Goal: Task Accomplishment & Management: Manage account settings

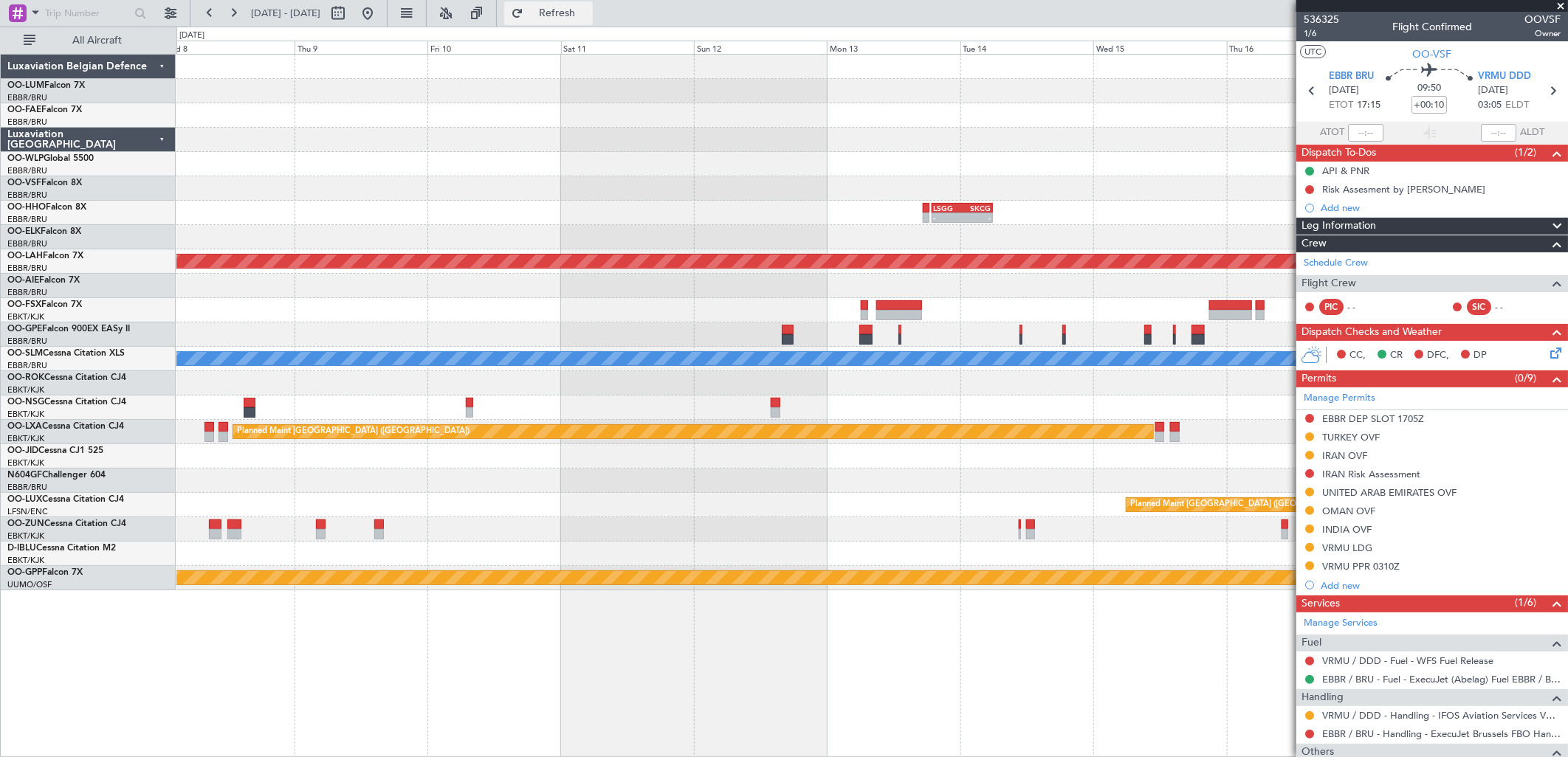
click at [587, 11] on span "Refresh" at bounding box center [557, 13] width 62 height 10
click at [380, 19] on button at bounding box center [367, 13] width 23 height 23
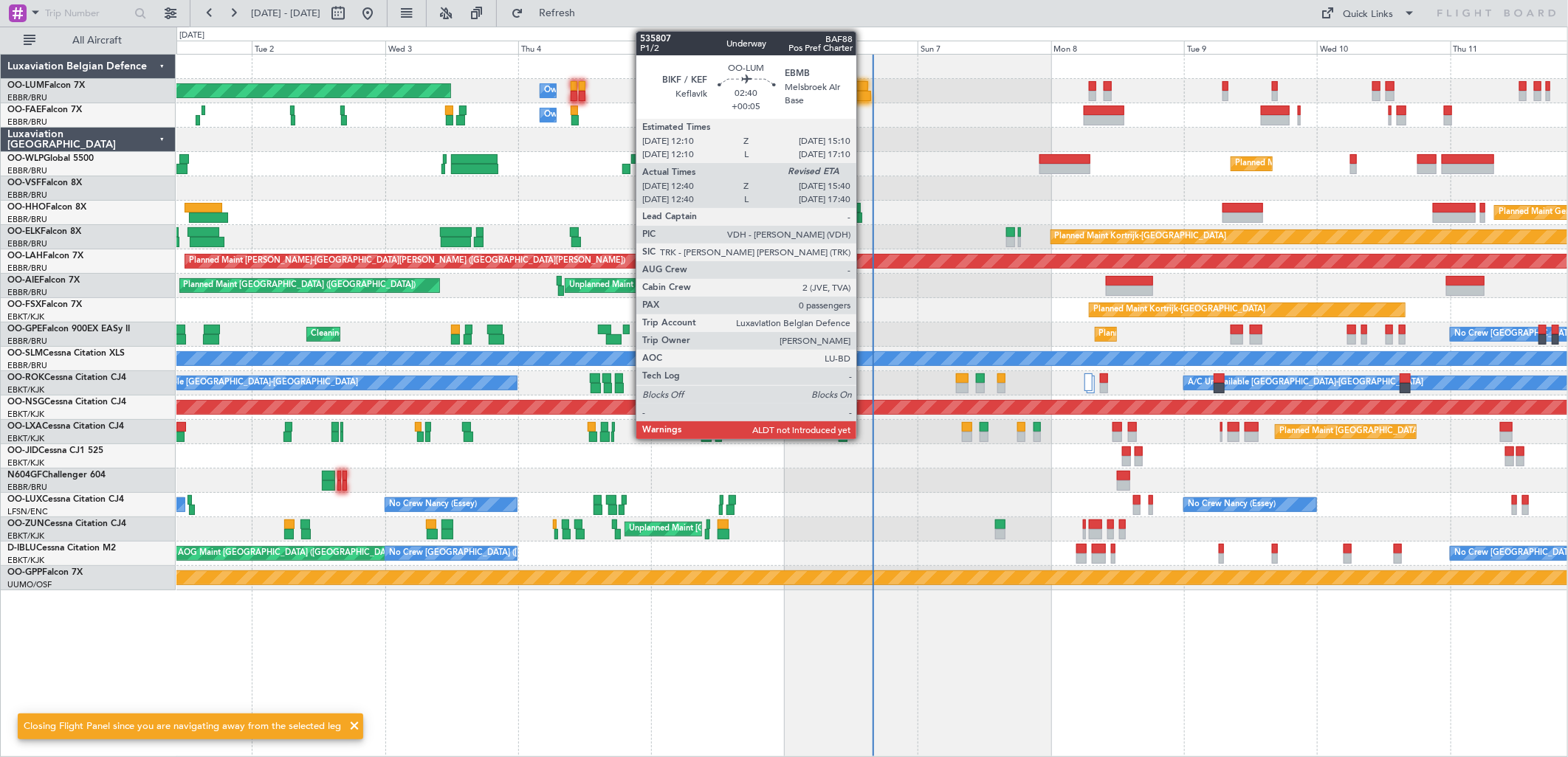
click at [864, 92] on div at bounding box center [863, 96] width 17 height 10
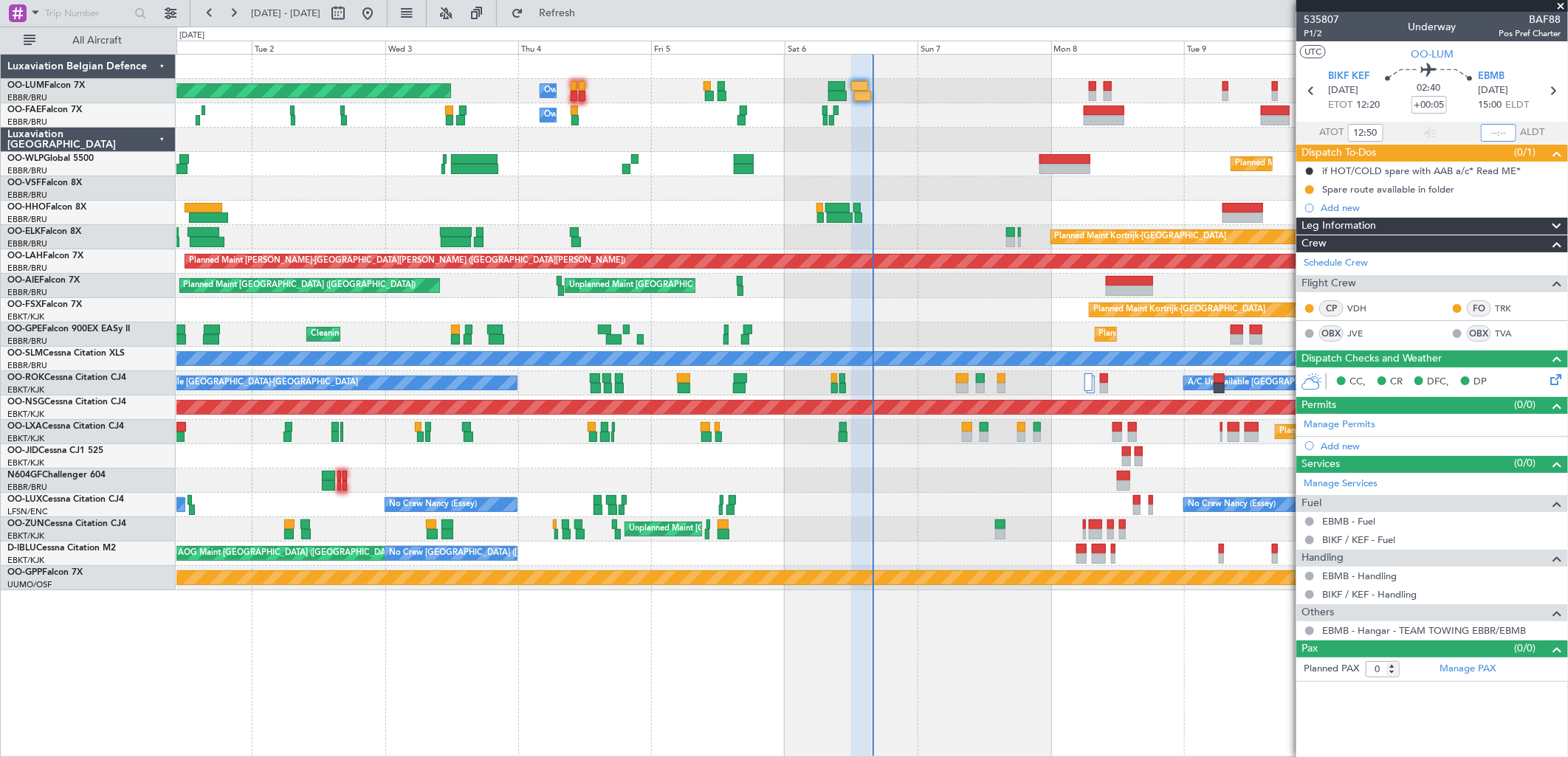
click at [1510, 128] on input "text" at bounding box center [1498, 133] width 35 height 18
type input "15:32"
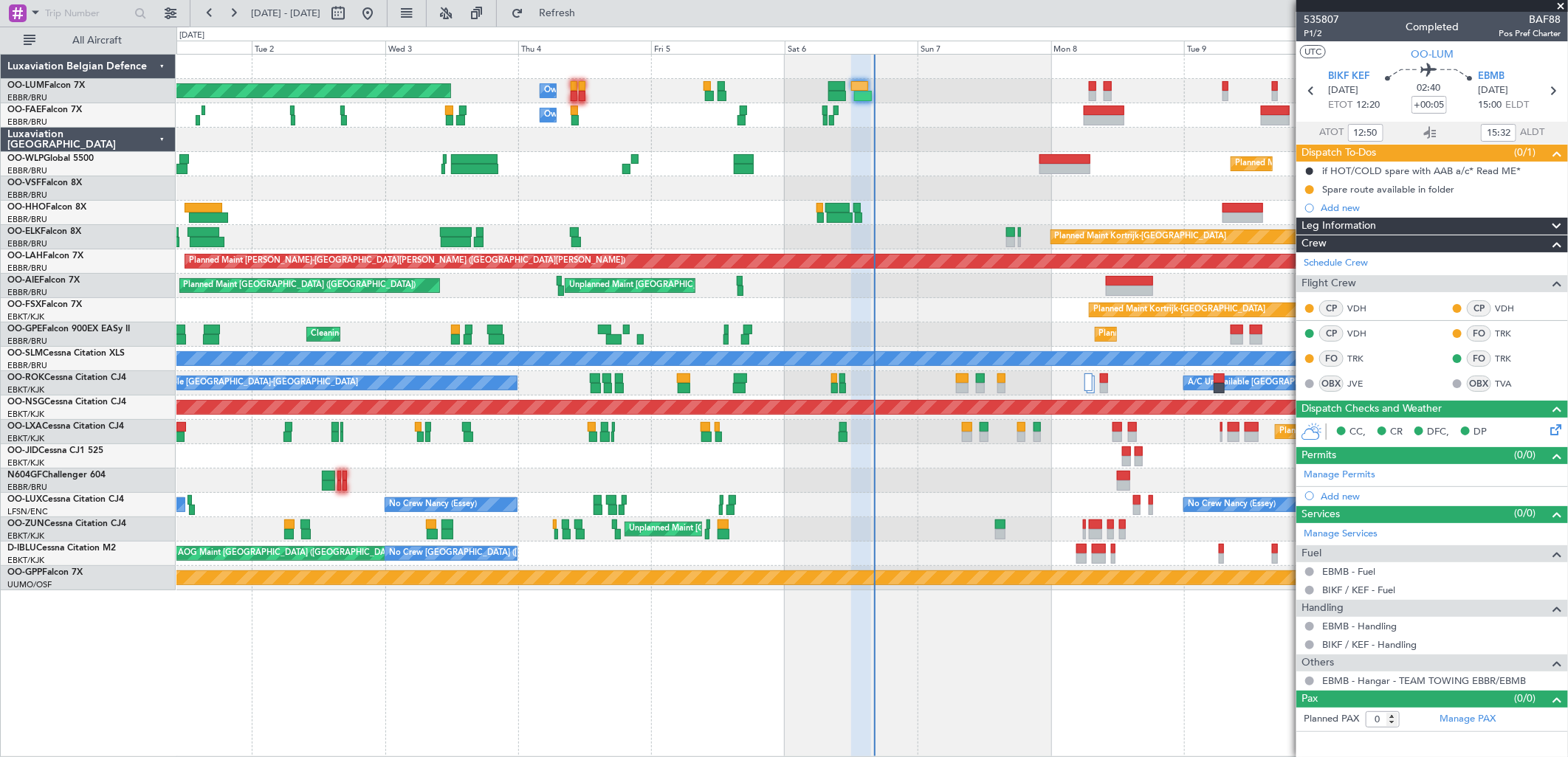
click at [344, 271] on div "Planned Maint [PERSON_NAME]-[GEOGRAPHIC_DATA][PERSON_NAME] ([GEOGRAPHIC_DATA][P…" at bounding box center [871, 262] width 1391 height 24
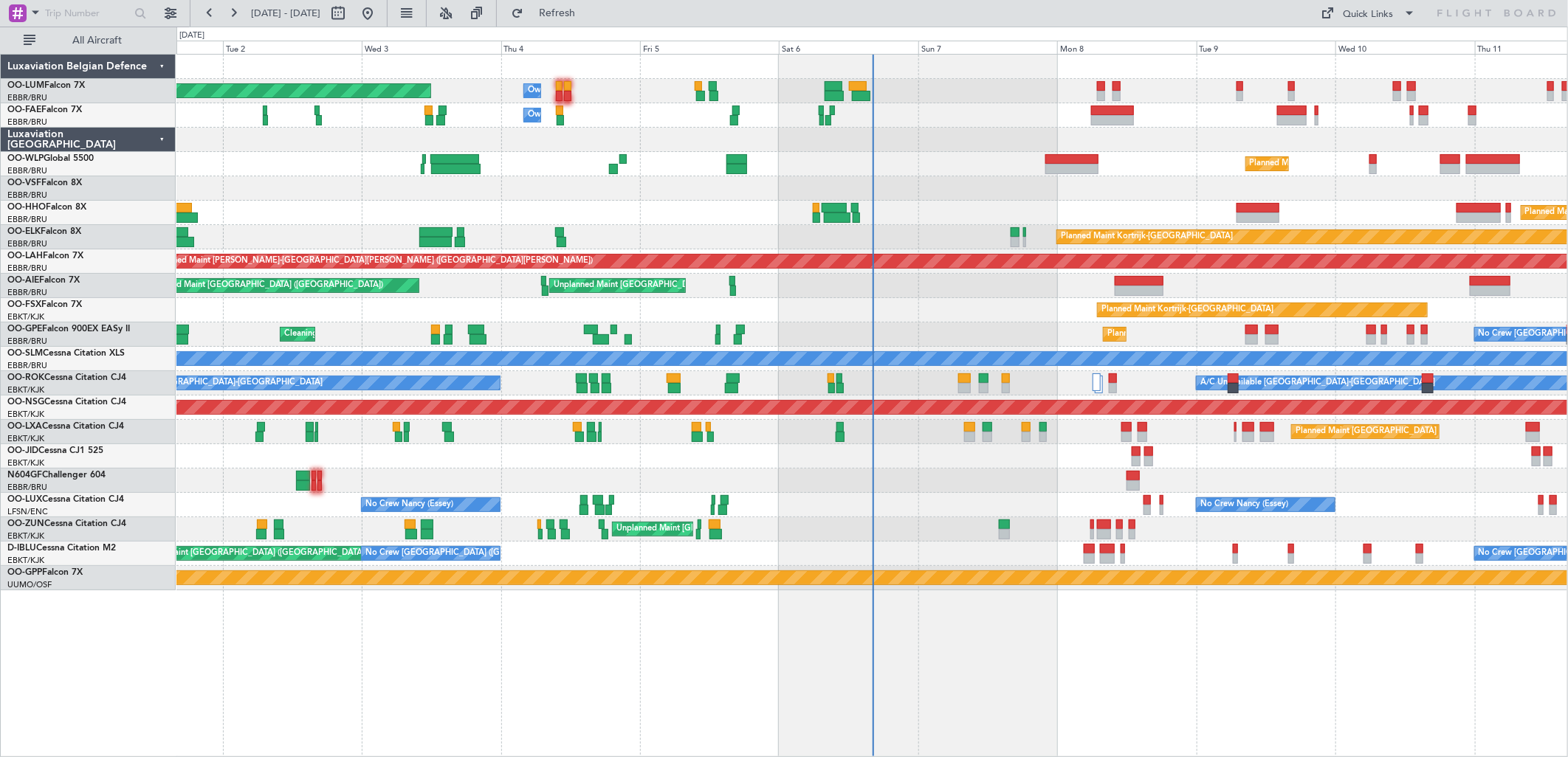
click at [961, 430] on div "Planned Maint [GEOGRAPHIC_DATA] ([GEOGRAPHIC_DATA] National)" at bounding box center [871, 432] width 1391 height 24
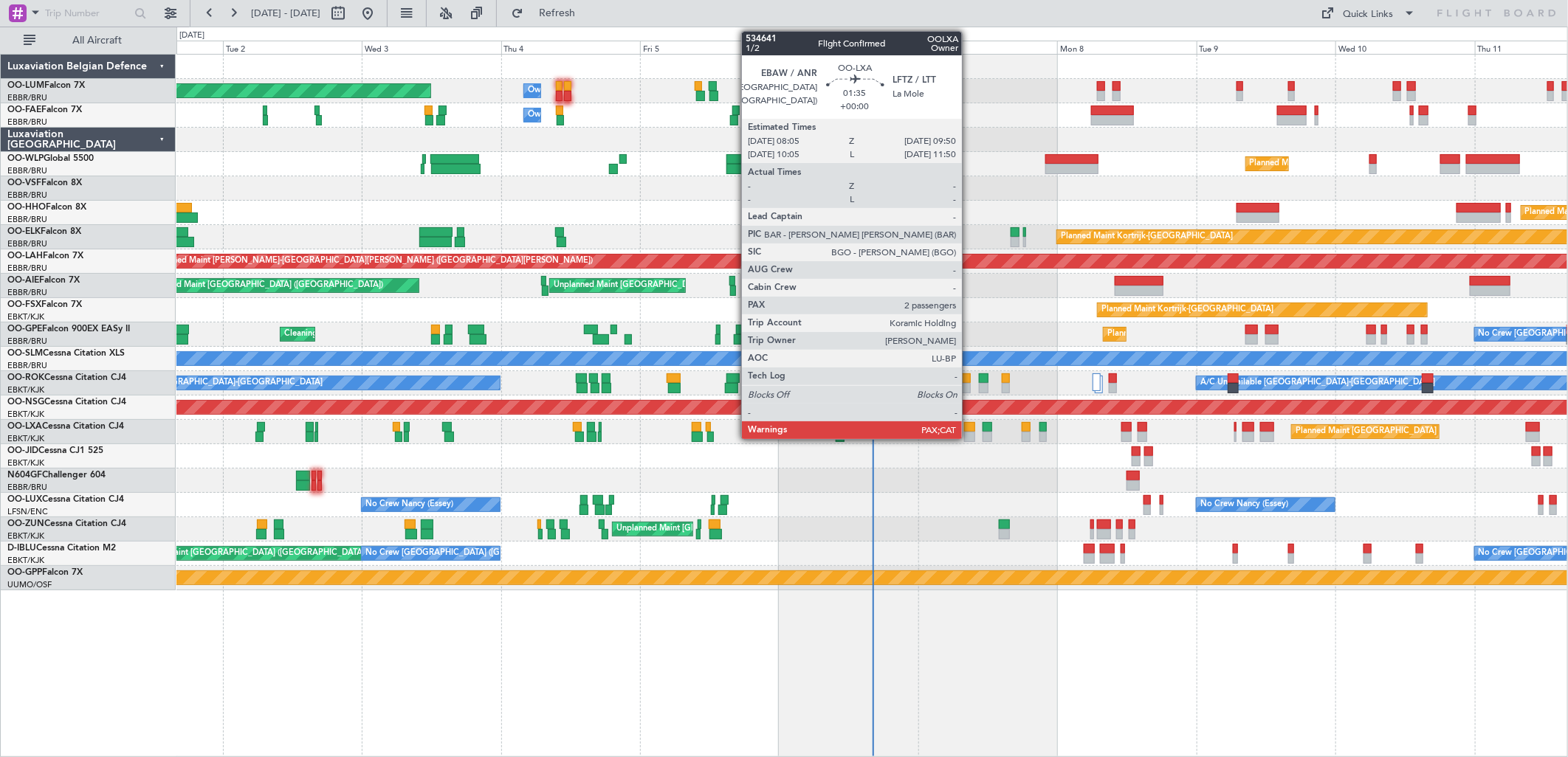
click at [970, 434] on div at bounding box center [969, 437] width 10 height 10
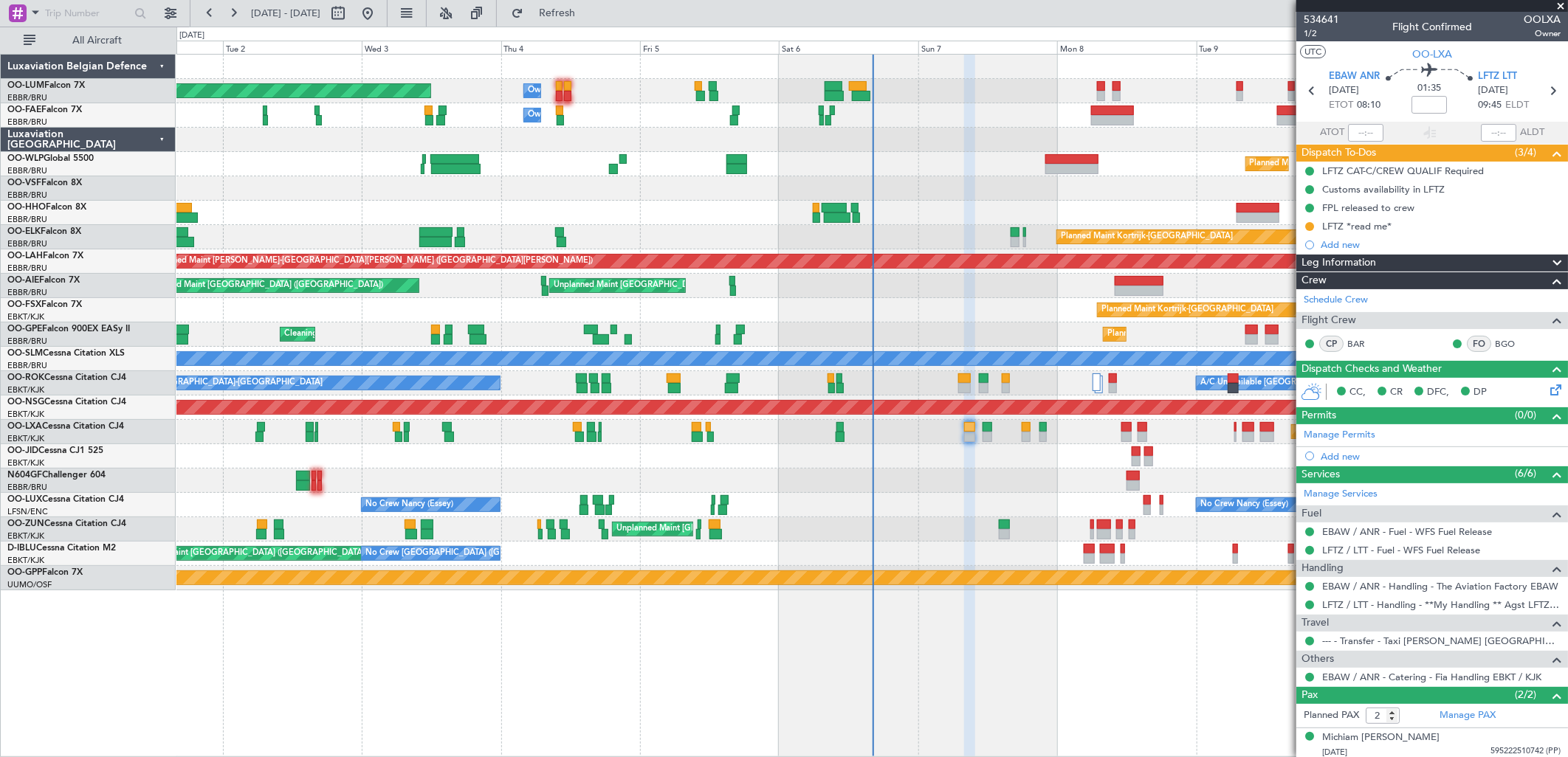
click at [1453, 577] on div "EBAW / ANR - Handling - The Aviation Factory EBAW" at bounding box center [1432, 586] width 271 height 19
click at [1466, 599] on mat-tooltip-component "EBAW / ANR - Handling - The Aviation Factory EBAW" at bounding box center [1437, 613] width 228 height 39
click at [1470, 589] on link "EBAW / ANR - Handling - The Aviation Factory EBAW" at bounding box center [1440, 587] width 236 height 13
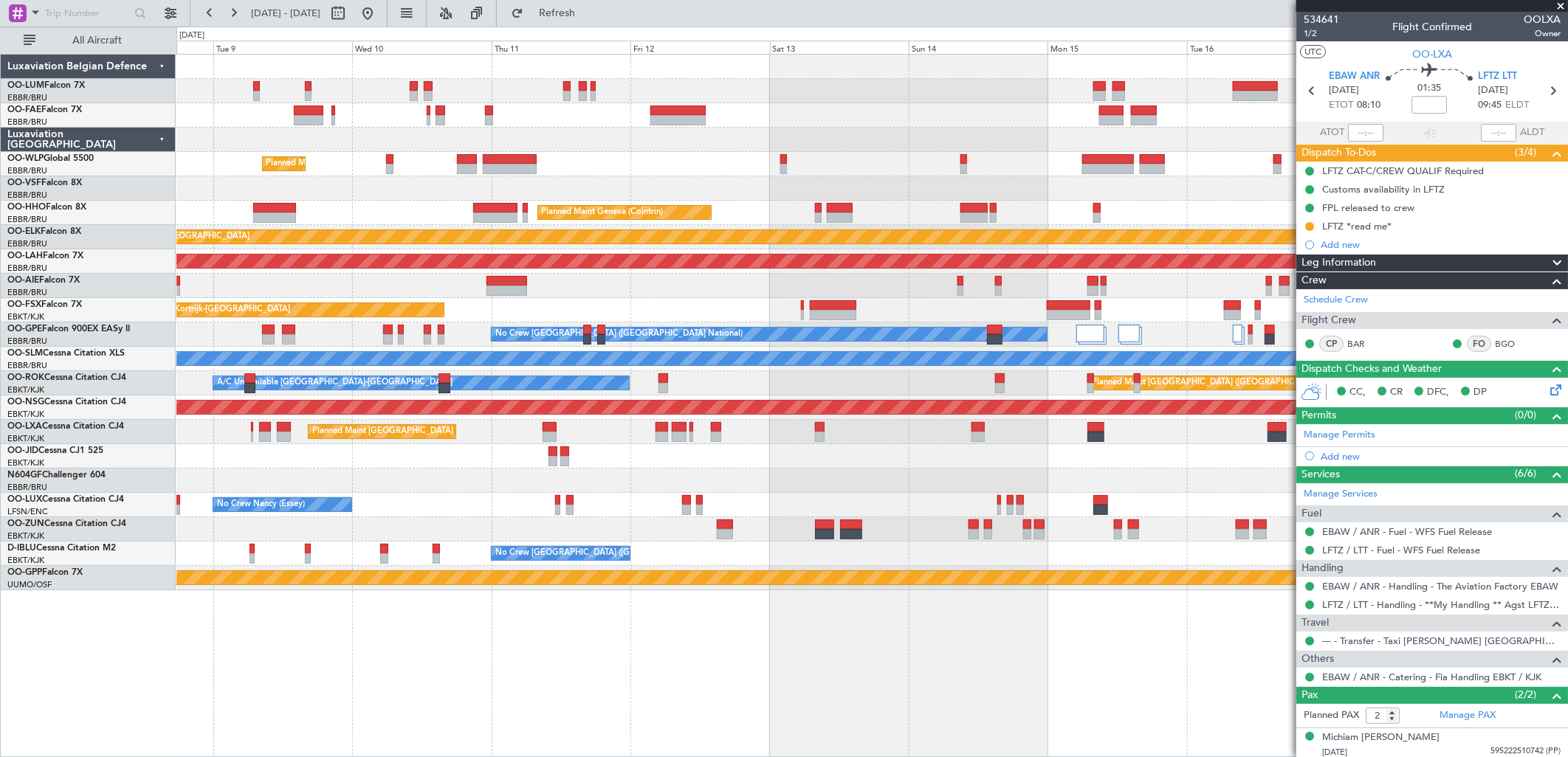
click at [94, 171] on div "Planned Maint Milan (Linate) Planned Maint Geneva ([GEOGRAPHIC_DATA]) Planned M…" at bounding box center [784, 392] width 1568 height 731
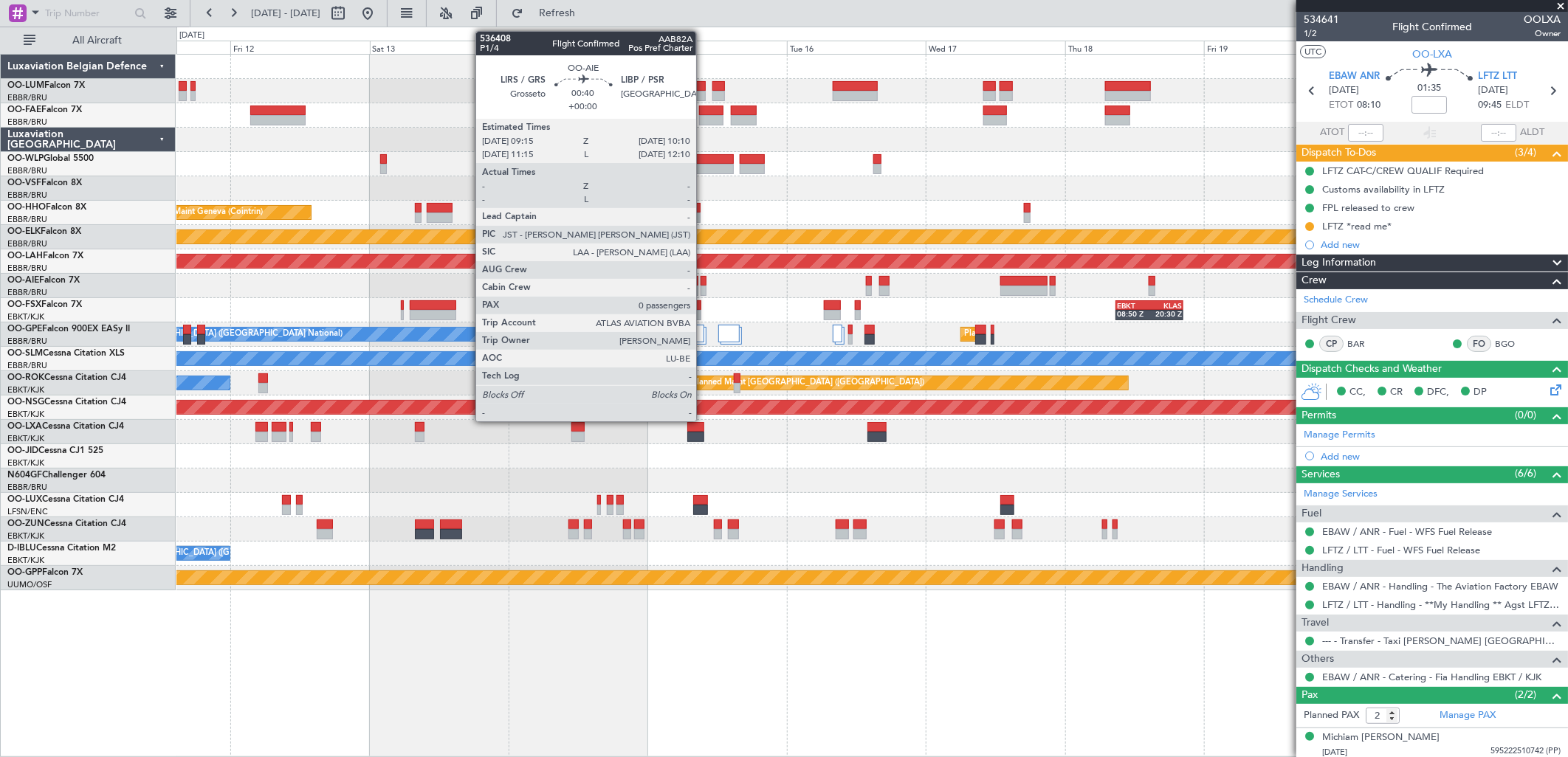
click at [703, 282] on div at bounding box center [703, 281] width 6 height 10
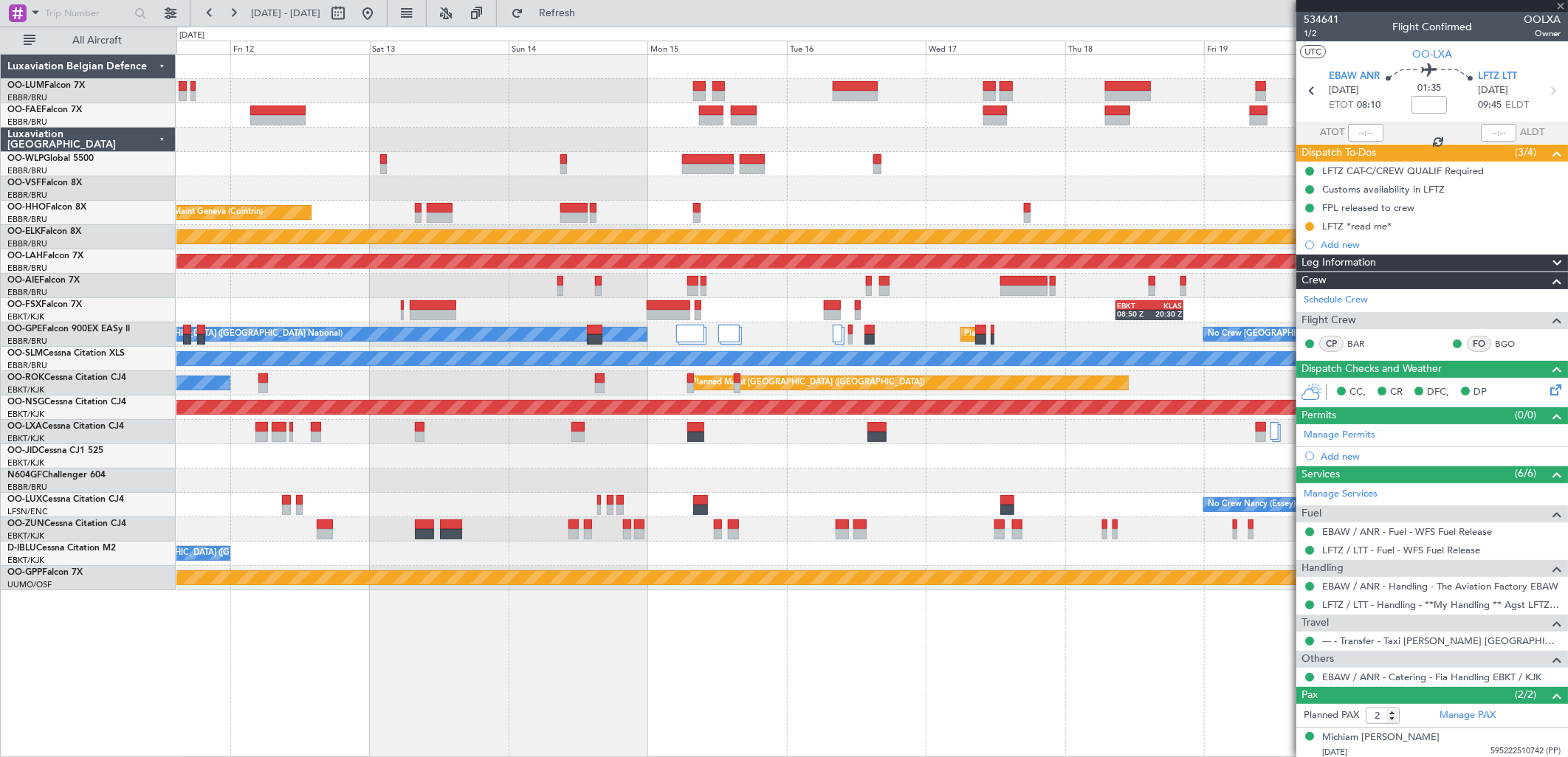
type input "0"
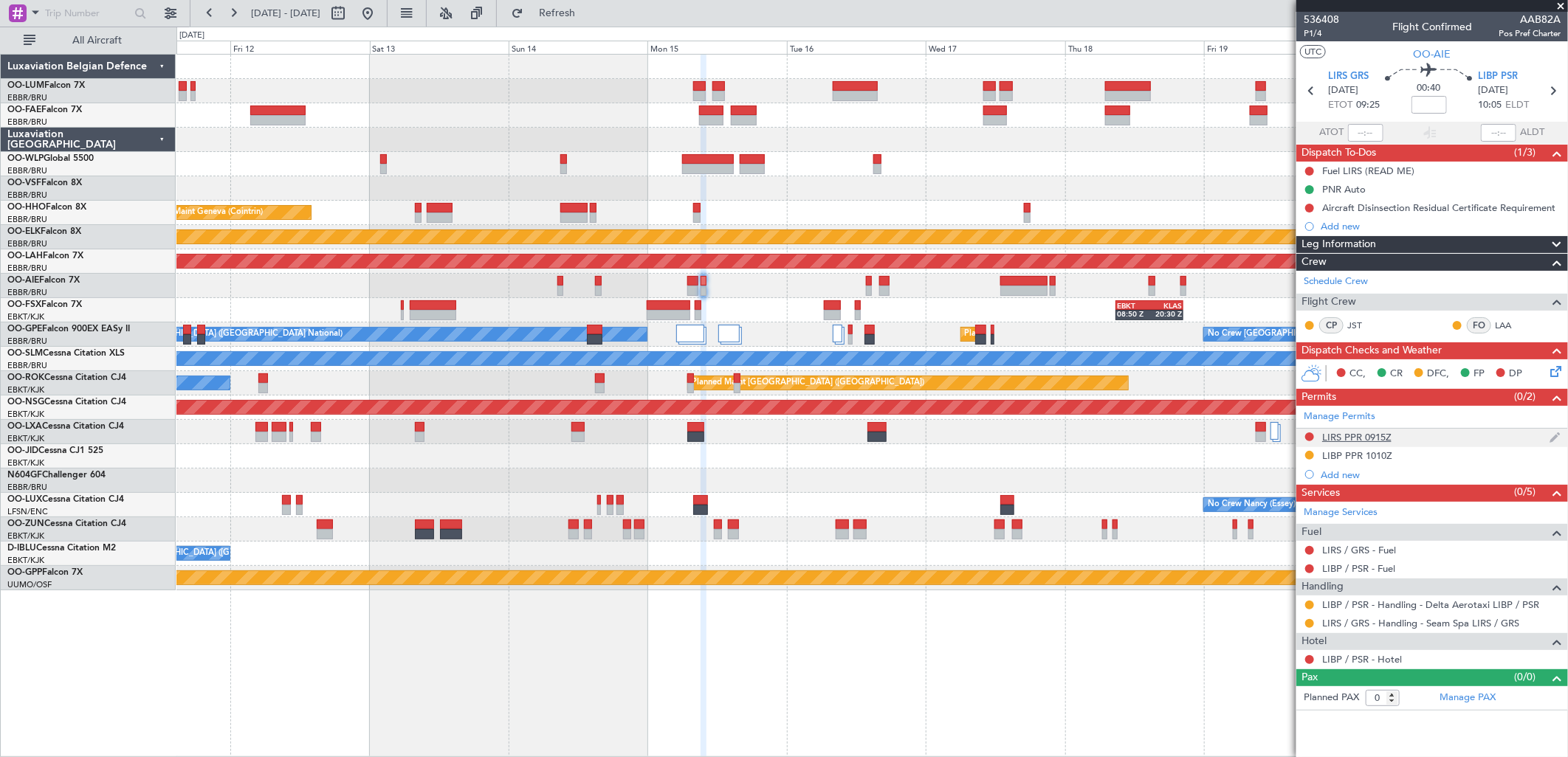
click at [1399, 436] on div "LIRS PPR 0915Z" at bounding box center [1432, 438] width 271 height 19
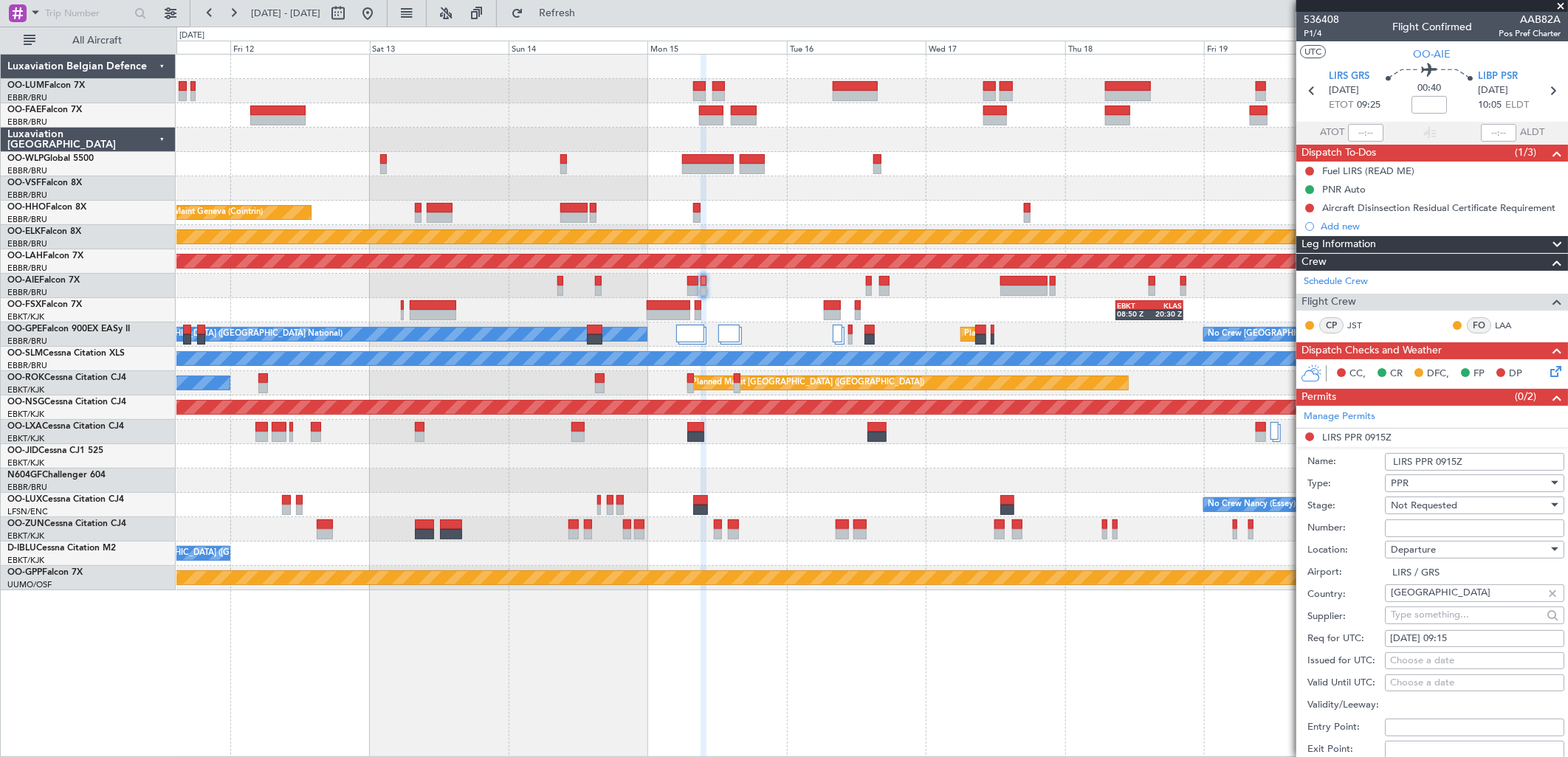
click at [1419, 509] on span "Not Requested" at bounding box center [1424, 505] width 67 height 13
click at [1426, 595] on span "Requested" at bounding box center [1469, 603] width 153 height 22
click at [1405, 531] on input "Number:" at bounding box center [1474, 529] width 179 height 18
type input "2 days before DOF"
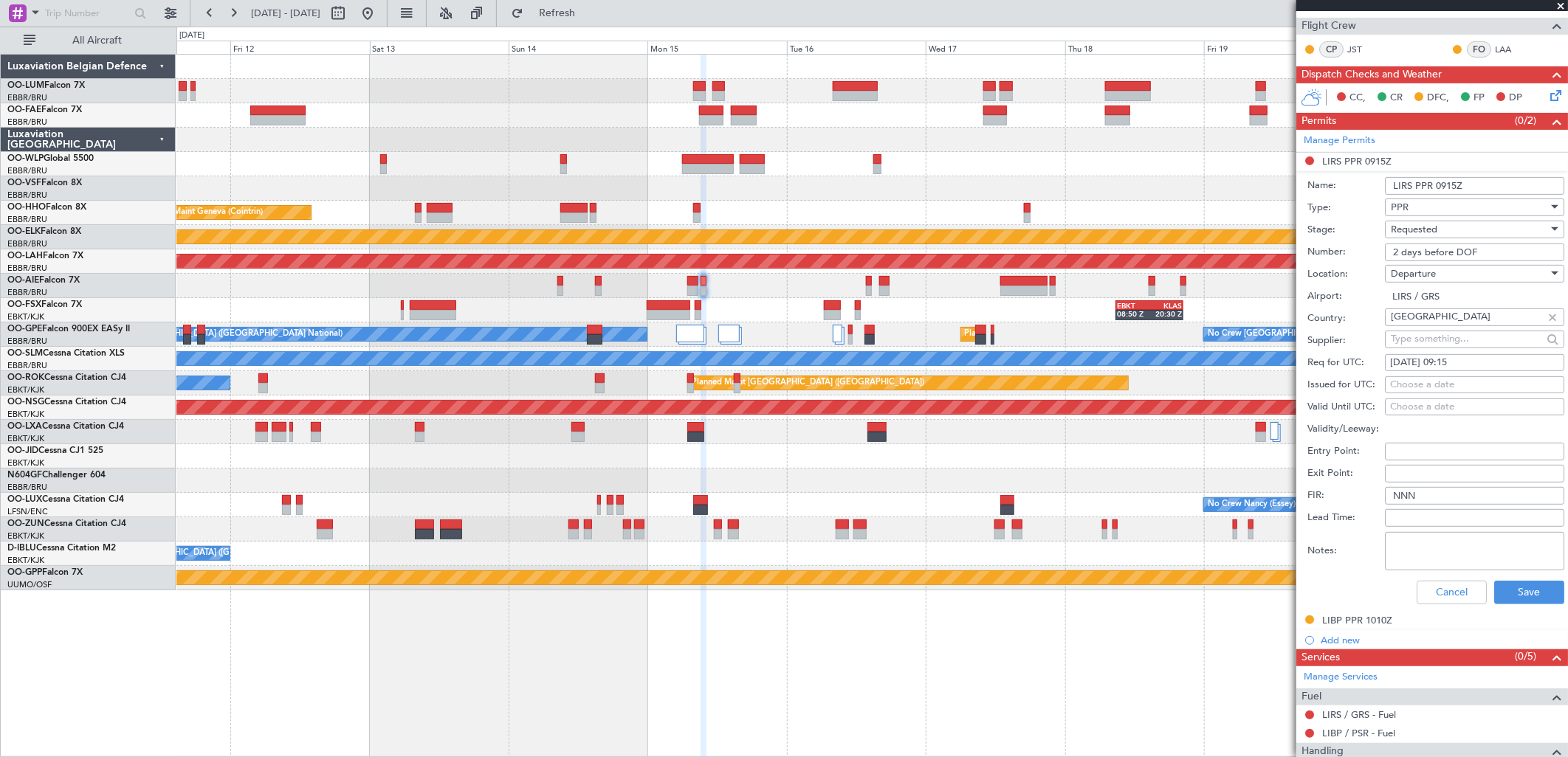
scroll to position [394, 0]
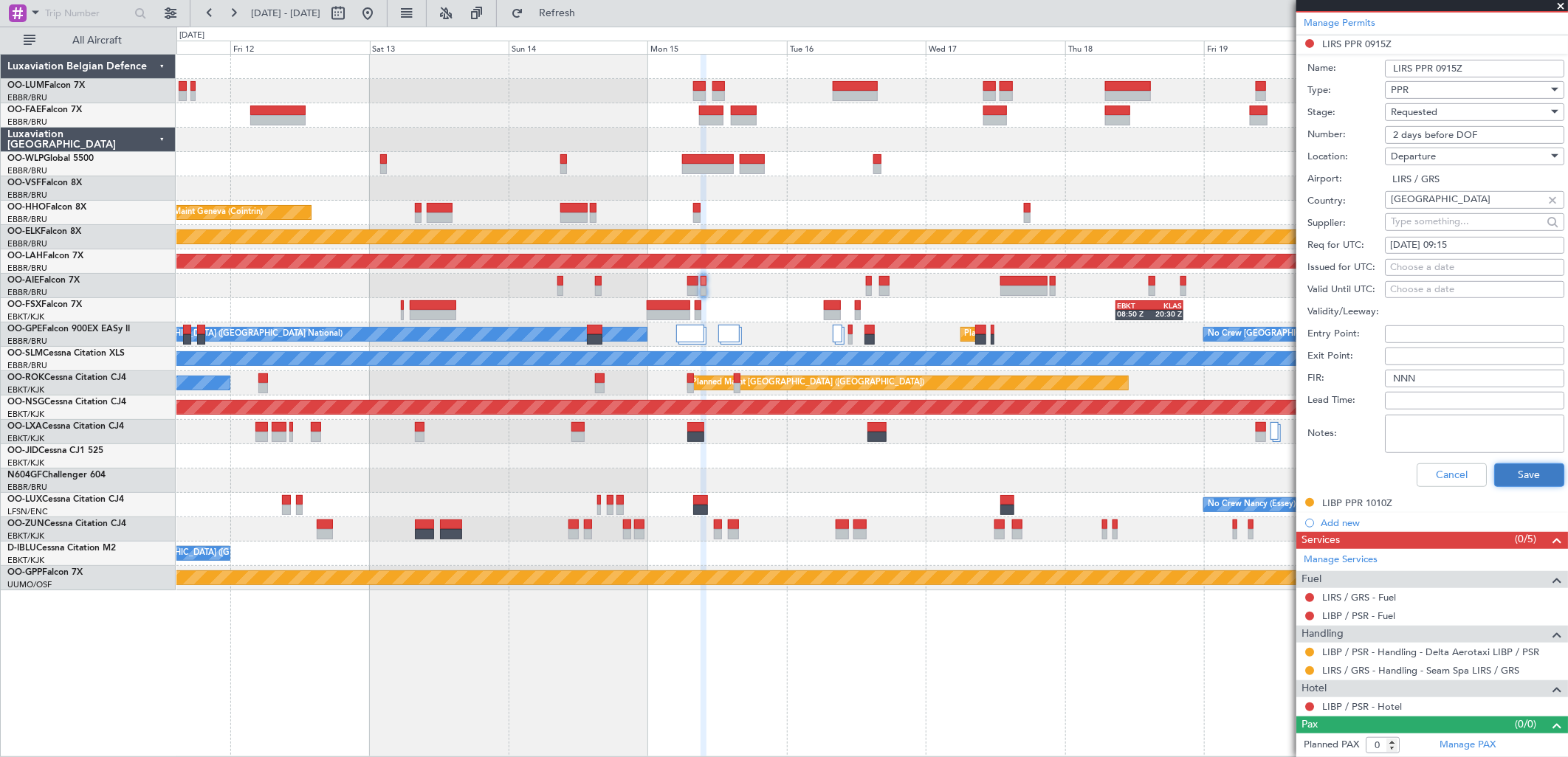
click at [1509, 480] on button "Save" at bounding box center [1530, 475] width 71 height 23
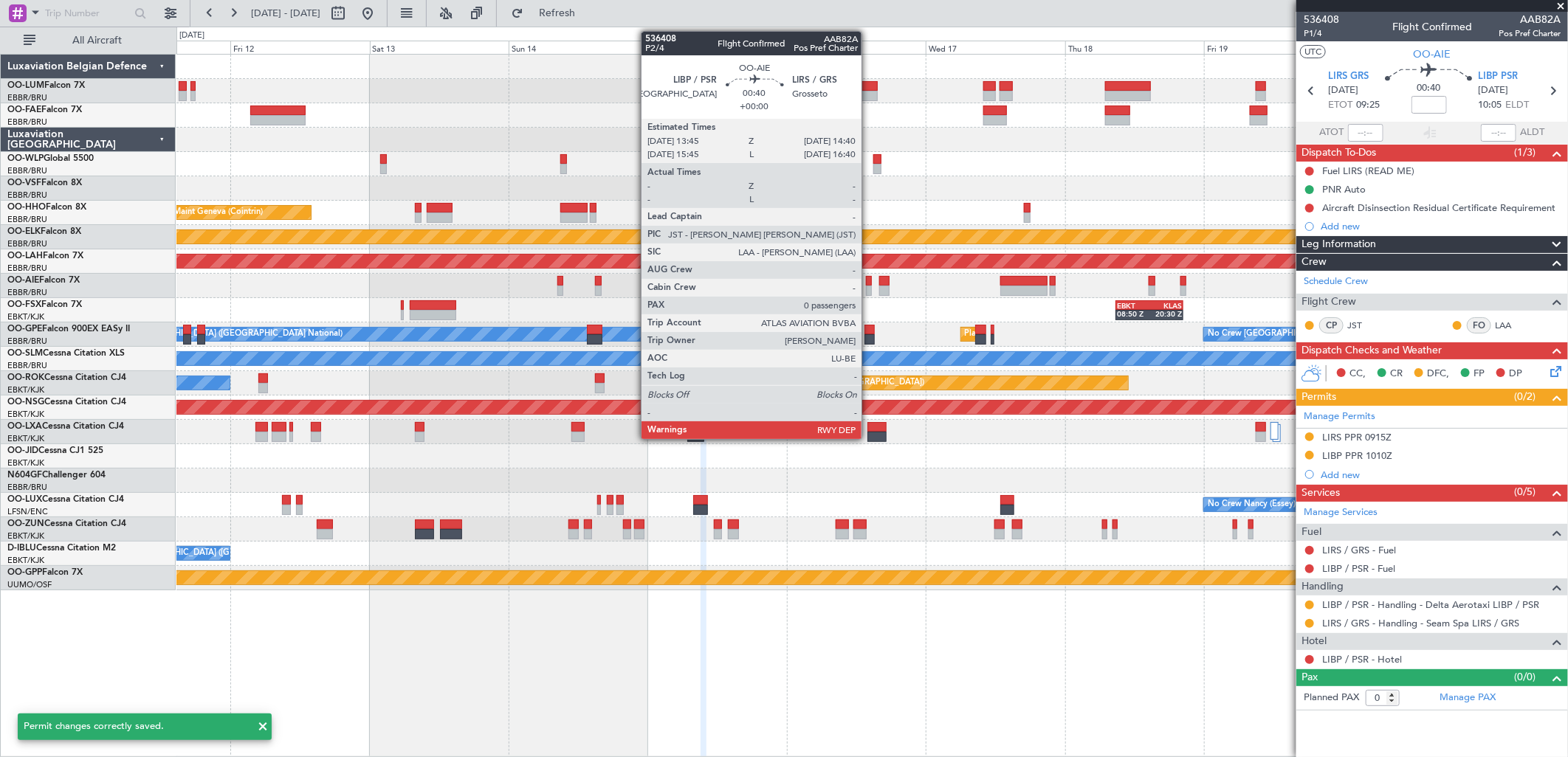
scroll to position [0, 0]
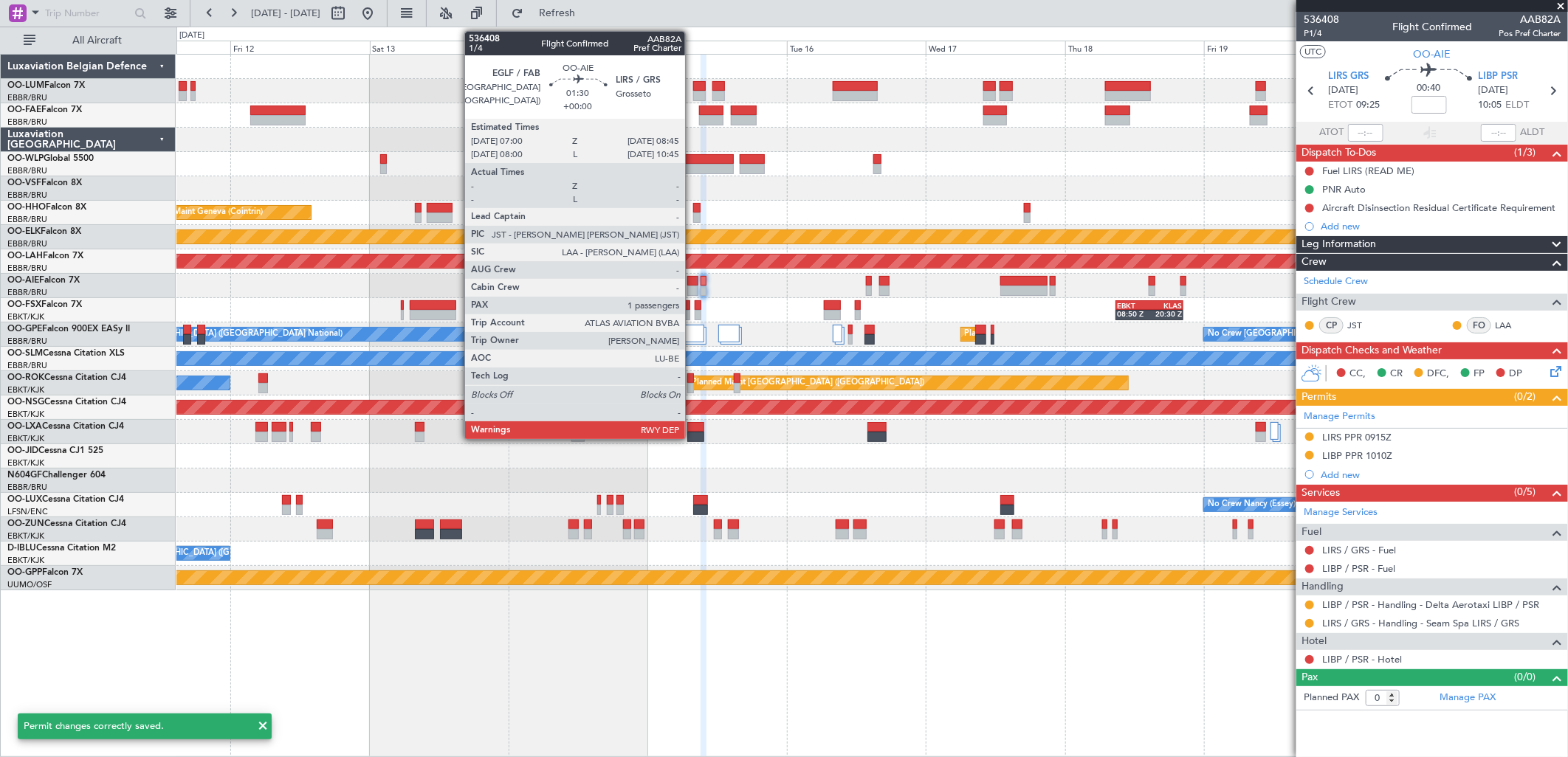
click at [694, 286] on div at bounding box center [692, 291] width 10 height 10
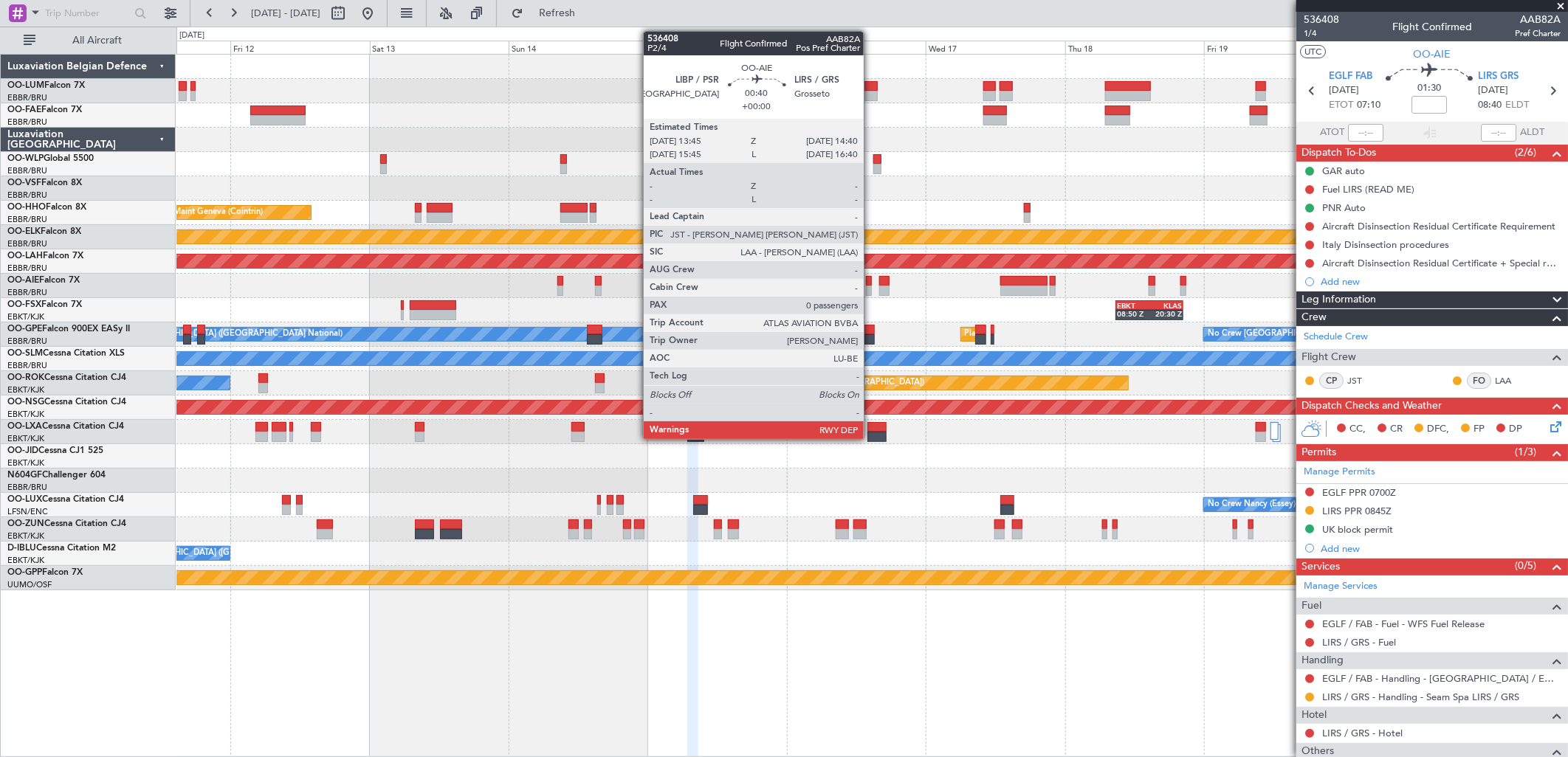
click at [871, 283] on div at bounding box center [869, 281] width 6 height 10
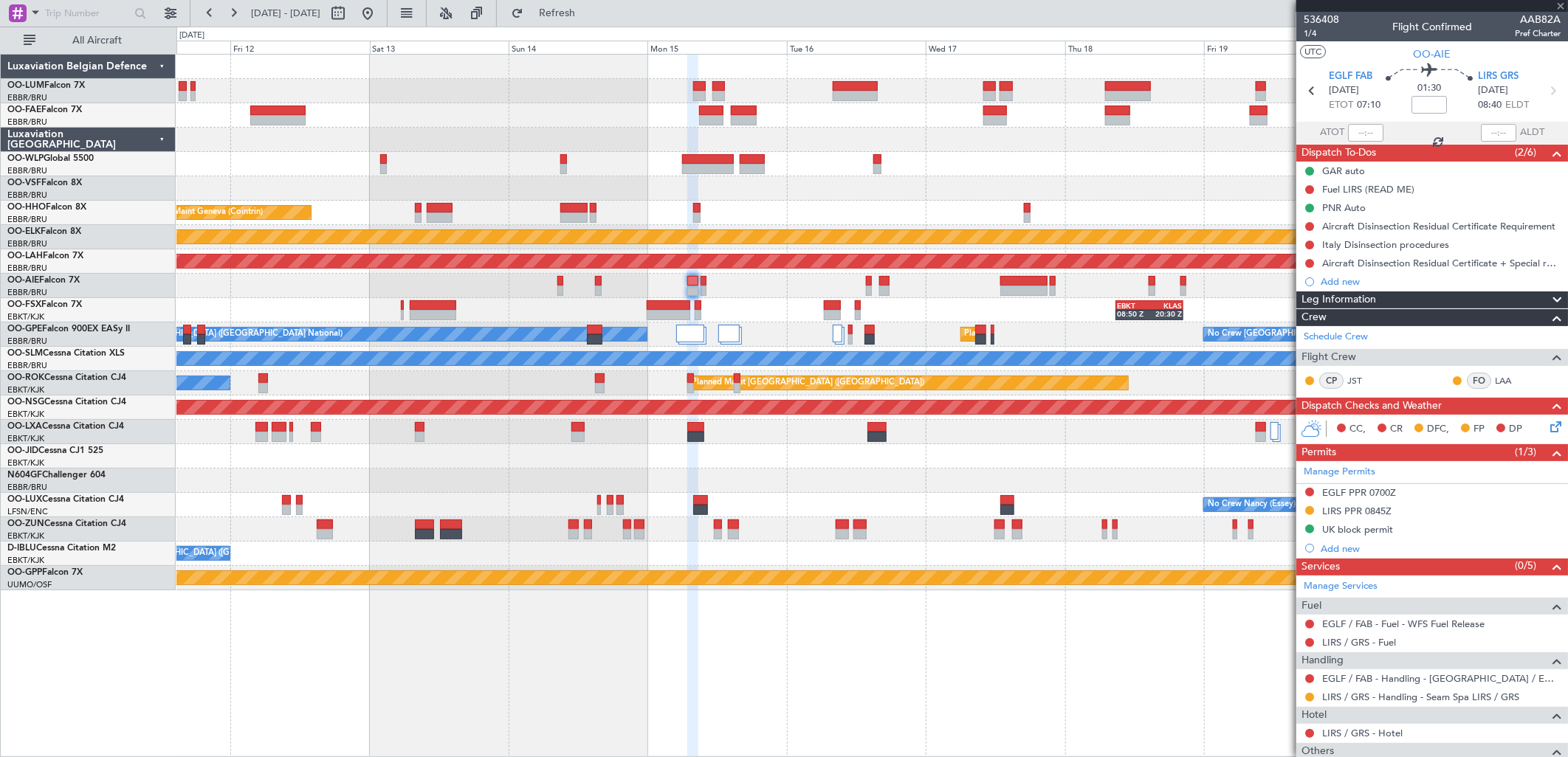
type input "0"
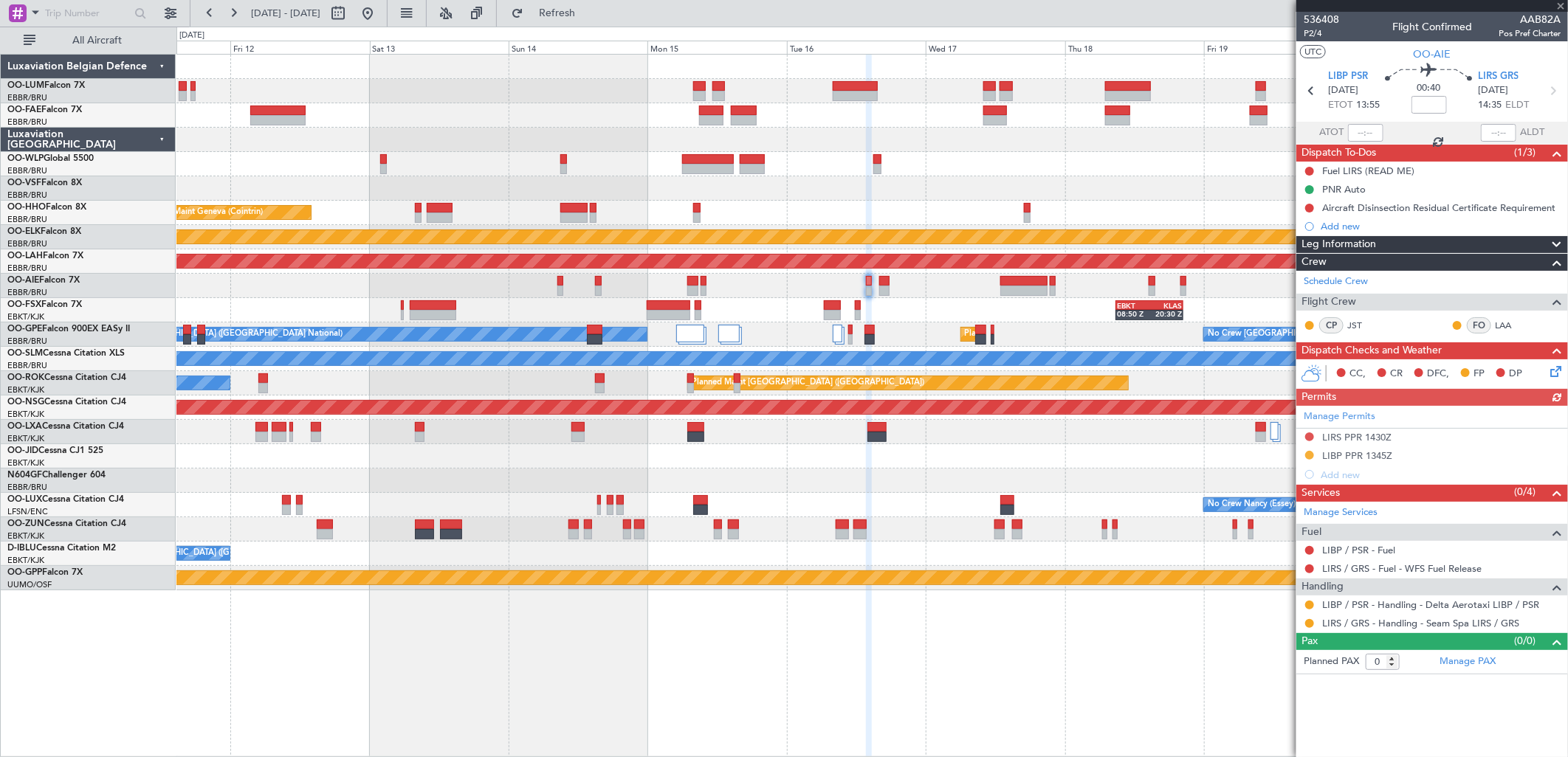
click at [1381, 437] on div "Manage Permits LIRS PPR 1430Z LIBP PPR 1345Z Add new" at bounding box center [1432, 445] width 271 height 78
click at [1356, 437] on div "LIRS PPR 1430Z" at bounding box center [1356, 437] width 70 height 13
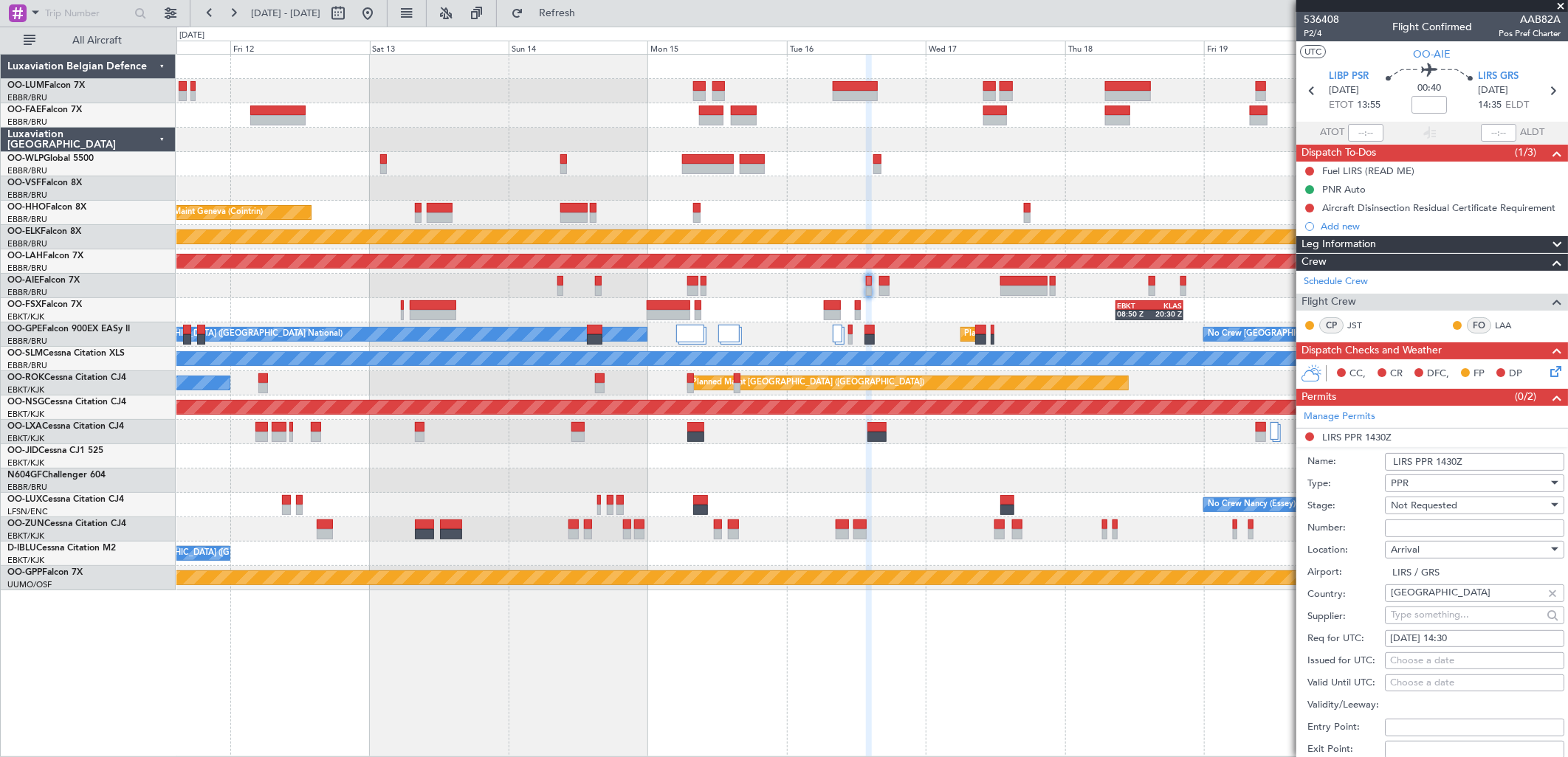
click at [1419, 506] on span "Not Requested" at bounding box center [1424, 505] width 67 height 13
click at [1433, 602] on span "Requested" at bounding box center [1469, 603] width 153 height 22
click at [1395, 527] on input "Number:" at bounding box center [1474, 529] width 179 height 18
type input "2 days before DOF"
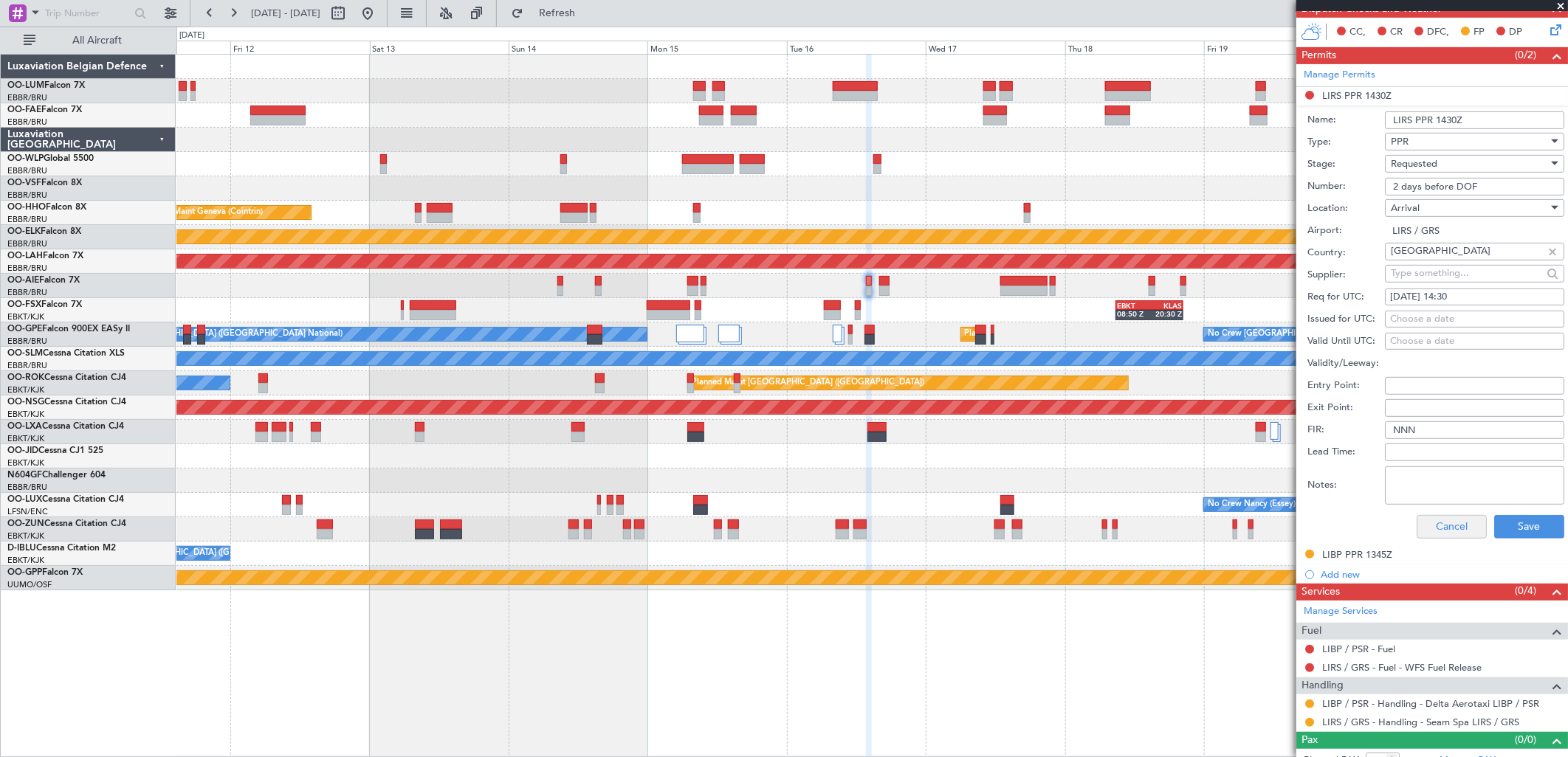
scroll to position [358, 0]
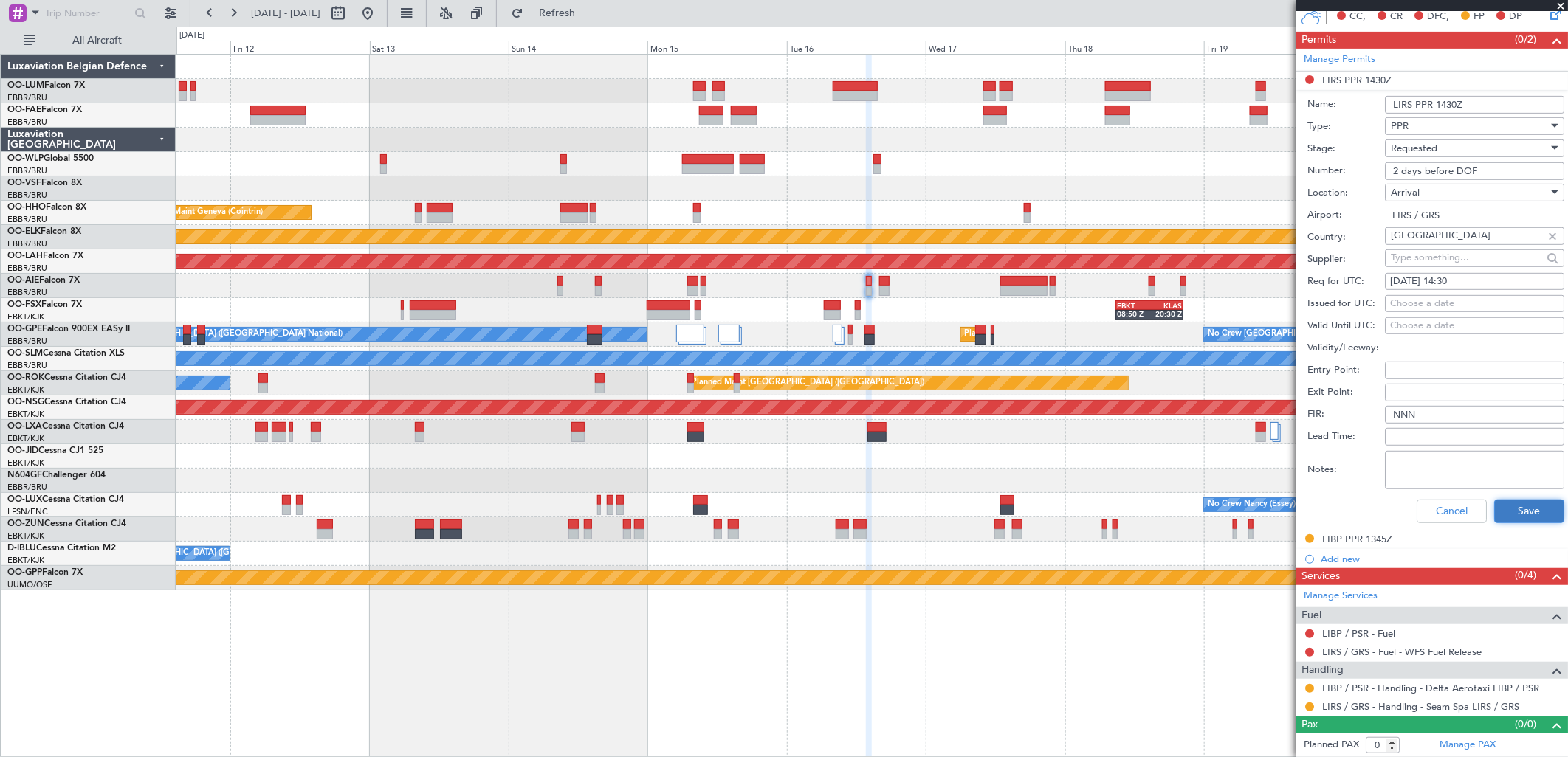
click at [1505, 500] on button "Save" at bounding box center [1530, 511] width 71 height 23
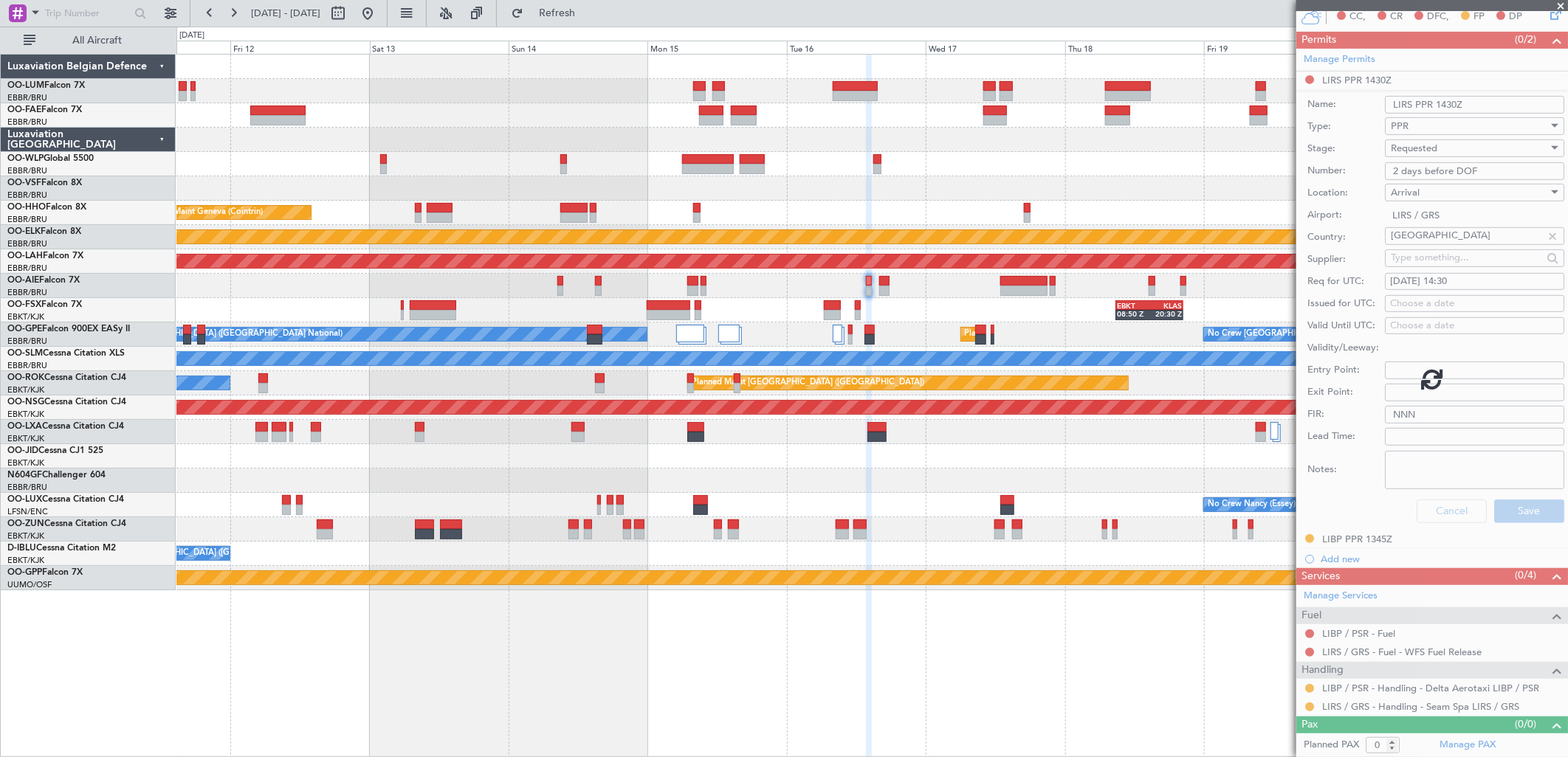
scroll to position [0, 0]
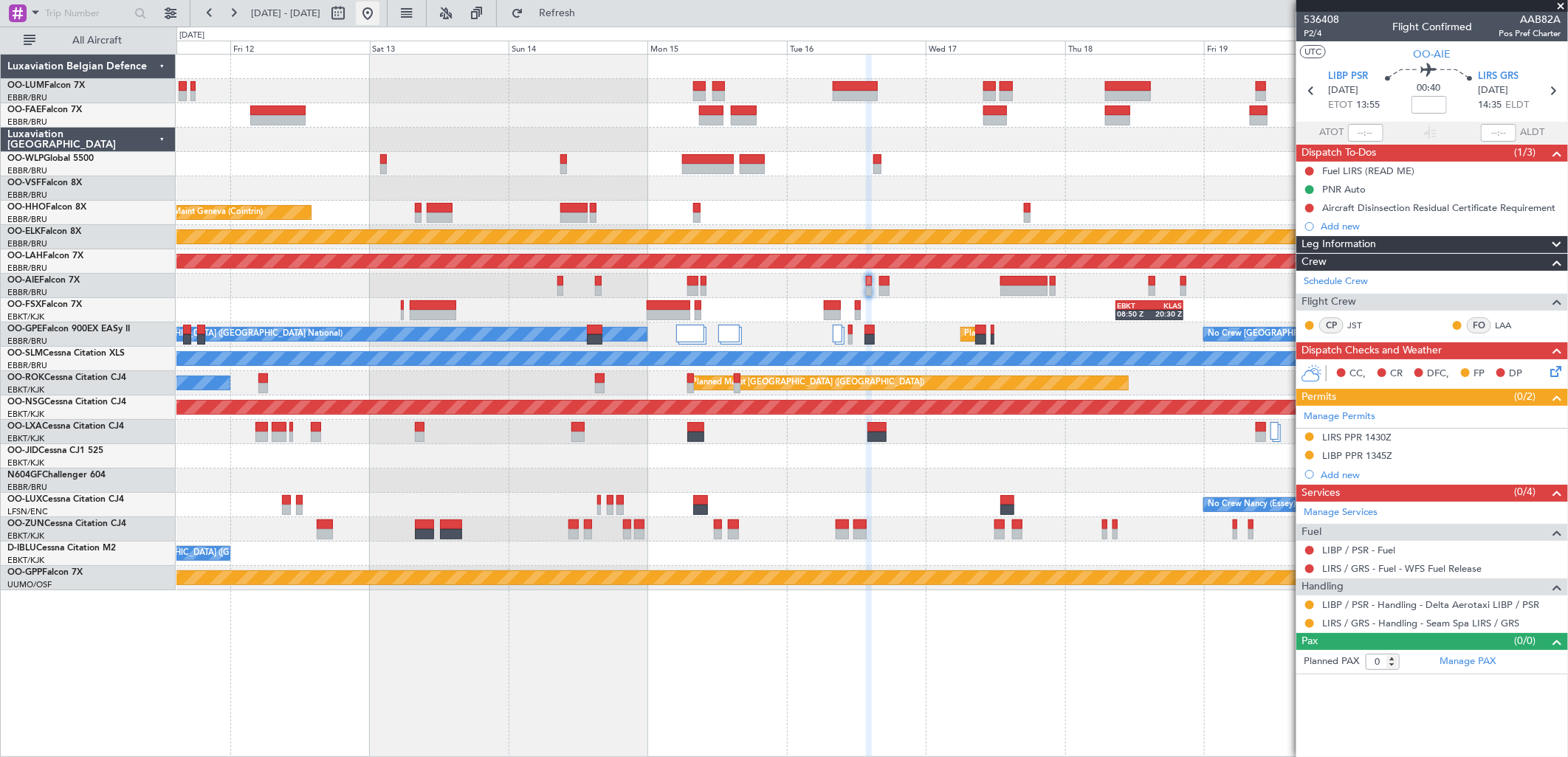
click at [380, 13] on button at bounding box center [367, 13] width 23 height 23
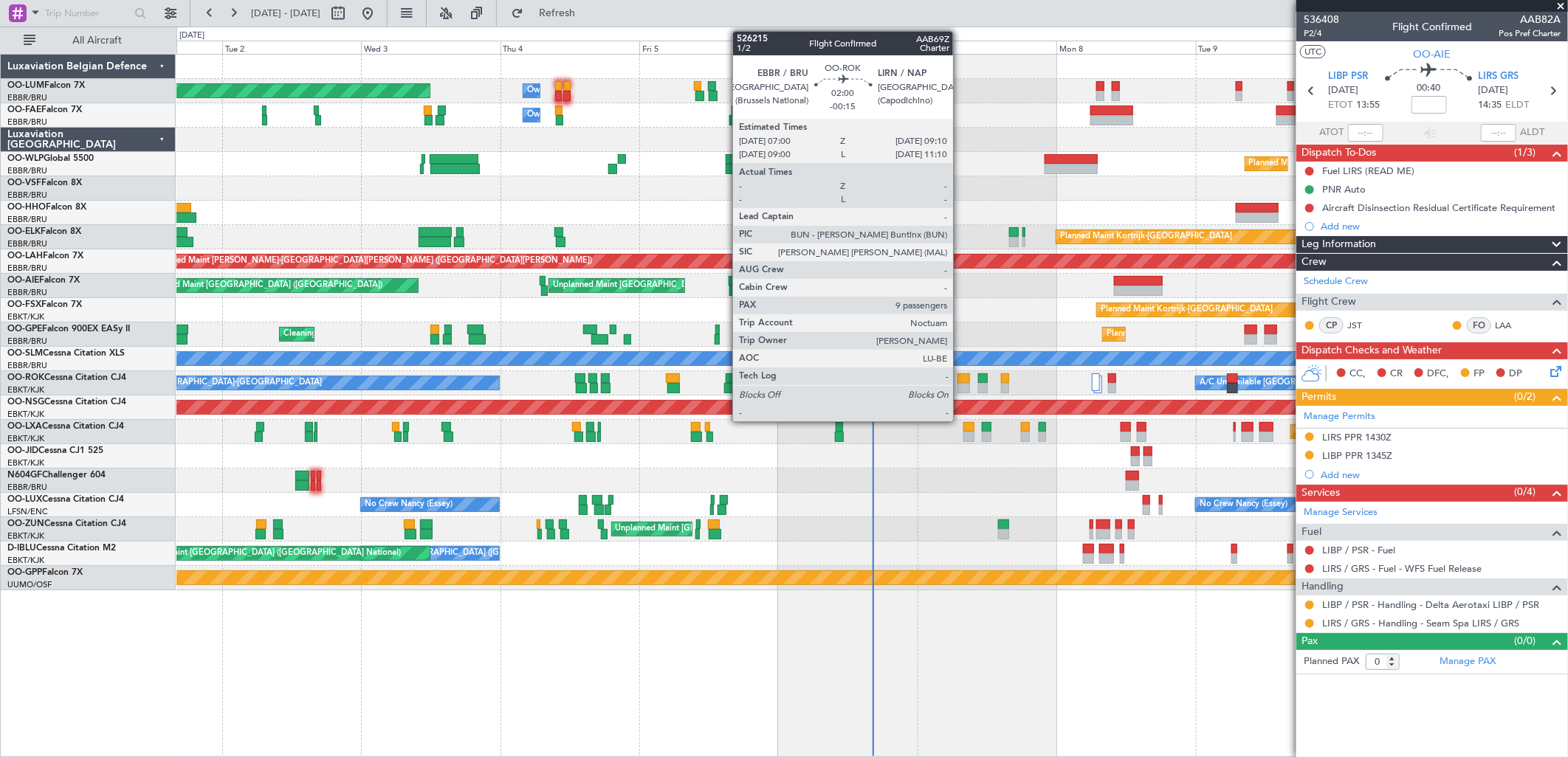
click at [960, 390] on div at bounding box center [964, 387] width 13 height 10
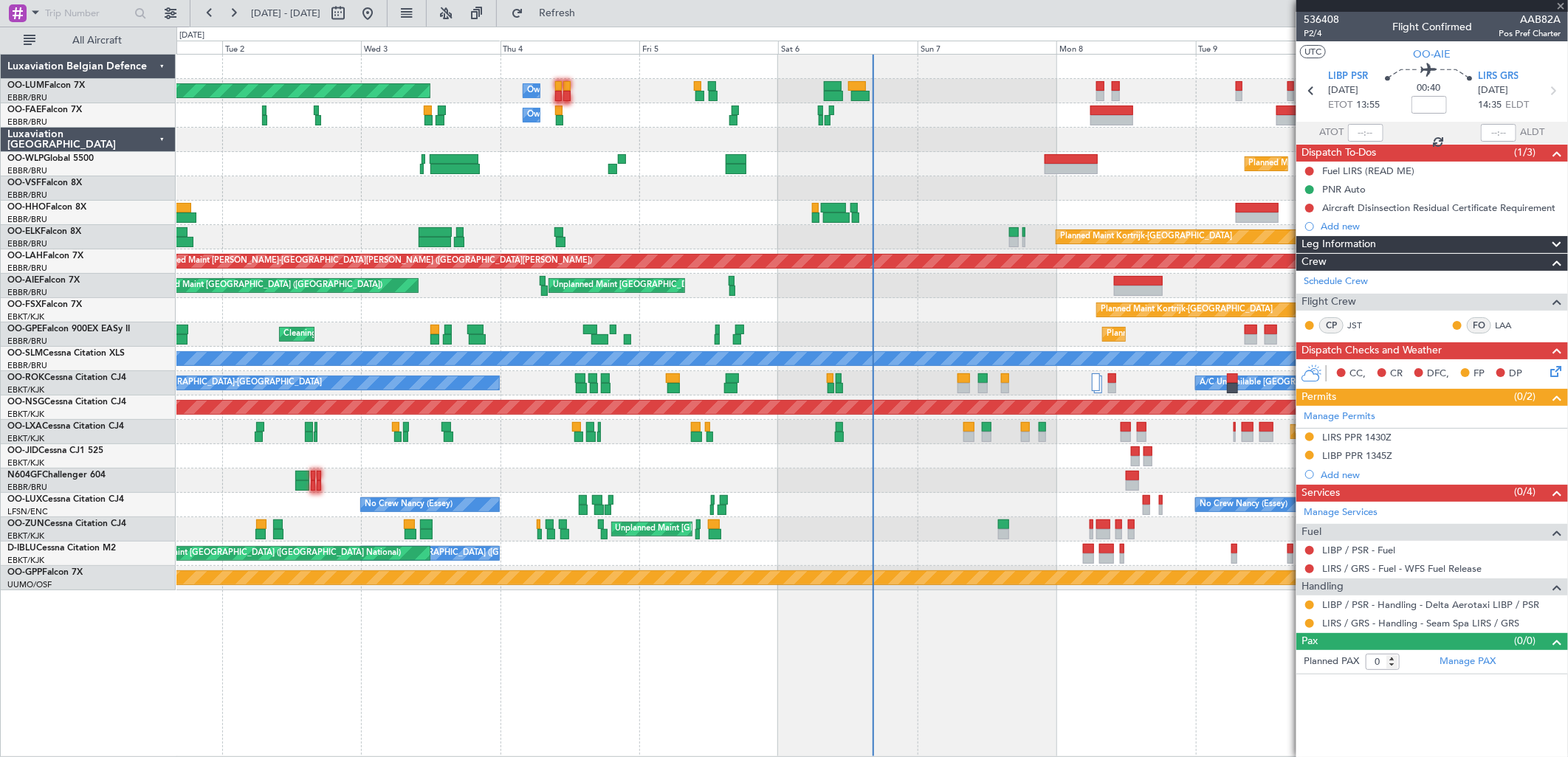
type input "-00:15"
type input "9"
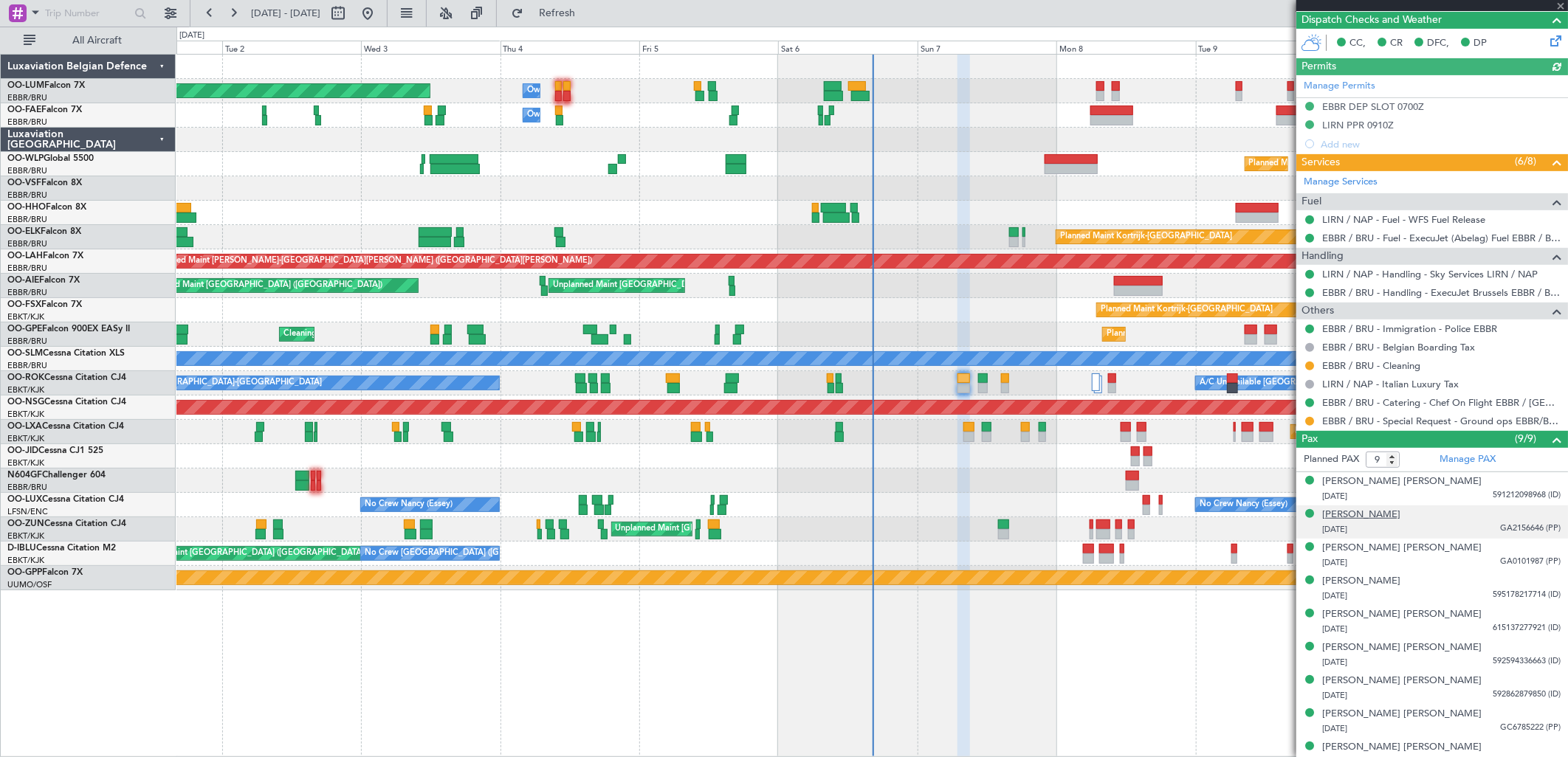
scroll to position [325, 0]
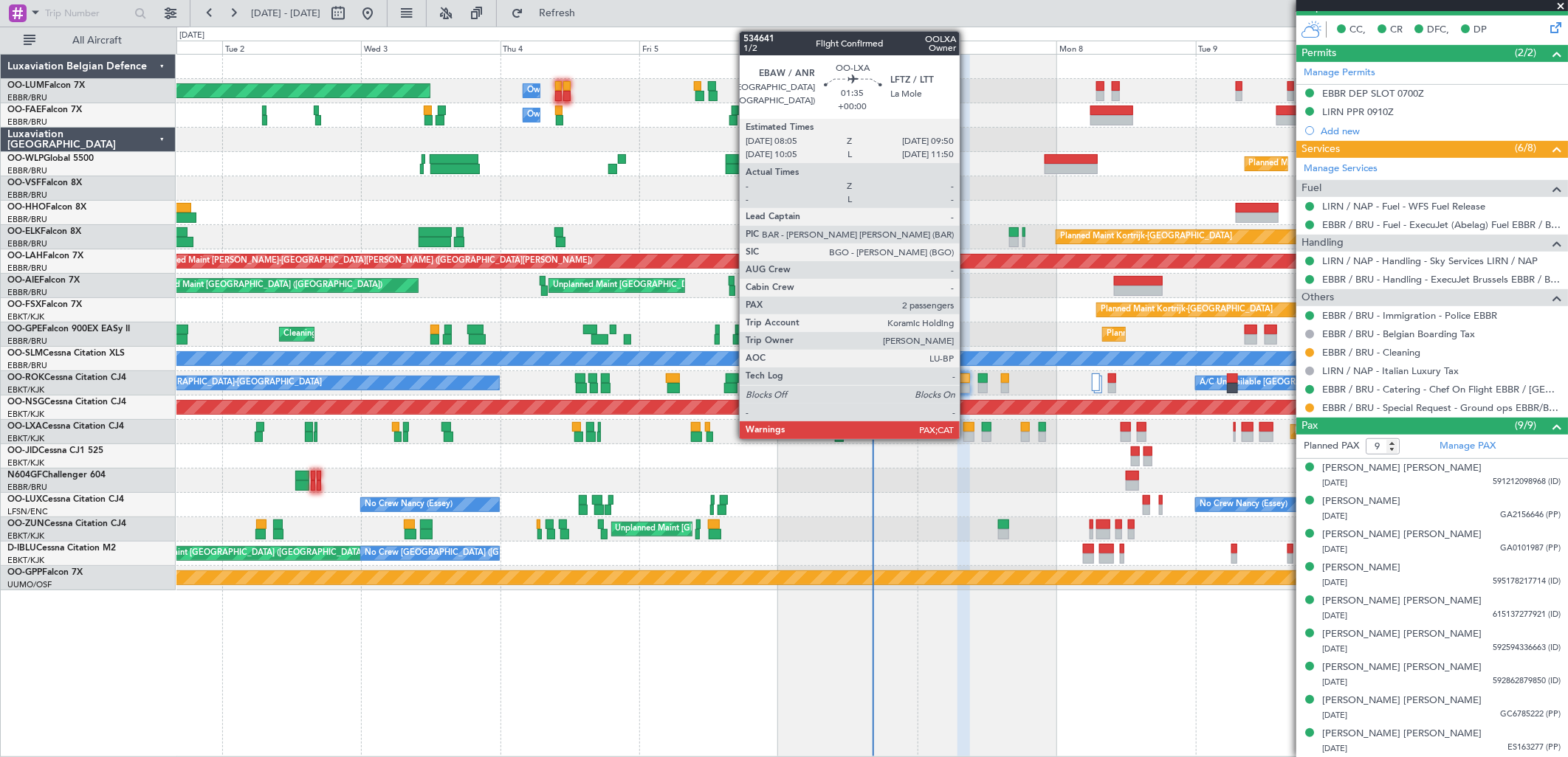
click at [967, 426] on div at bounding box center [968, 427] width 10 height 10
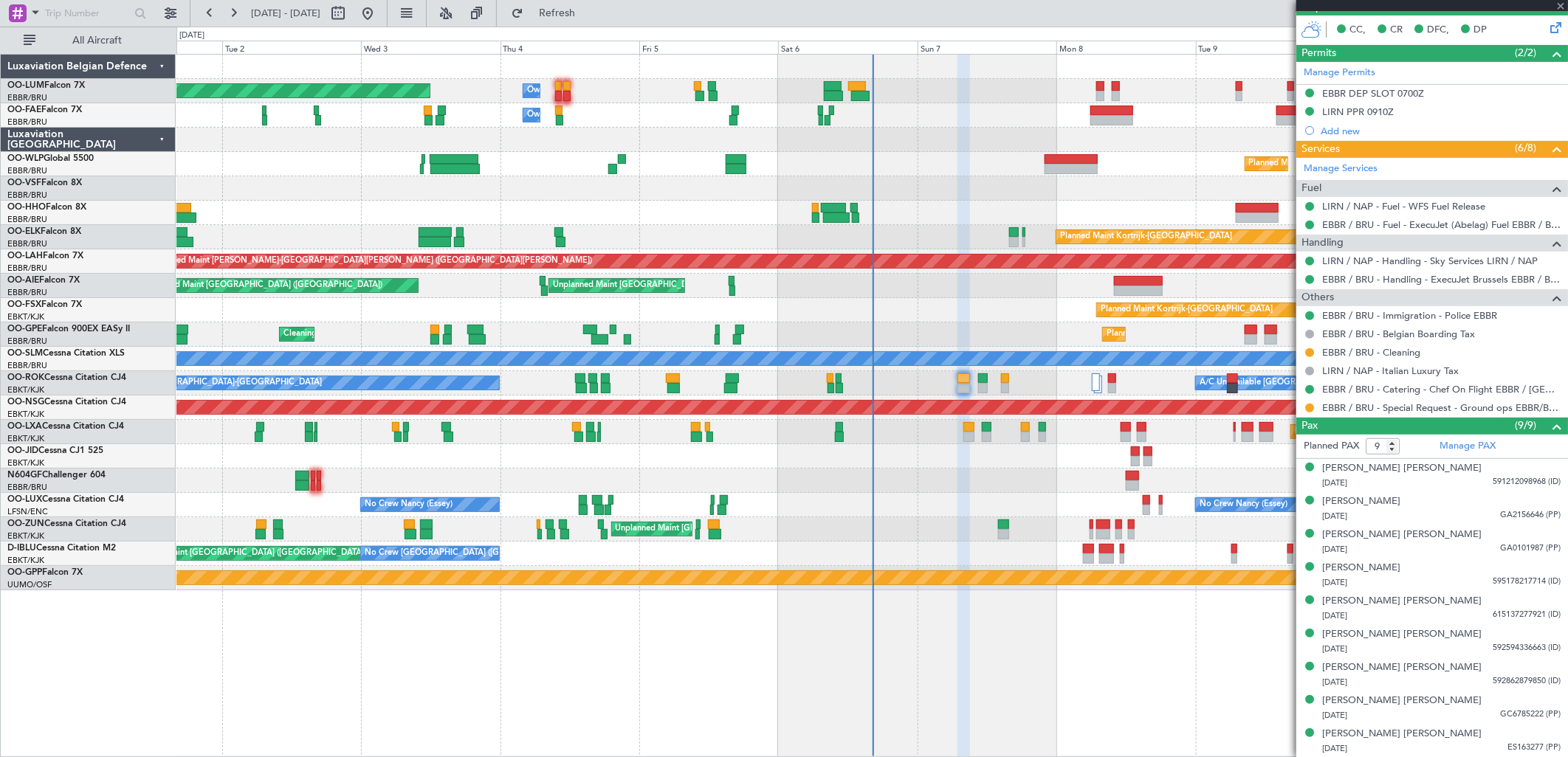
type input "2"
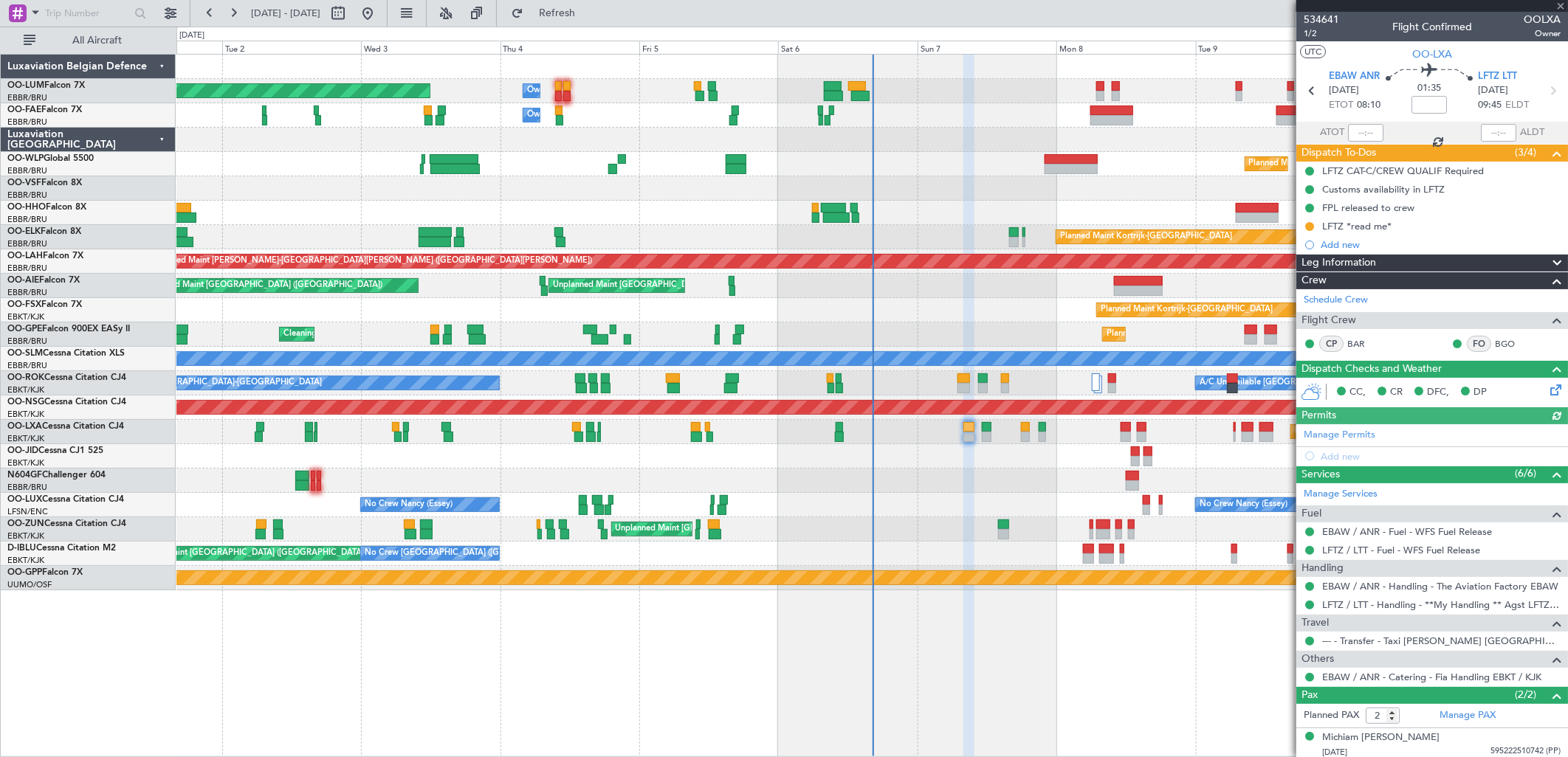
scroll to position [38, 0]
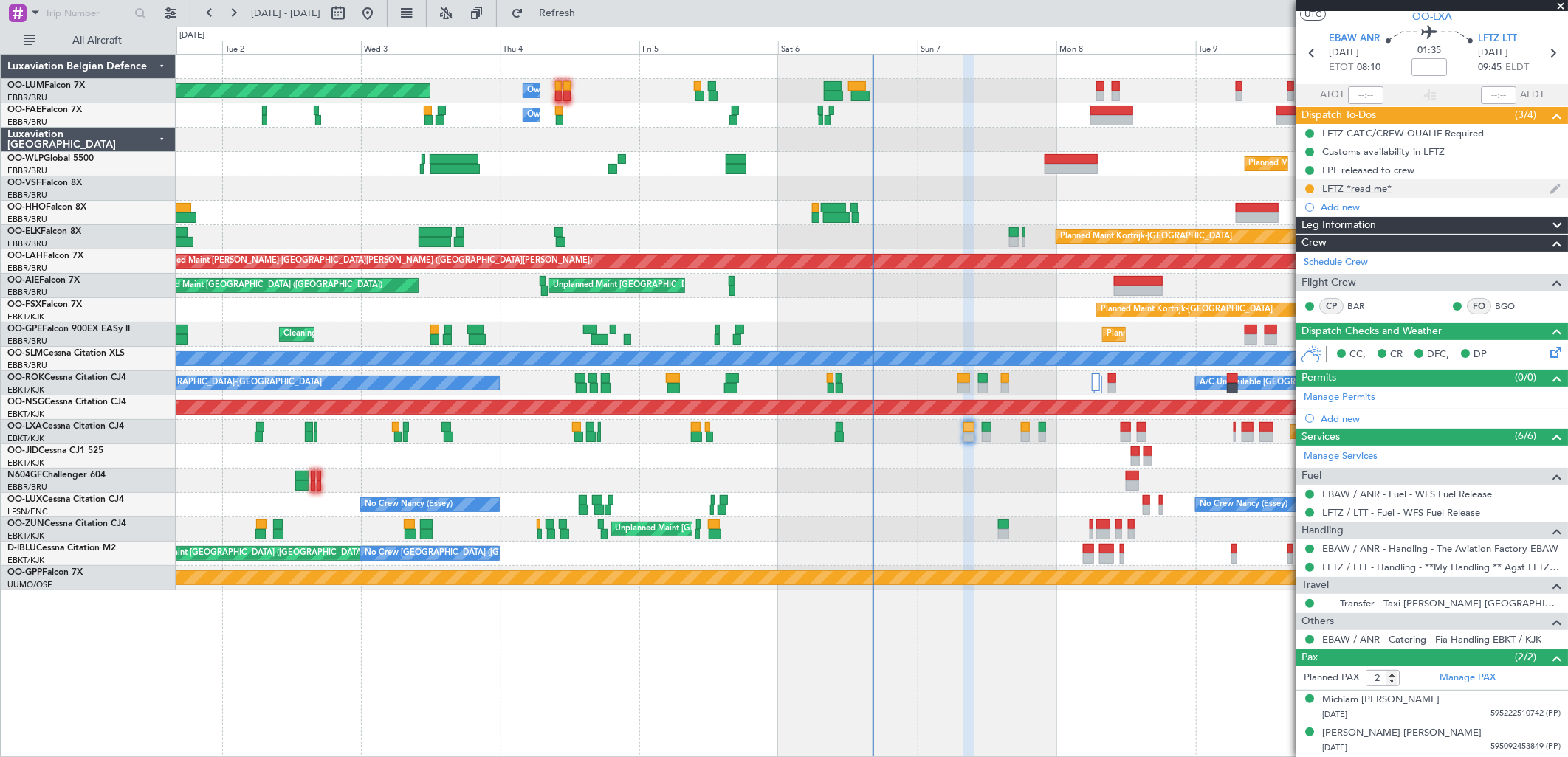
click at [1350, 185] on div "LFTZ *read me*" at bounding box center [1356, 189] width 70 height 13
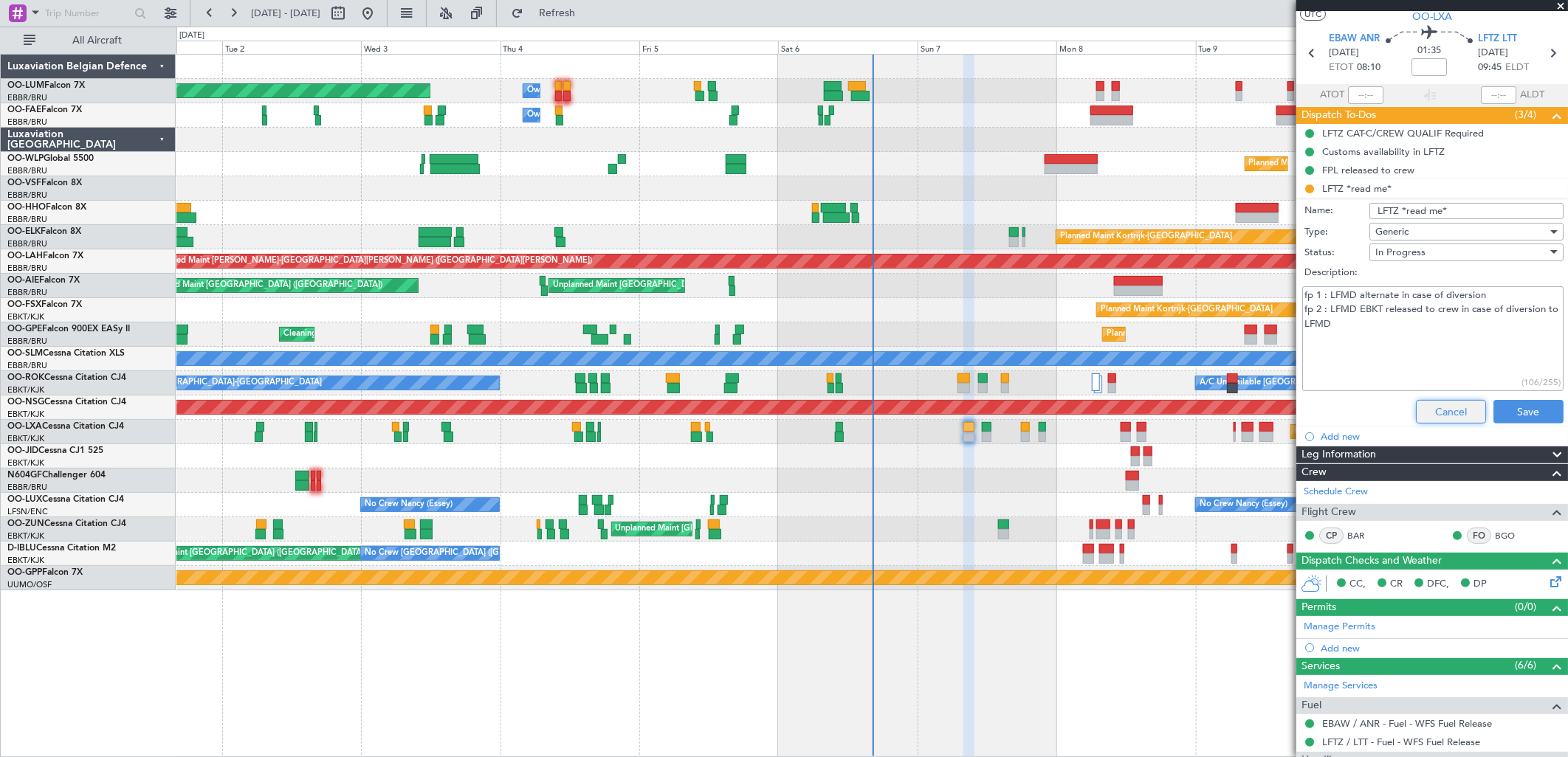
click at [1443, 416] on button "Cancel" at bounding box center [1451, 411] width 71 height 23
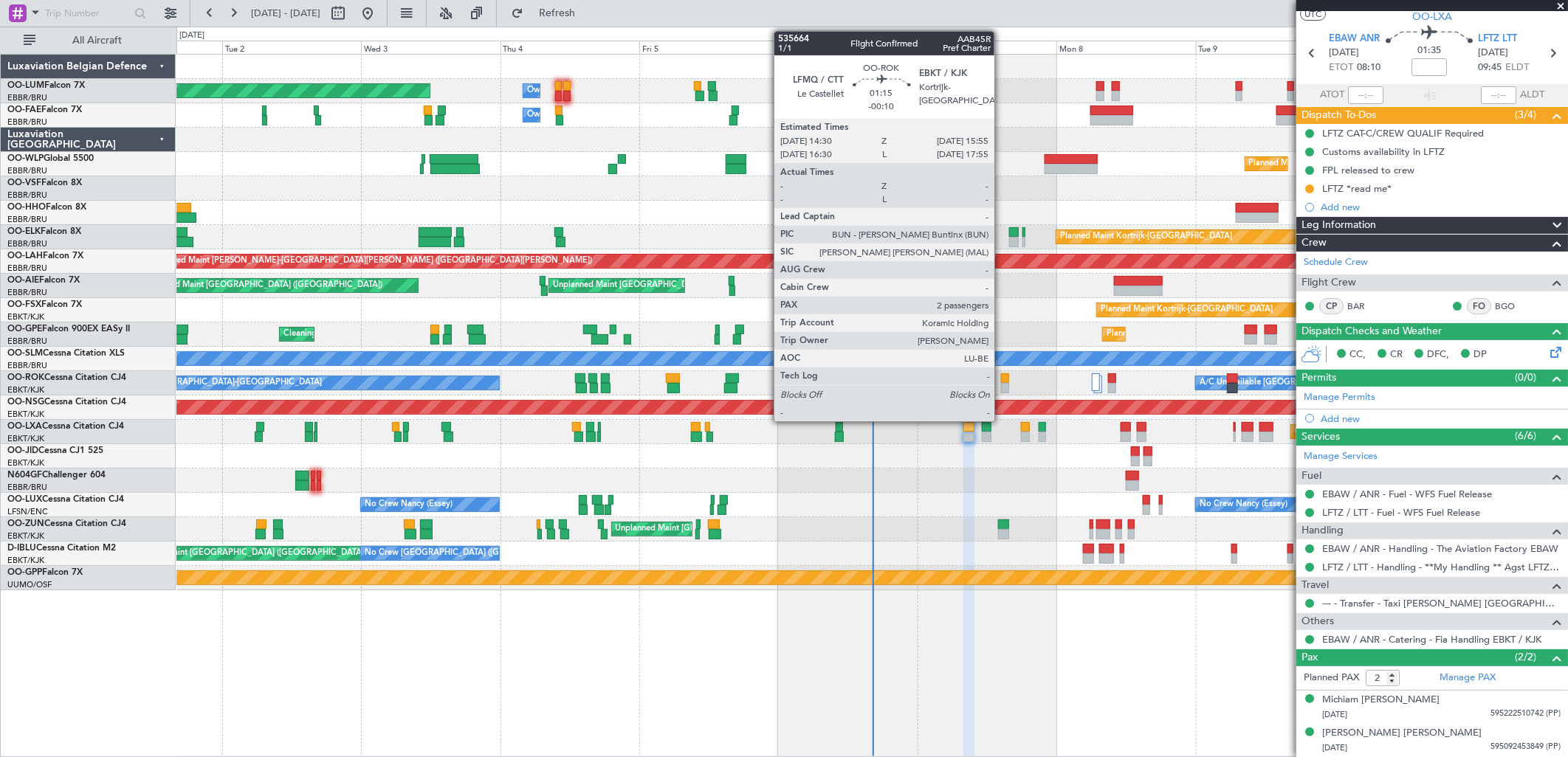
click at [1001, 380] on div at bounding box center [1006, 378] width 9 height 10
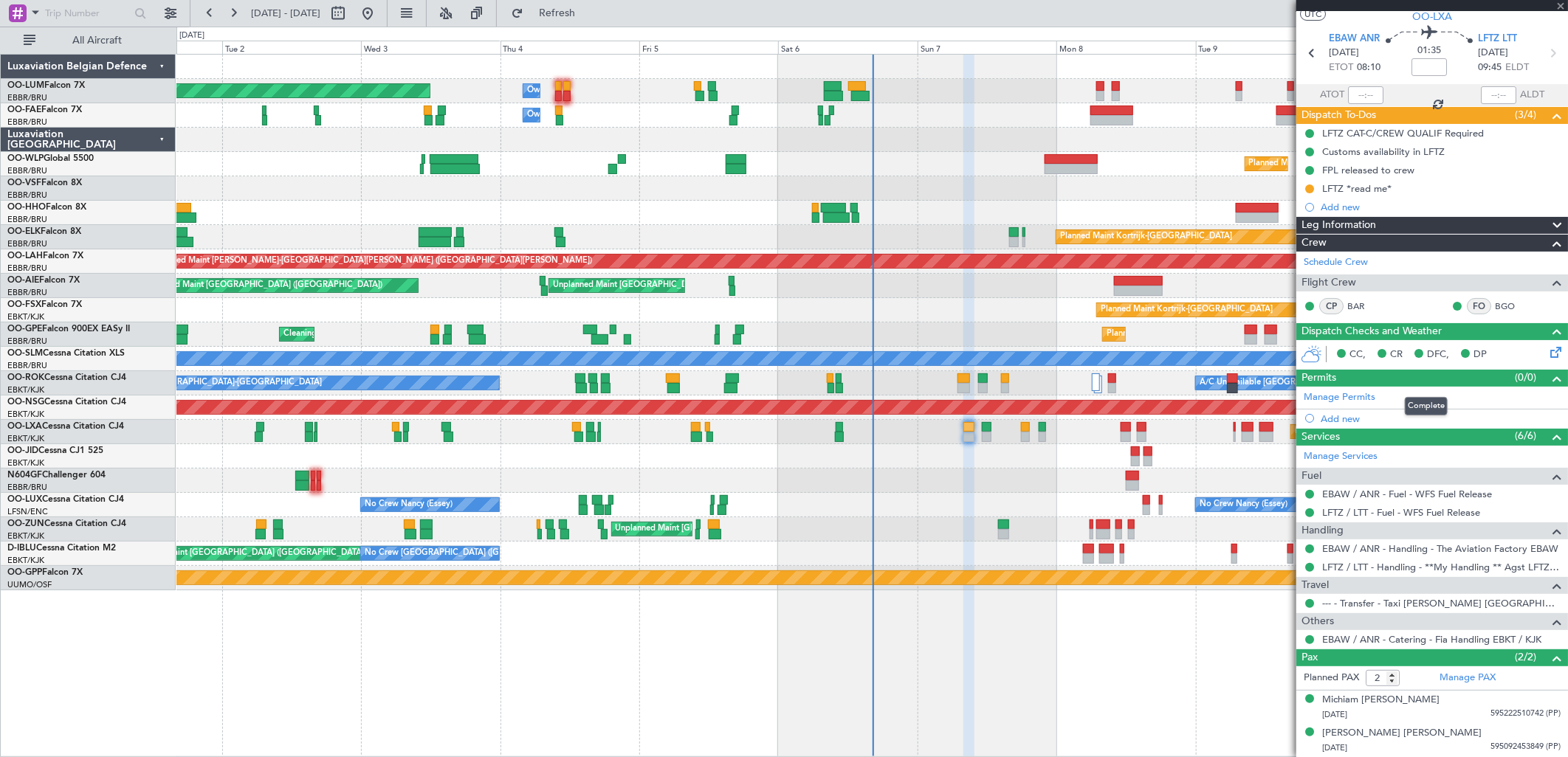
type input "-00:10"
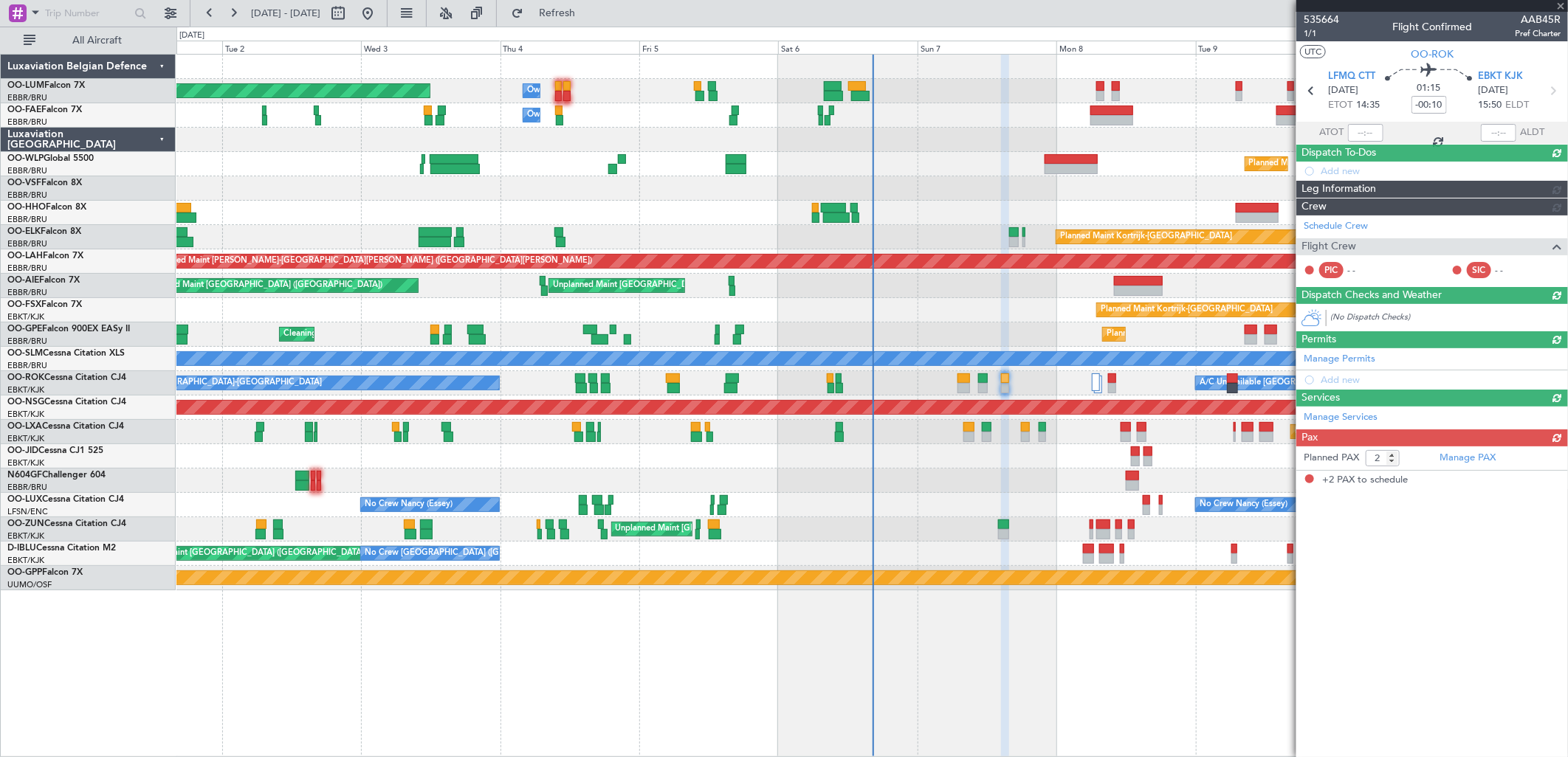
scroll to position [0, 0]
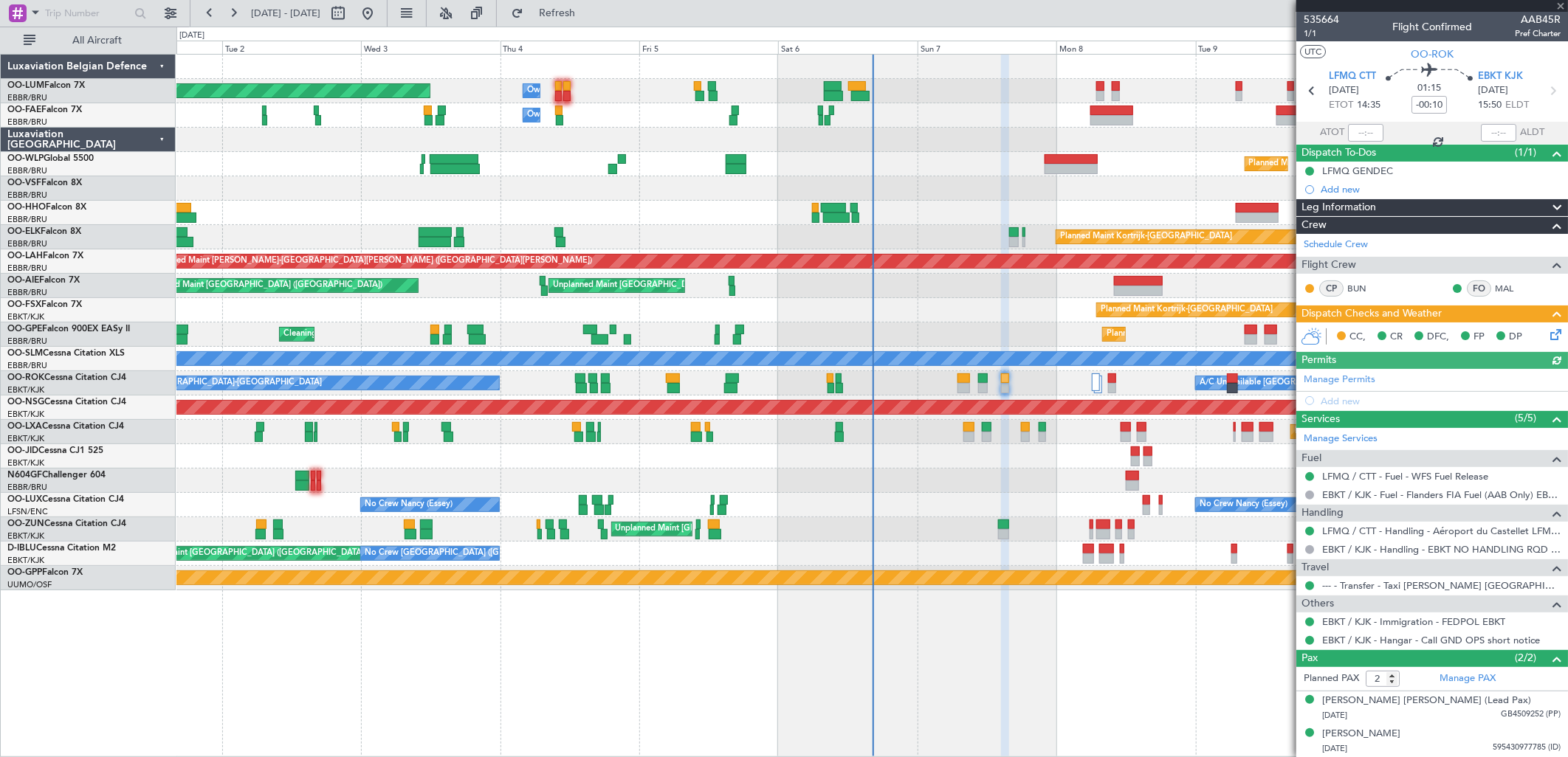
click at [1548, 338] on icon at bounding box center [1553, 332] width 12 height 12
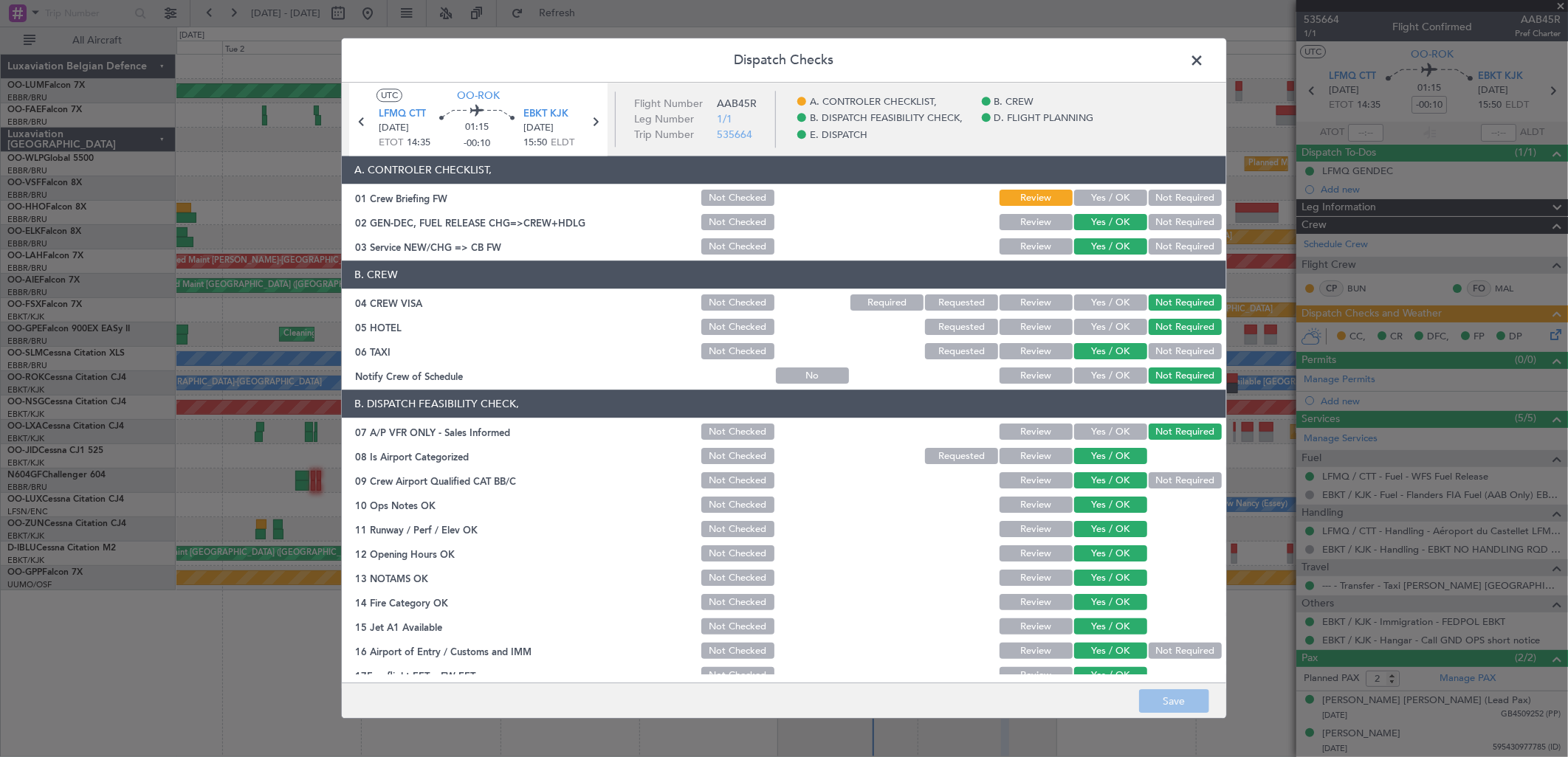
click at [1100, 196] on button "Yes / OK" at bounding box center [1110, 198] width 73 height 16
click at [1162, 703] on button "Save" at bounding box center [1174, 701] width 71 height 23
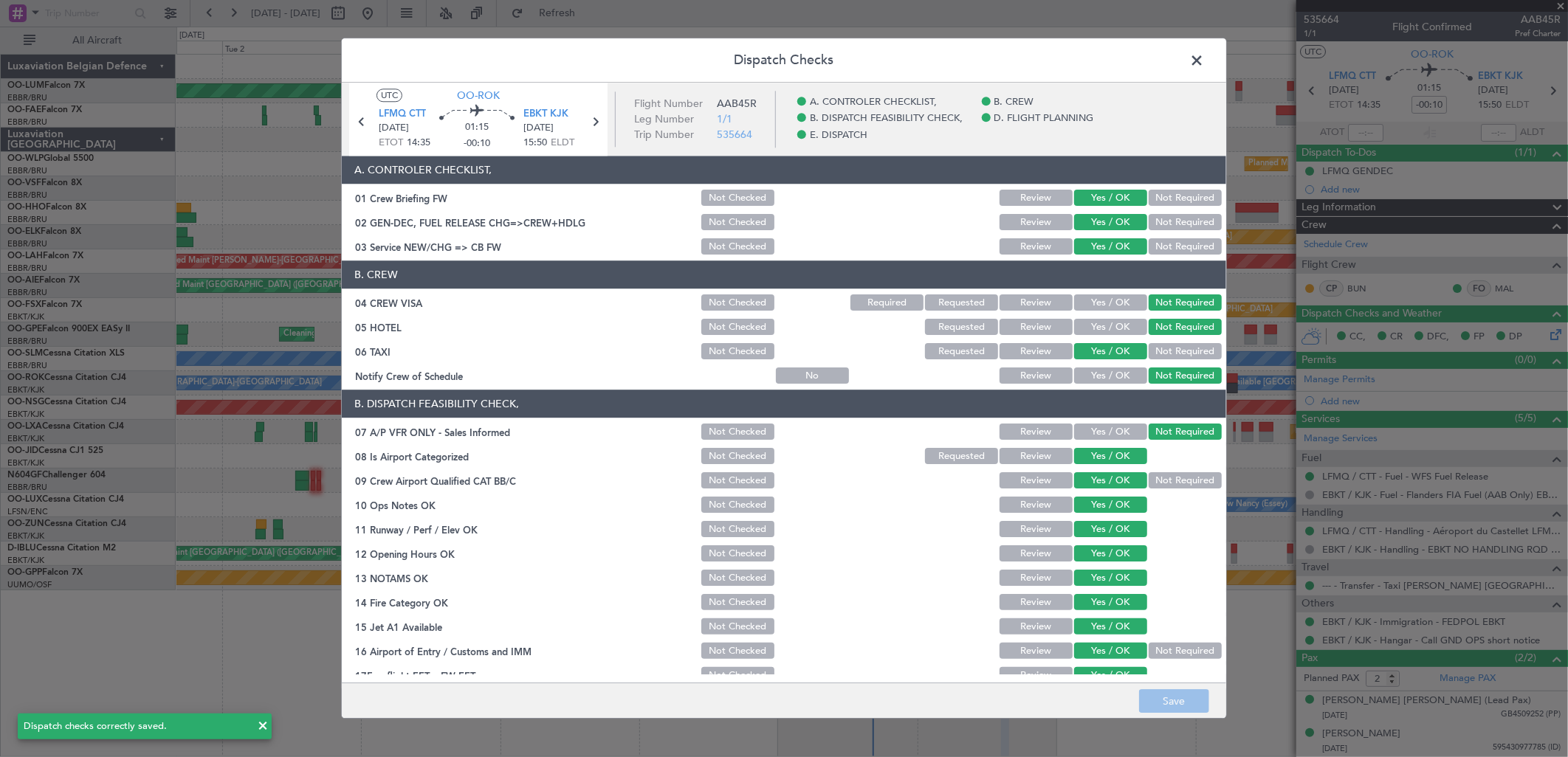
click at [1204, 57] on span at bounding box center [1204, 64] width 0 height 30
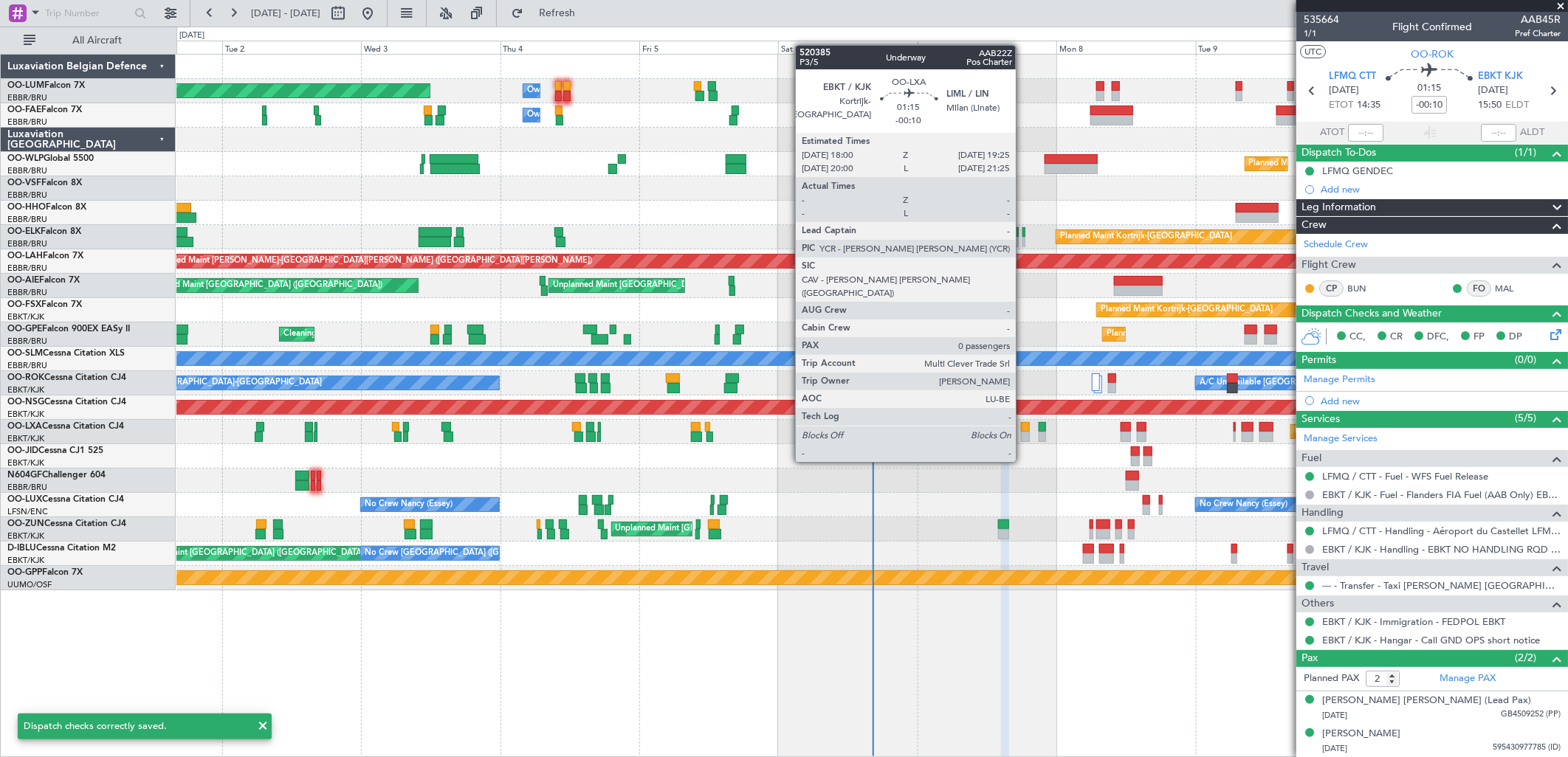
click at [1024, 434] on div at bounding box center [1026, 437] width 9 height 10
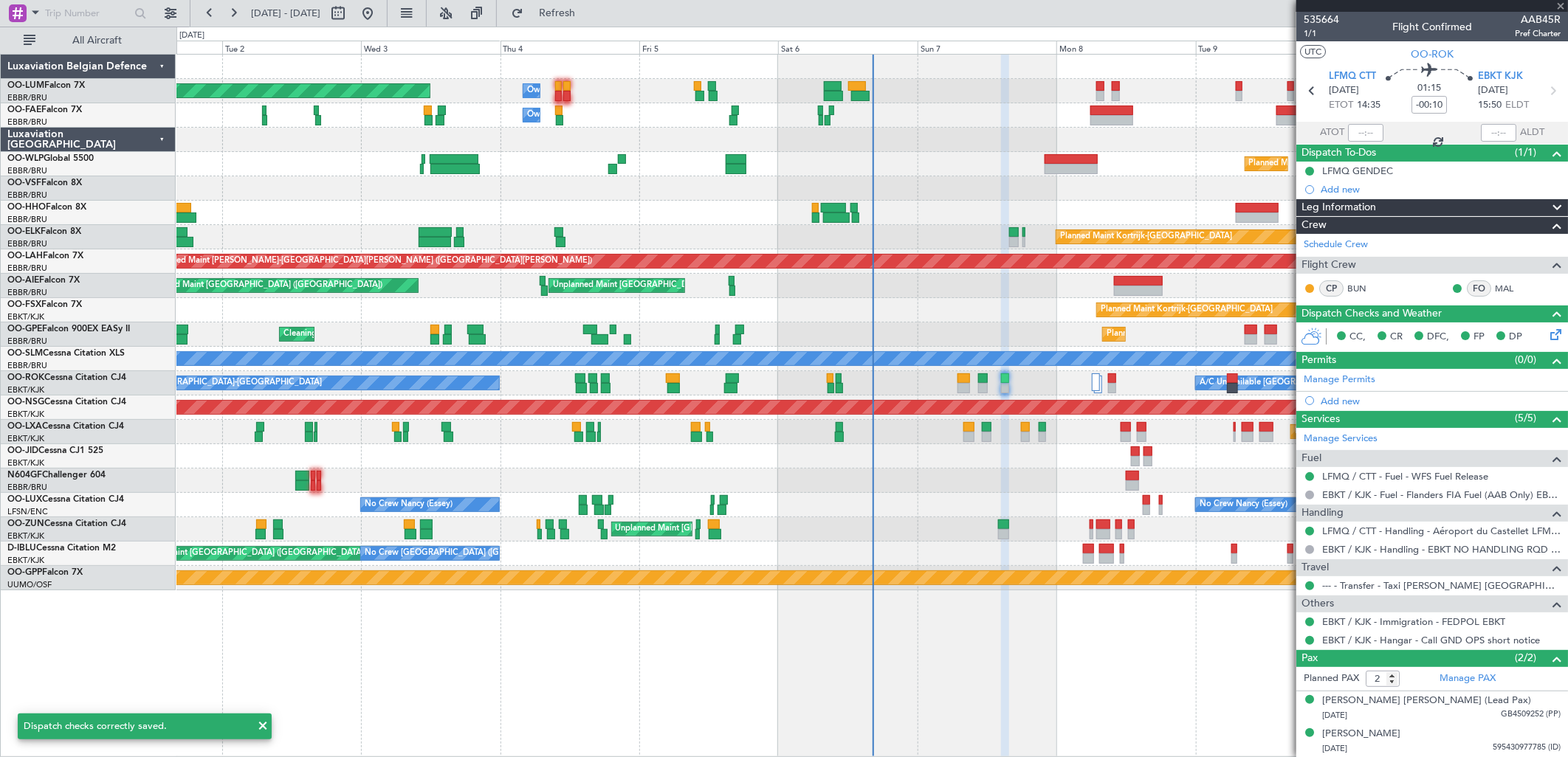
type input "0"
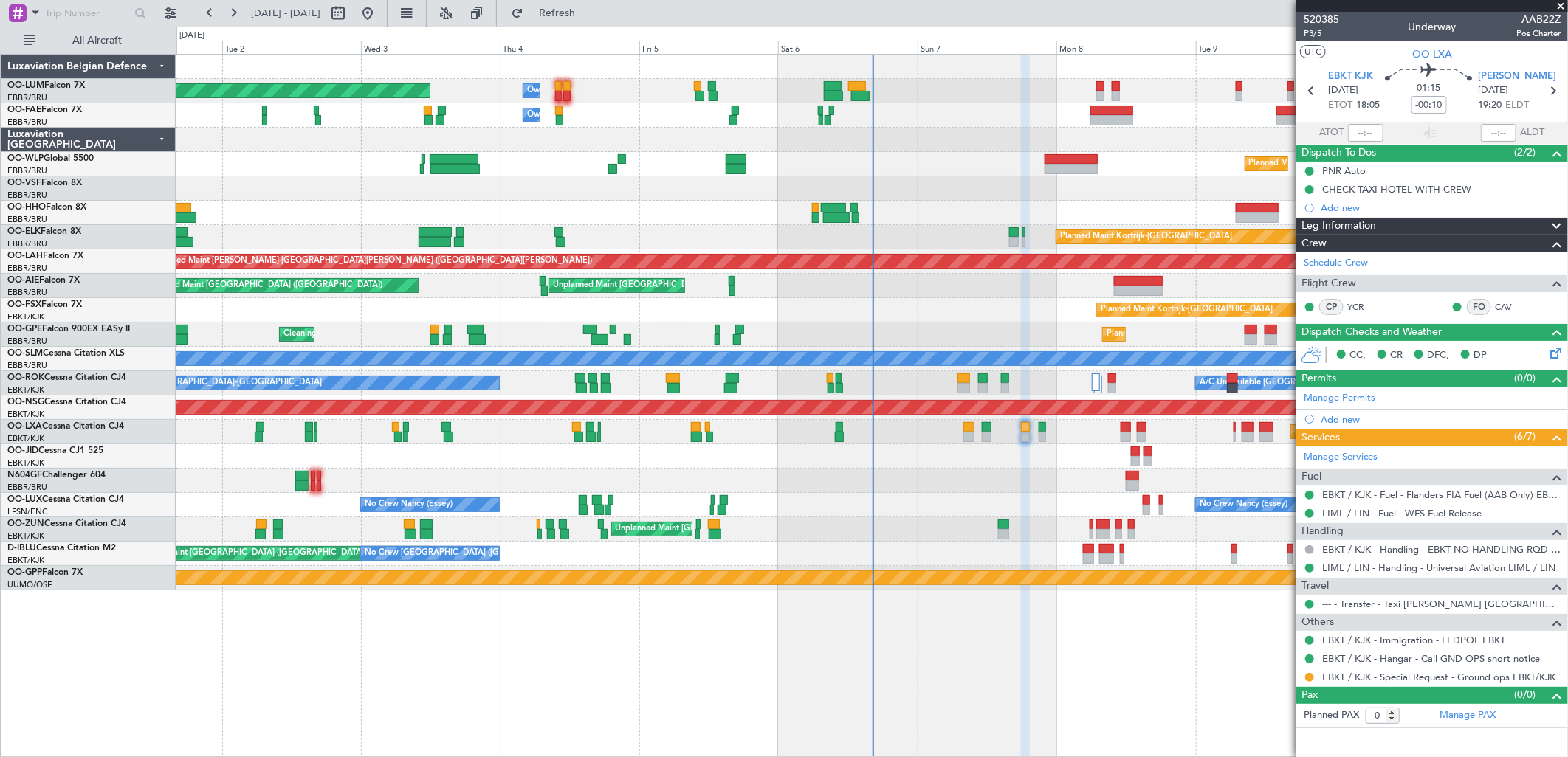
click at [1124, 478] on div at bounding box center [871, 481] width 1391 height 24
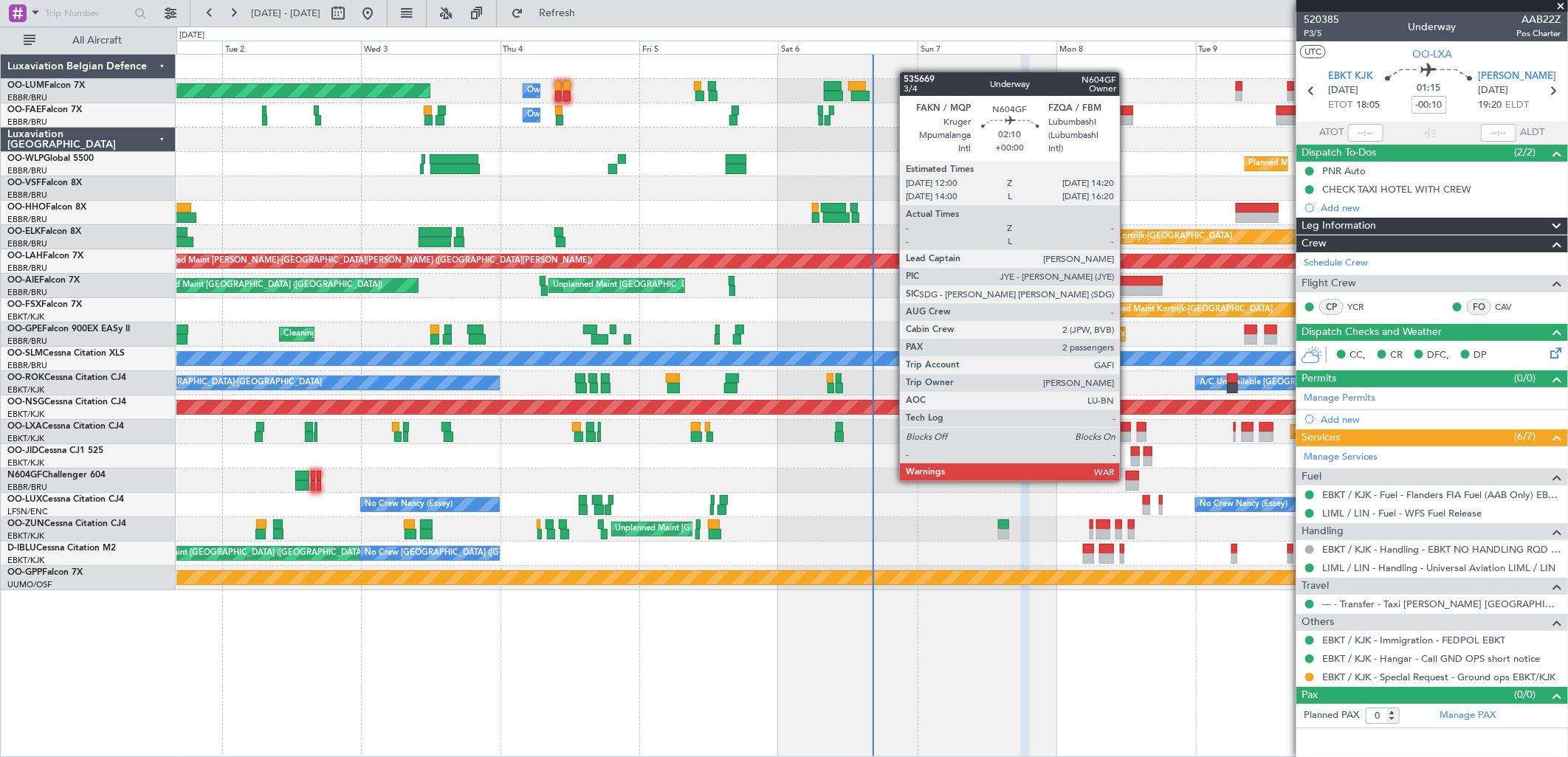
click at [1130, 481] on div at bounding box center [1132, 485] width 14 height 10
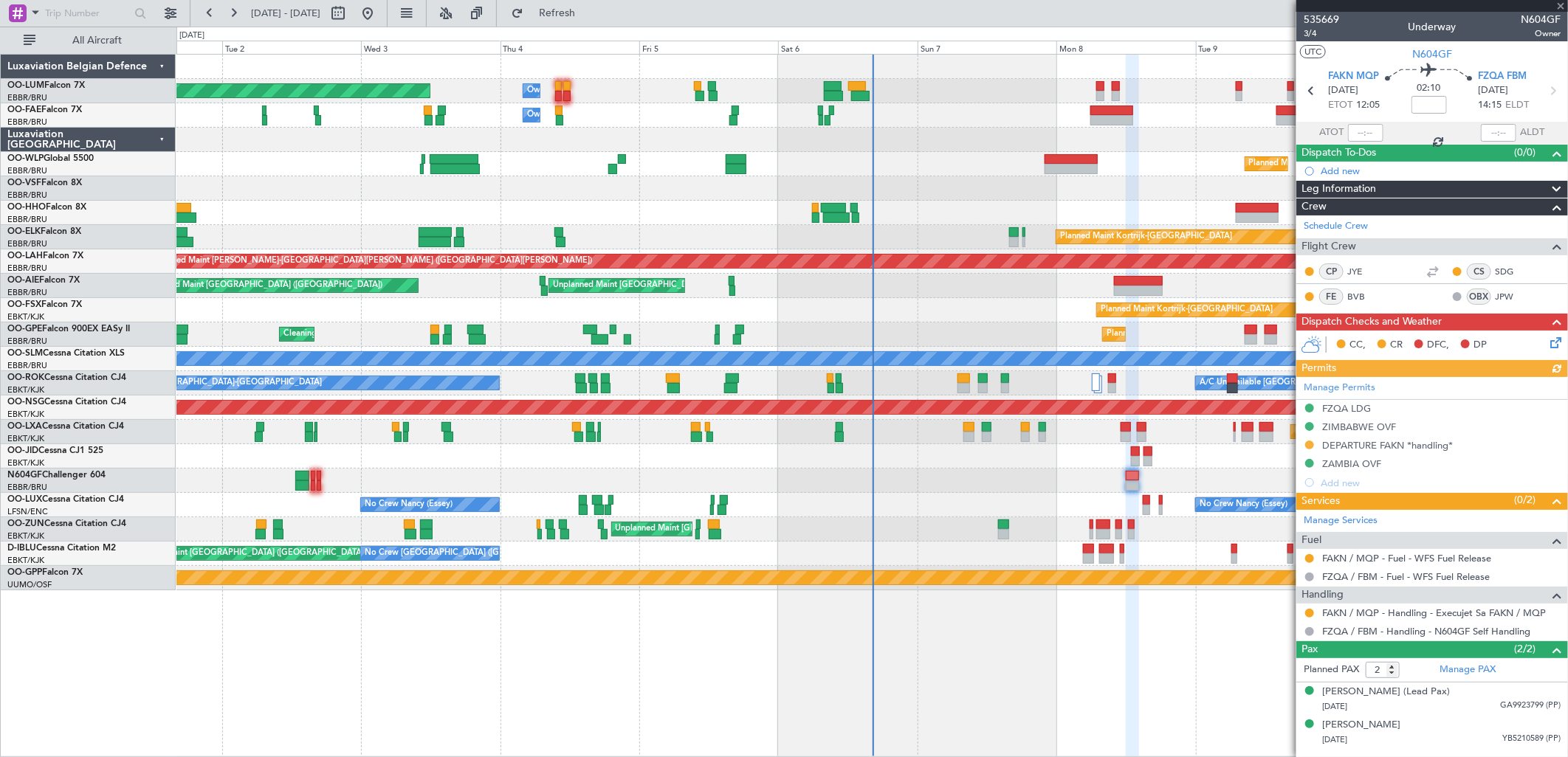
click at [1362, 440] on div "Manage Permits FZQA LDG [GEOGRAPHIC_DATA] OVF DEPARTURE FAKN *handling* [GEOGRA…" at bounding box center [1432, 435] width 271 height 115
click at [1389, 446] on div "DEPARTURE FAKN *handling*" at bounding box center [1387, 446] width 131 height 13
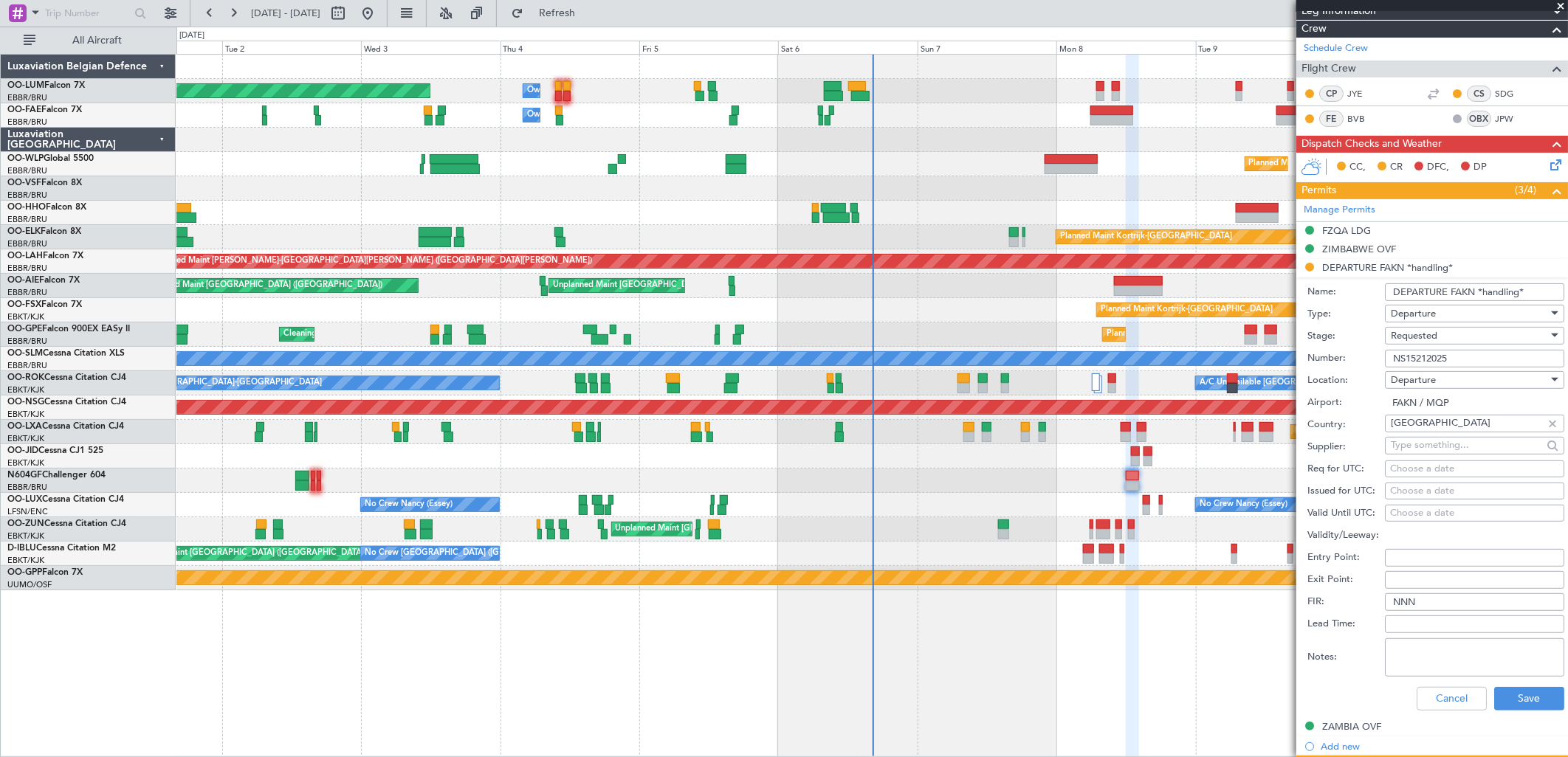
scroll to position [410, 0]
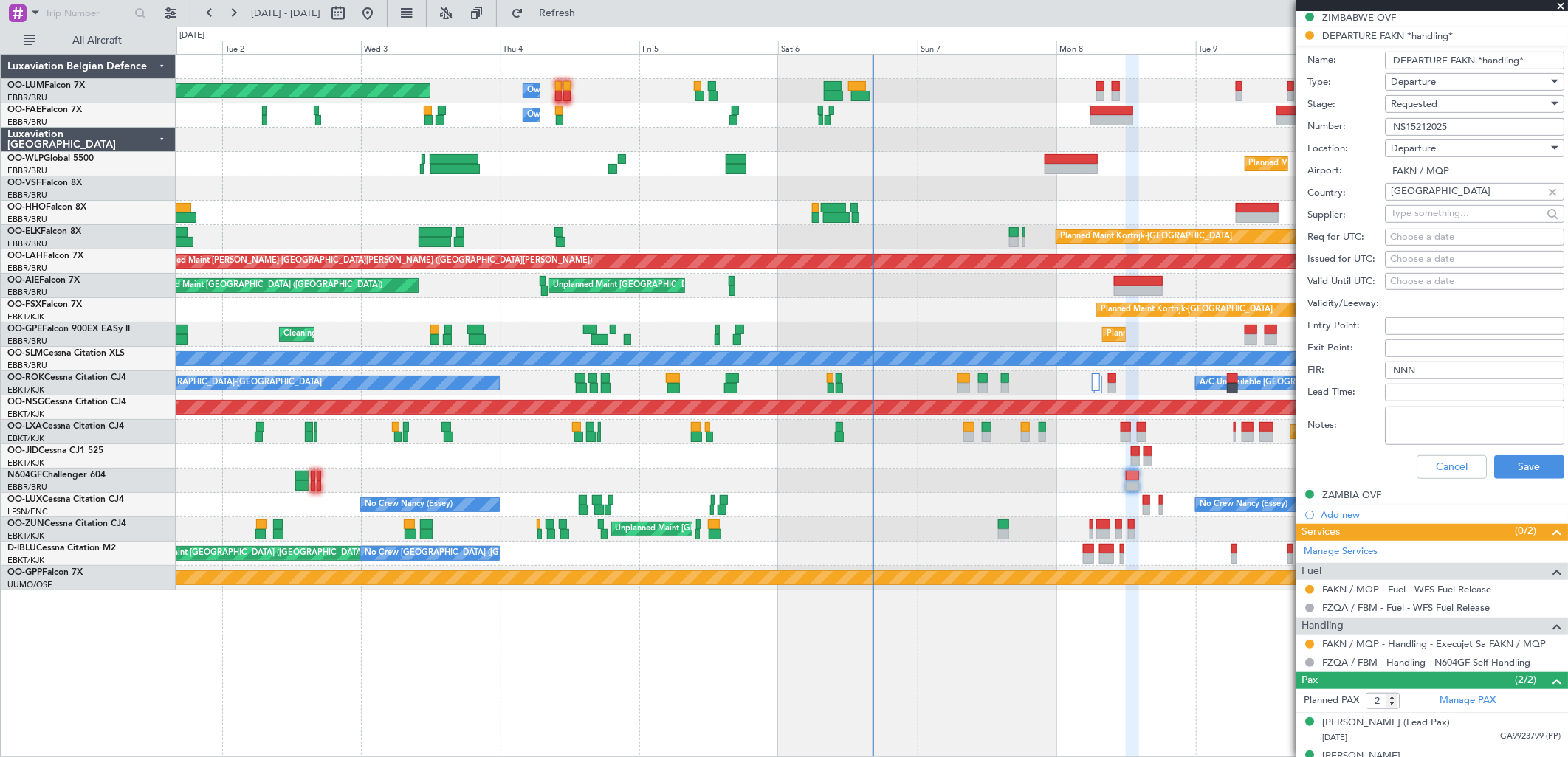
click at [1468, 101] on div "Requested" at bounding box center [1469, 104] width 157 height 22
click at [1464, 211] on span "Received OK" at bounding box center [1469, 217] width 153 height 22
click at [1531, 458] on button "Save" at bounding box center [1530, 466] width 71 height 23
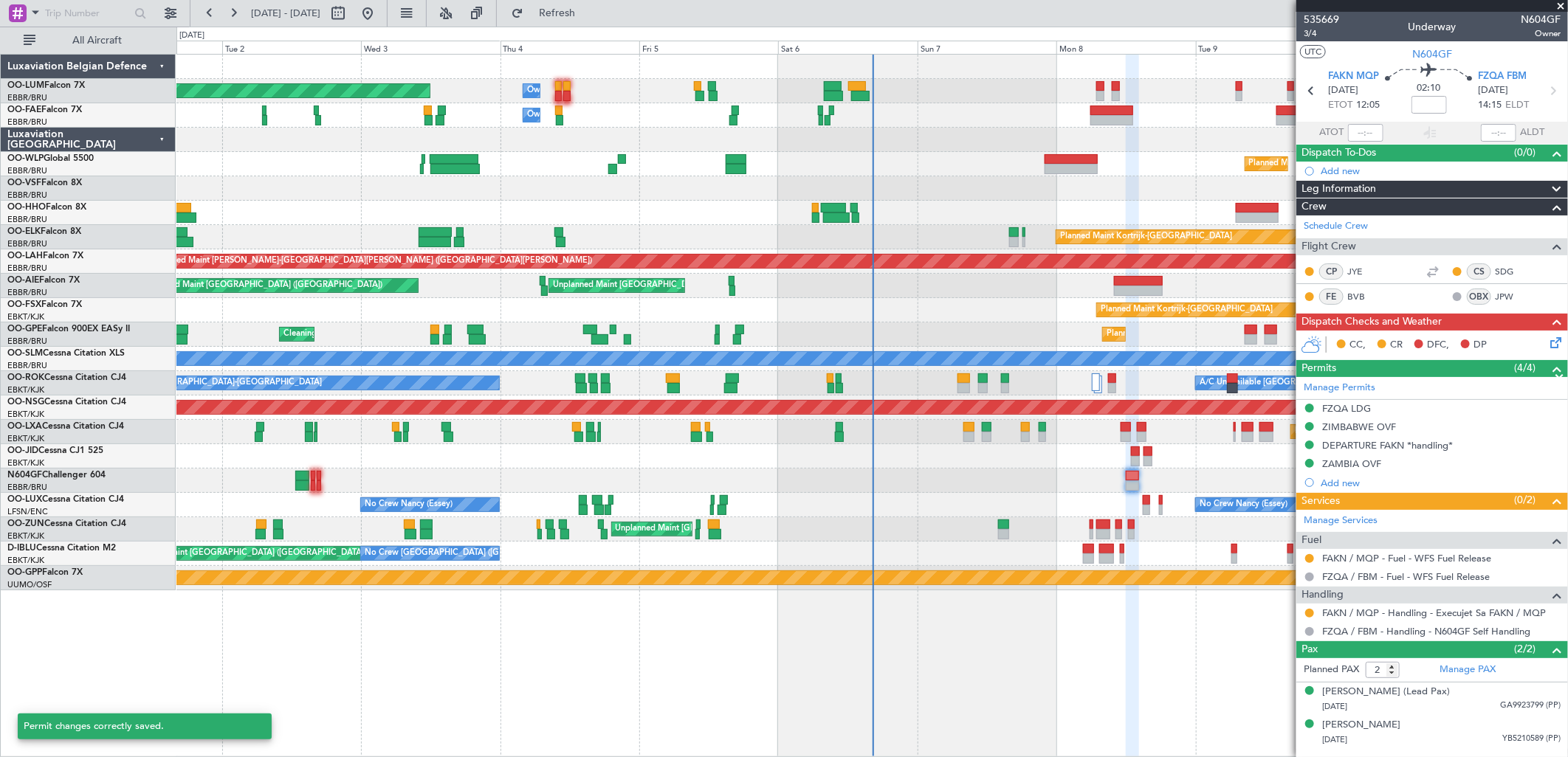
scroll to position [0, 0]
click at [401, 167] on div "Planned Maint [GEOGRAPHIC_DATA] ([GEOGRAPHIC_DATA] National) Owner [GEOGRAPHIC_…" at bounding box center [871, 322] width 1391 height 536
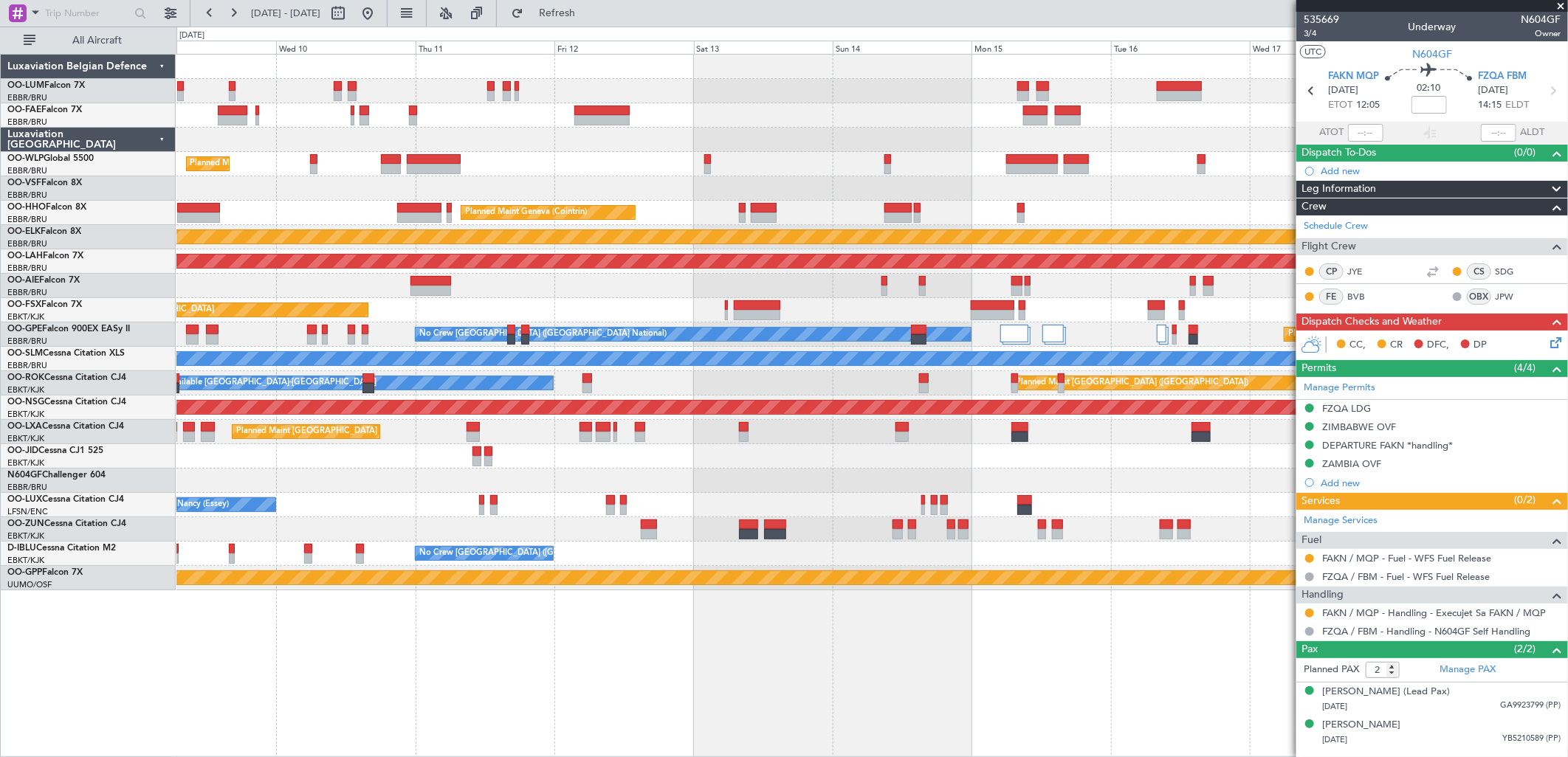
click at [792, 167] on div "Planned Maint Milan (Linate)" at bounding box center [871, 164] width 1391 height 24
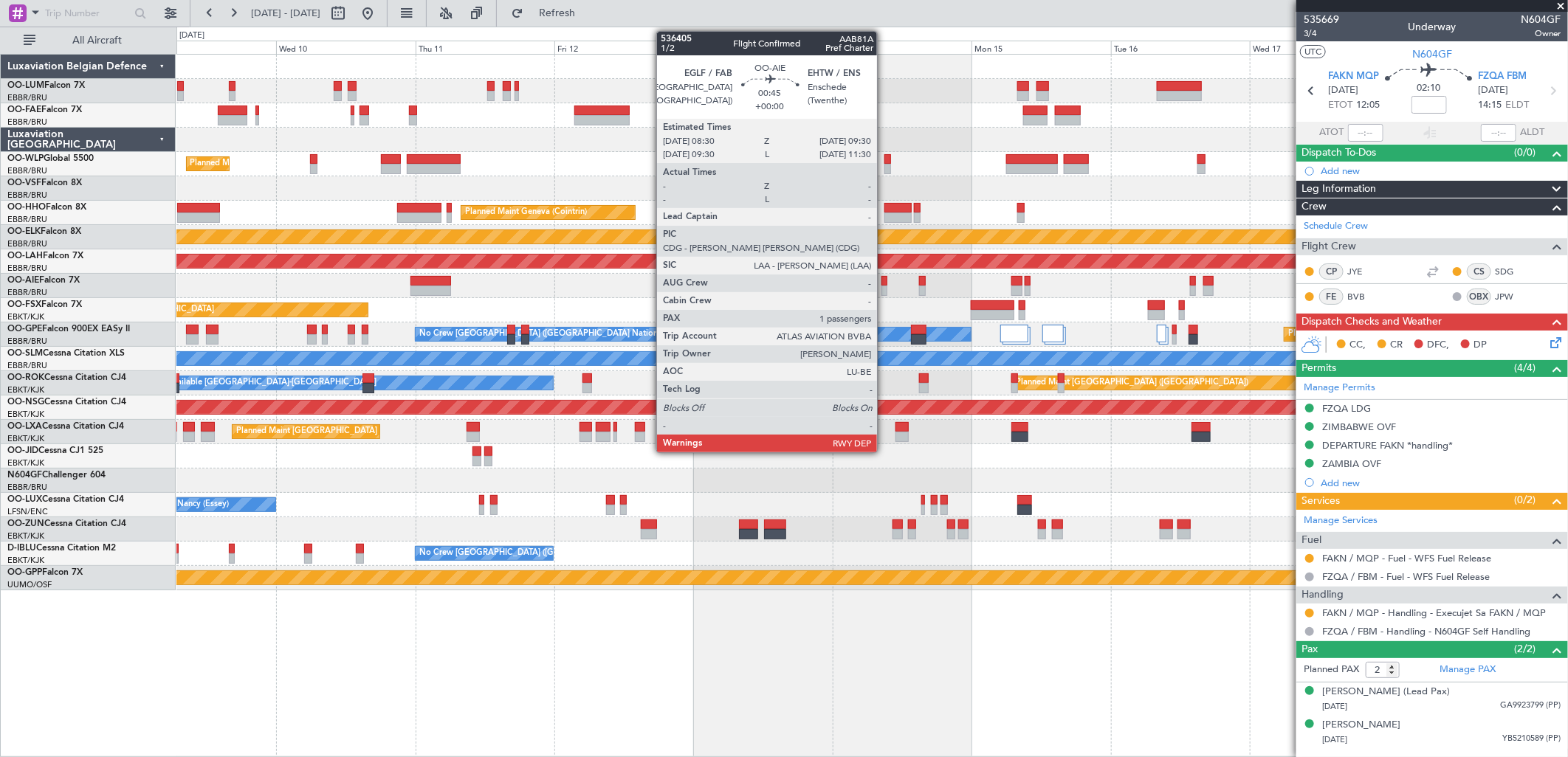
click at [884, 282] on div at bounding box center [884, 281] width 6 height 10
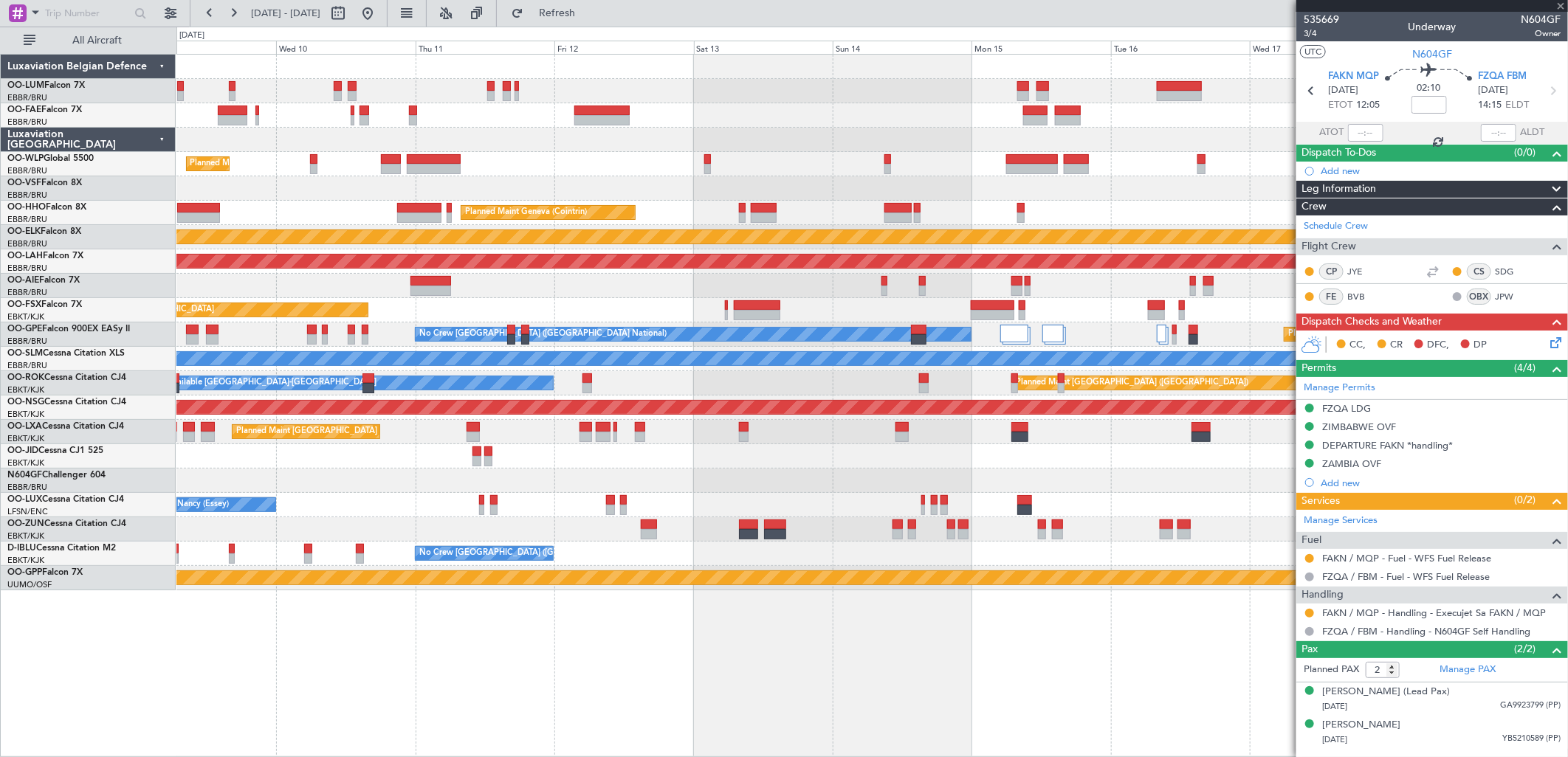
type input "1"
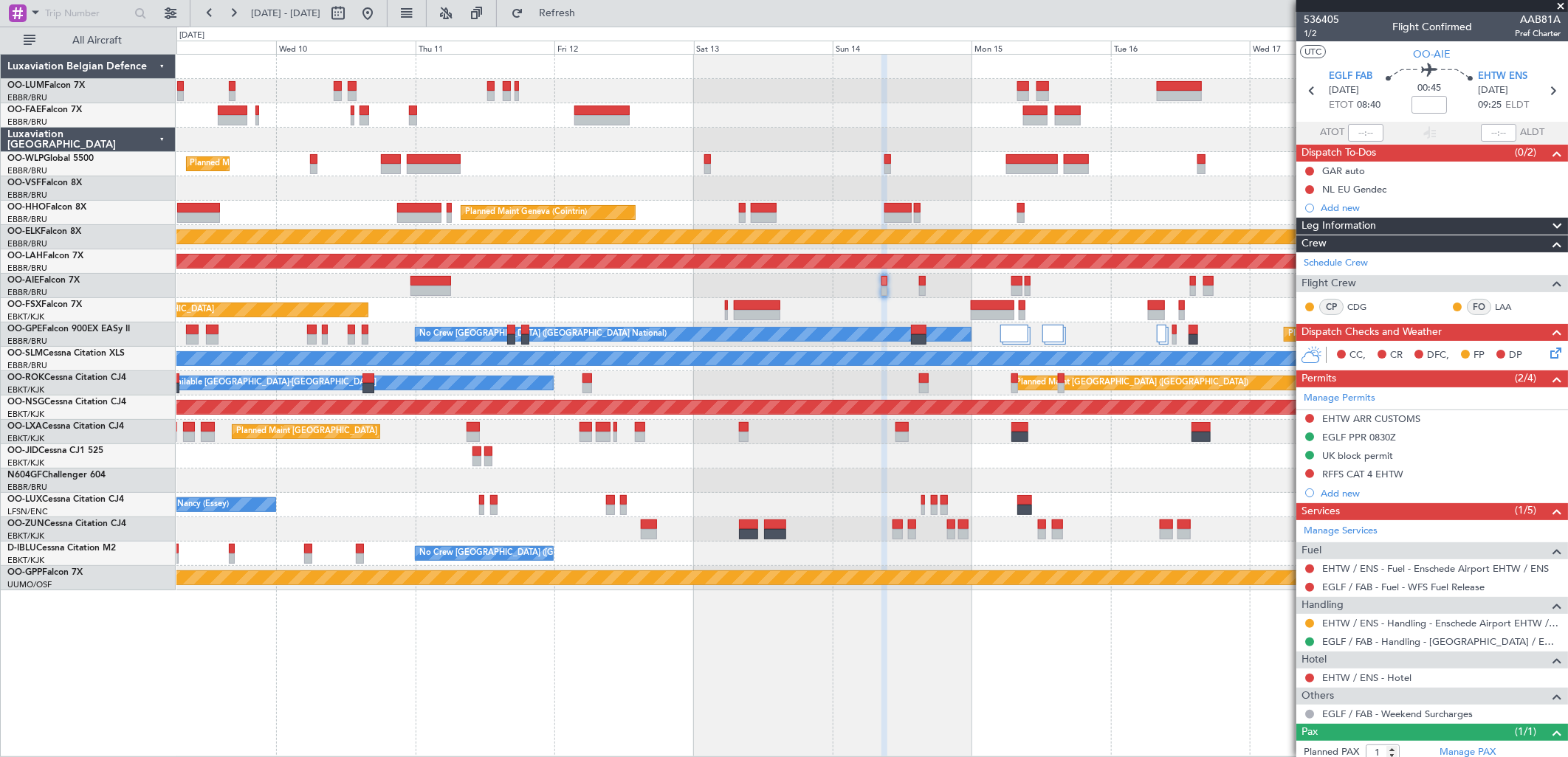
click at [1548, 351] on icon at bounding box center [1553, 350] width 12 height 12
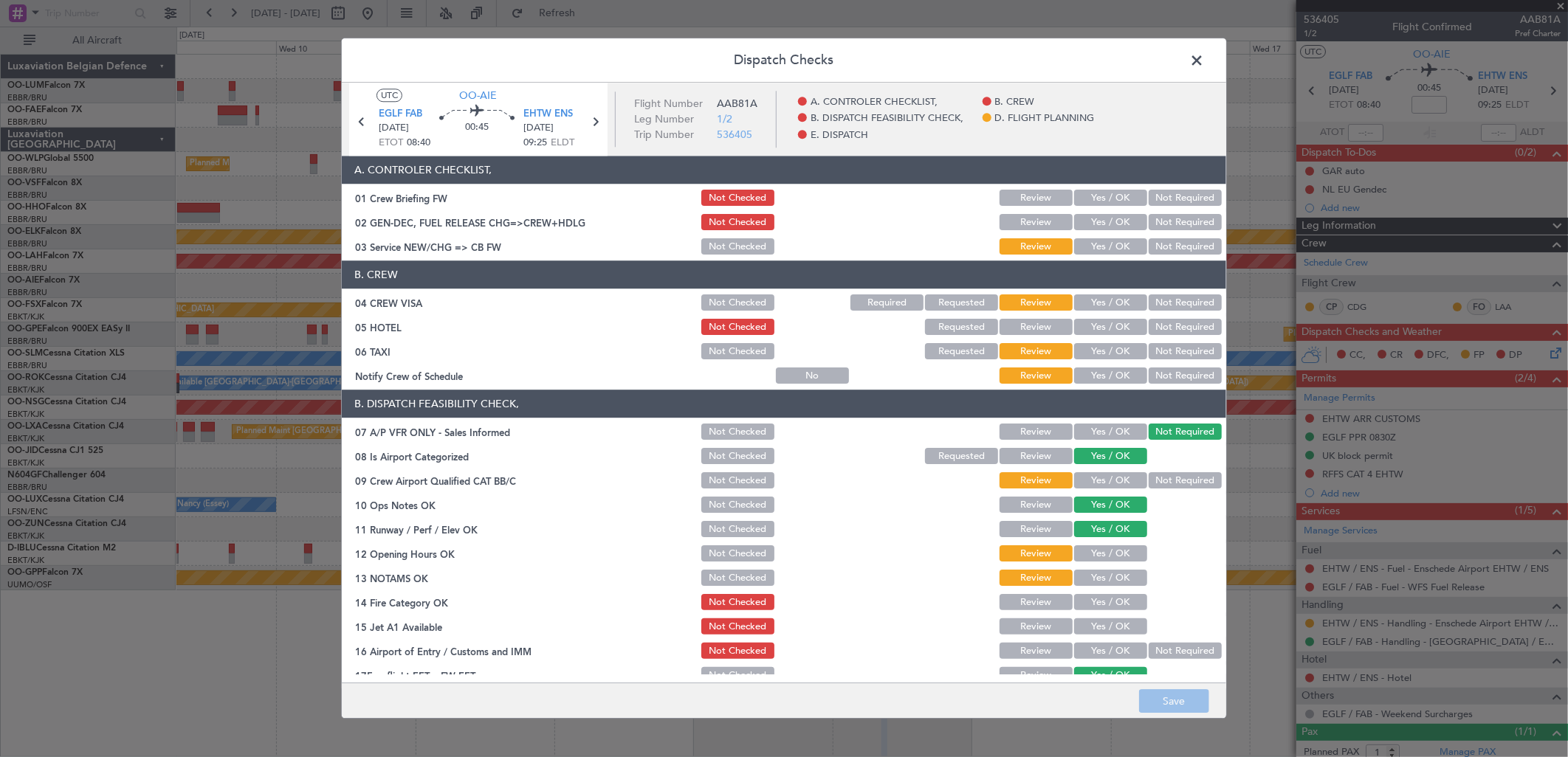
click at [1119, 603] on button "Yes / OK" at bounding box center [1110, 603] width 73 height 16
click at [533, 112] on span "EHTW ENS" at bounding box center [547, 114] width 49 height 15
click at [1103, 476] on button "Yes / OK" at bounding box center [1110, 480] width 73 height 16
click at [1204, 58] on span at bounding box center [1204, 64] width 0 height 30
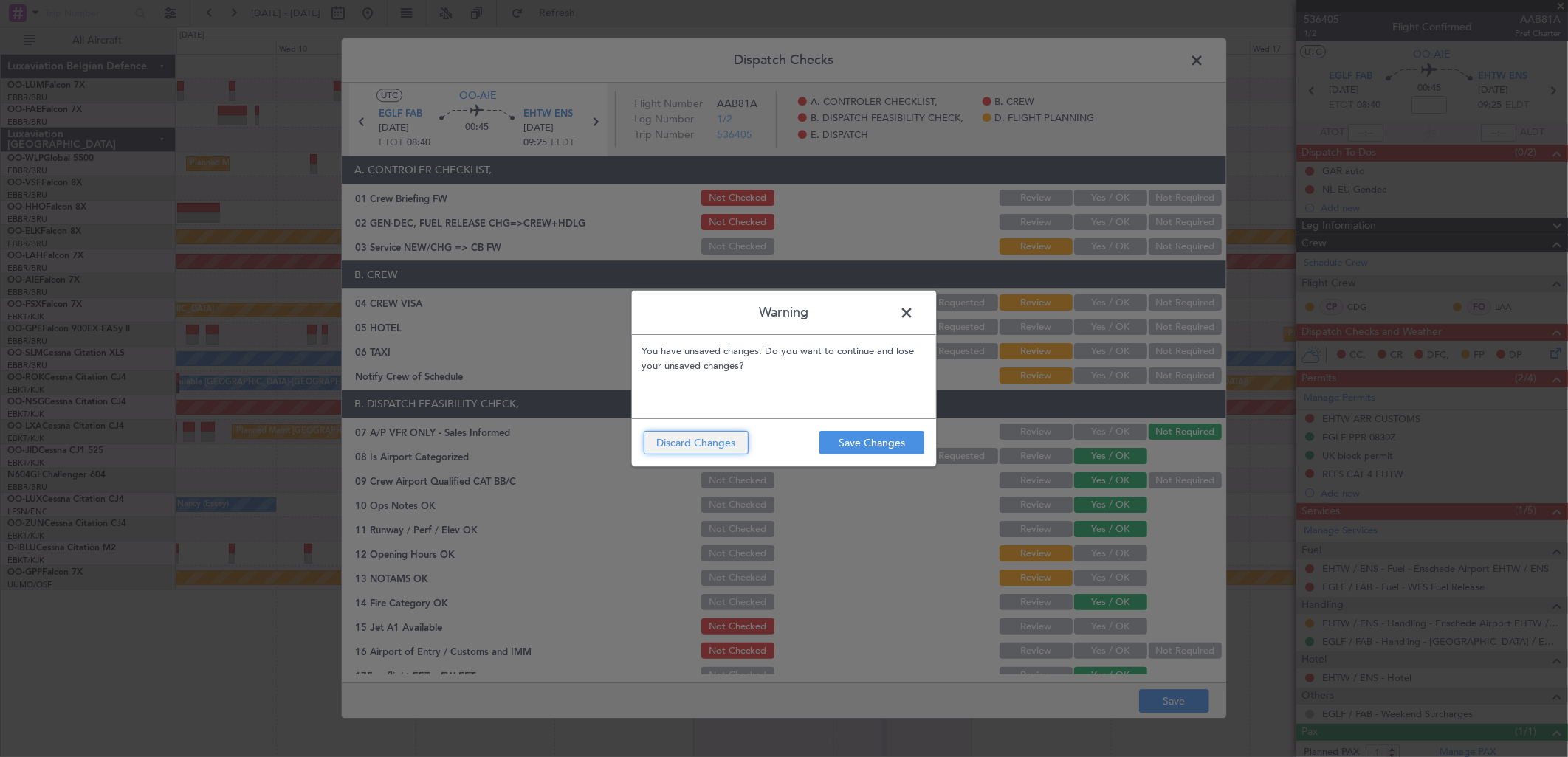
click at [699, 446] on button "Discard Changes" at bounding box center [696, 442] width 105 height 23
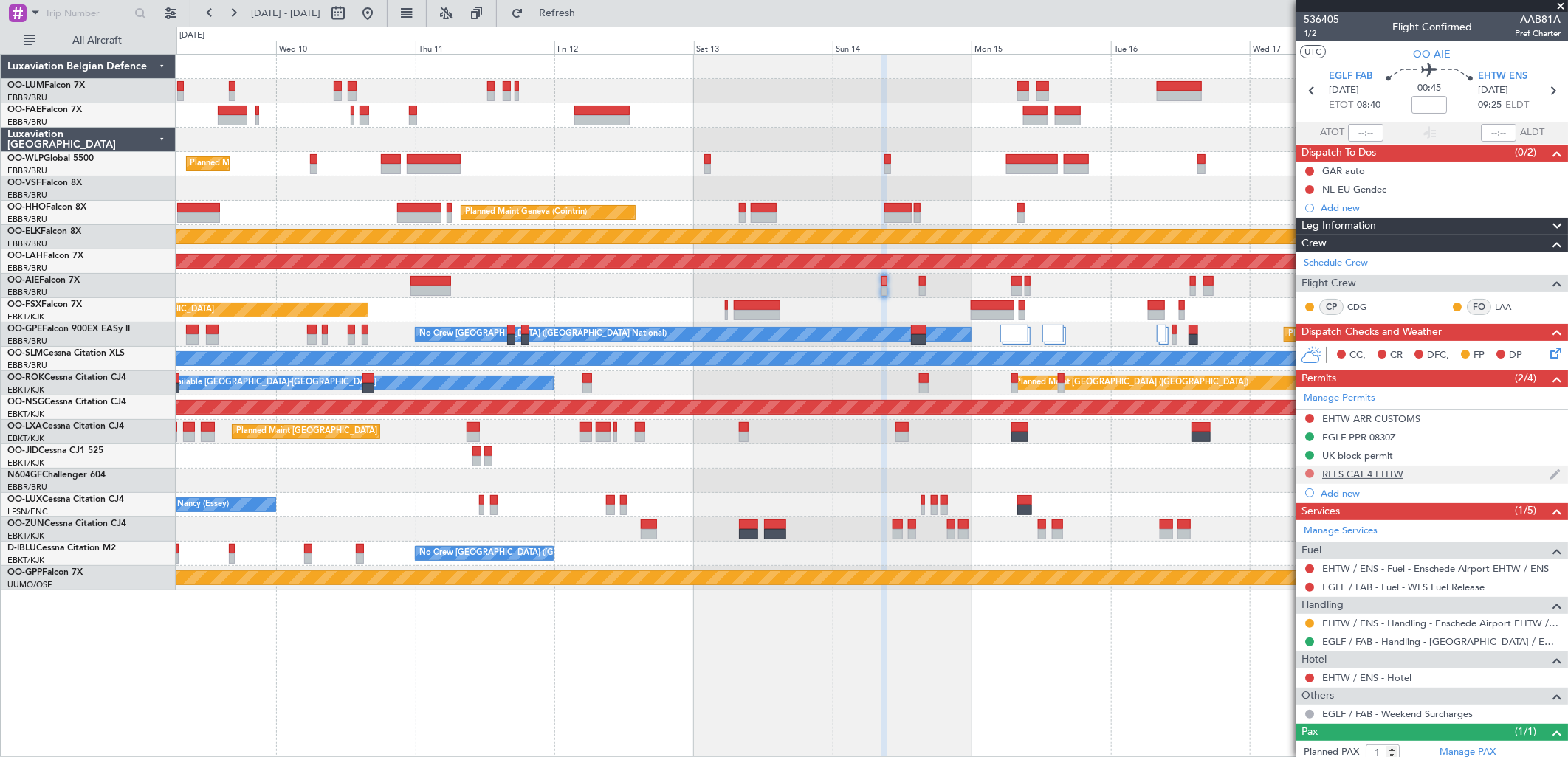
click at [1307, 474] on button at bounding box center [1310, 474] width 9 height 9
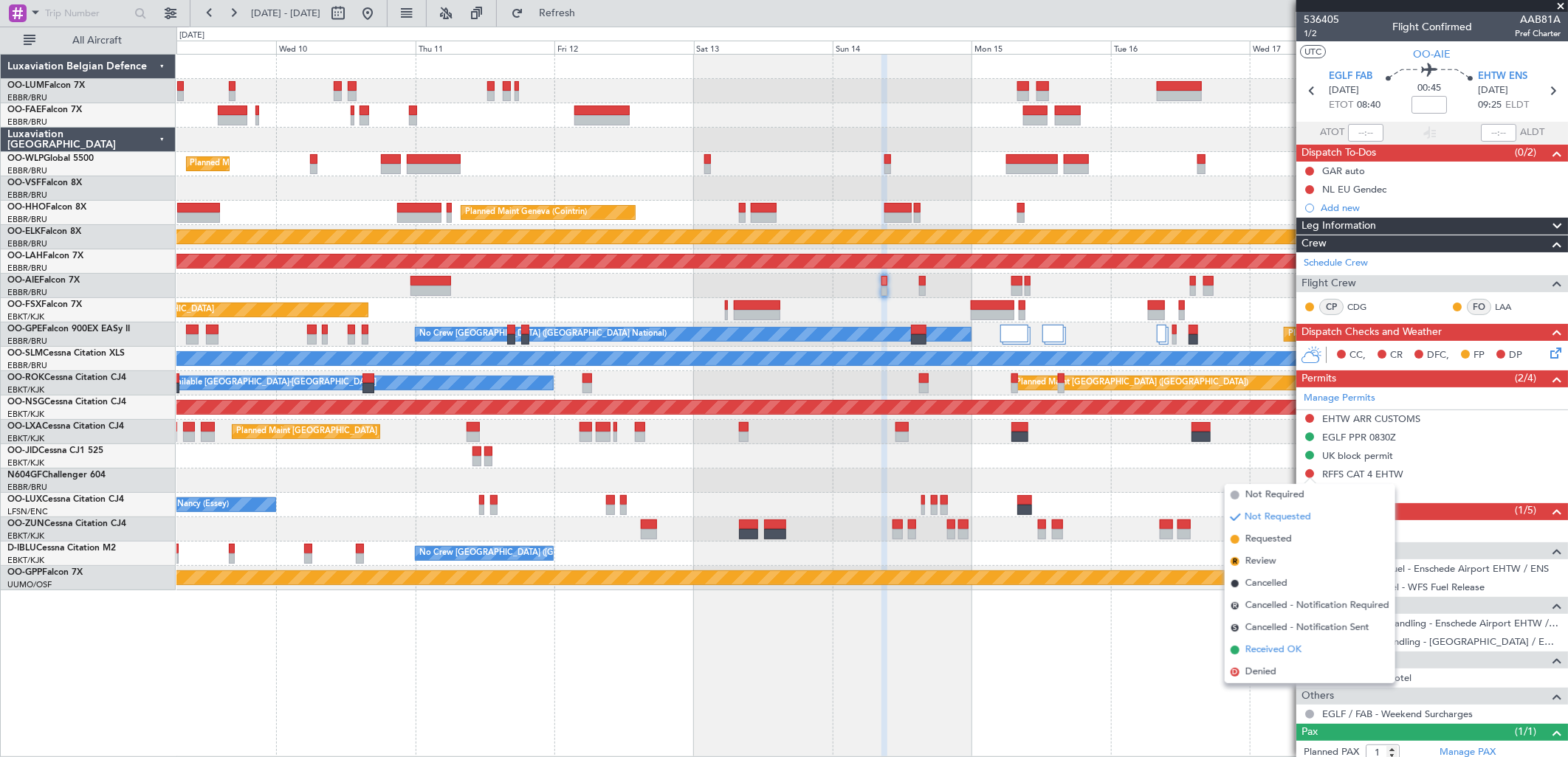
click at [1279, 646] on span "Received OK" at bounding box center [1274, 650] width 56 height 15
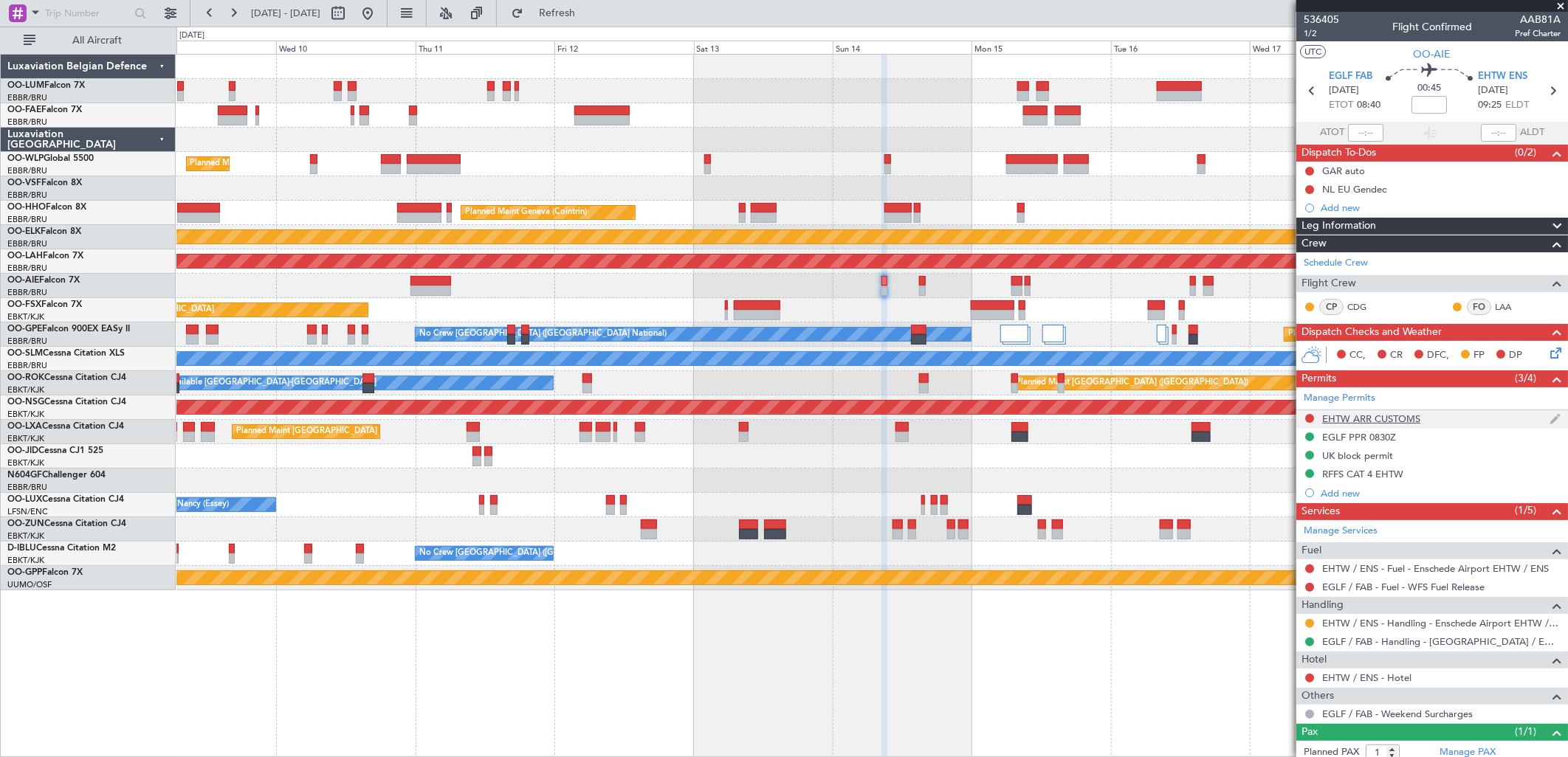
click at [1365, 424] on div "EHTW ARR CUSTOMS" at bounding box center [1371, 419] width 98 height 13
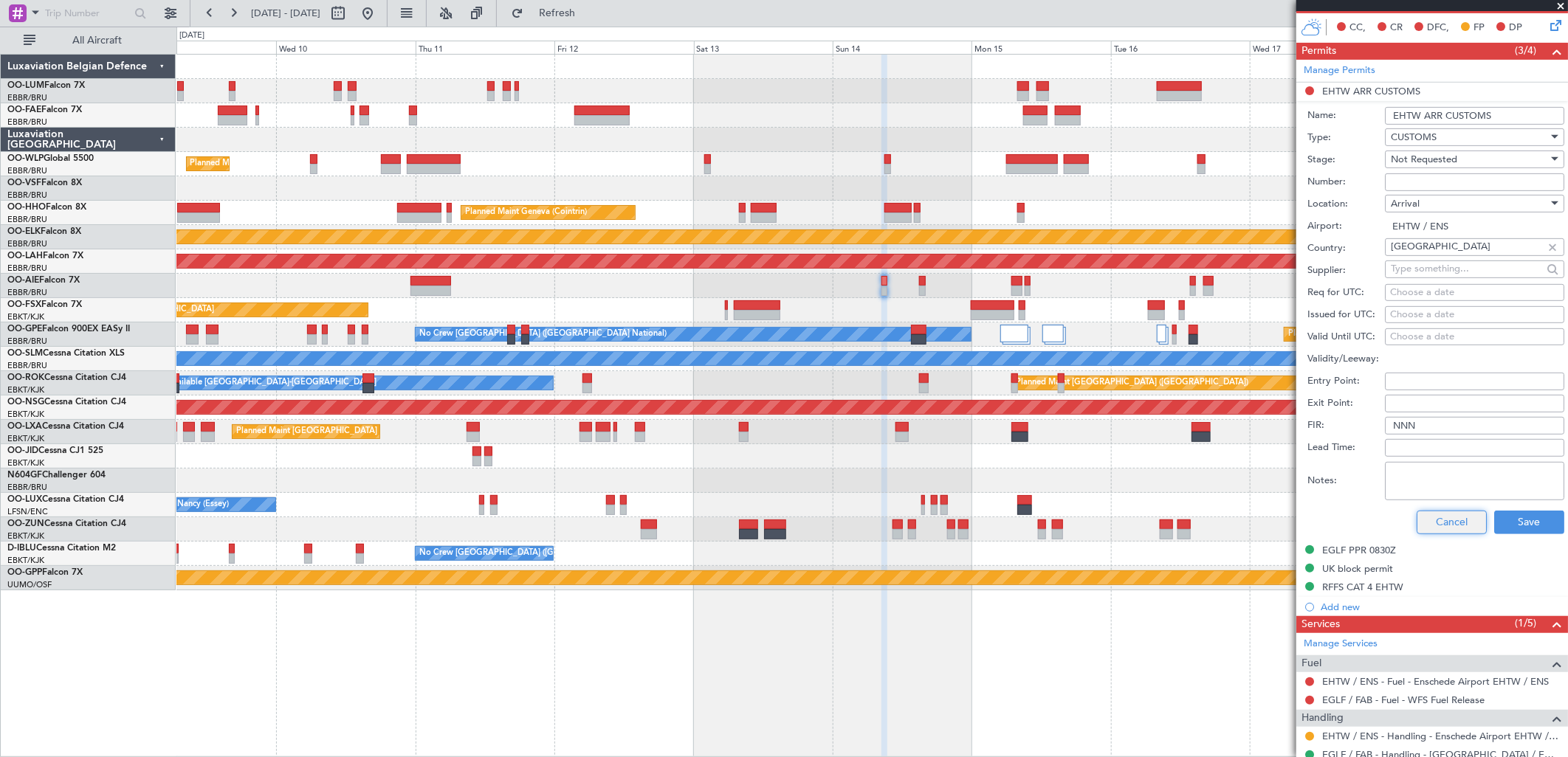
click at [1431, 518] on button "Cancel" at bounding box center [1452, 522] width 71 height 23
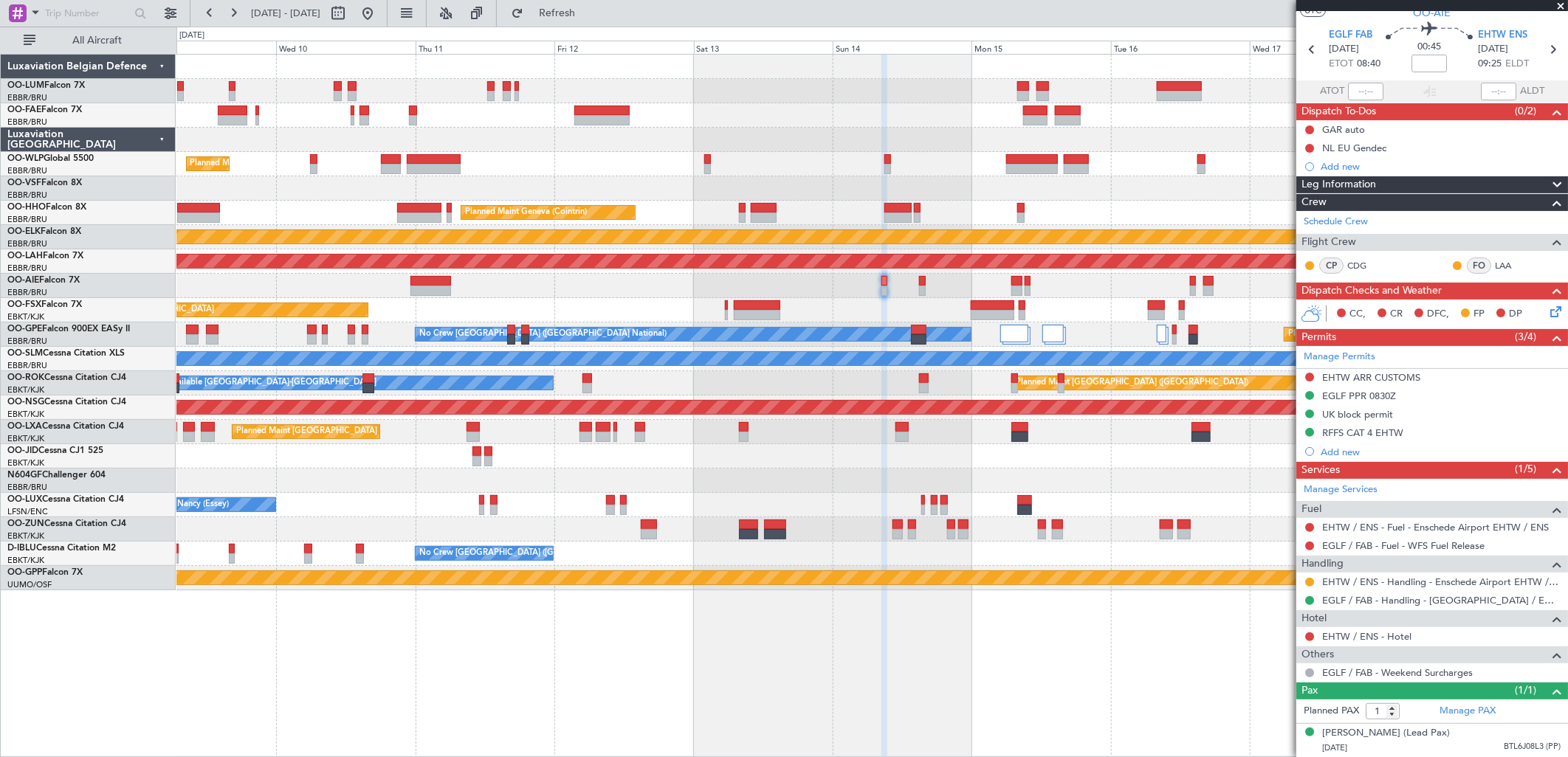
scroll to position [56, 0]
click at [1354, 424] on div "RFFS CAT 4 EHTW" at bounding box center [1432, 434] width 271 height 19
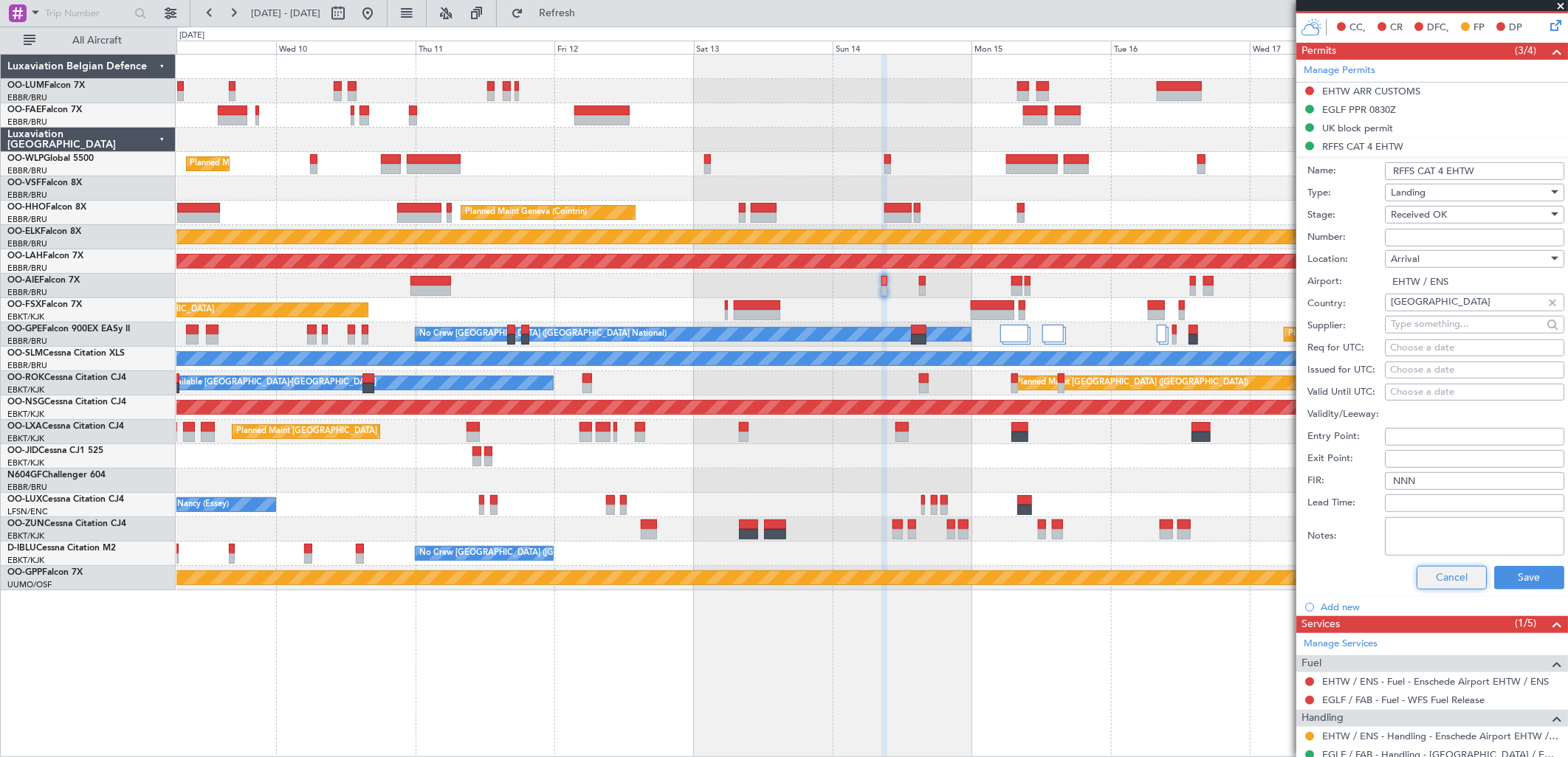
click at [1426, 570] on button "Cancel" at bounding box center [1452, 578] width 71 height 23
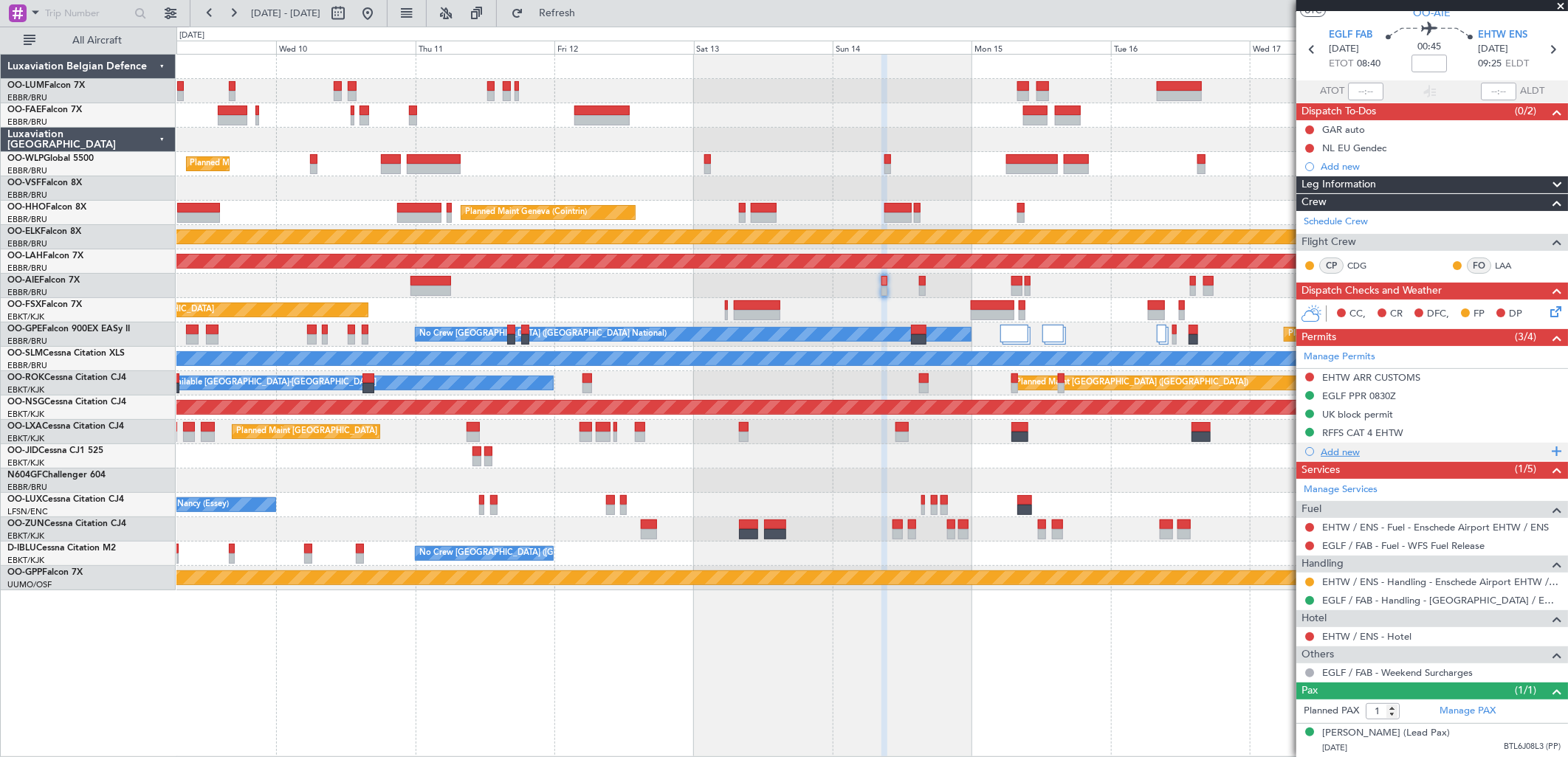
click at [1343, 446] on div "Add new" at bounding box center [1434, 452] width 227 height 13
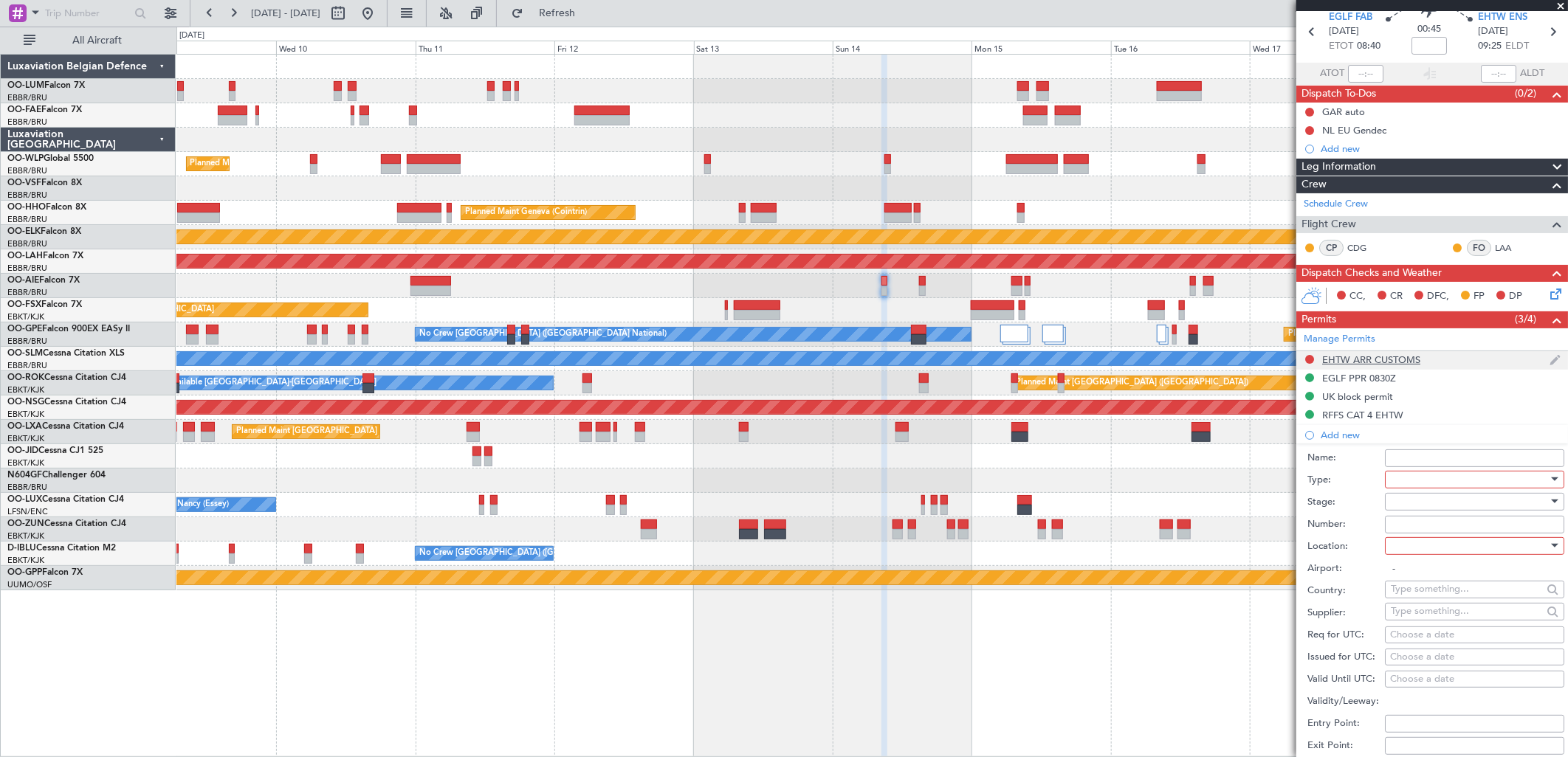
scroll to position [0, 0]
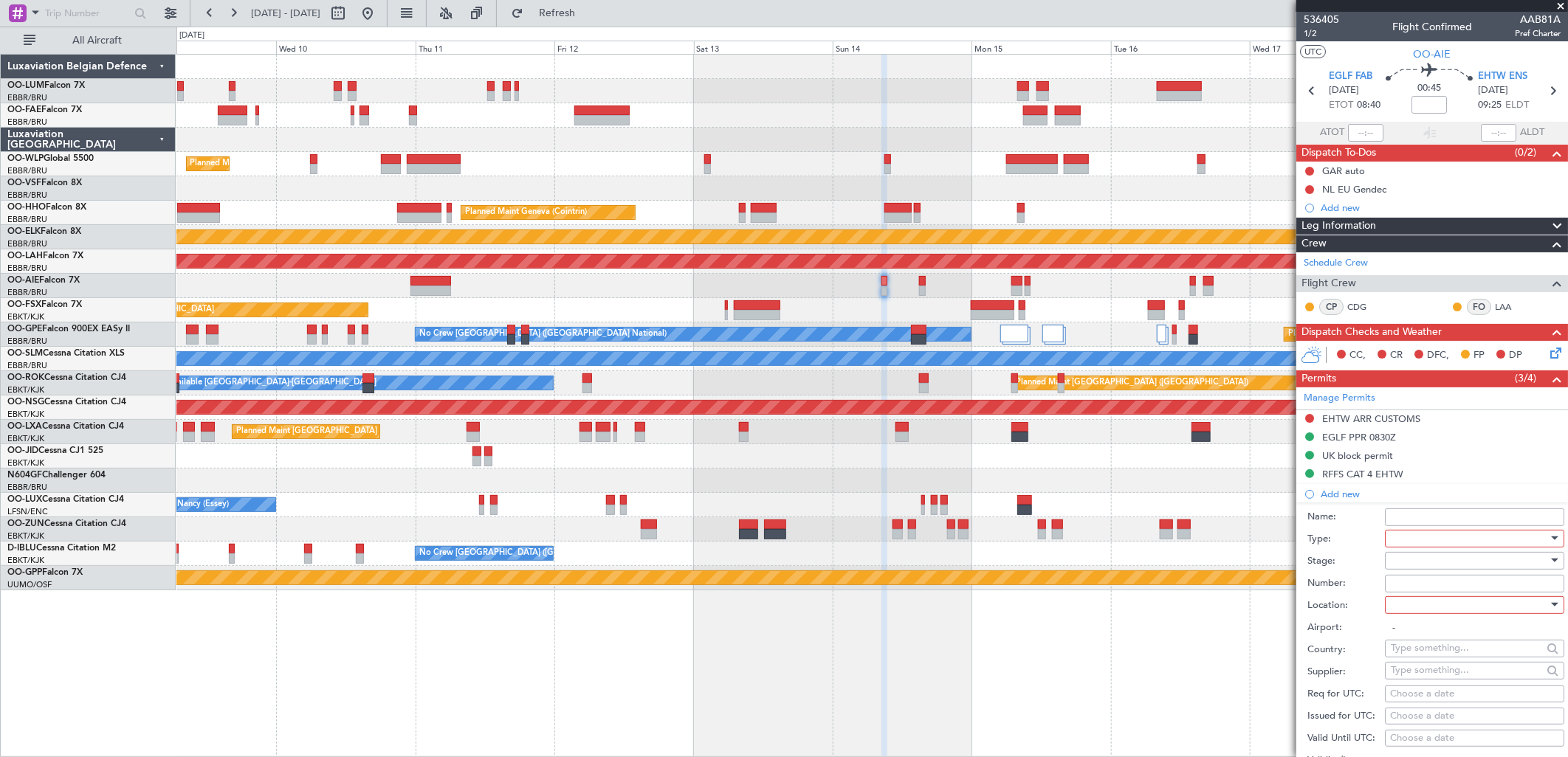
click at [1431, 527] on div "Name:" at bounding box center [1436, 517] width 257 height 22
click at [1431, 532] on div at bounding box center [1469, 539] width 157 height 22
click at [1412, 674] on span "Slot" at bounding box center [1469, 678] width 153 height 22
click at [1422, 561] on div at bounding box center [1469, 561] width 157 height 22
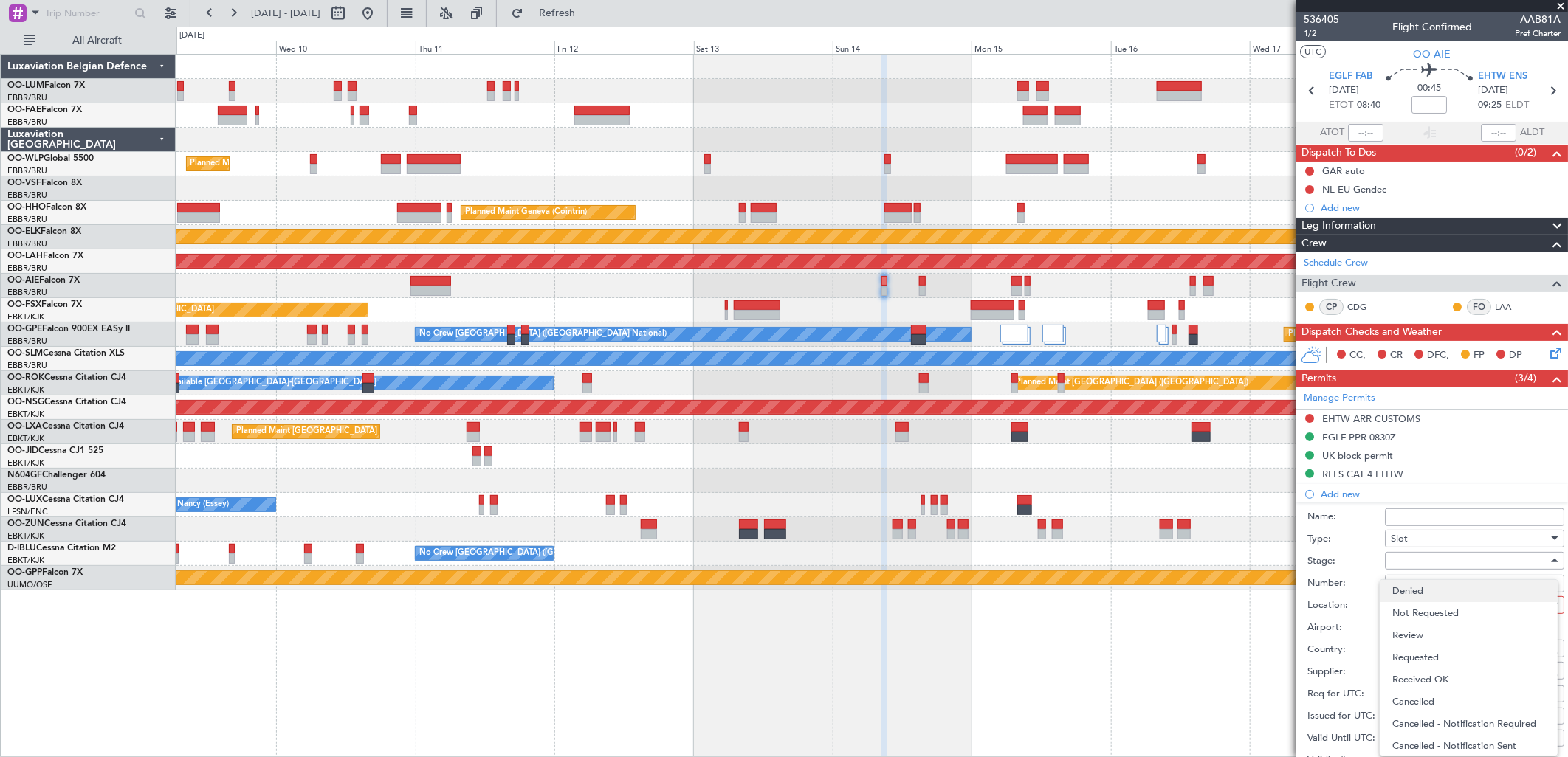
click at [1422, 595] on span "Denied" at bounding box center [1469, 592] width 153 height 22
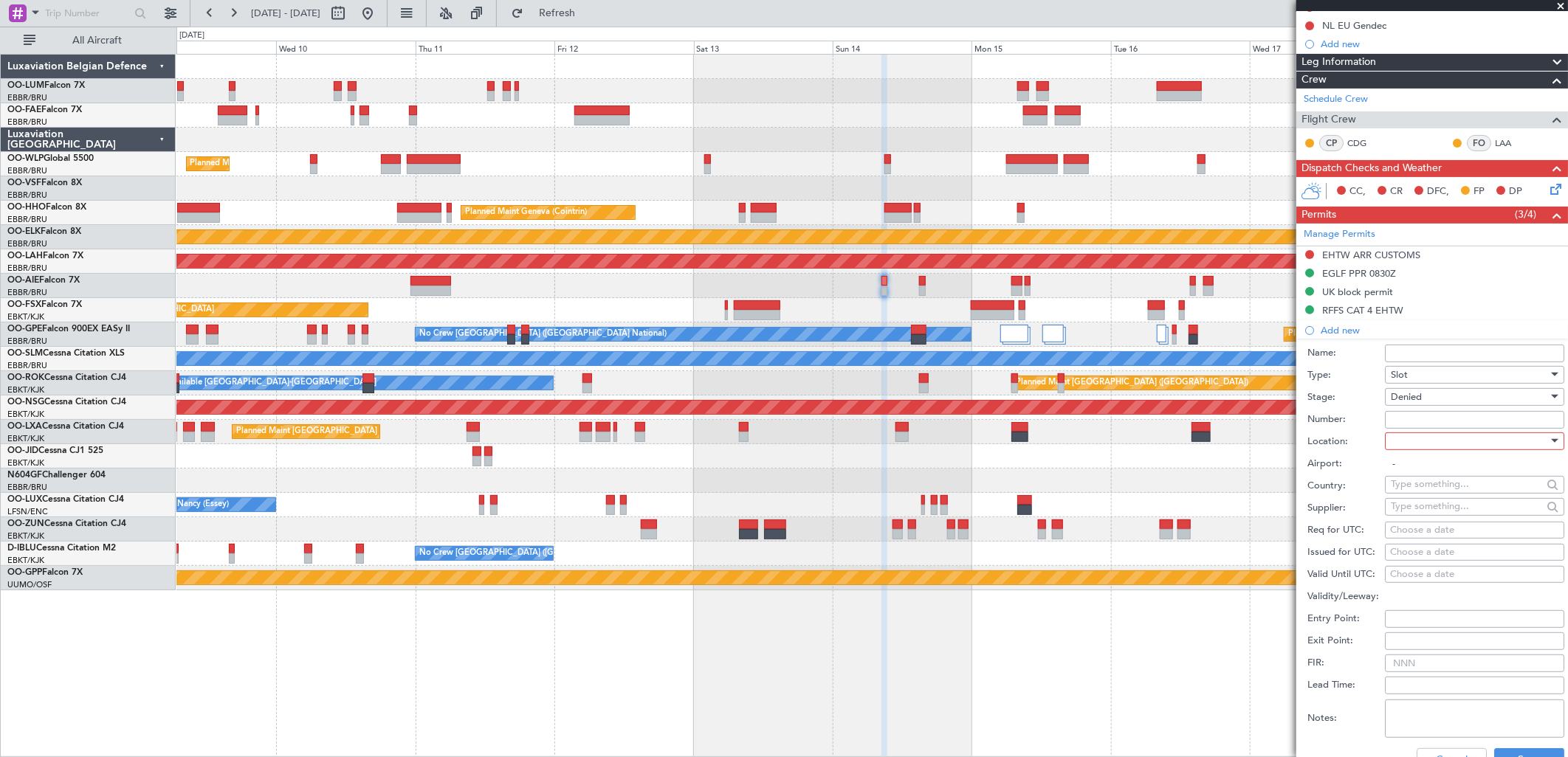
click at [1423, 441] on div at bounding box center [1469, 441] width 157 height 22
click at [1422, 515] on span "Arrival" at bounding box center [1469, 516] width 153 height 22
type input "EHTW / ENS"
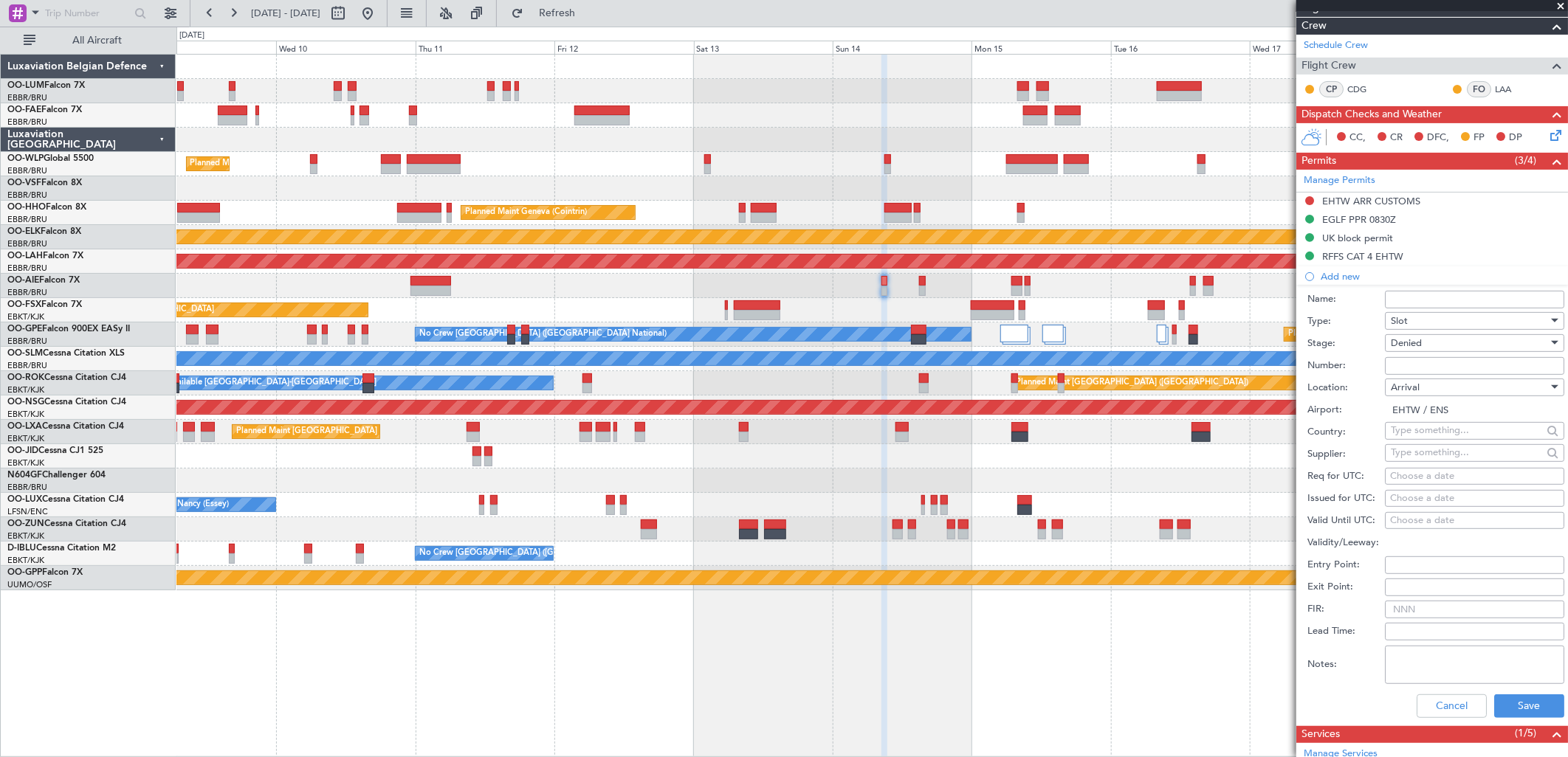
scroll to position [246, 0]
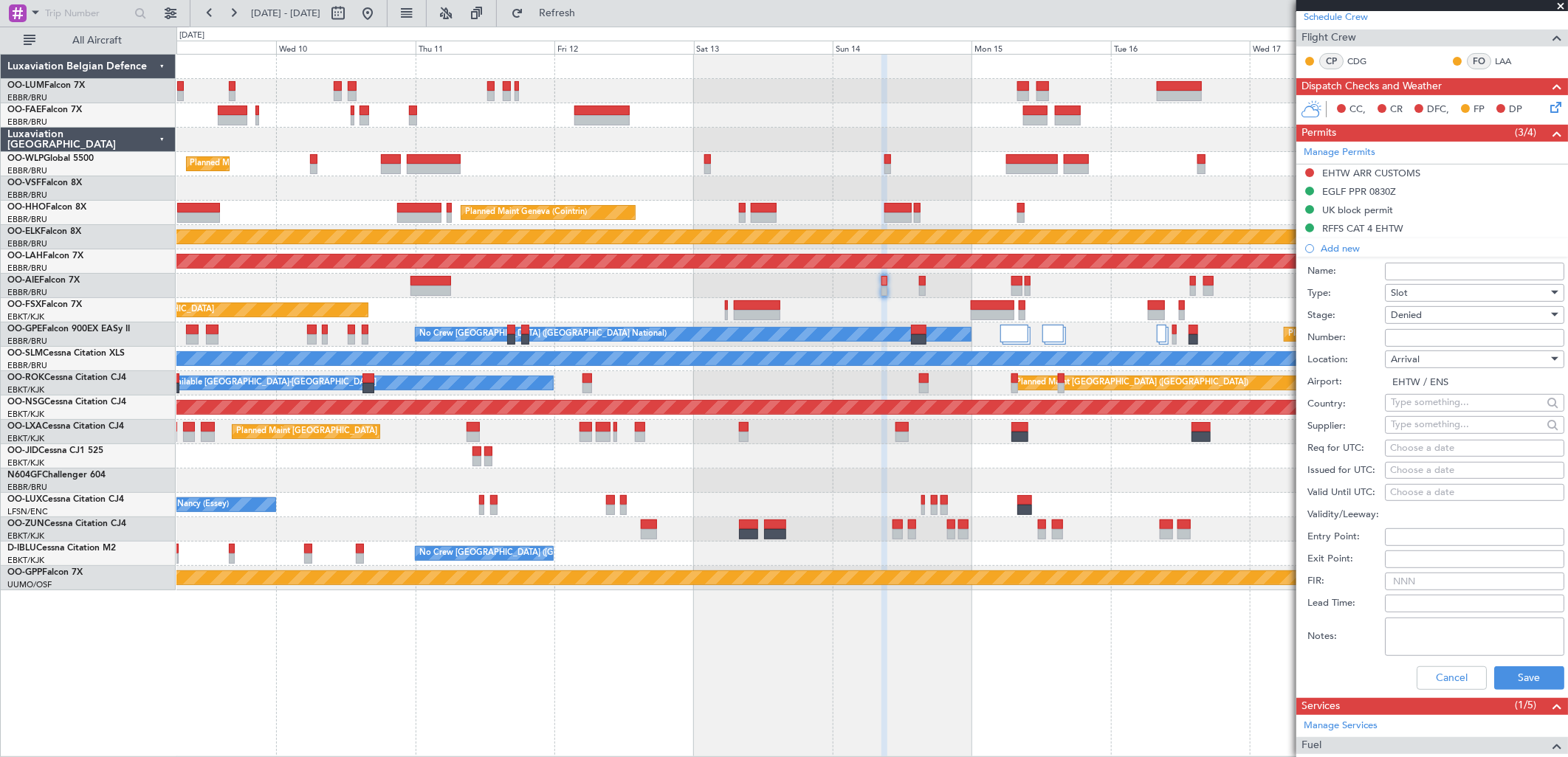
click at [1429, 444] on div "Choose a date" at bounding box center [1475, 449] width 169 height 15
select select "9"
select select "2025"
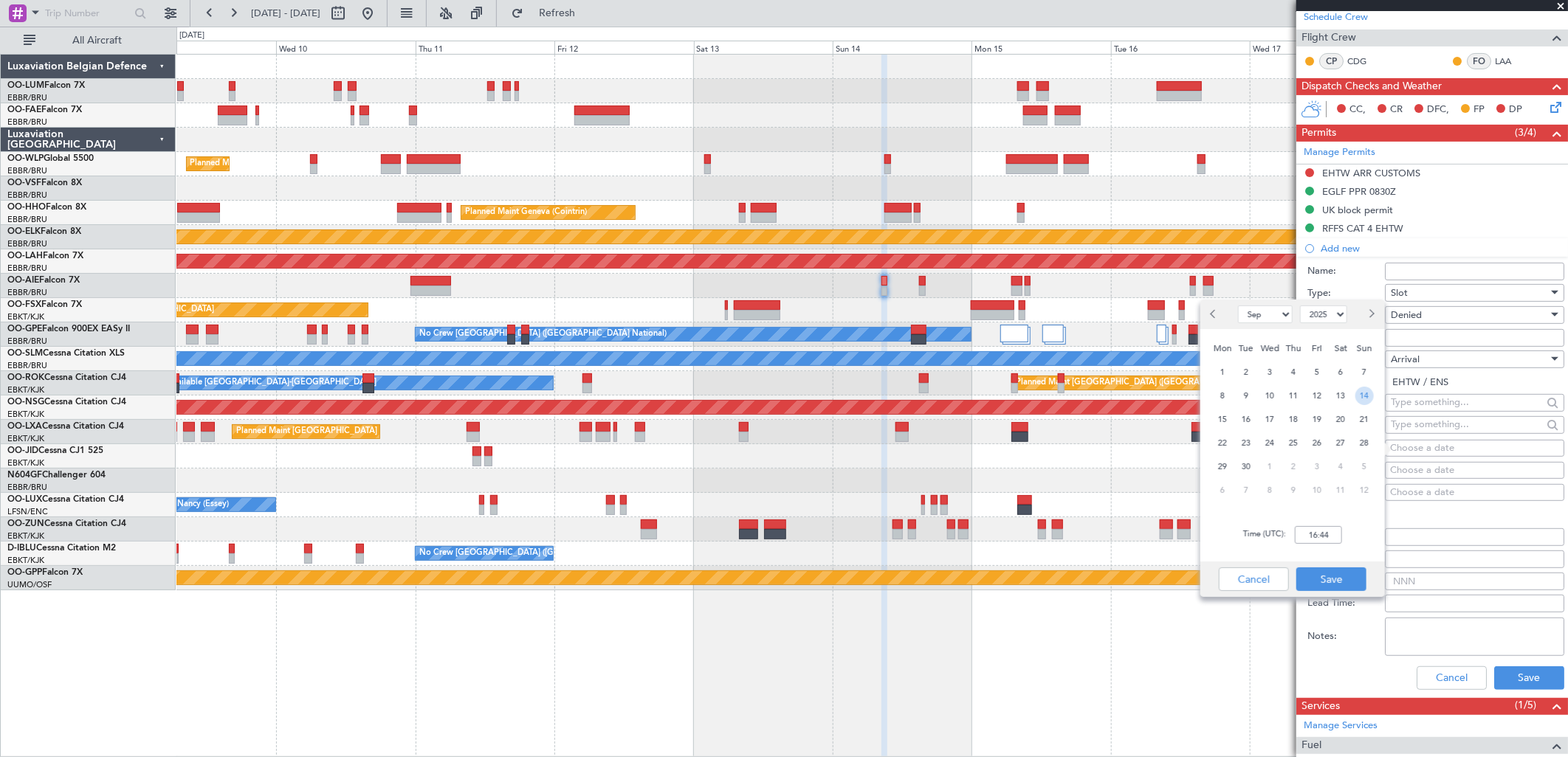
click at [1361, 397] on span "14" at bounding box center [1365, 396] width 19 height 19
type input "09:30"
click at [1326, 581] on button "Save" at bounding box center [1332, 579] width 71 height 23
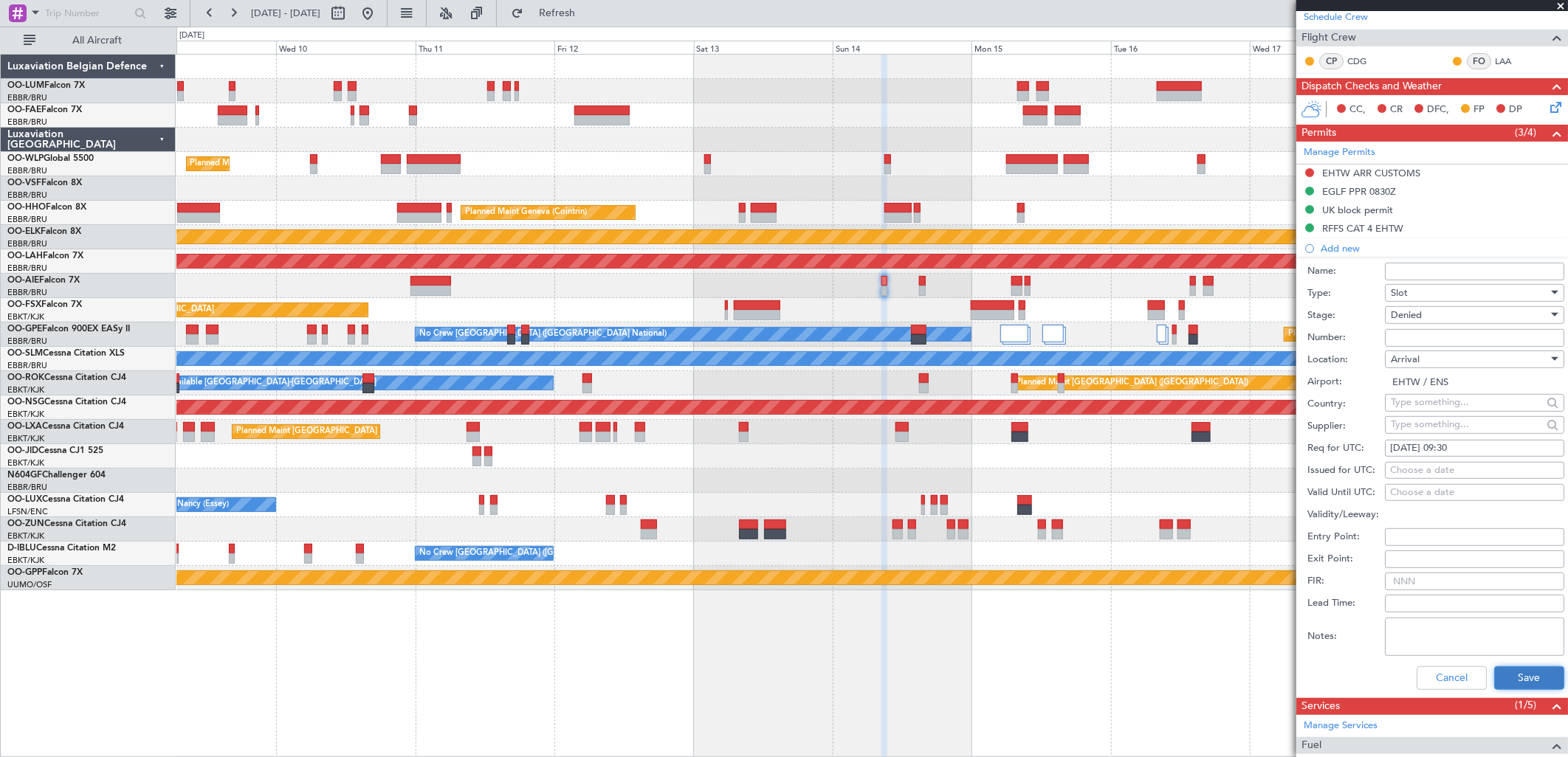
click at [1505, 669] on button "Save" at bounding box center [1530, 678] width 71 height 23
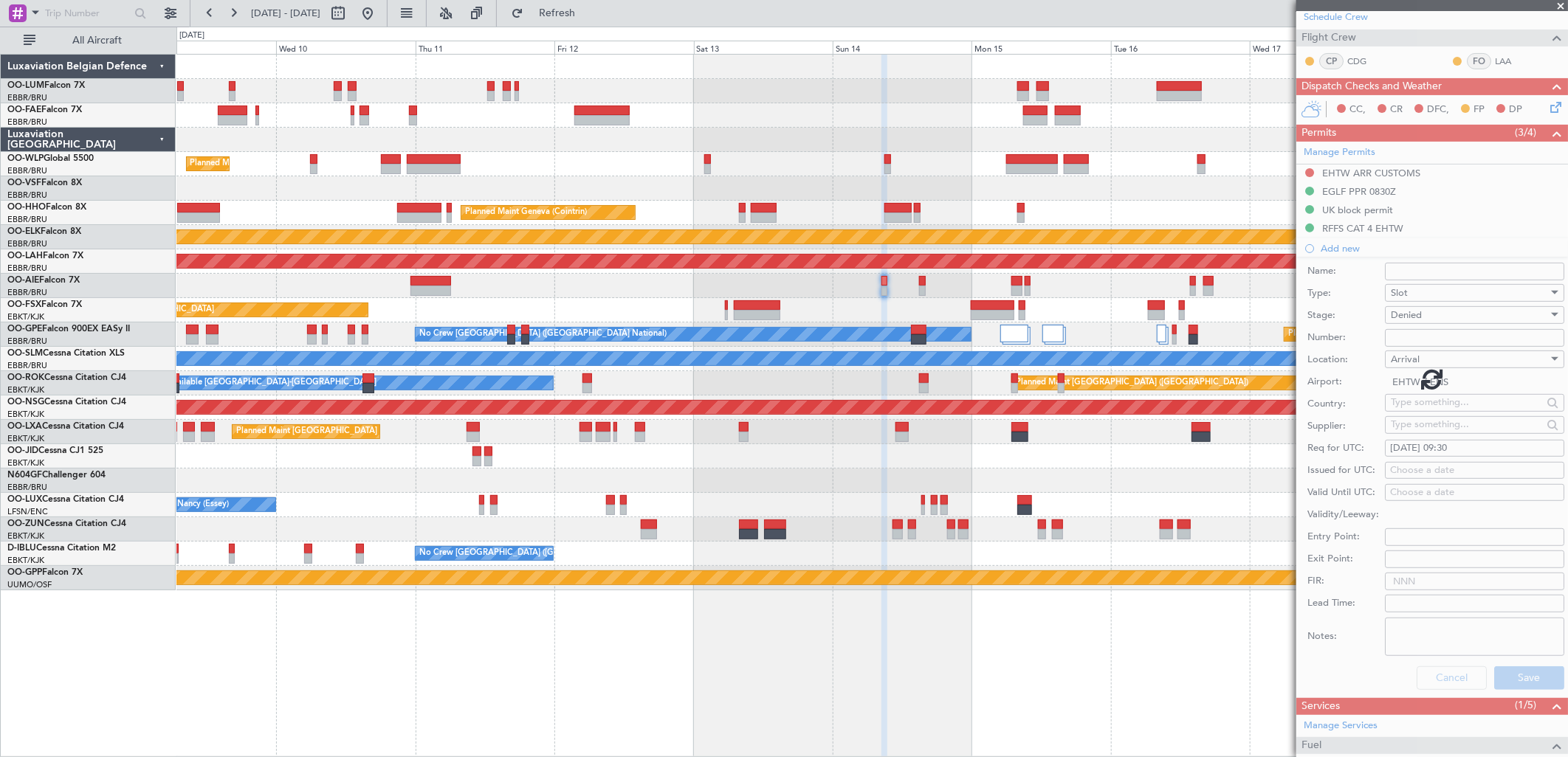
scroll to position [73, 0]
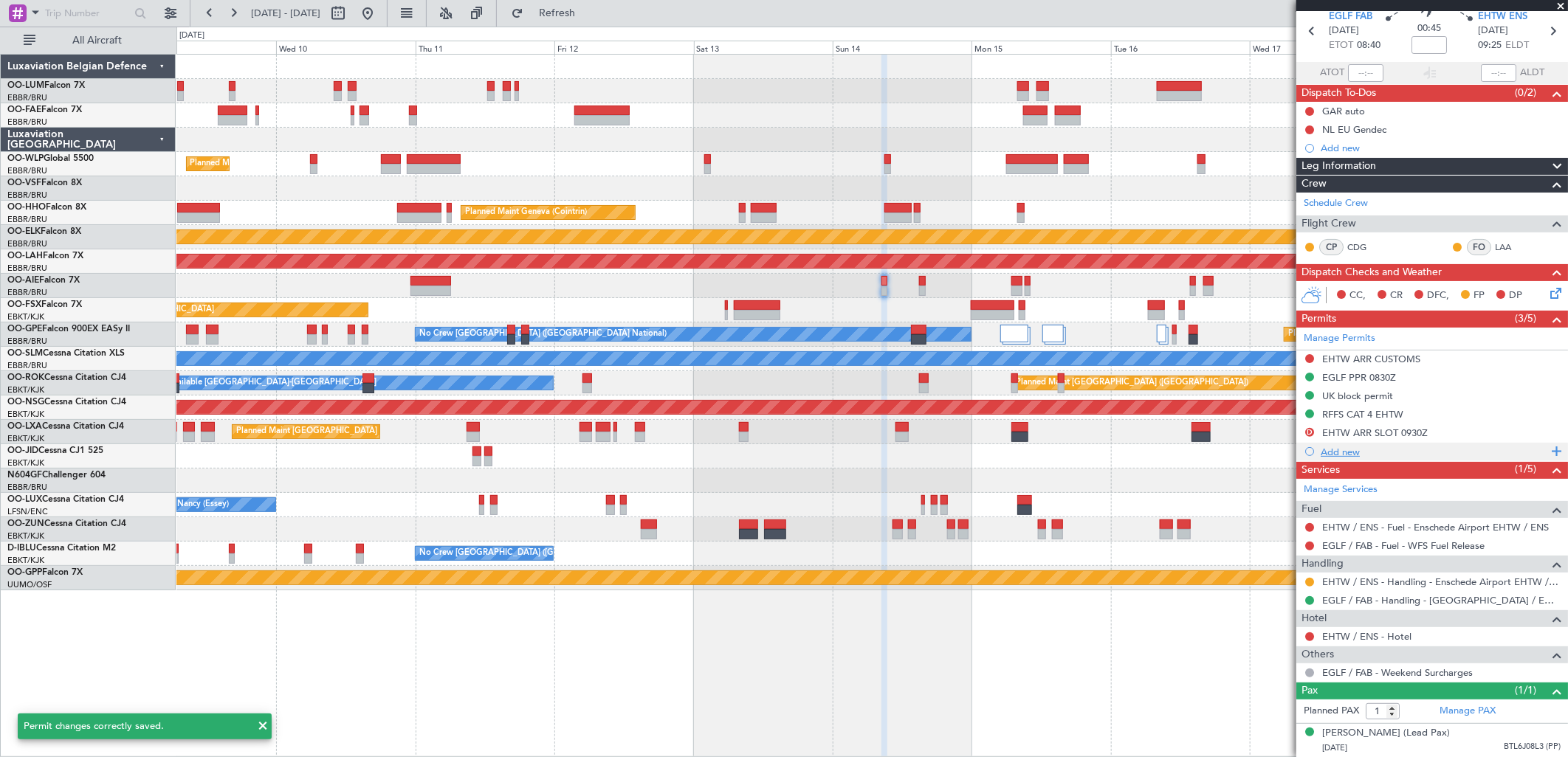
click at [1345, 446] on div "Add new" at bounding box center [1434, 452] width 227 height 13
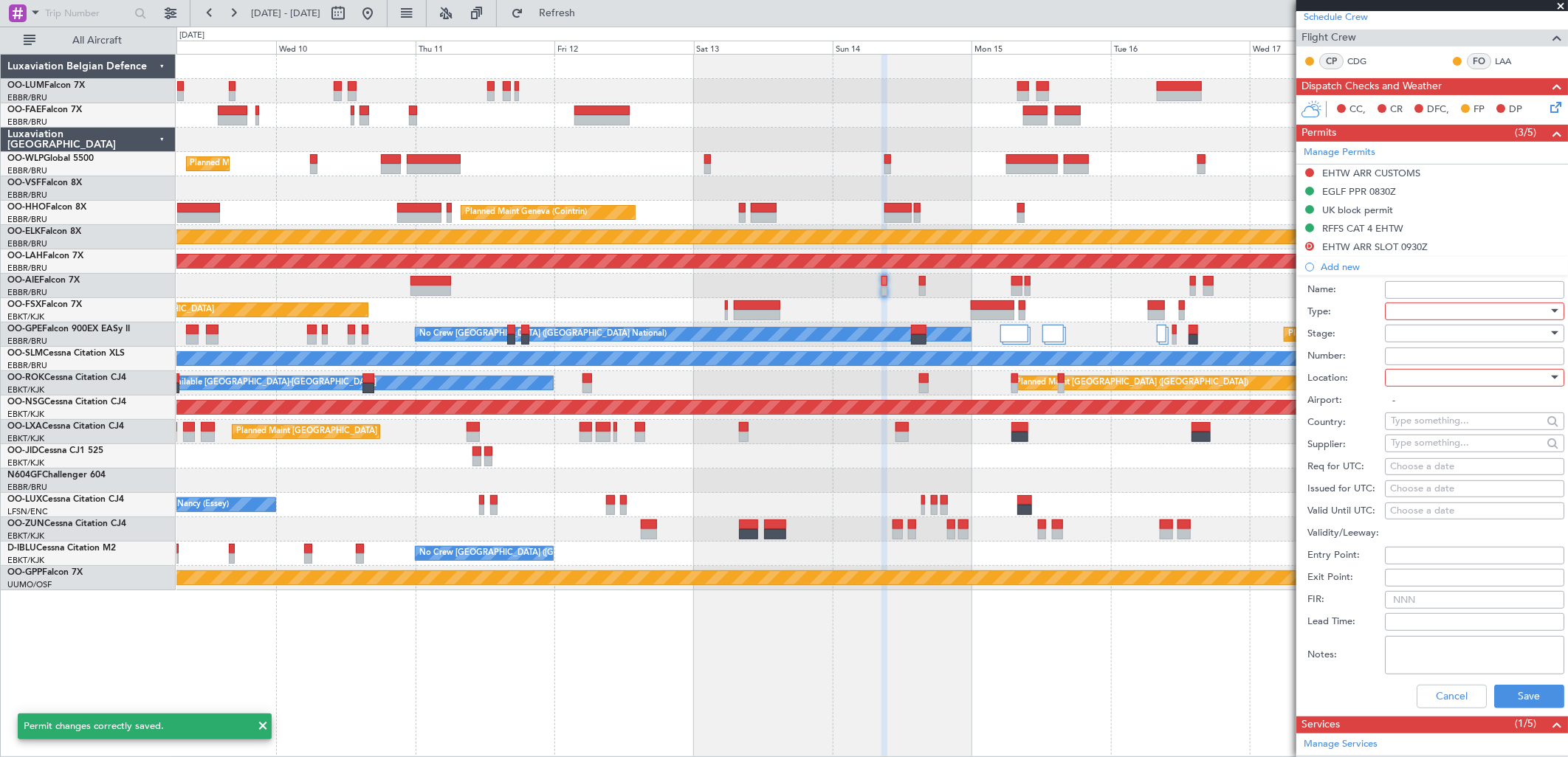
click at [1438, 307] on div at bounding box center [1469, 311] width 157 height 22
click at [1433, 456] on span "Slot" at bounding box center [1469, 451] width 153 height 22
click at [1449, 327] on div at bounding box center [1469, 333] width 157 height 22
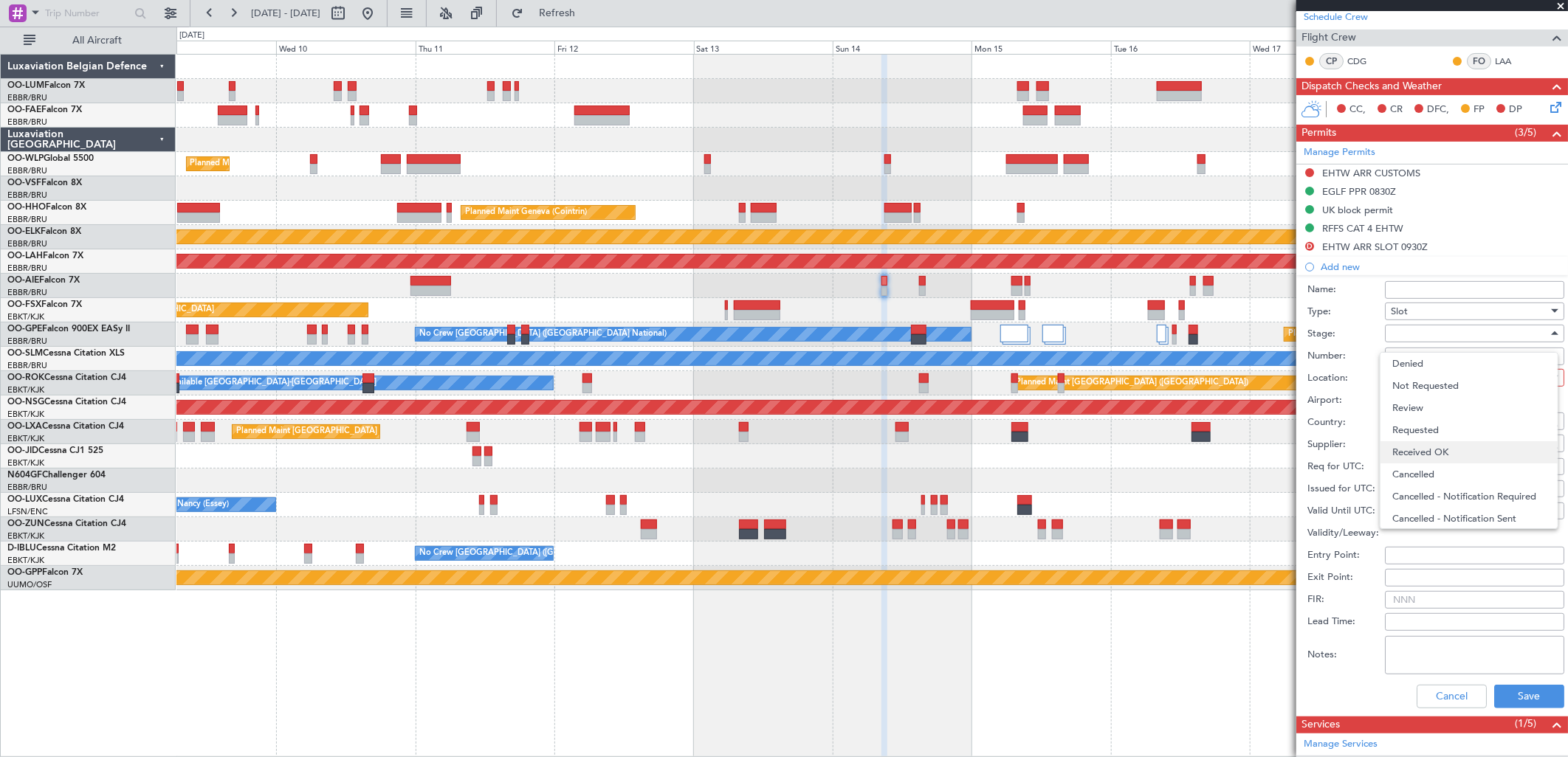
click at [1441, 444] on span "Received OK" at bounding box center [1469, 452] width 153 height 22
click at [1430, 377] on div at bounding box center [1469, 378] width 157 height 22
click at [1431, 448] on span "Arrival" at bounding box center [1469, 452] width 153 height 22
type input "EHTW / ENS"
click at [1418, 469] on div "Choose a date" at bounding box center [1475, 467] width 169 height 15
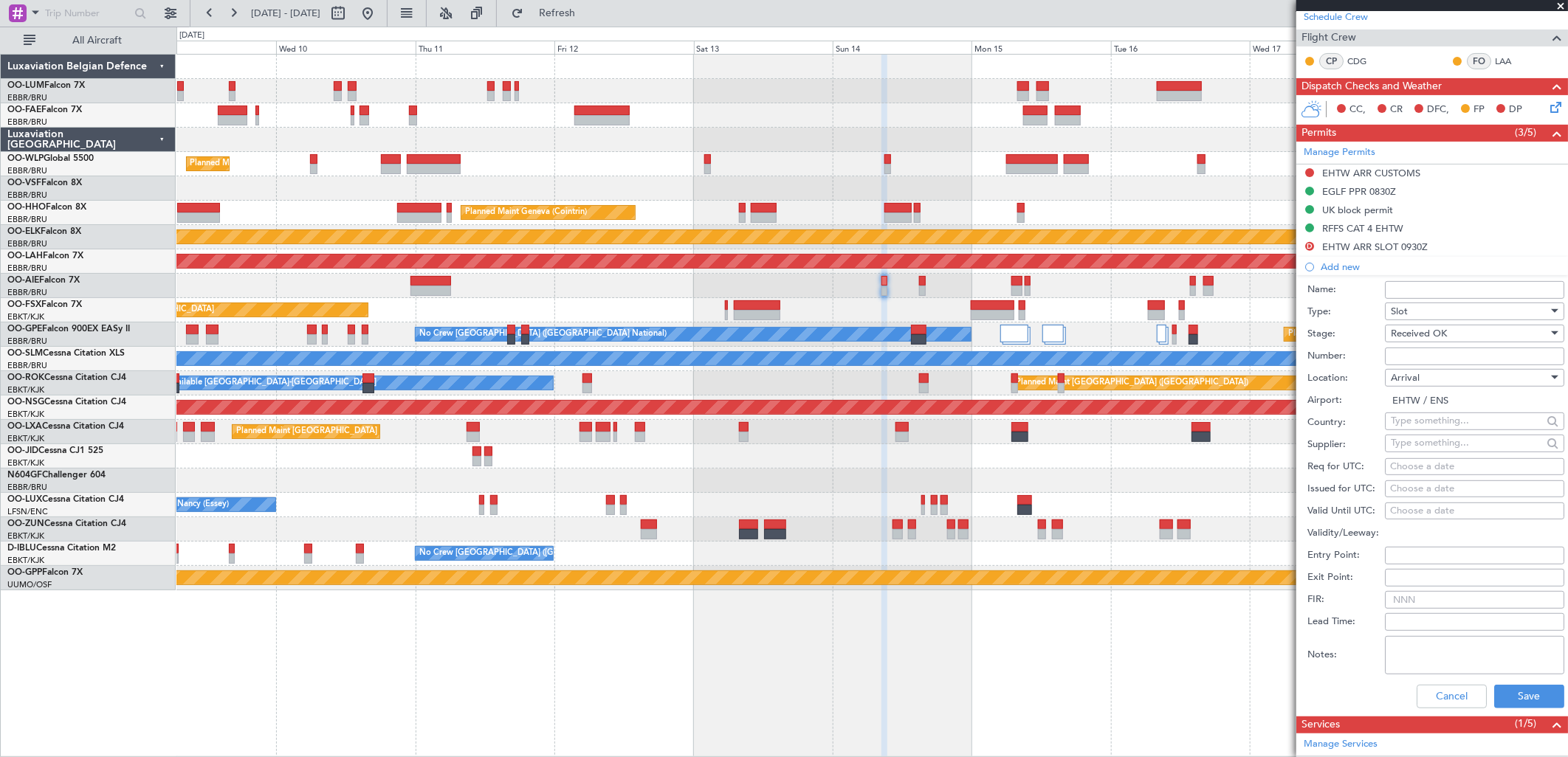
select select "9"
select select "2025"
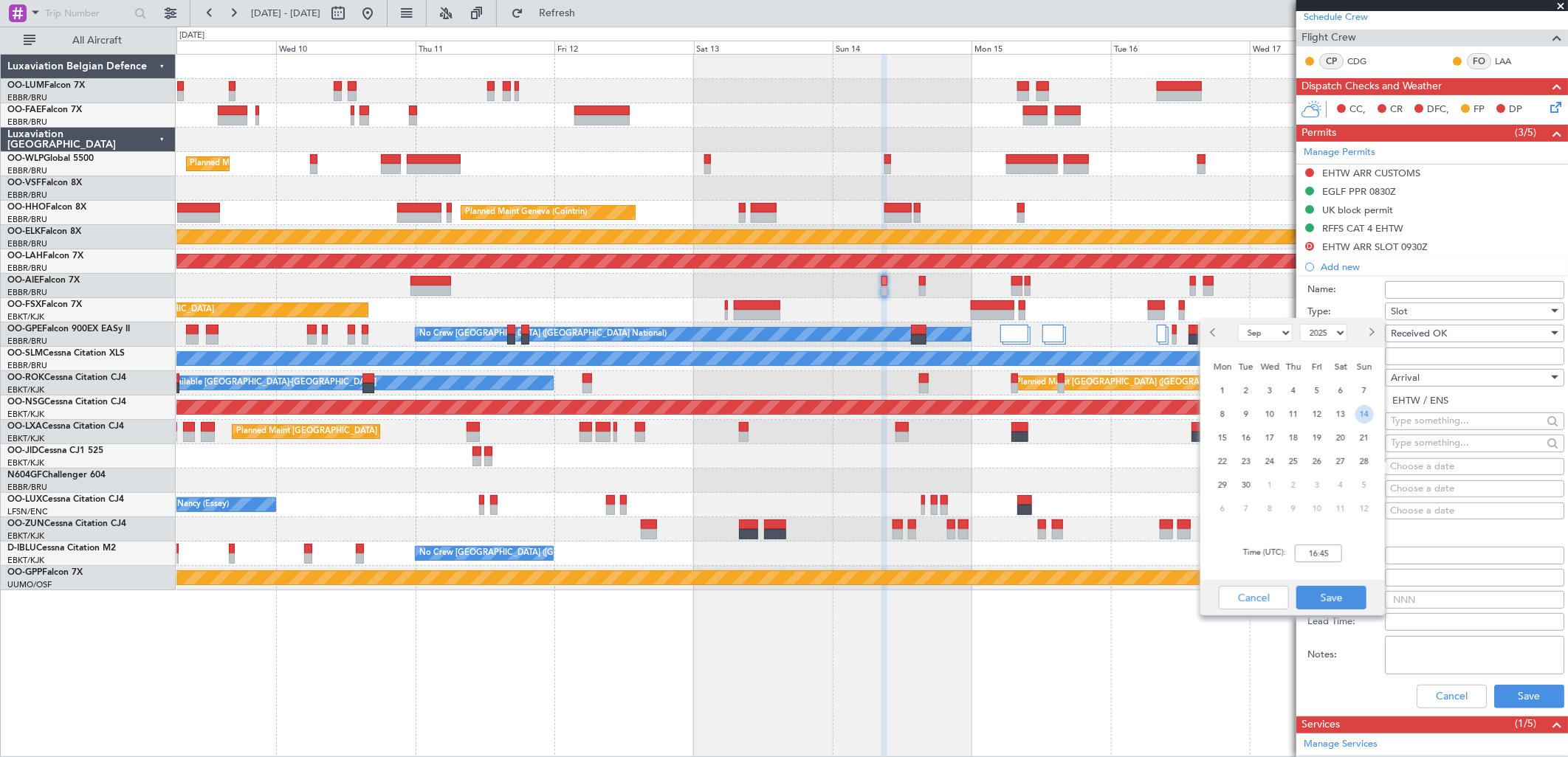
click at [1360, 411] on span "14" at bounding box center [1365, 414] width 19 height 19
click at [1326, 558] on input "00:00" at bounding box center [1318, 554] width 47 height 18
type input "10:15"
click at [1326, 591] on button "Save" at bounding box center [1332, 597] width 71 height 23
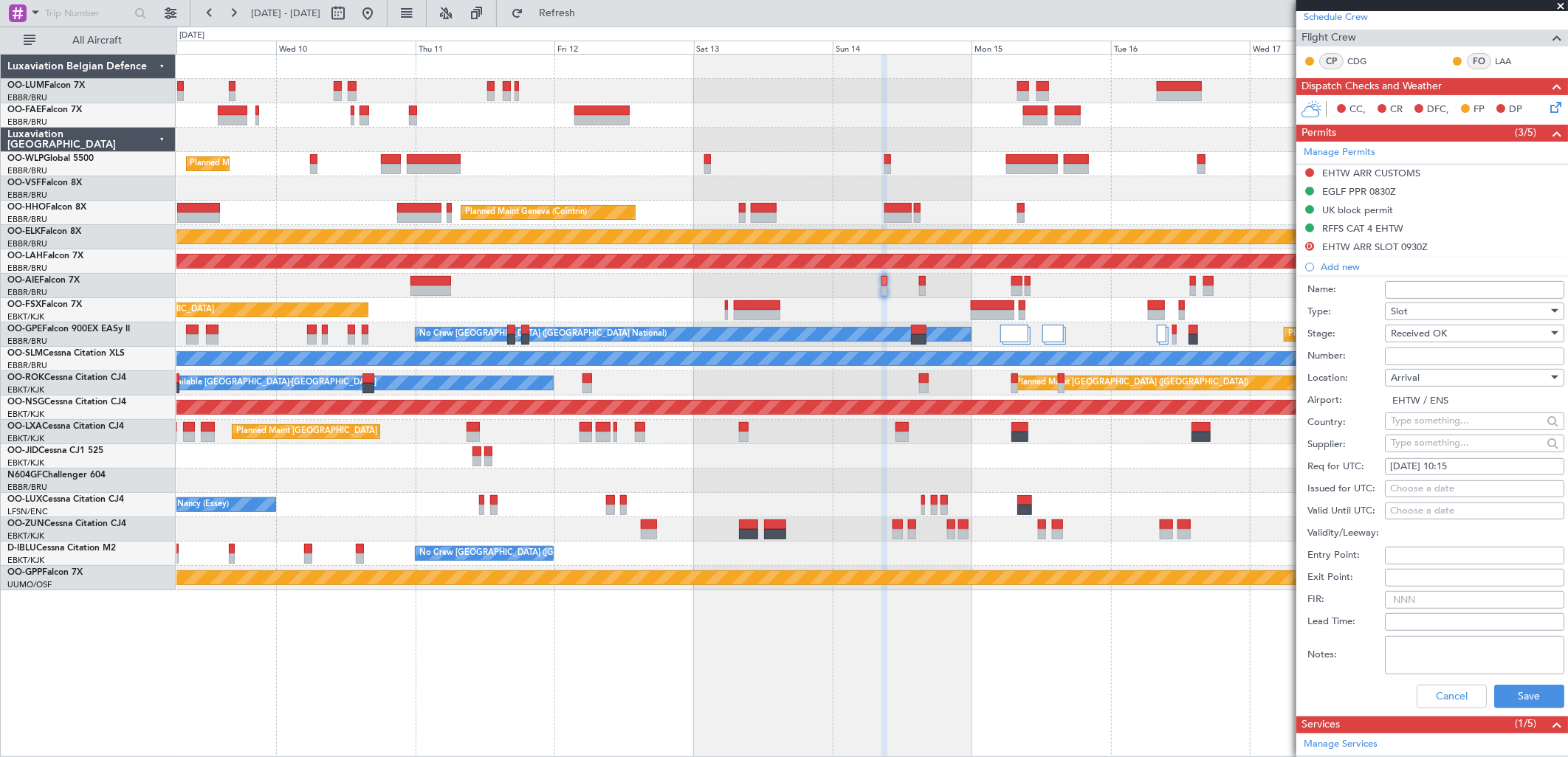
click at [1513, 678] on div "Cancel Save" at bounding box center [1436, 697] width 257 height 38
click at [1520, 686] on button "Save" at bounding box center [1530, 697] width 71 height 23
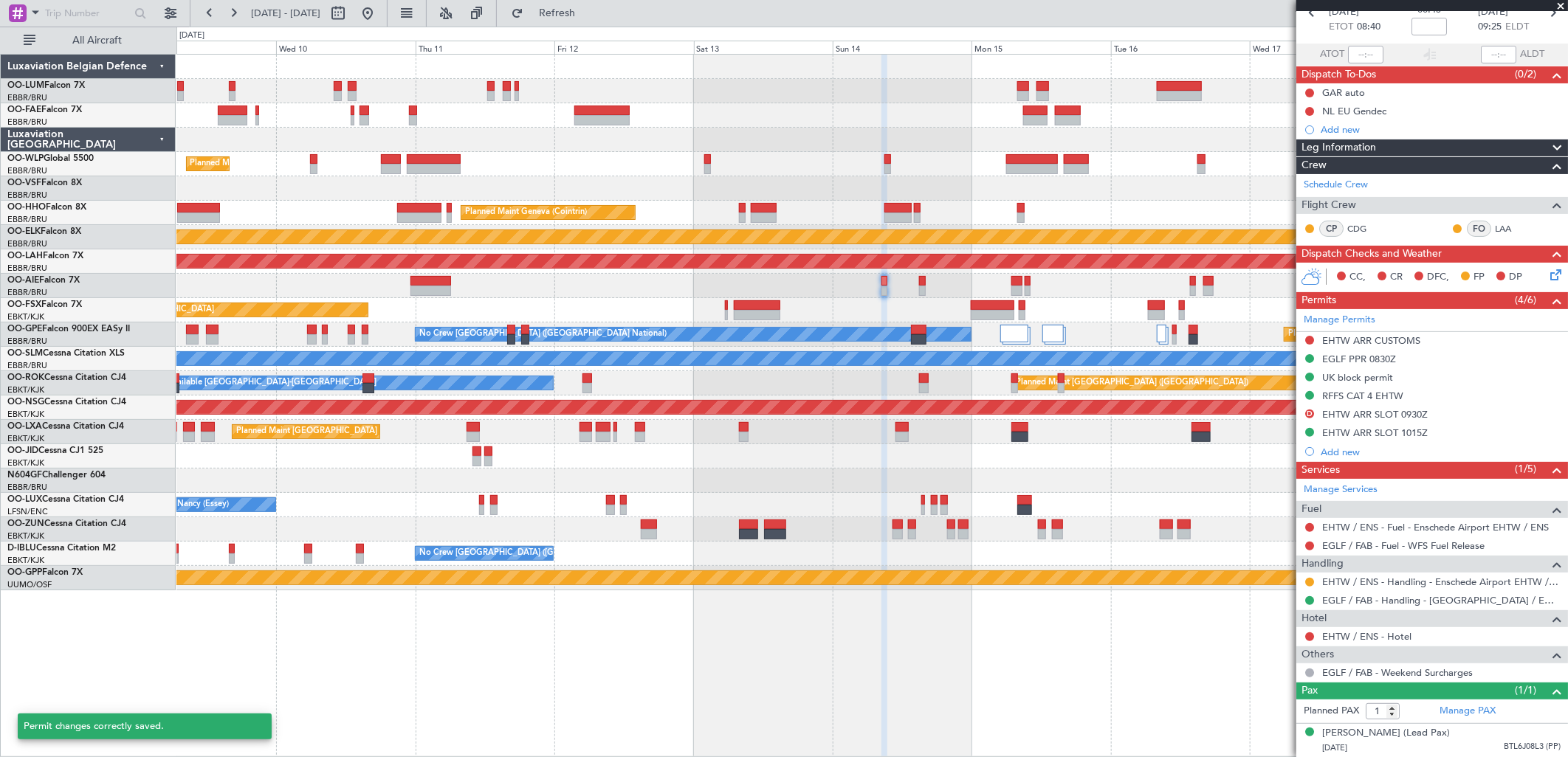
scroll to position [92, 0]
click at [1304, 577] on div at bounding box center [1310, 582] width 12 height 12
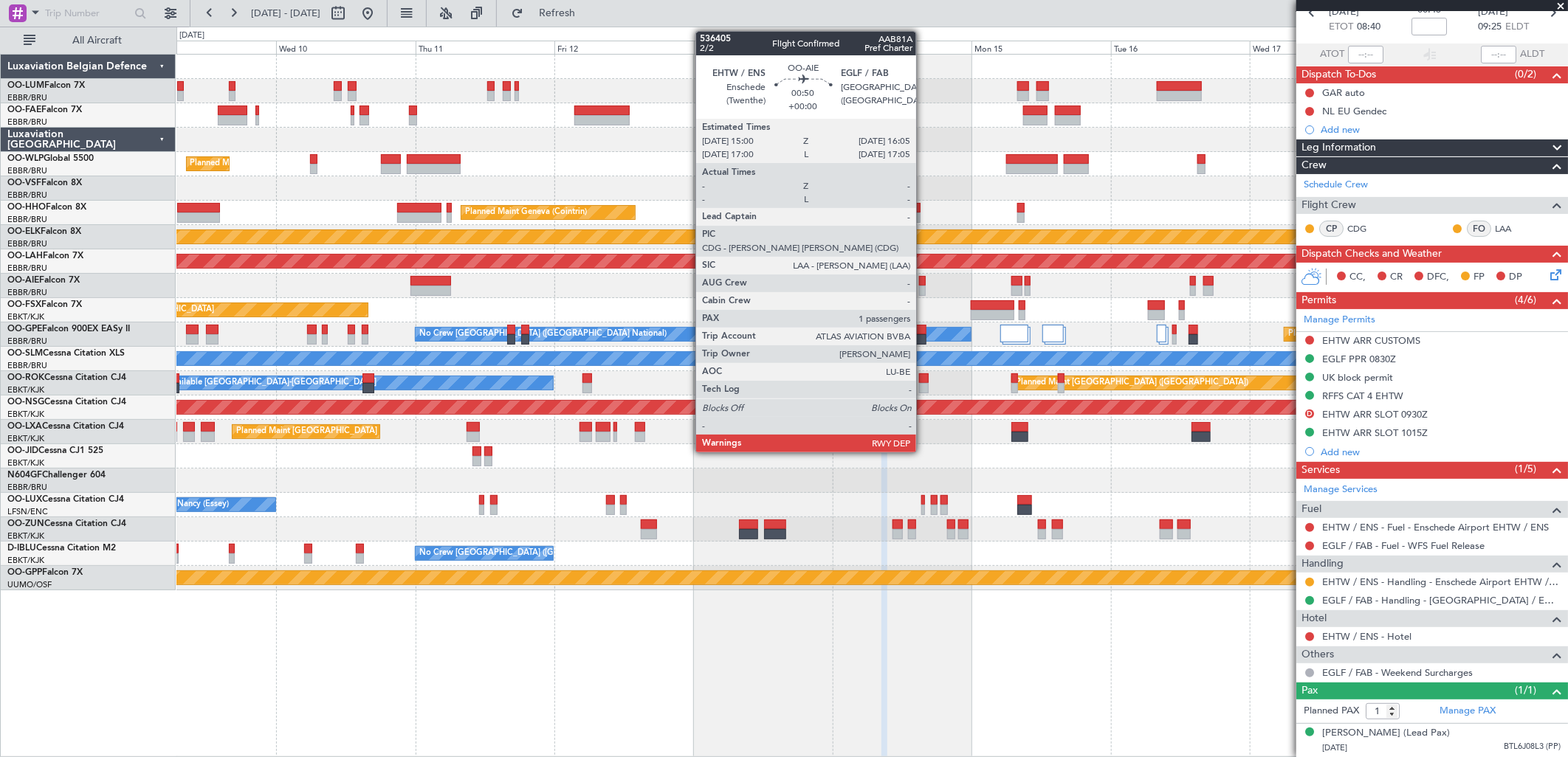
click at [923, 282] on div at bounding box center [921, 281] width 7 height 10
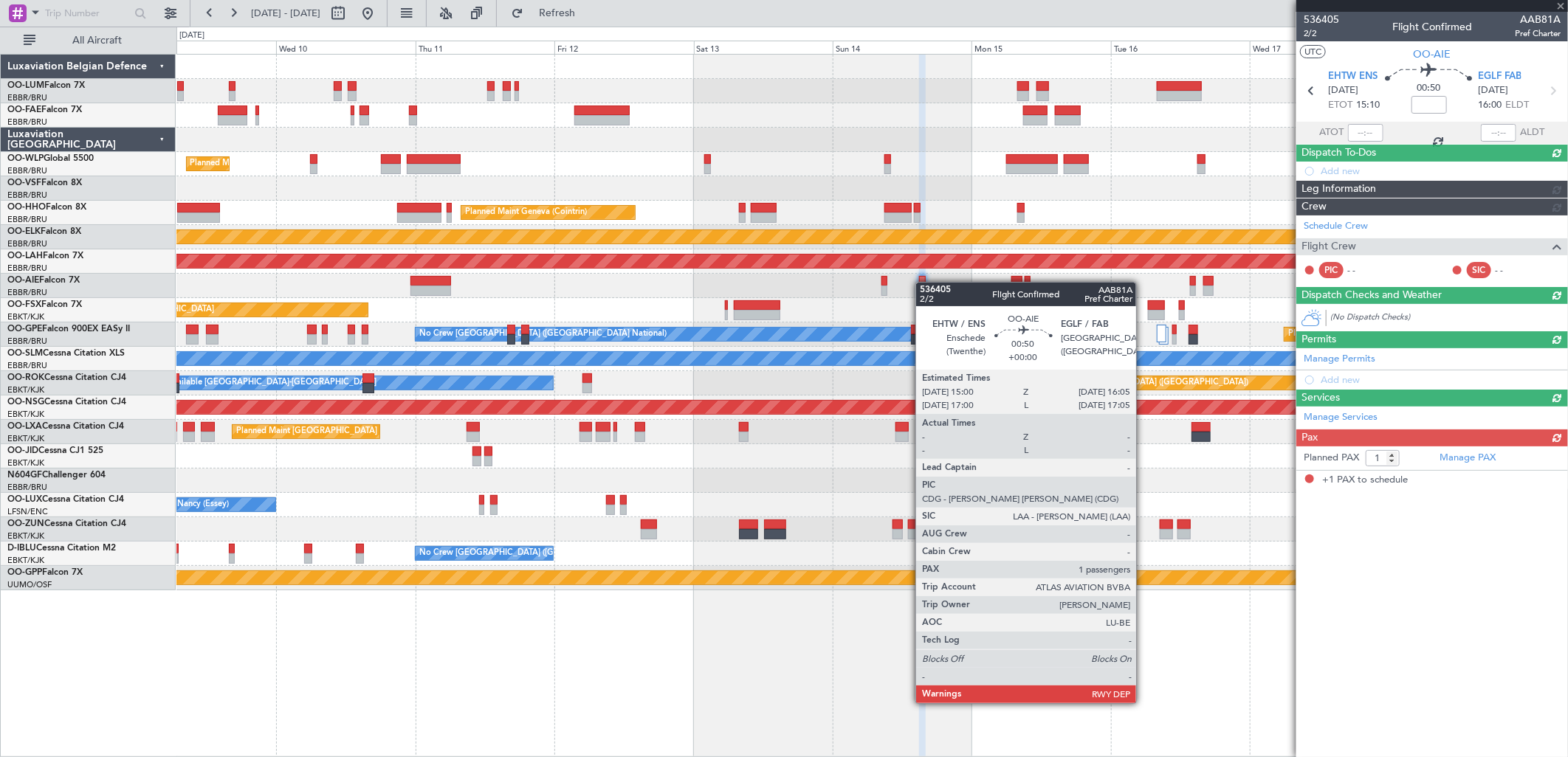
scroll to position [0, 0]
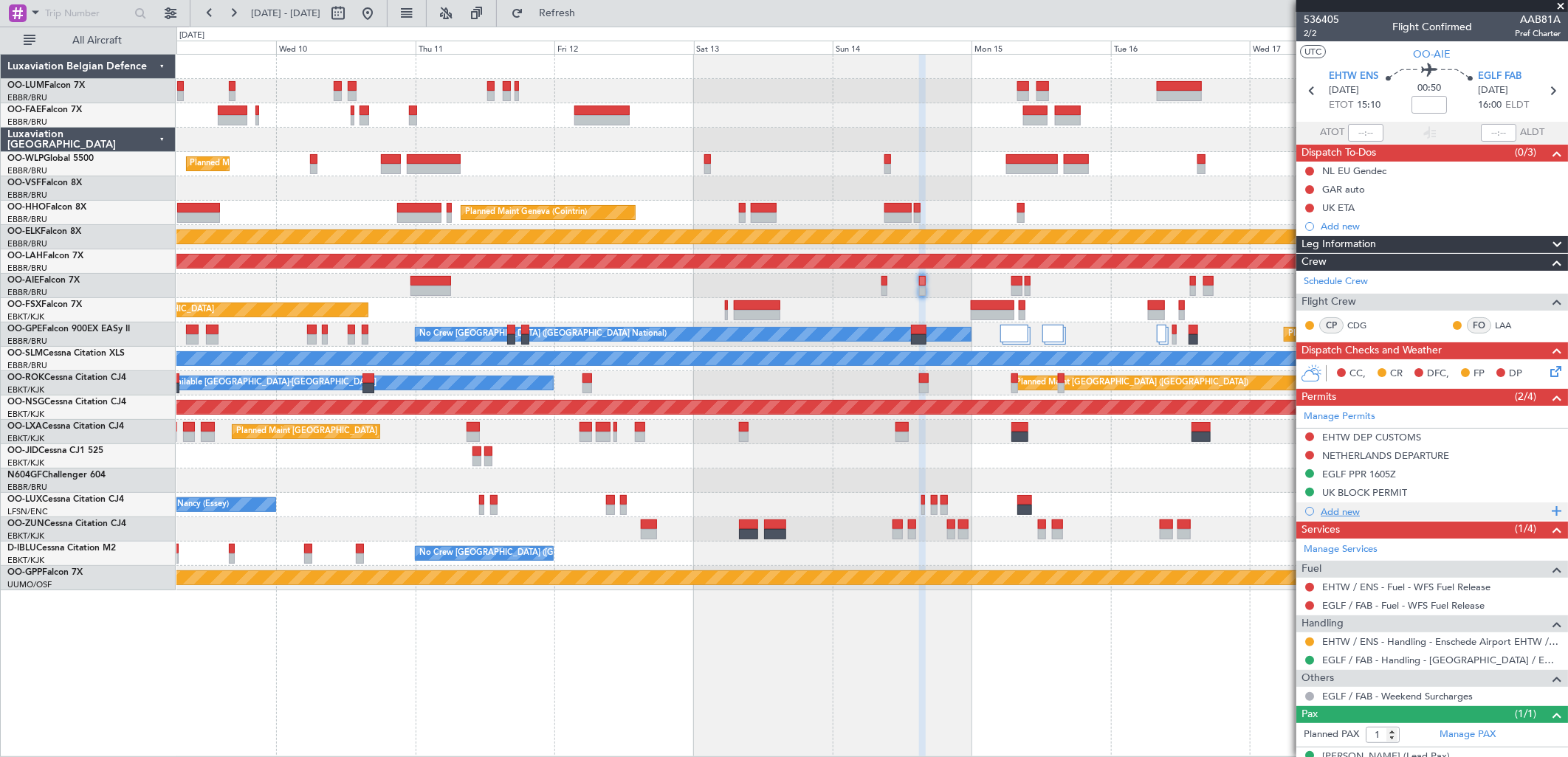
click at [1335, 513] on div "Add new" at bounding box center [1434, 512] width 227 height 13
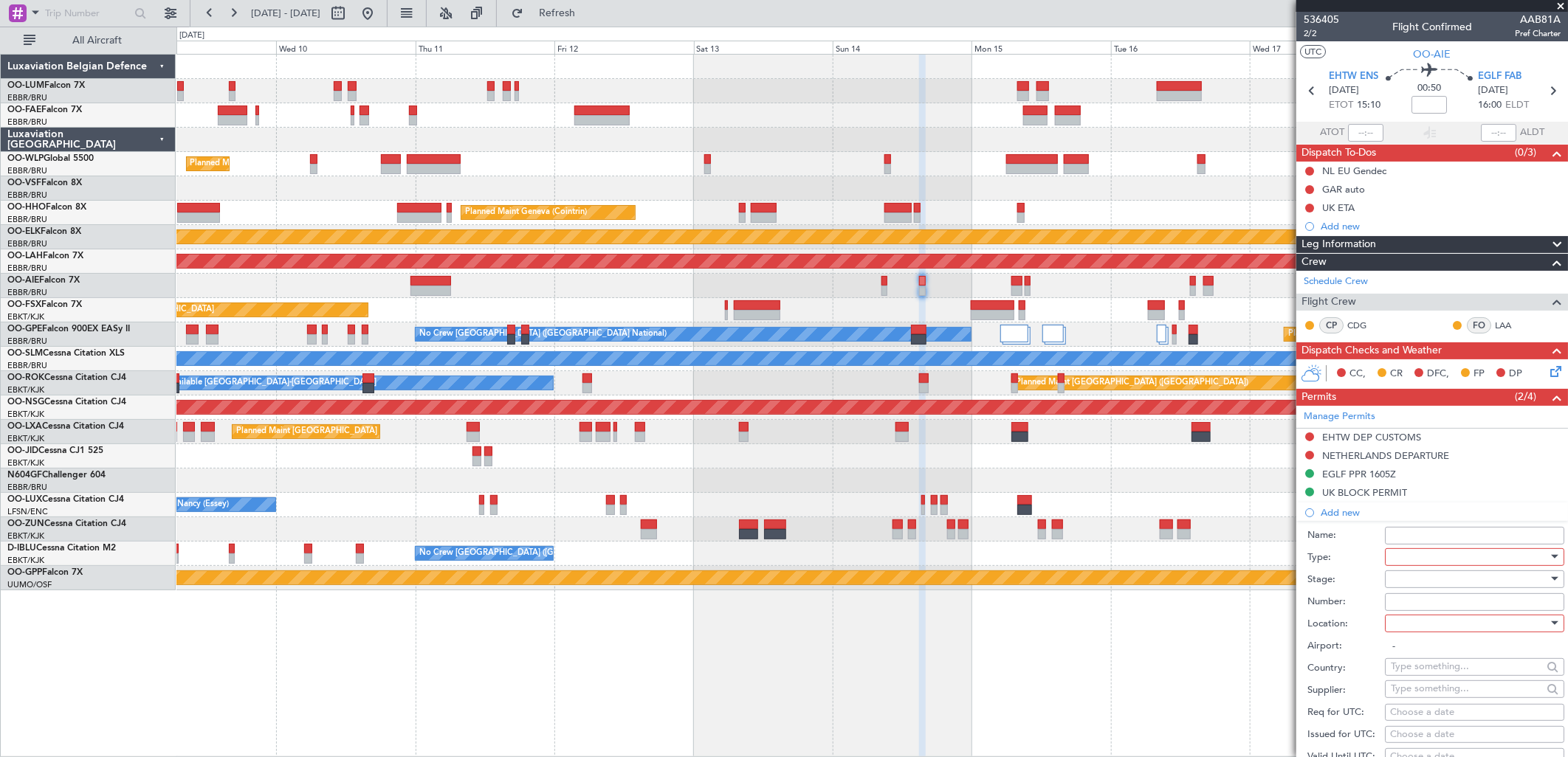
click at [1428, 574] on div at bounding box center [1469, 580] width 157 height 22
click at [1425, 555] on div at bounding box center [784, 378] width 1568 height 757
click at [1422, 555] on div at bounding box center [1469, 557] width 157 height 22
click at [1405, 691] on span "Slot" at bounding box center [1469, 697] width 153 height 22
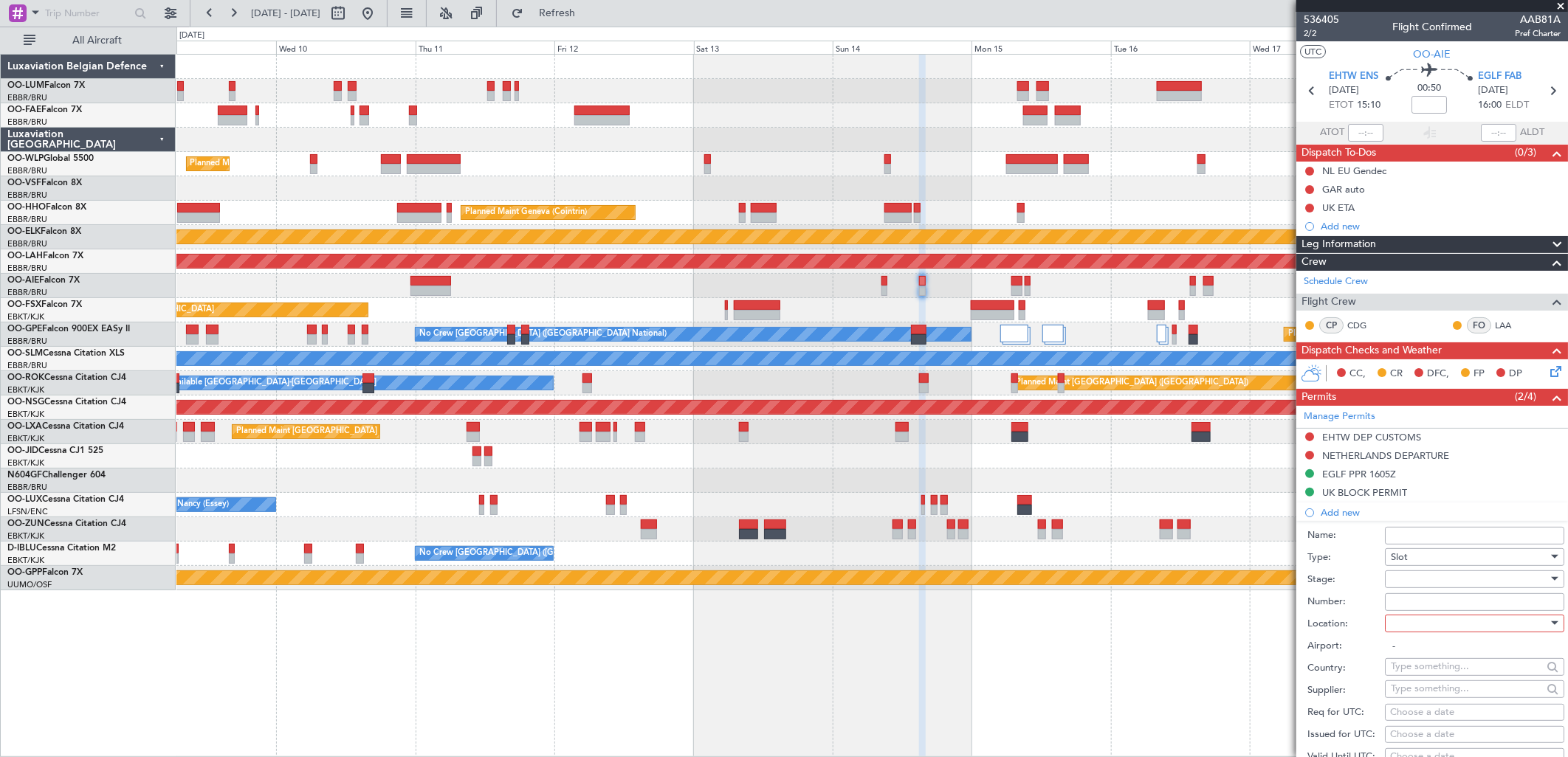
click at [1406, 577] on div at bounding box center [1469, 580] width 157 height 22
click at [1408, 603] on span "Denied" at bounding box center [1469, 610] width 153 height 22
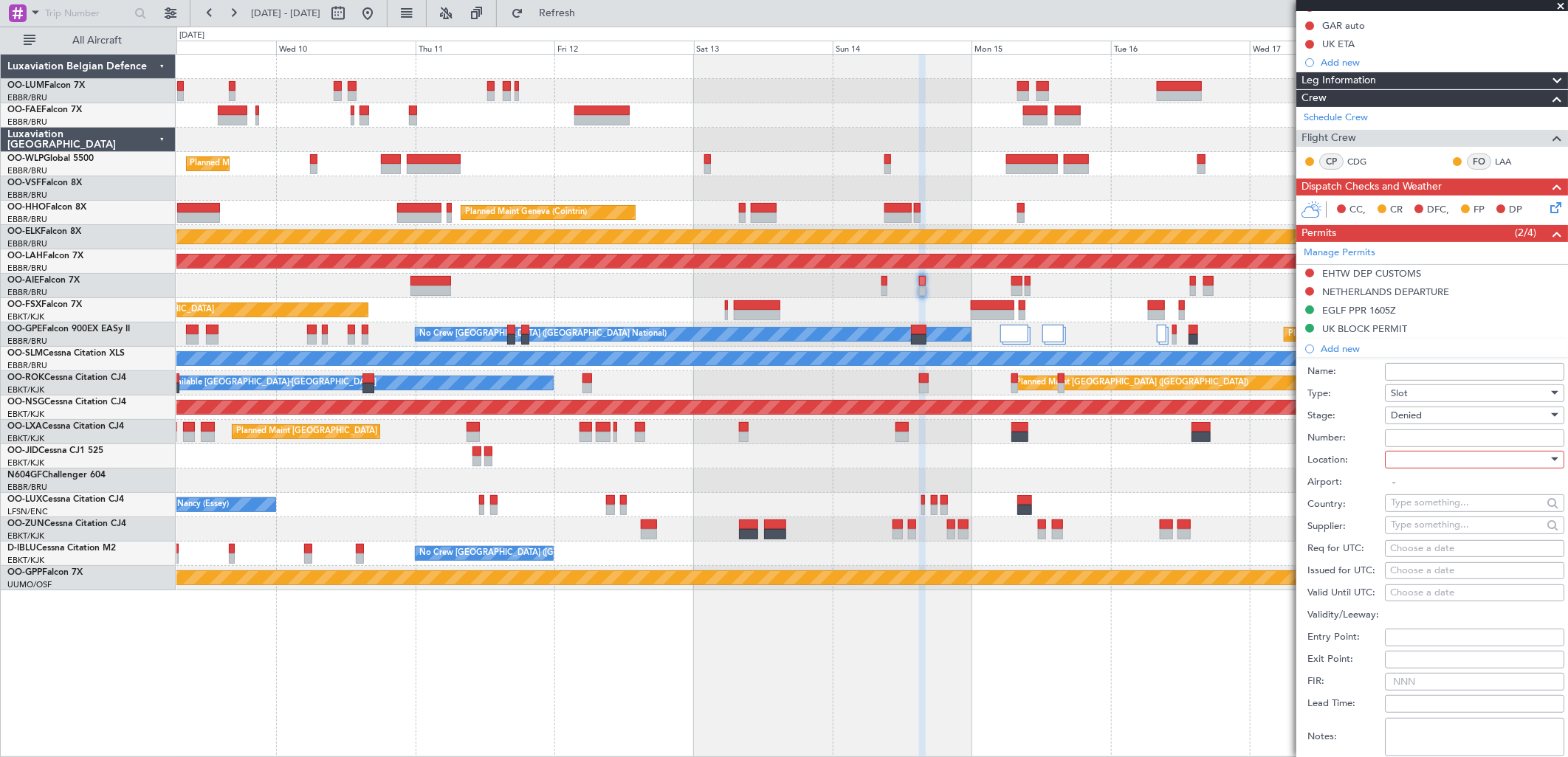
click at [1413, 453] on div at bounding box center [1469, 460] width 157 height 22
click at [1411, 481] on span "Departure" at bounding box center [1469, 490] width 153 height 22
type input "EHTW / ENS"
click at [1416, 547] on div "Choose a date" at bounding box center [1475, 549] width 169 height 15
select select "9"
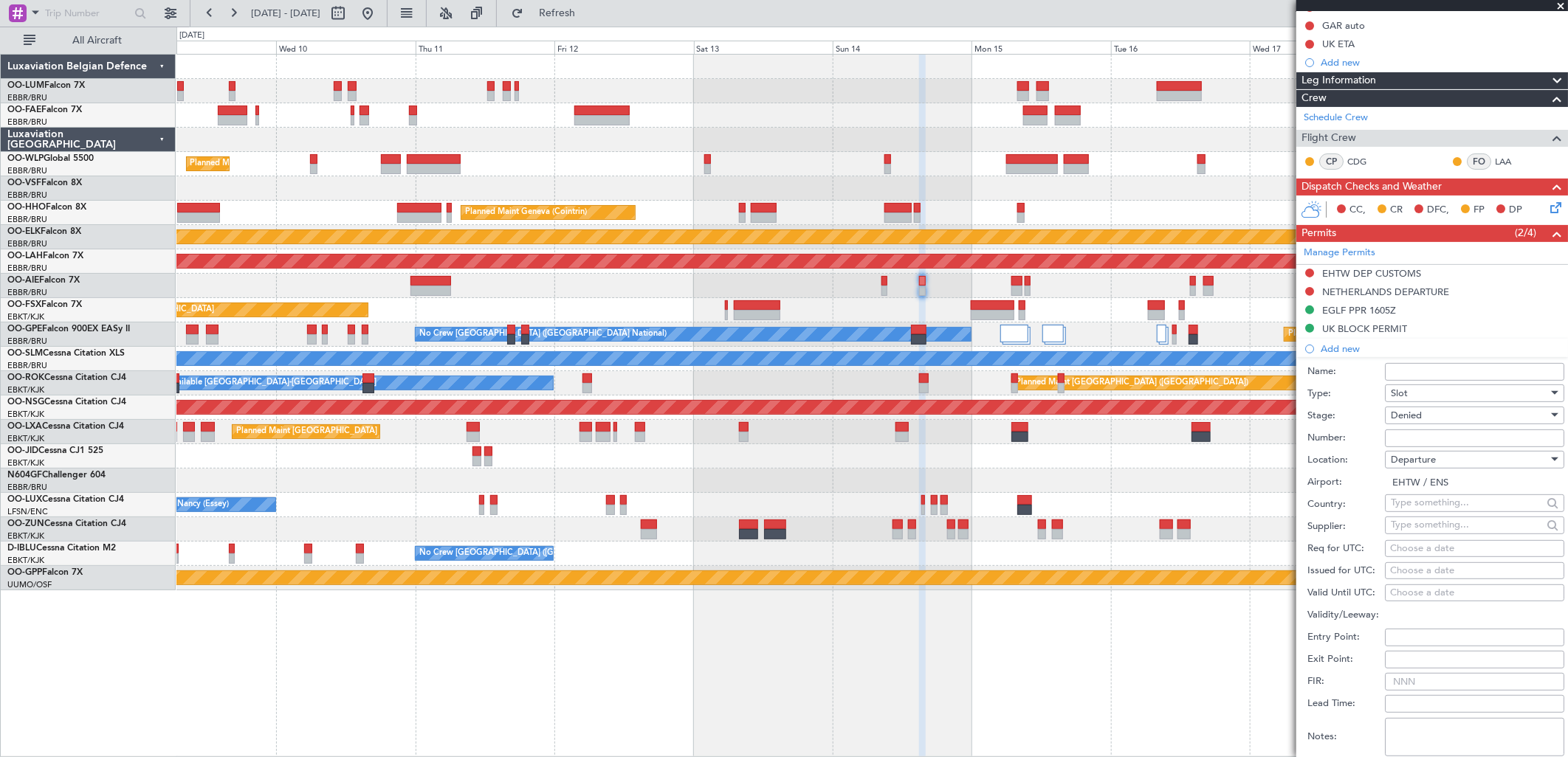
select select "2025"
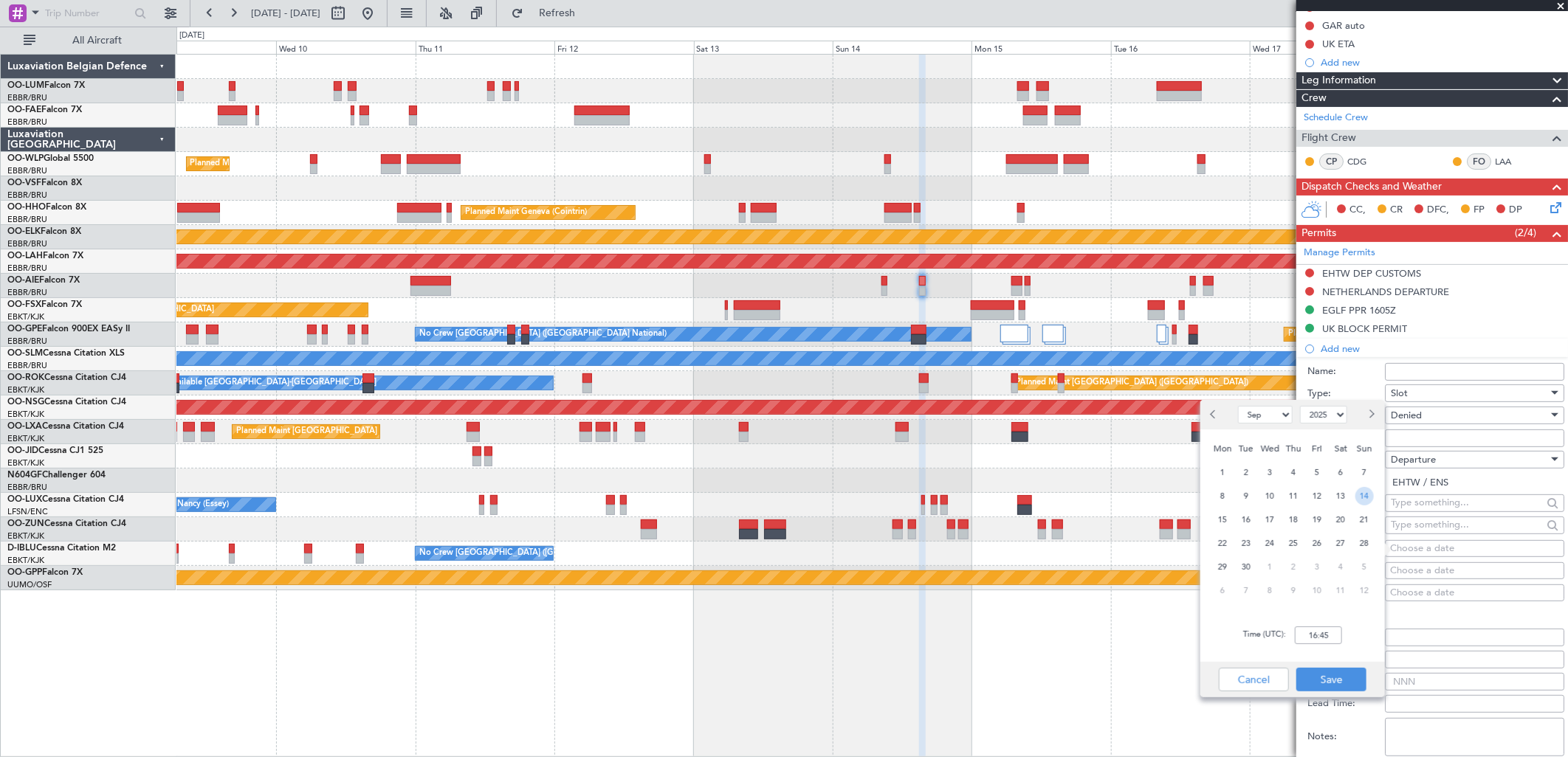
click at [1356, 497] on span "14" at bounding box center [1365, 497] width 19 height 19
click at [1313, 636] on input "00:00" at bounding box center [1318, 635] width 47 height 18
type input "15:00"
click at [1322, 672] on button "Save" at bounding box center [1332, 679] width 71 height 23
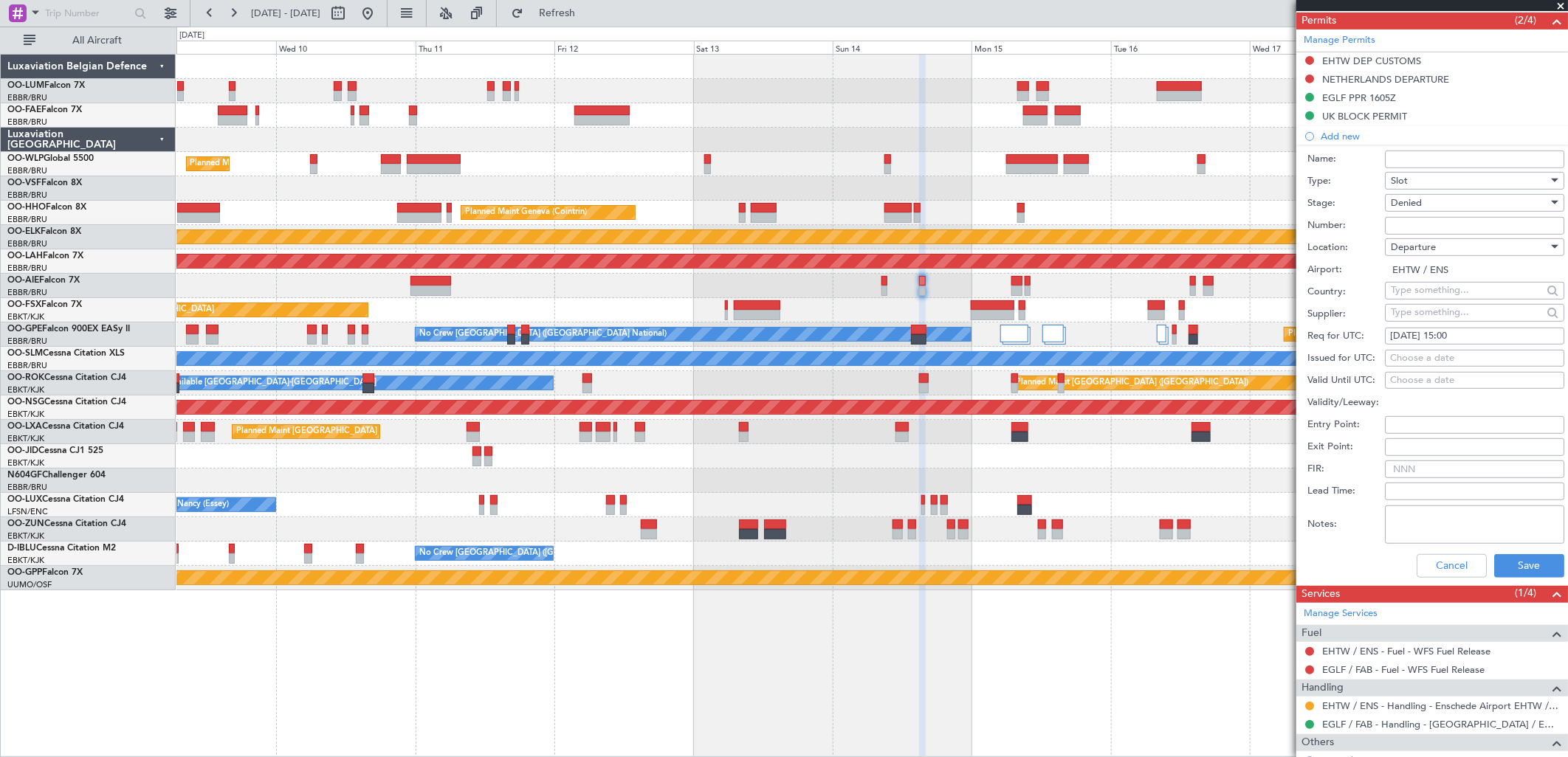
scroll to position [477, 0]
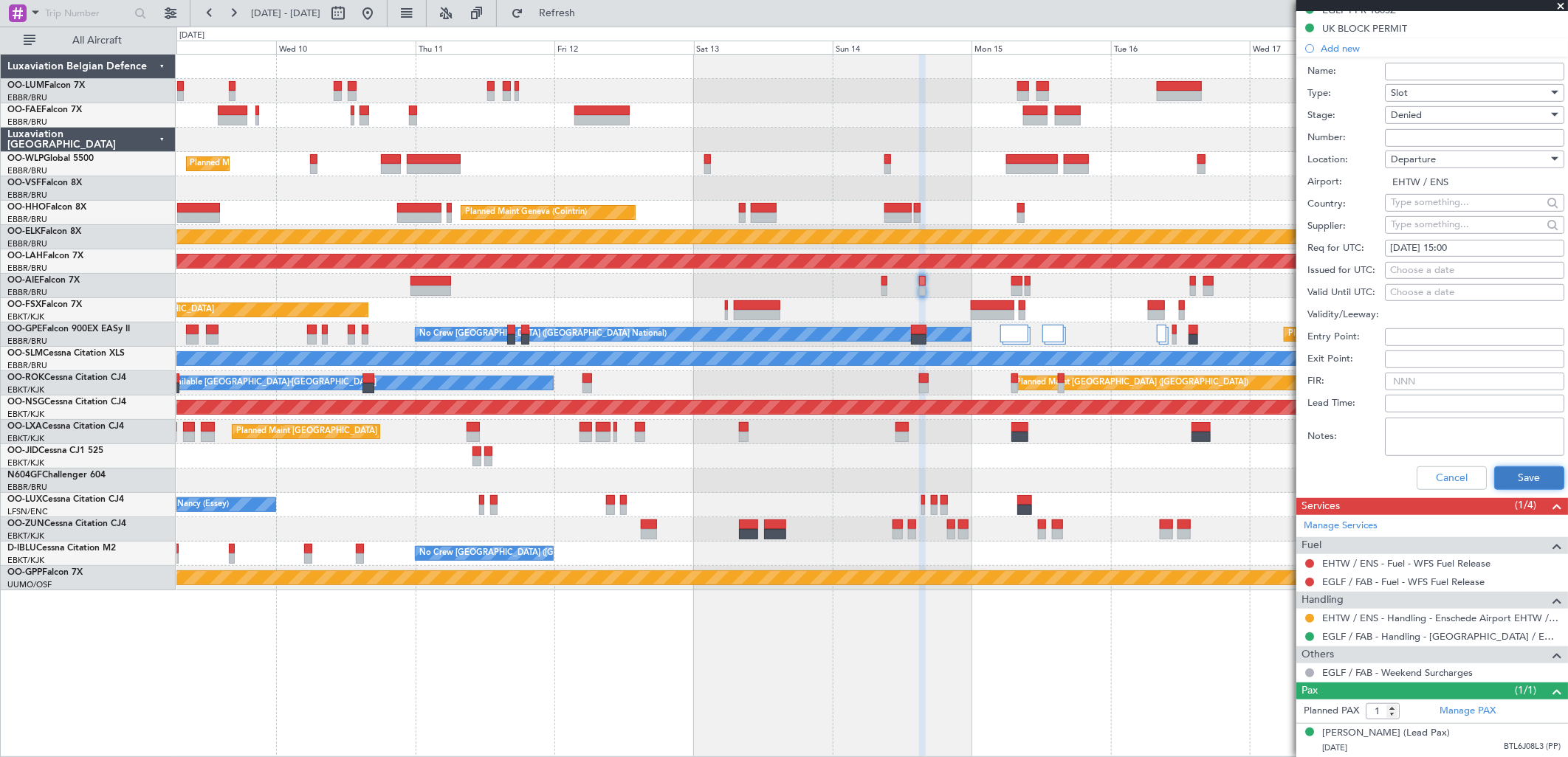
click at [1526, 466] on button "Save" at bounding box center [1530, 477] width 71 height 23
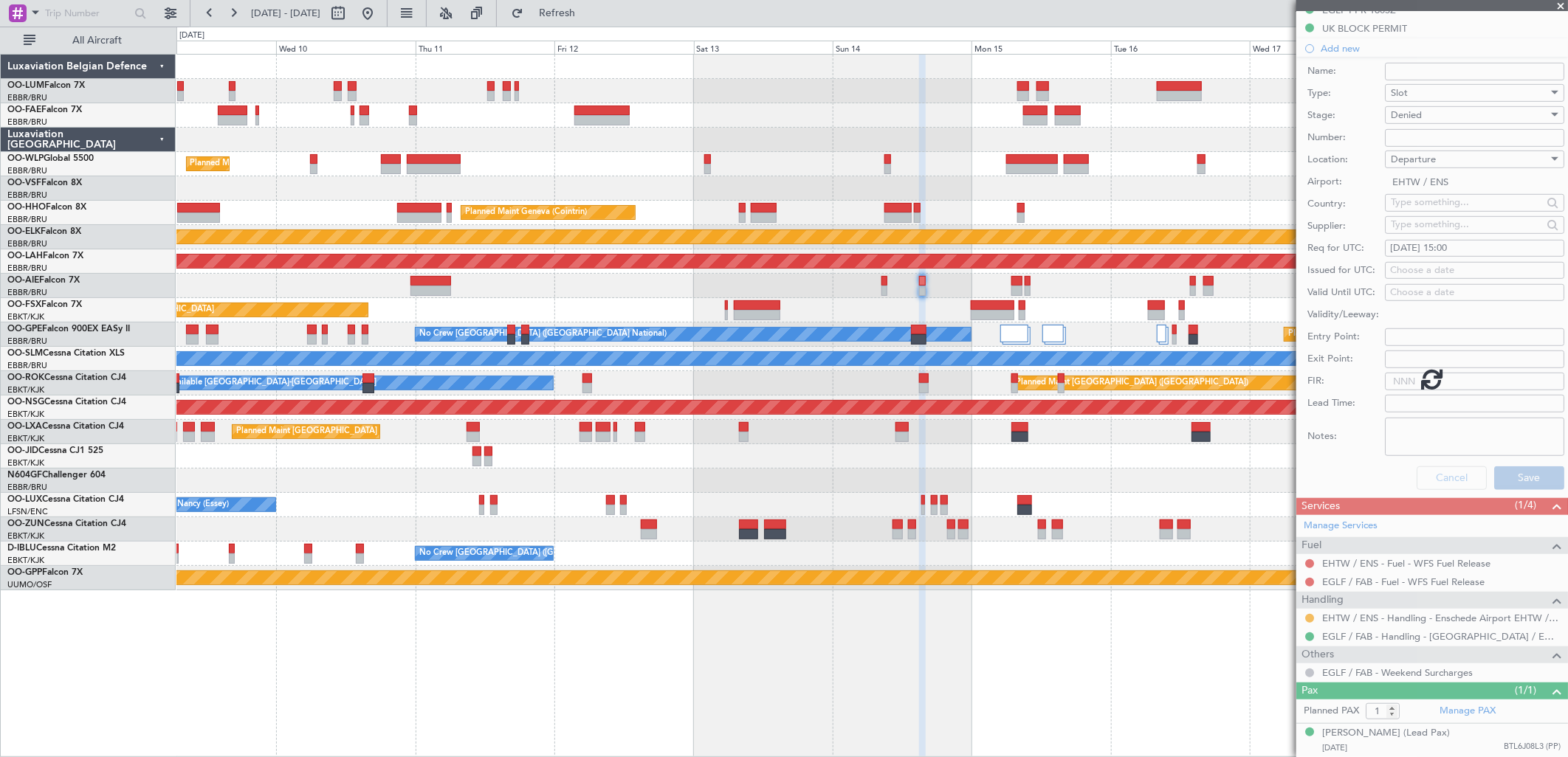
scroll to position [56, 0]
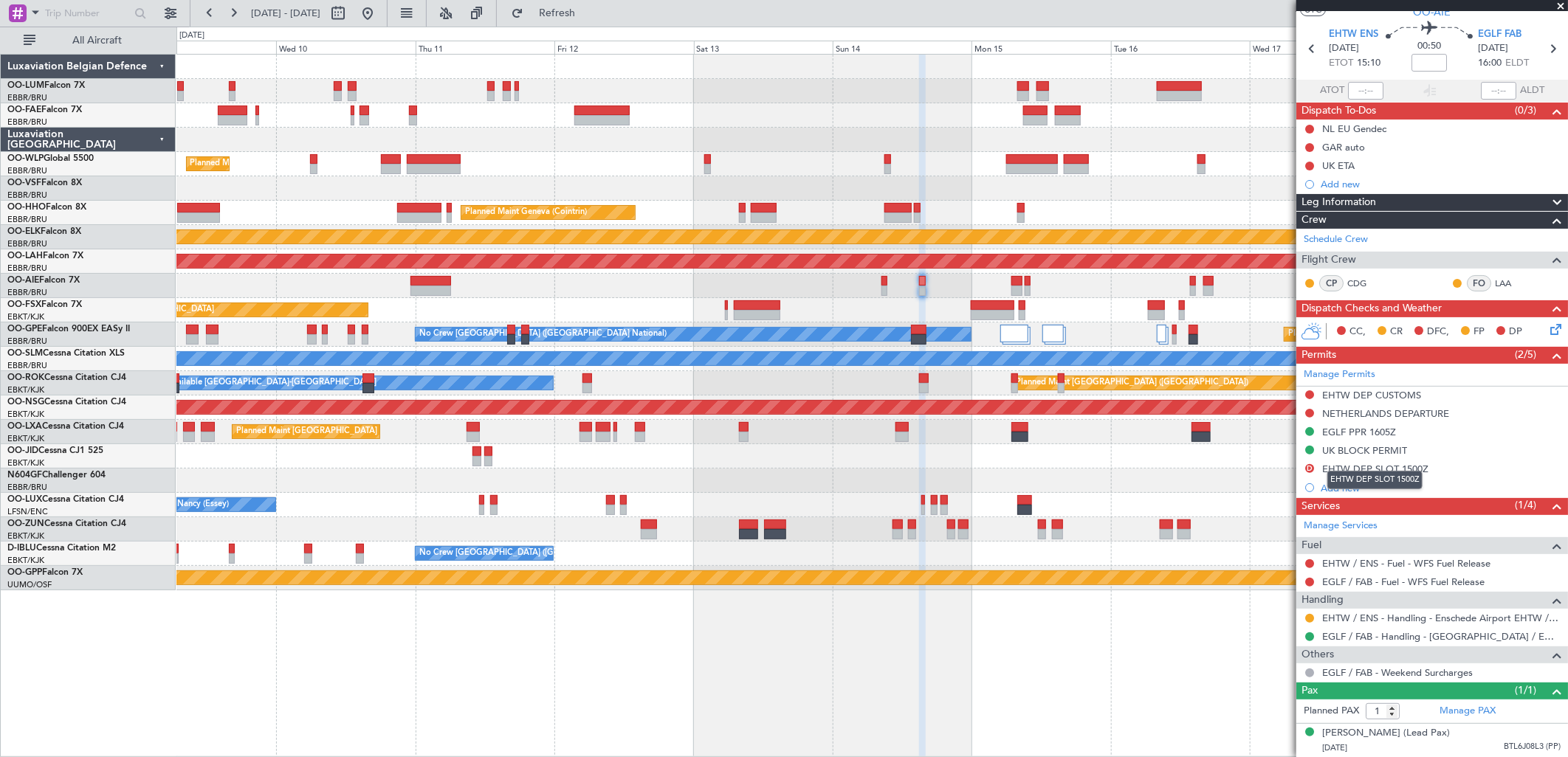
click at [1341, 473] on div "EHTW DEP SLOT 1500Z" at bounding box center [1375, 480] width 96 height 19
click at [1338, 482] on div "Add new" at bounding box center [1434, 489] width 227 height 13
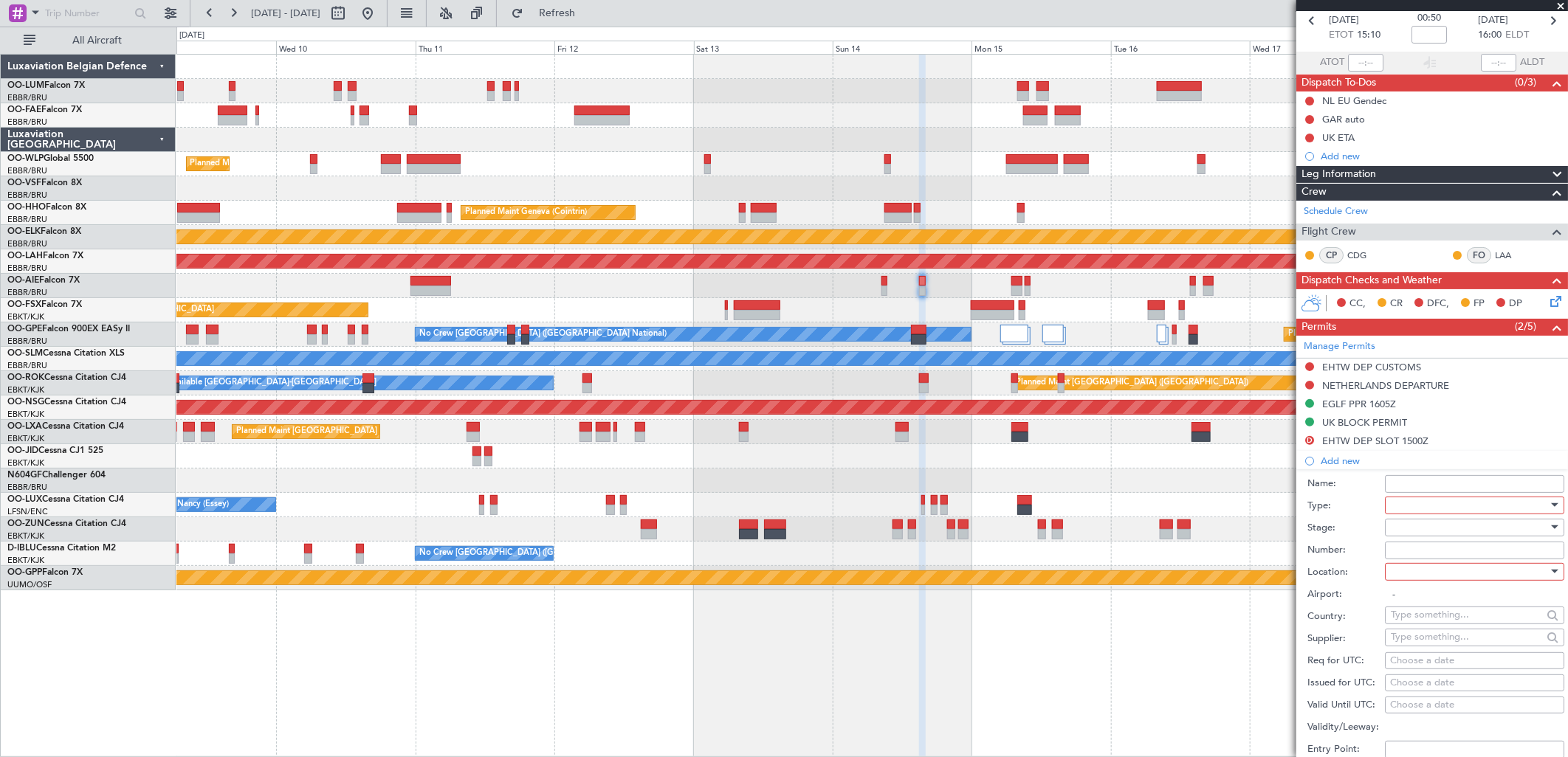
scroll to position [68, 0]
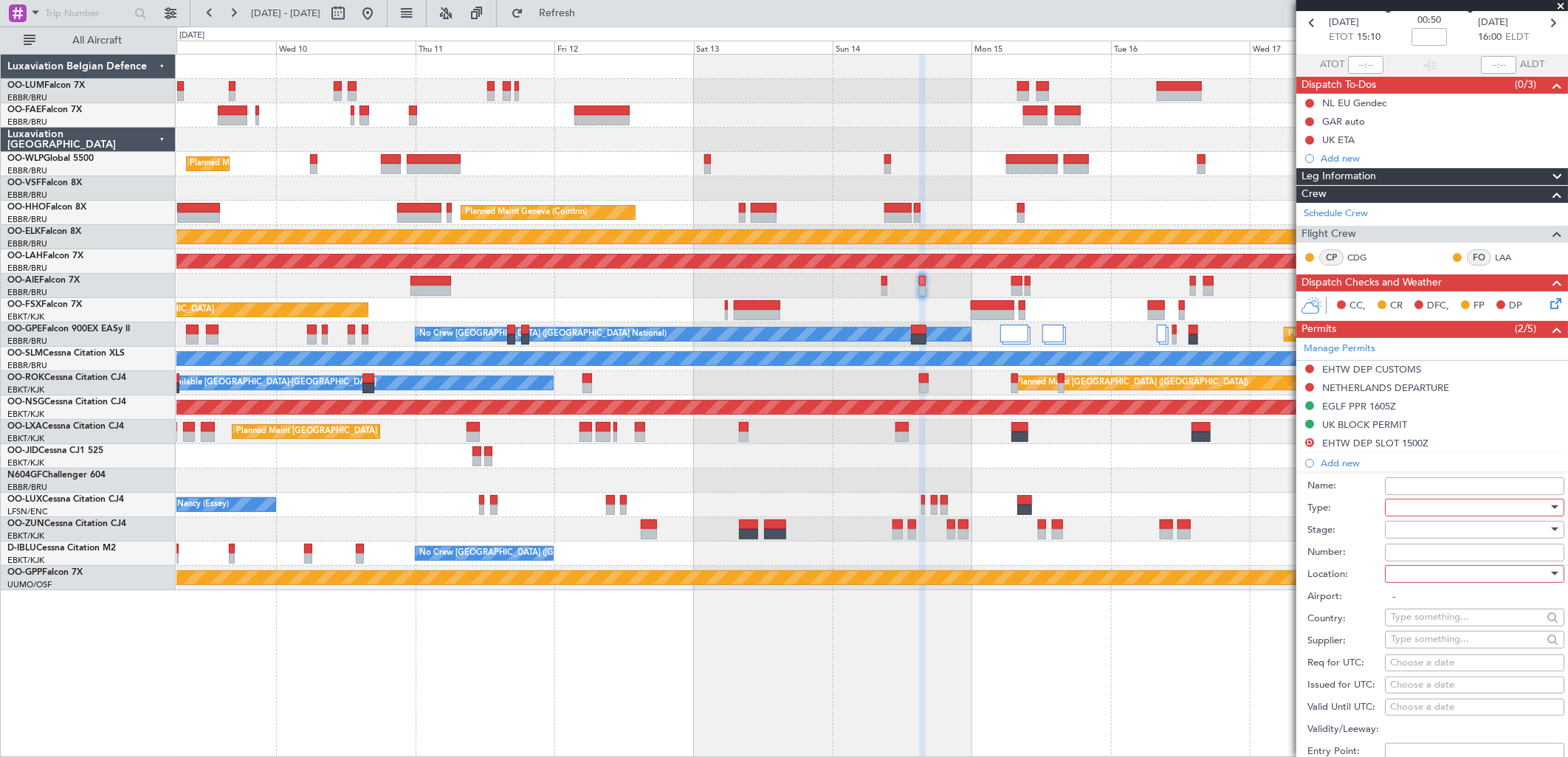
click at [1433, 505] on div at bounding box center [1469, 508] width 157 height 22
click at [1416, 641] on span "Slot" at bounding box center [1469, 647] width 153 height 22
click at [1411, 523] on div at bounding box center [1469, 530] width 157 height 22
click at [1431, 646] on span "Received OK" at bounding box center [1469, 649] width 153 height 22
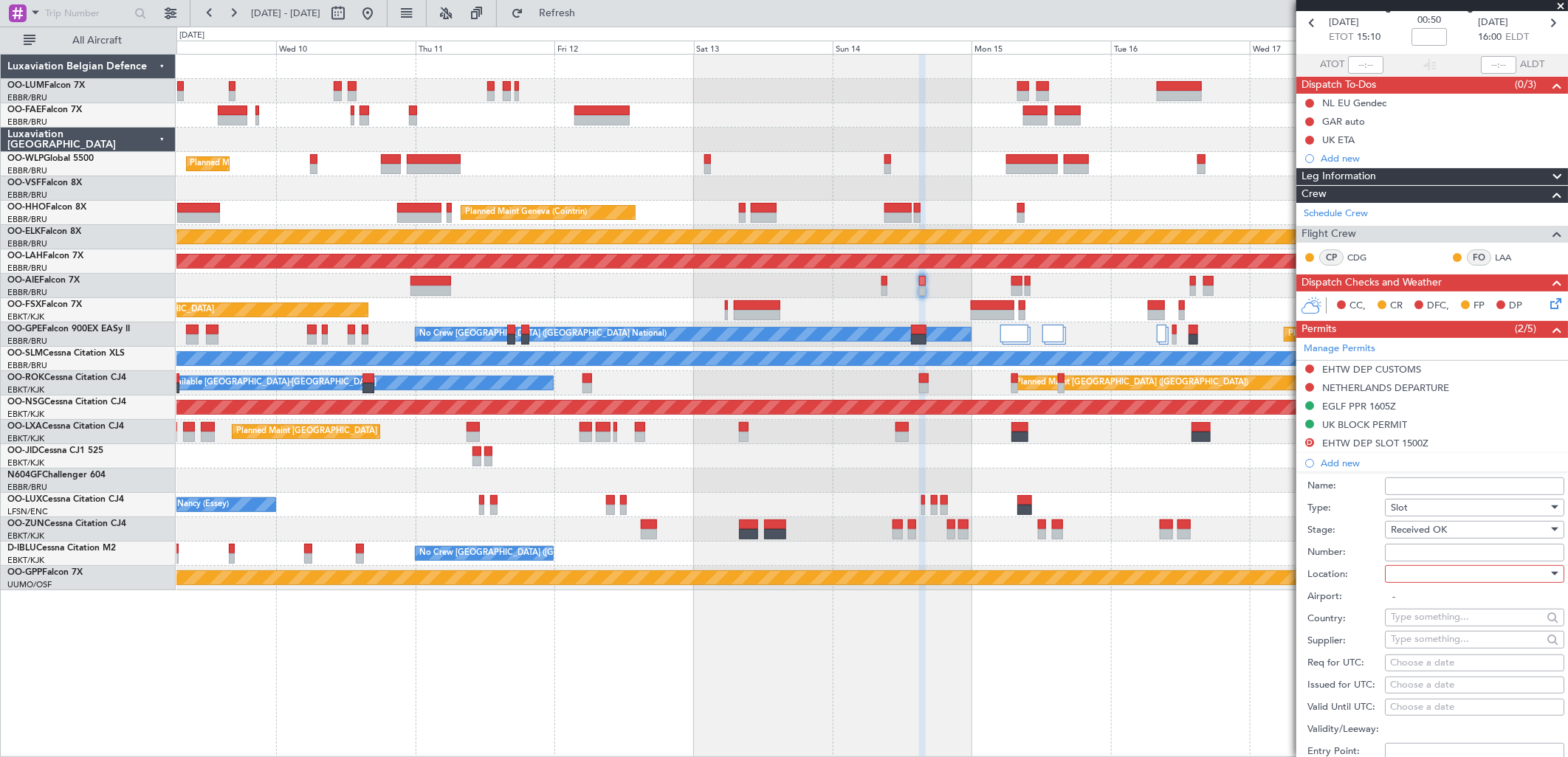
click at [1405, 574] on div at bounding box center [1469, 574] width 157 height 22
click at [1419, 604] on span "Departure" at bounding box center [1469, 605] width 153 height 22
type input "EHTW / ENS"
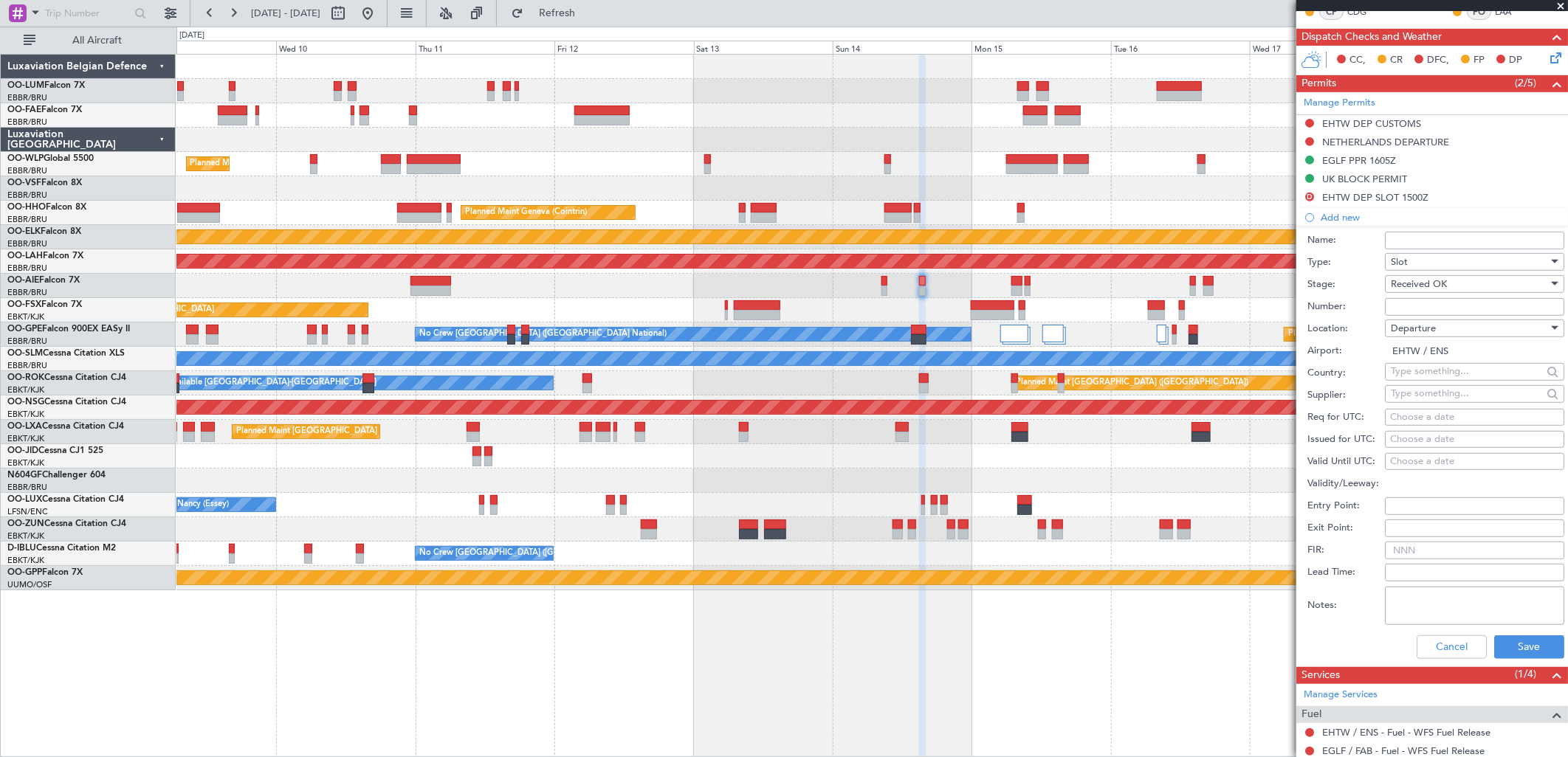
click at [1418, 415] on div "Choose a date" at bounding box center [1475, 418] width 169 height 15
select select "9"
select select "2025"
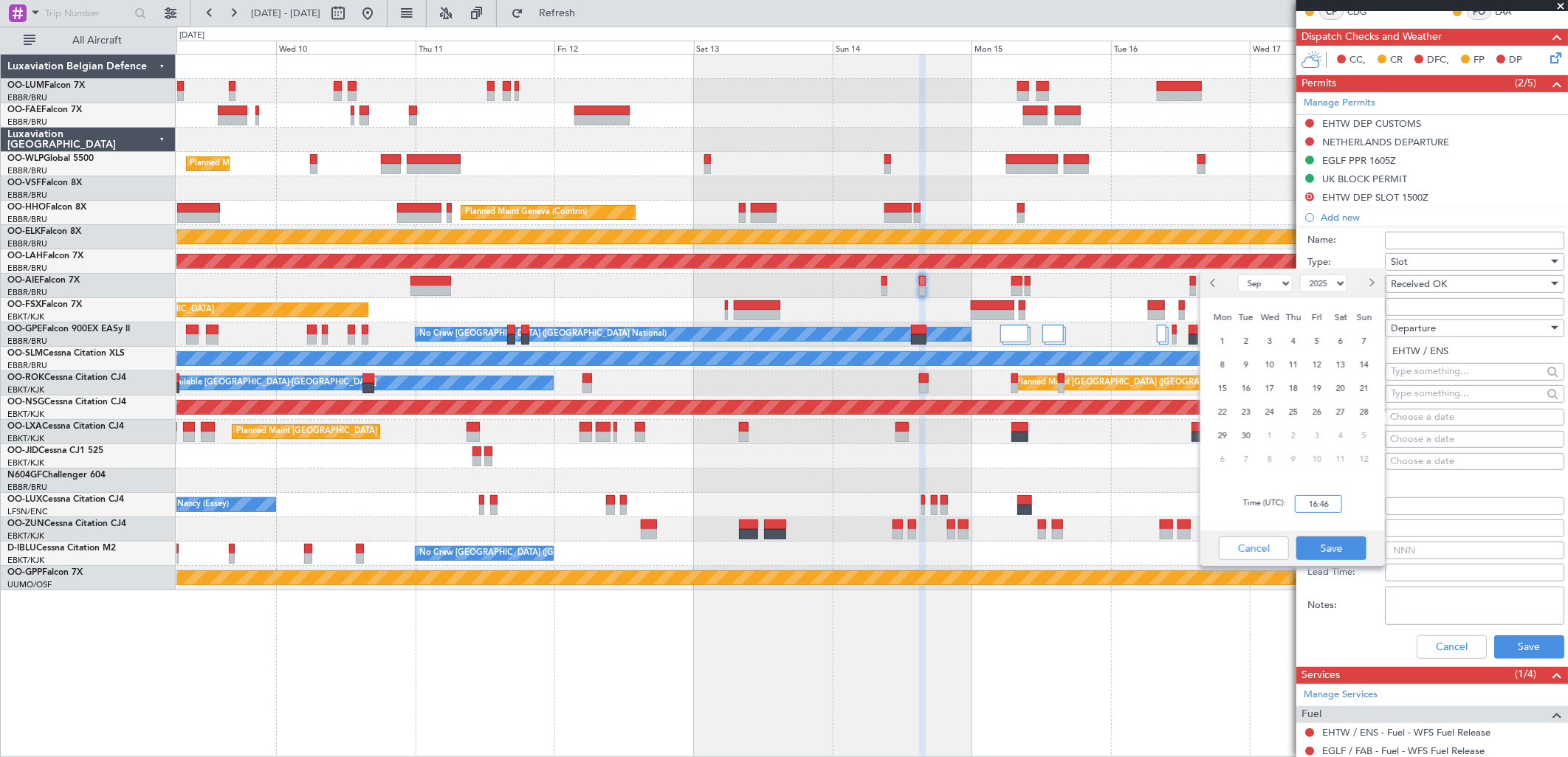
click at [1326, 507] on input "16:46" at bounding box center [1318, 503] width 47 height 18
click at [1366, 382] on span "21" at bounding box center [1365, 389] width 19 height 19
click at [1322, 507] on input "00:00" at bounding box center [1318, 503] width 47 height 18
type input "15:00"
click at [1350, 551] on button "Save" at bounding box center [1332, 548] width 71 height 23
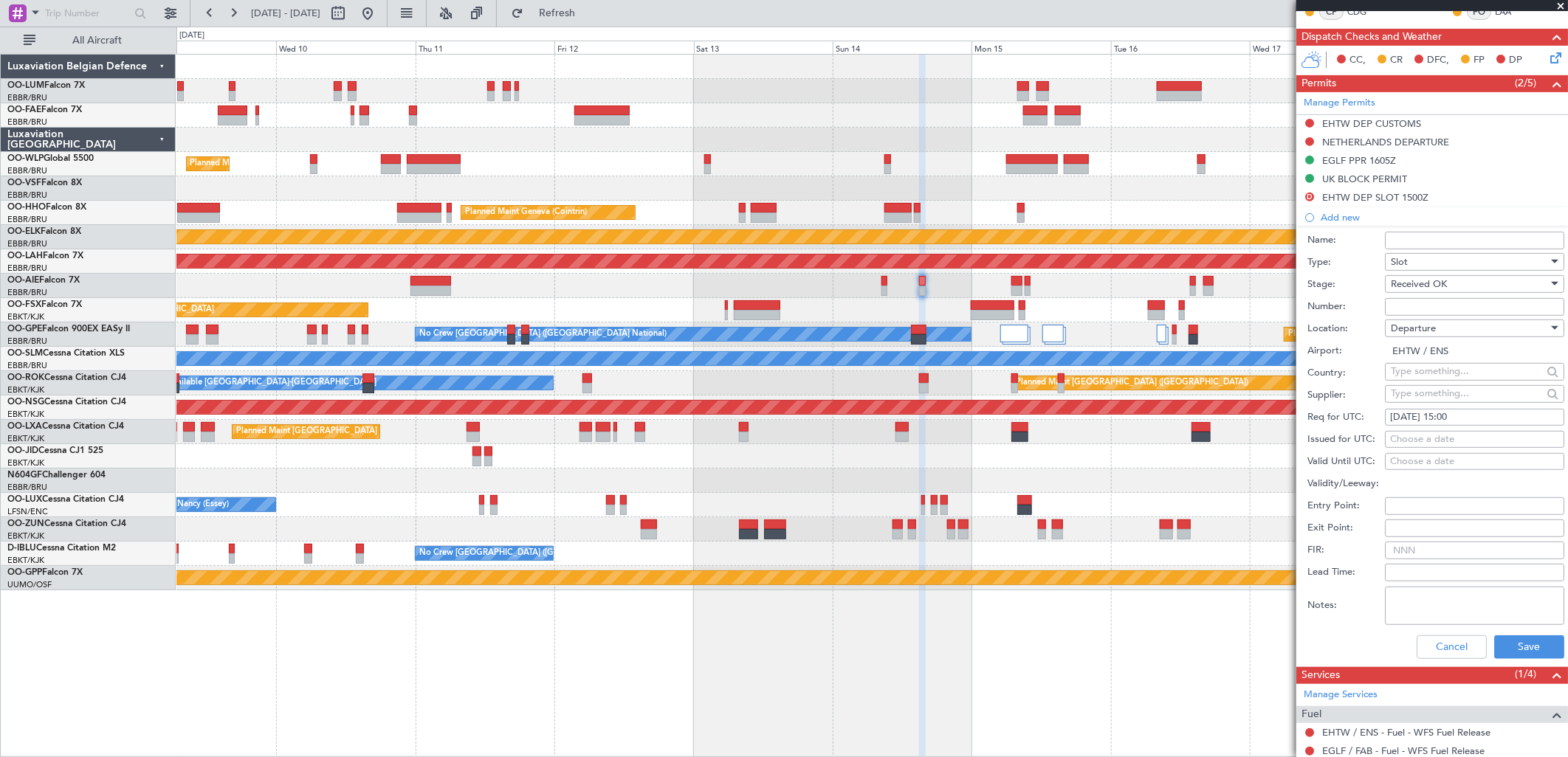
click at [1408, 434] on div "Choose a date" at bounding box center [1475, 440] width 169 height 15
select select "9"
select select "2025"
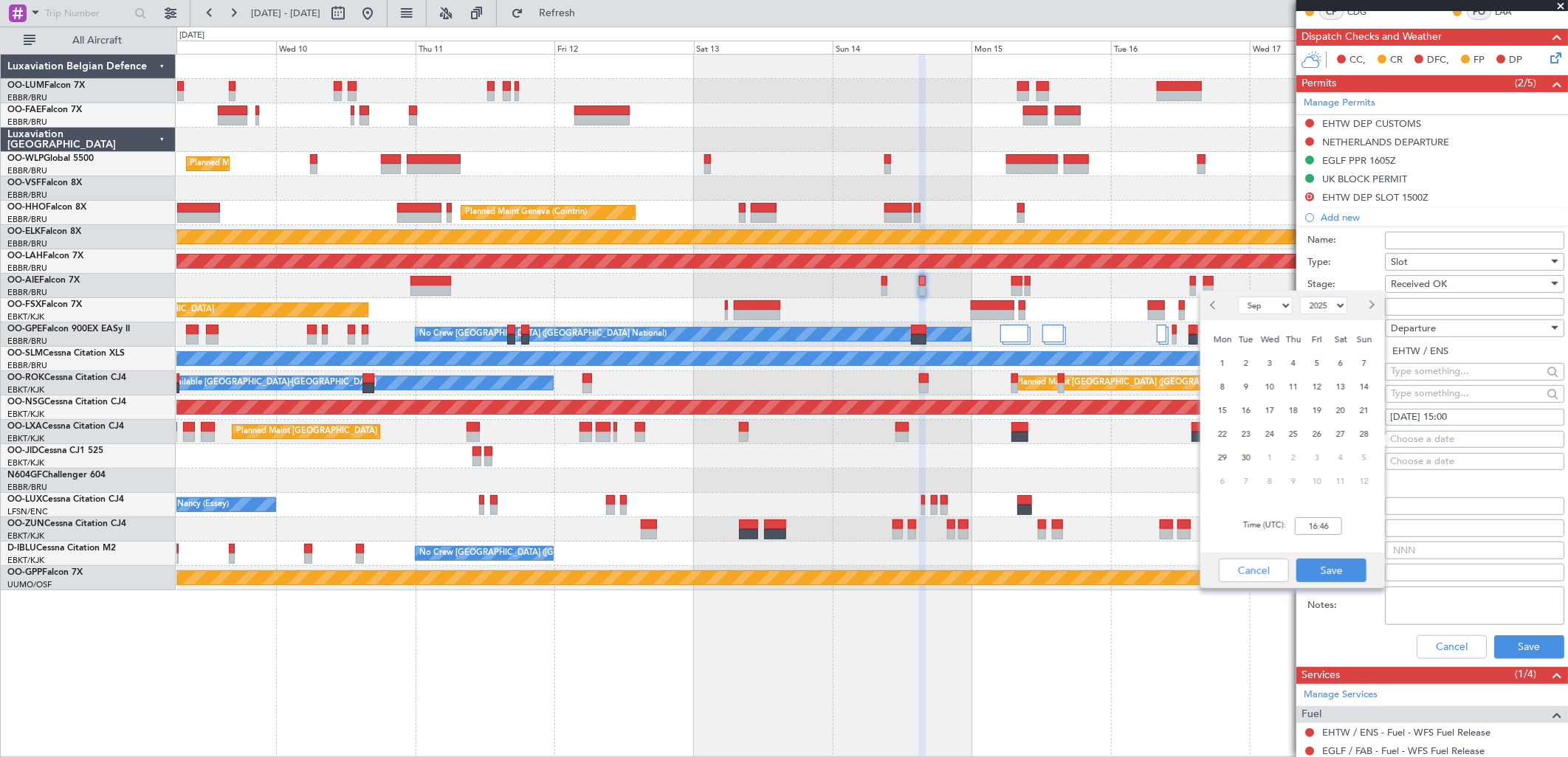
click at [1412, 421] on div "[DATE] 15:00" at bounding box center [1475, 418] width 169 height 15
select select "9"
select select "2025"
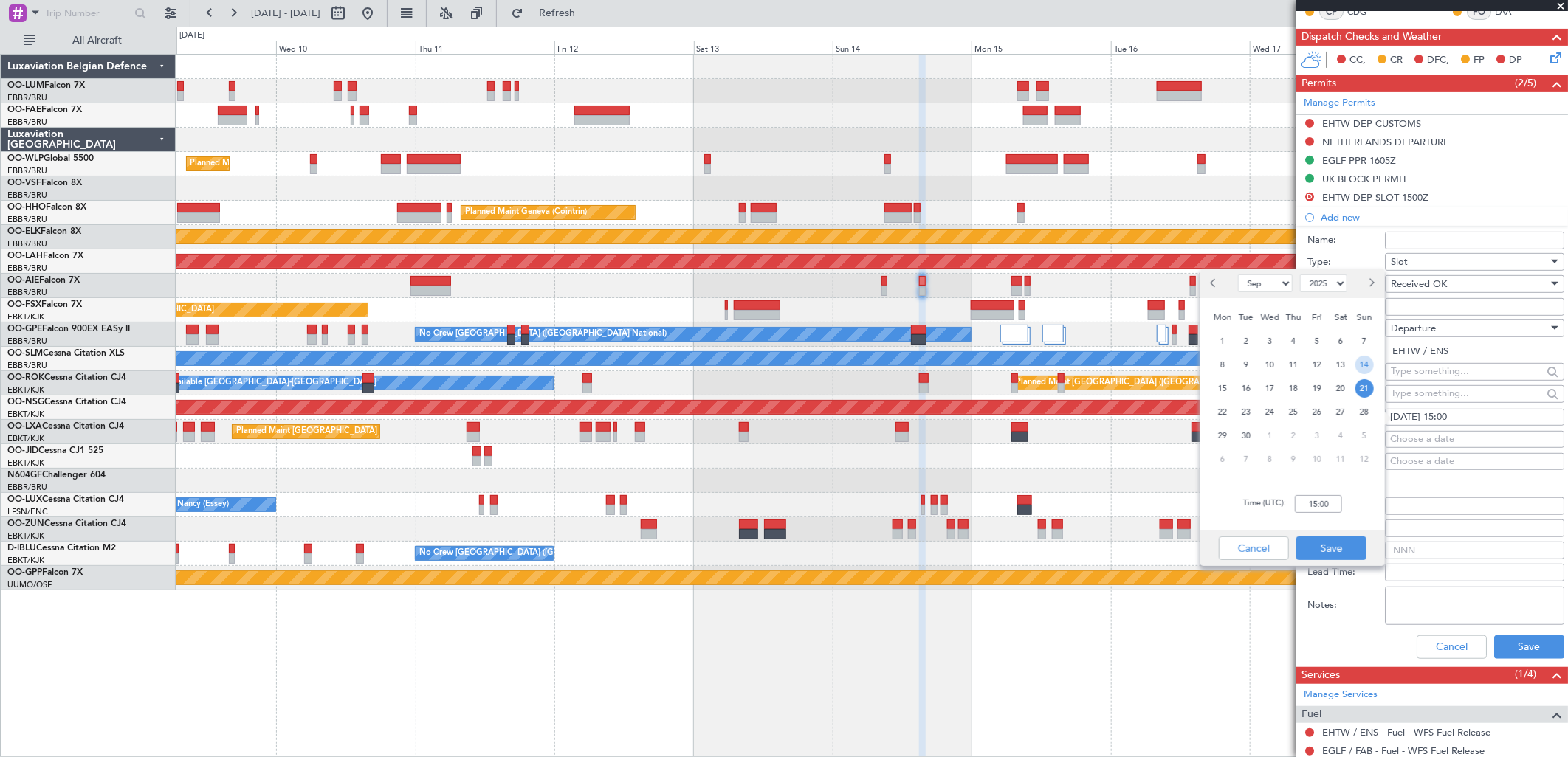
click at [1360, 359] on span "14" at bounding box center [1365, 365] width 19 height 19
click at [1320, 501] on input "00:00" at bounding box center [1318, 503] width 47 height 18
type input "15:00"
click at [1314, 537] on button "Save" at bounding box center [1332, 548] width 71 height 23
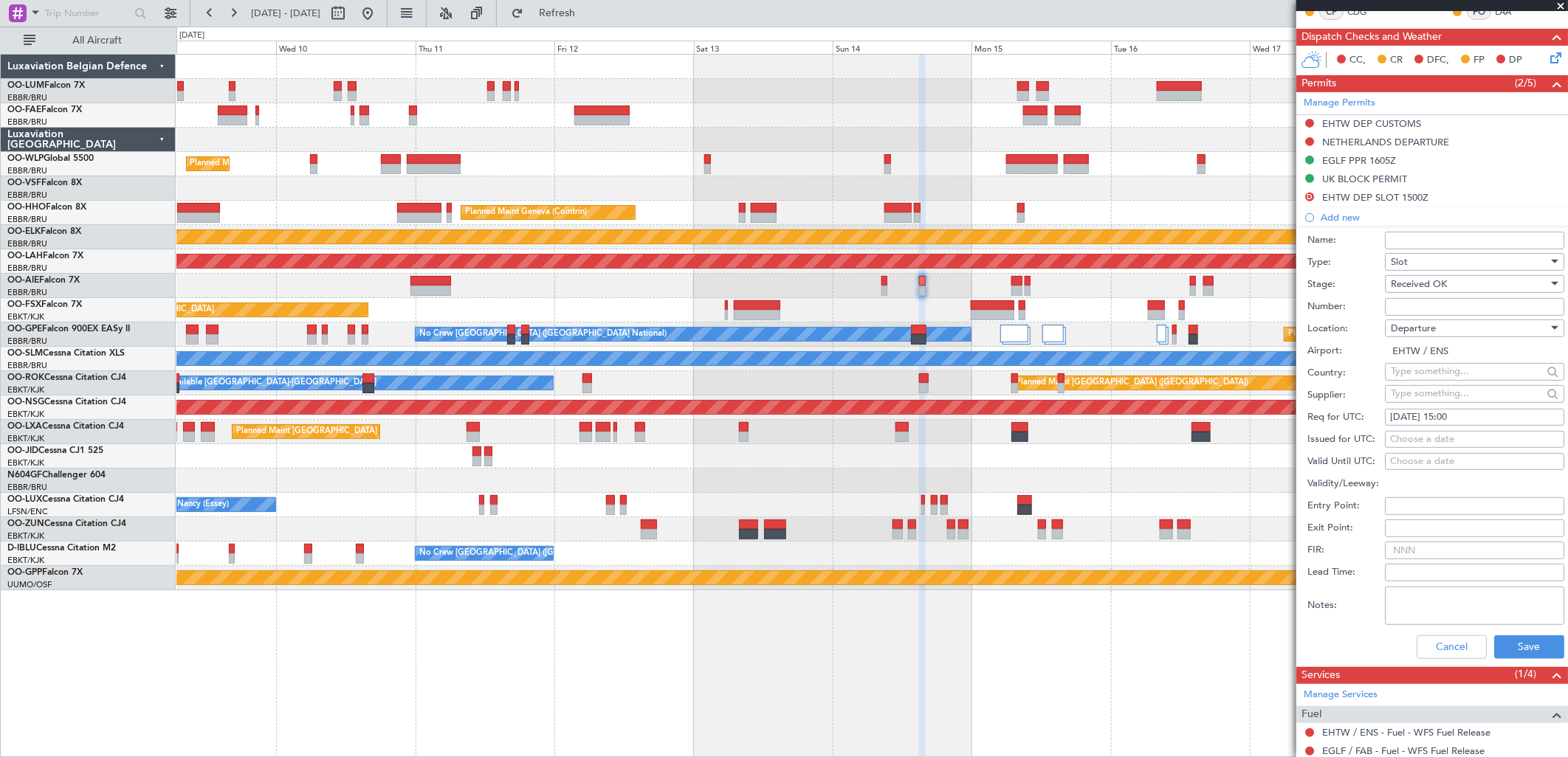
click at [1421, 437] on div "Choose a date" at bounding box center [1475, 440] width 169 height 15
select select "9"
select select "2025"
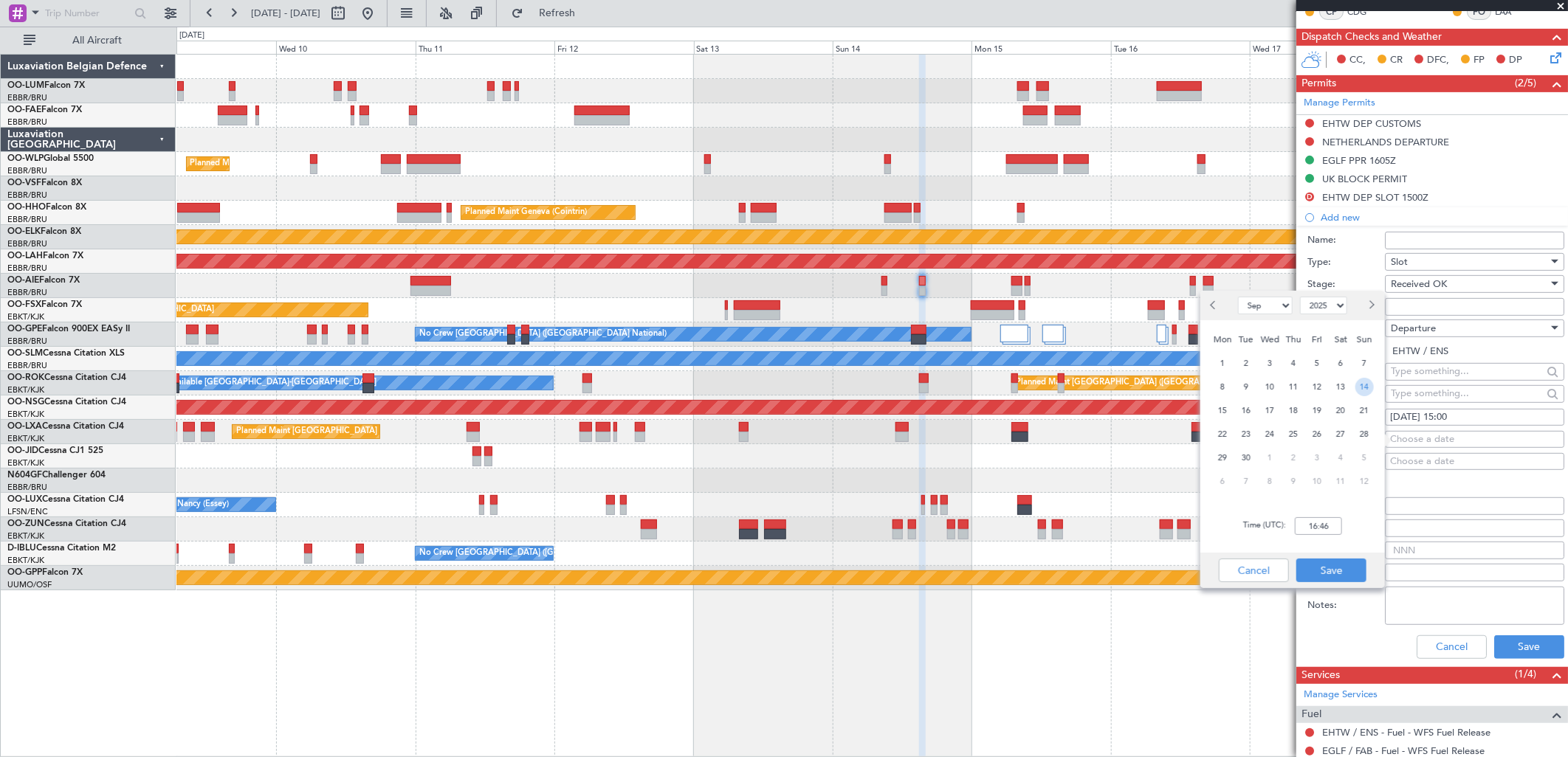
click at [1364, 384] on span "14" at bounding box center [1365, 387] width 19 height 19
click at [1324, 529] on input "00:00" at bounding box center [1318, 526] width 47 height 18
type input "15:30"
click at [1309, 570] on button "Save" at bounding box center [1332, 570] width 71 height 23
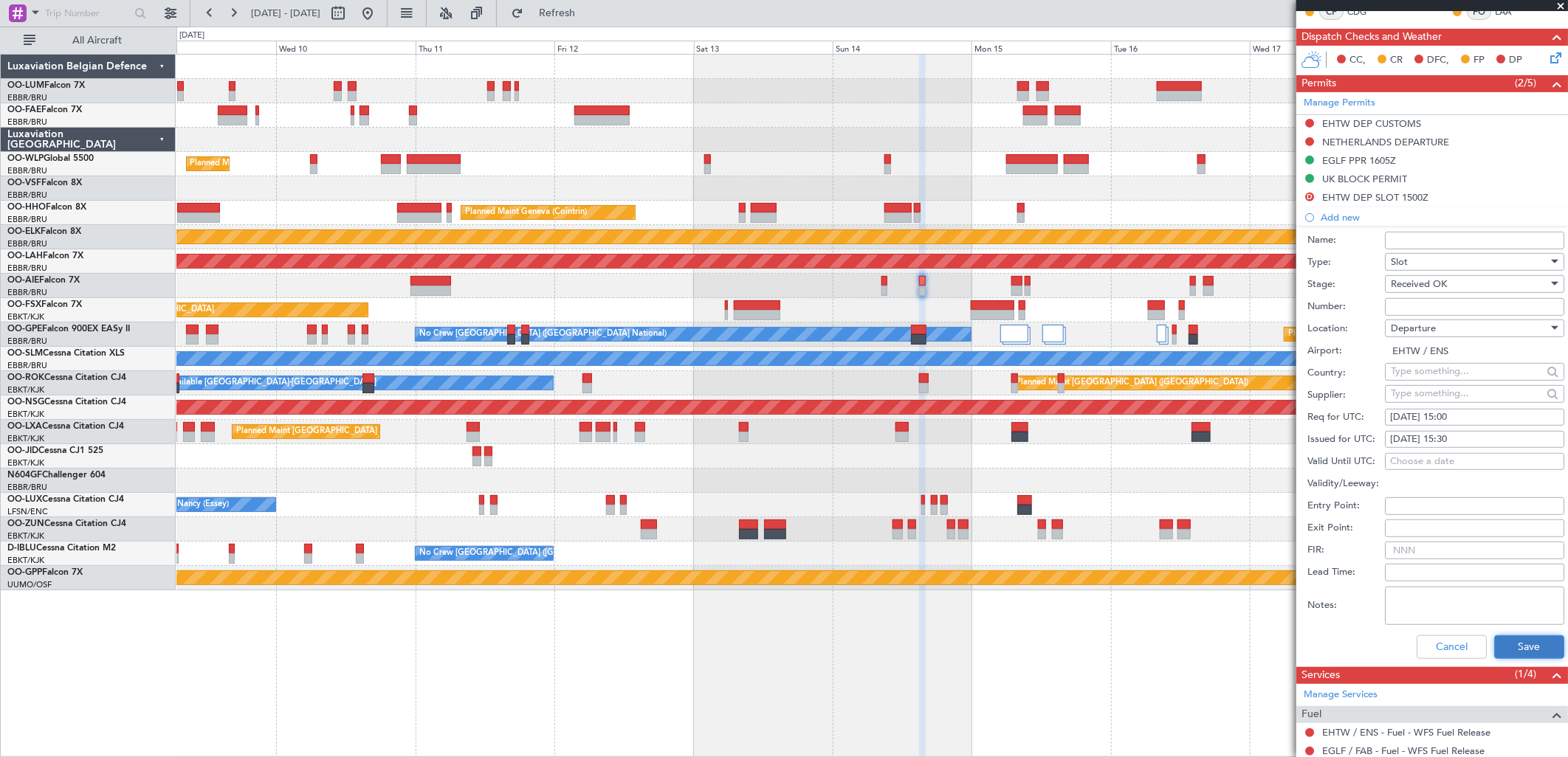
click at [1523, 648] on button "Save" at bounding box center [1530, 646] width 71 height 23
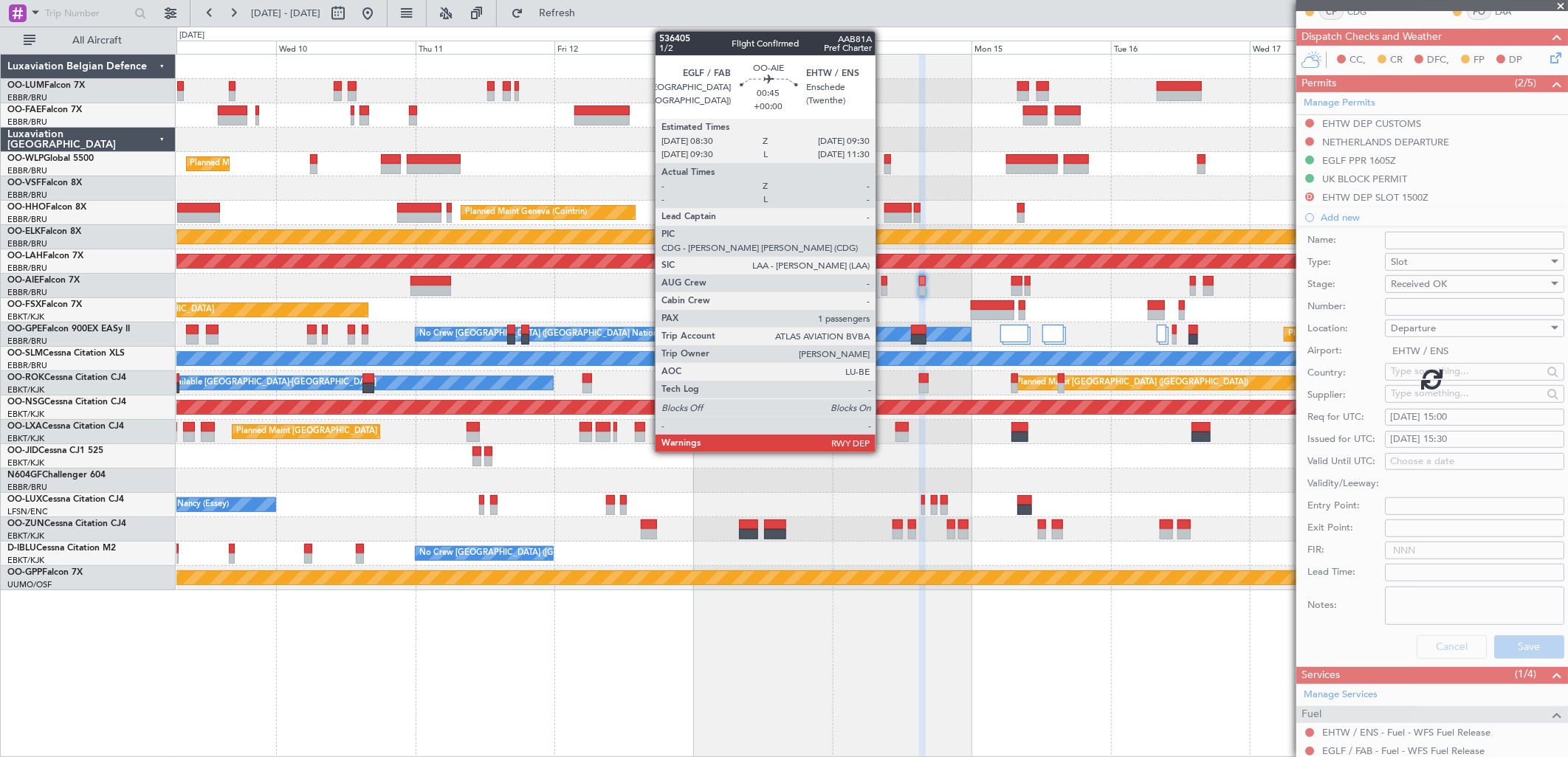
scroll to position [74, 0]
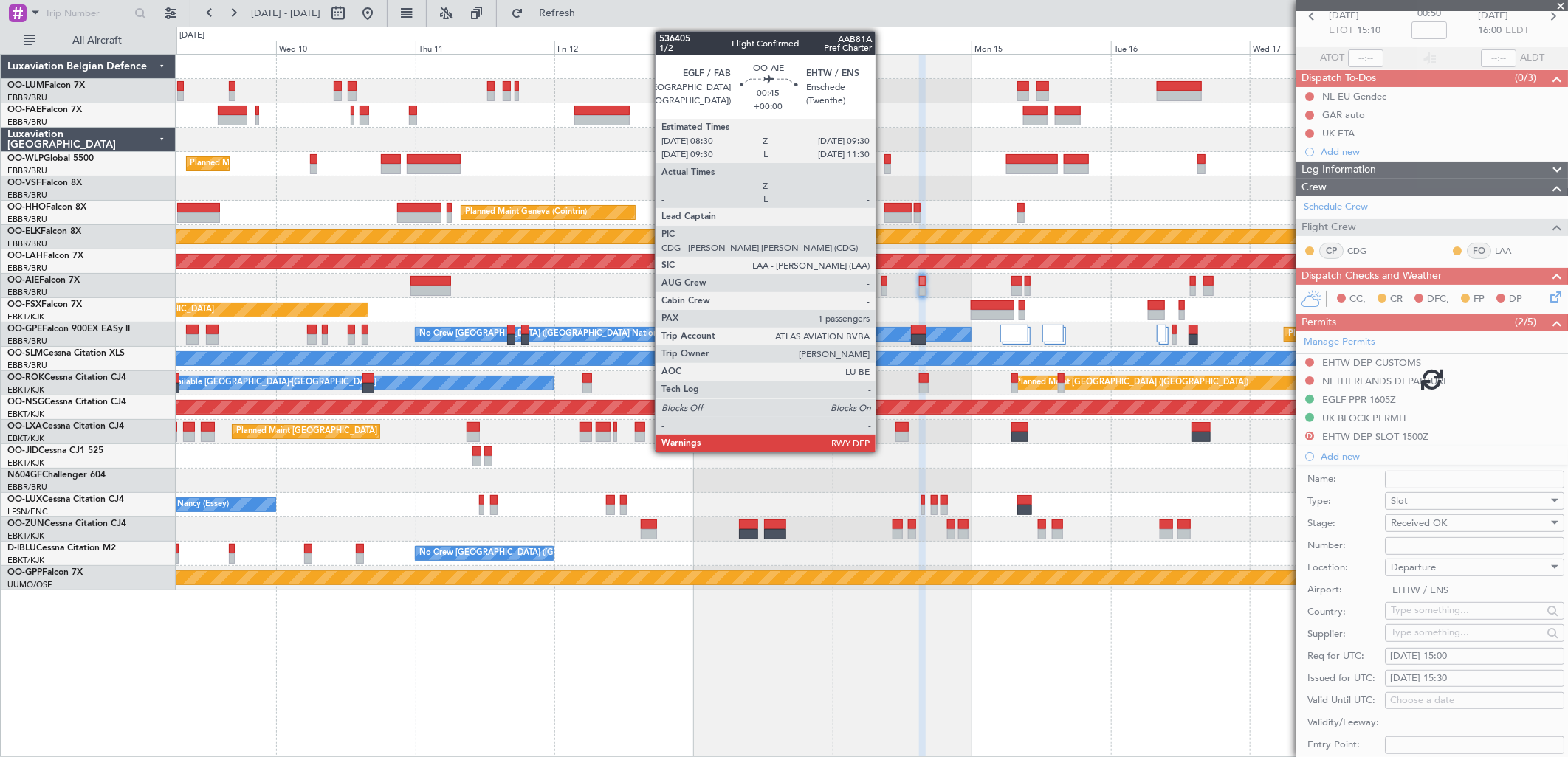
click at [883, 290] on div at bounding box center [884, 291] width 6 height 10
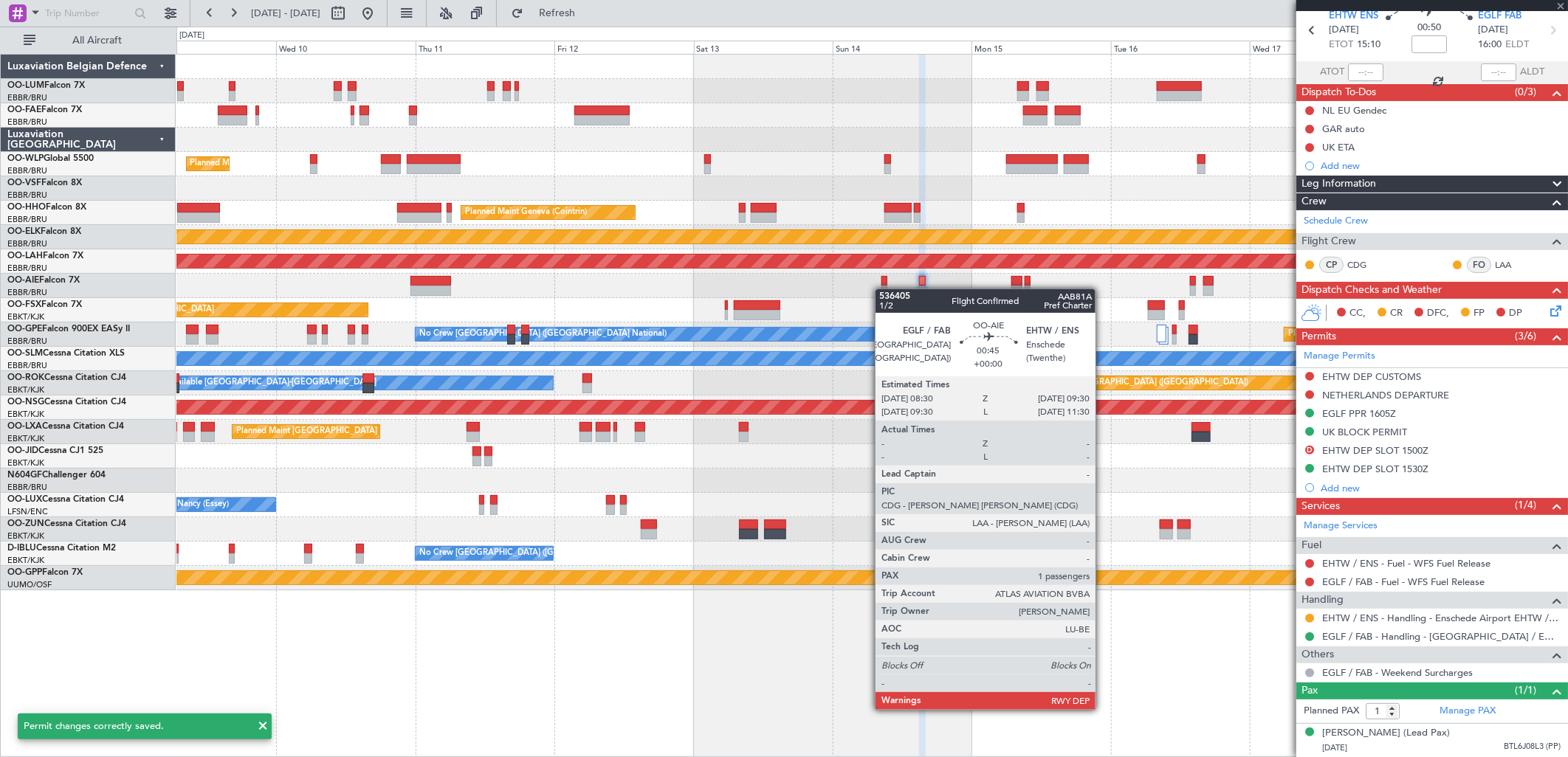
scroll to position [0, 0]
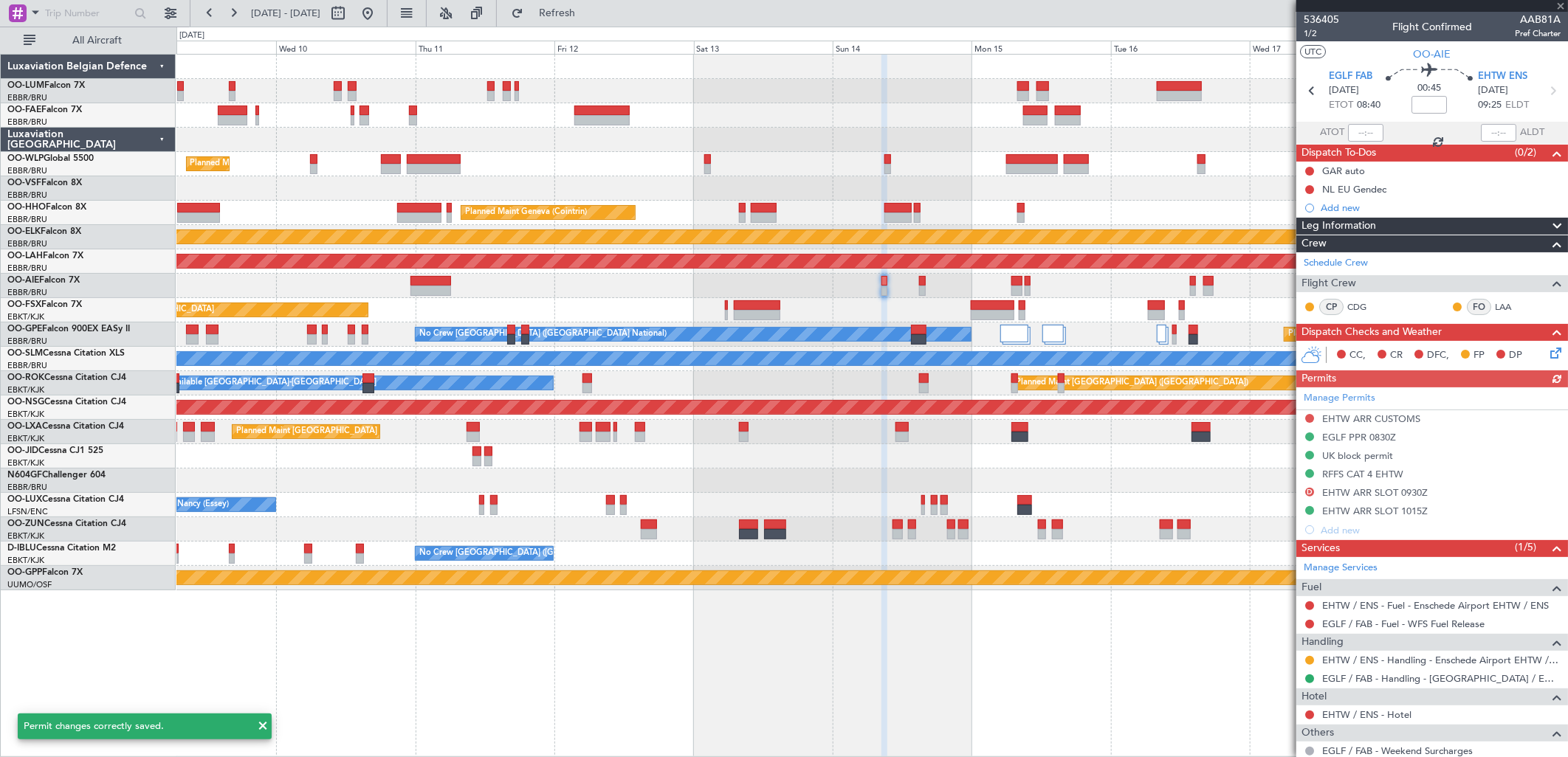
click at [1362, 512] on div "Manage Permits EHTW ARR CUSTOMS EGLF PPR 0830Z UK block permit RFFS CAT 4 EHTW …" at bounding box center [1432, 463] width 271 height 152
click at [1406, 521] on mat-tooltip-component "EHTW ARR SLOT 1015Z" at bounding box center [1375, 537] width 116 height 39
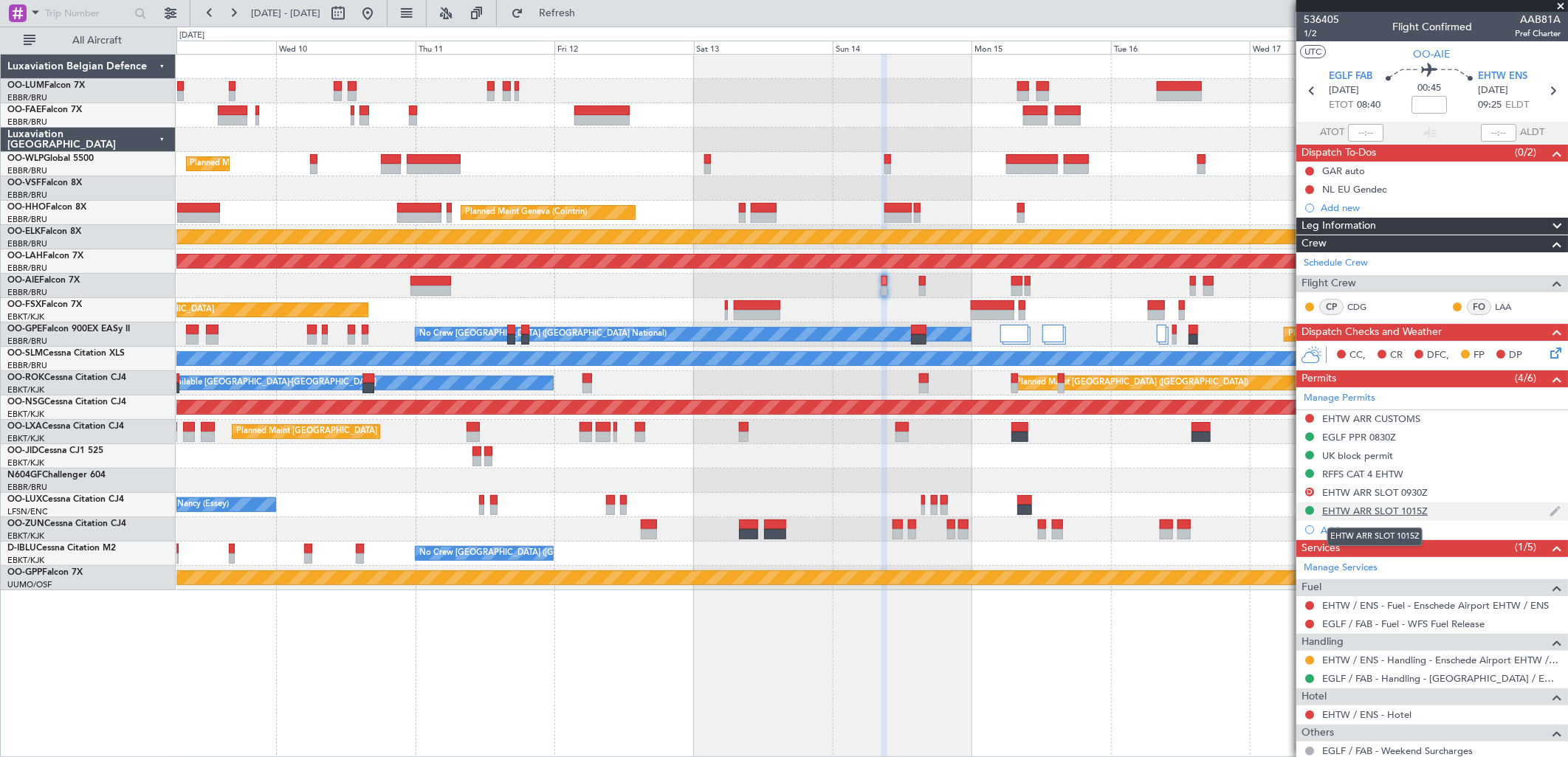
click at [1412, 510] on div "EHTW ARR SLOT 1015Z" at bounding box center [1375, 512] width 106 height 13
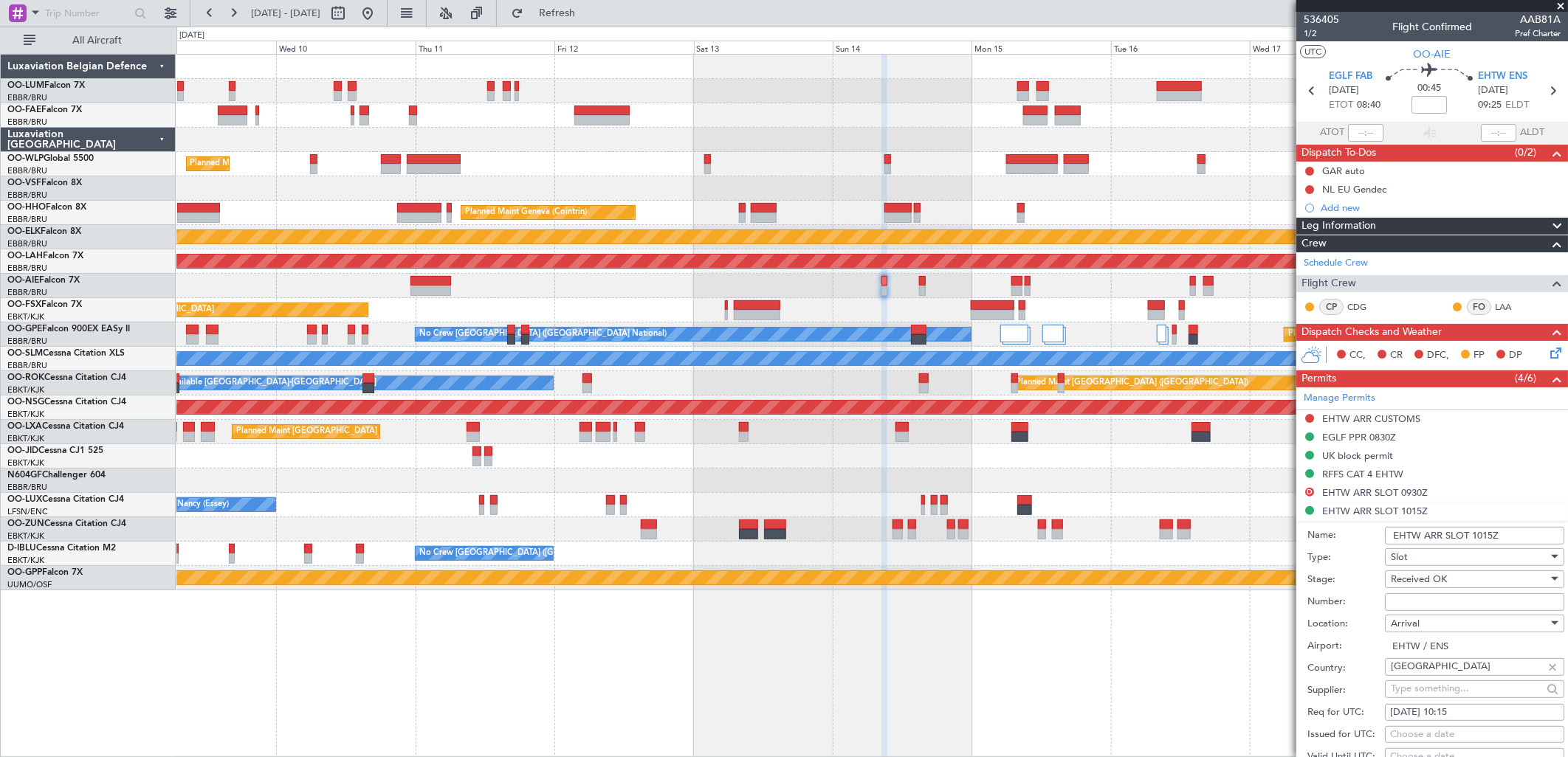
click at [1491, 713] on div "[DATE] 10:15" at bounding box center [1475, 713] width 169 height 15
select select "9"
select select "2025"
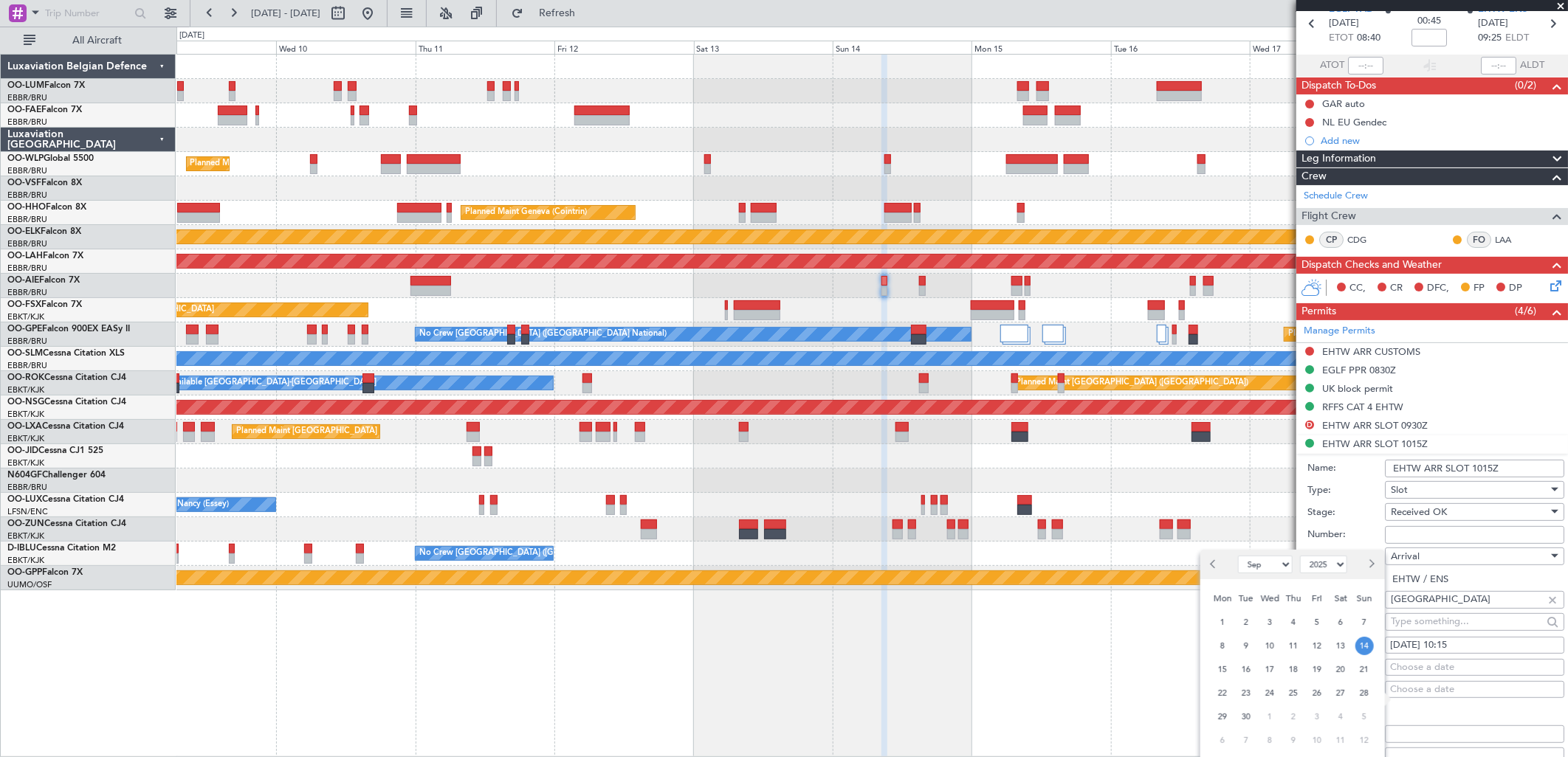
scroll to position [163, 0]
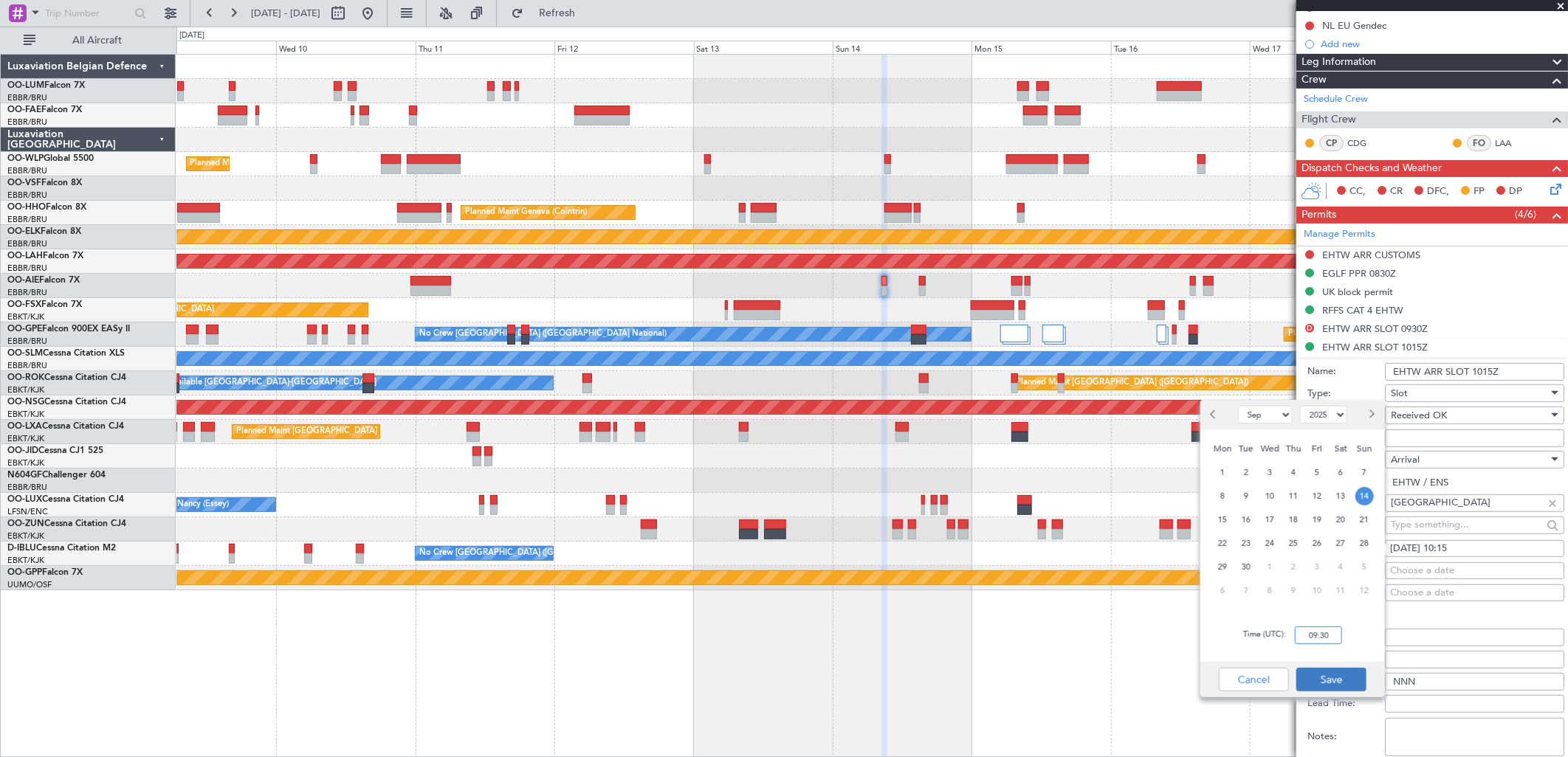
type input "09:30"
click at [1326, 683] on button "Save" at bounding box center [1332, 679] width 71 height 23
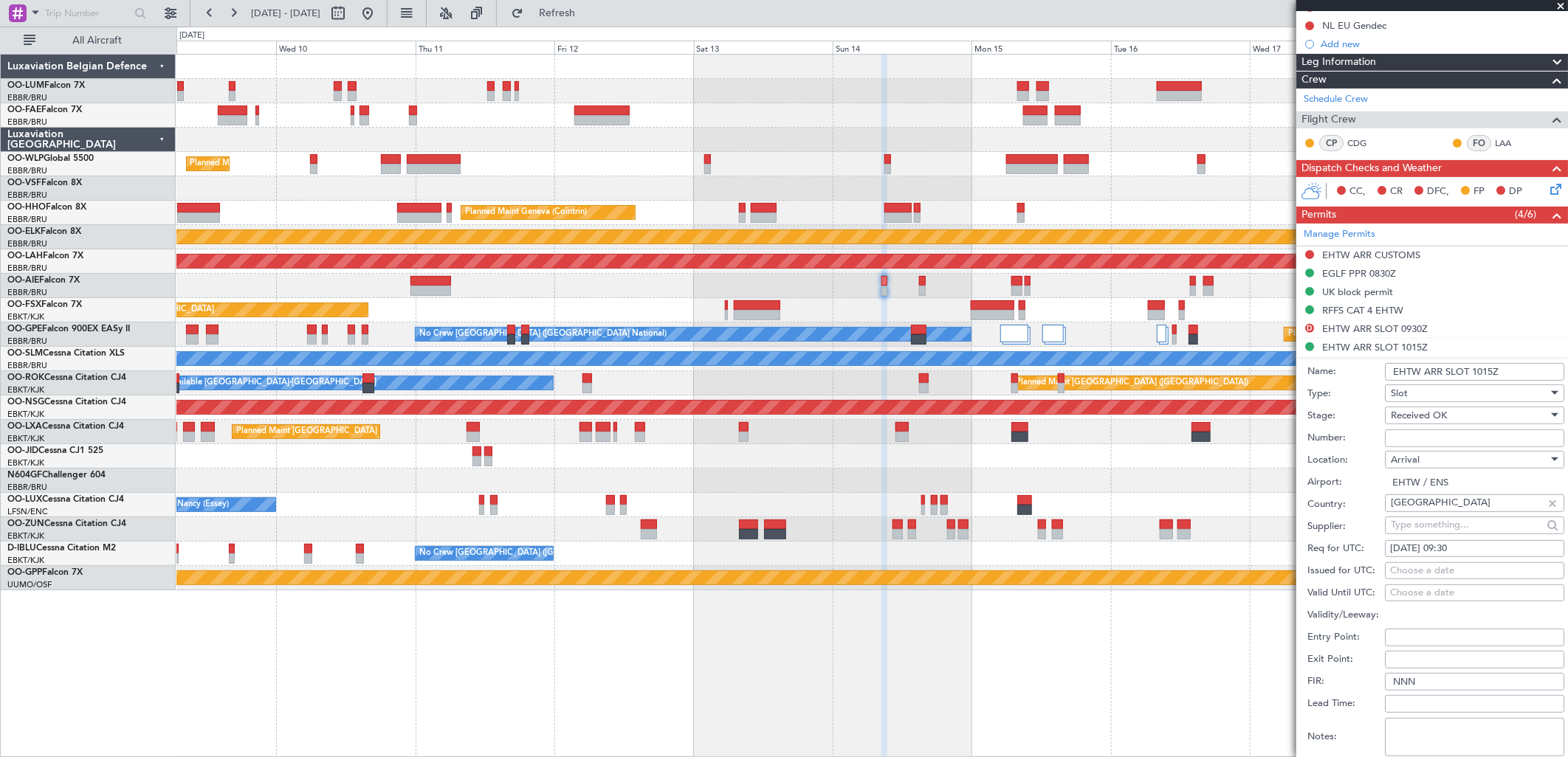
drag, startPoint x: 1468, startPoint y: 556, endPoint x: 1467, endPoint y: 567, distance: 11.0
click at [1470, 556] on fb-calendar-cell "[DATE] 09:30" at bounding box center [1474, 549] width 179 height 18
click at [1466, 569] on div "Choose a date" at bounding box center [1475, 571] width 169 height 15
select select "9"
select select "2025"
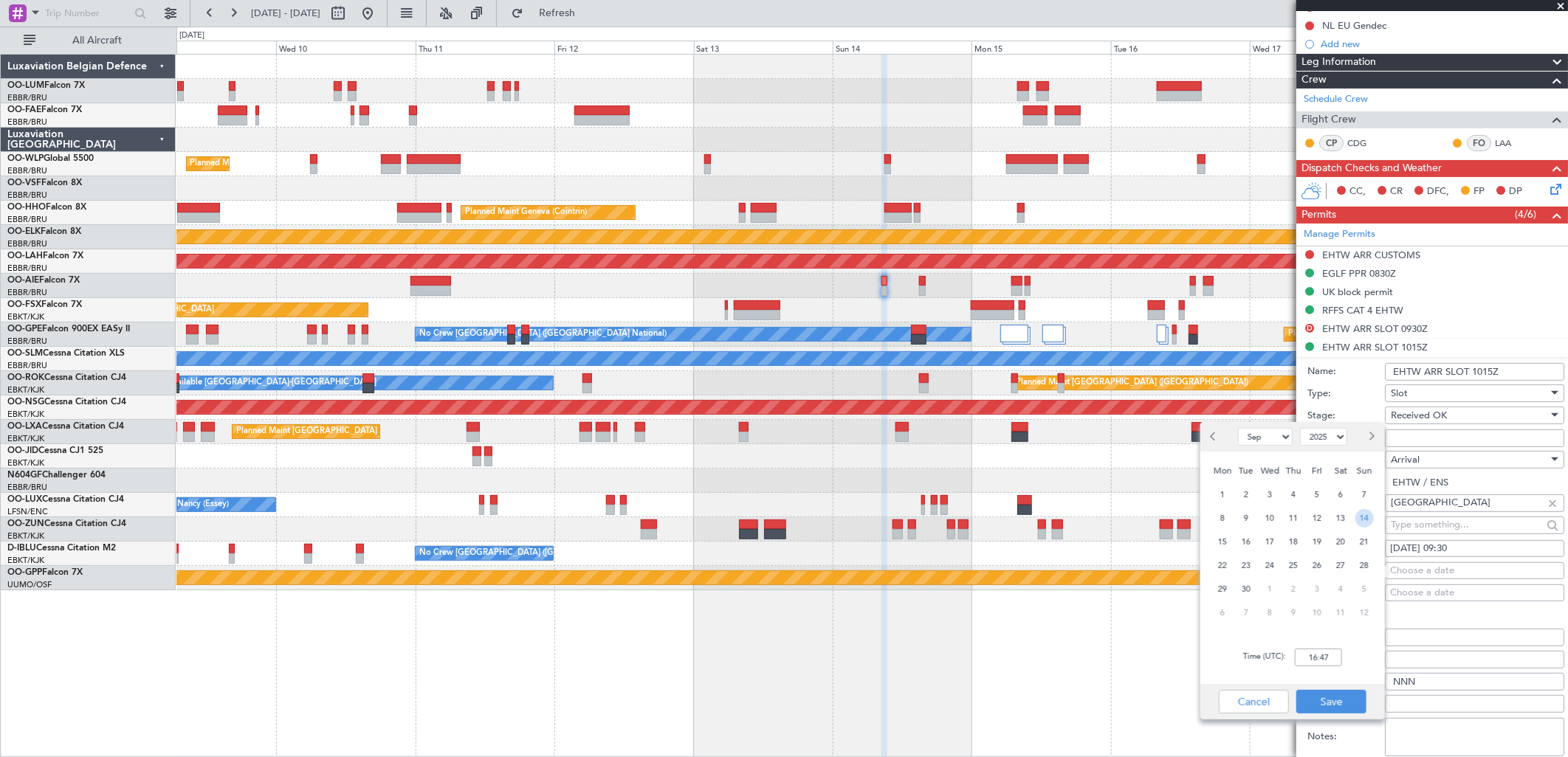
click at [1368, 517] on span "14" at bounding box center [1365, 518] width 19 height 19
click at [1314, 661] on input "00:00" at bounding box center [1318, 658] width 47 height 18
type input "10:15"
click at [1354, 698] on button "Save" at bounding box center [1332, 701] width 71 height 23
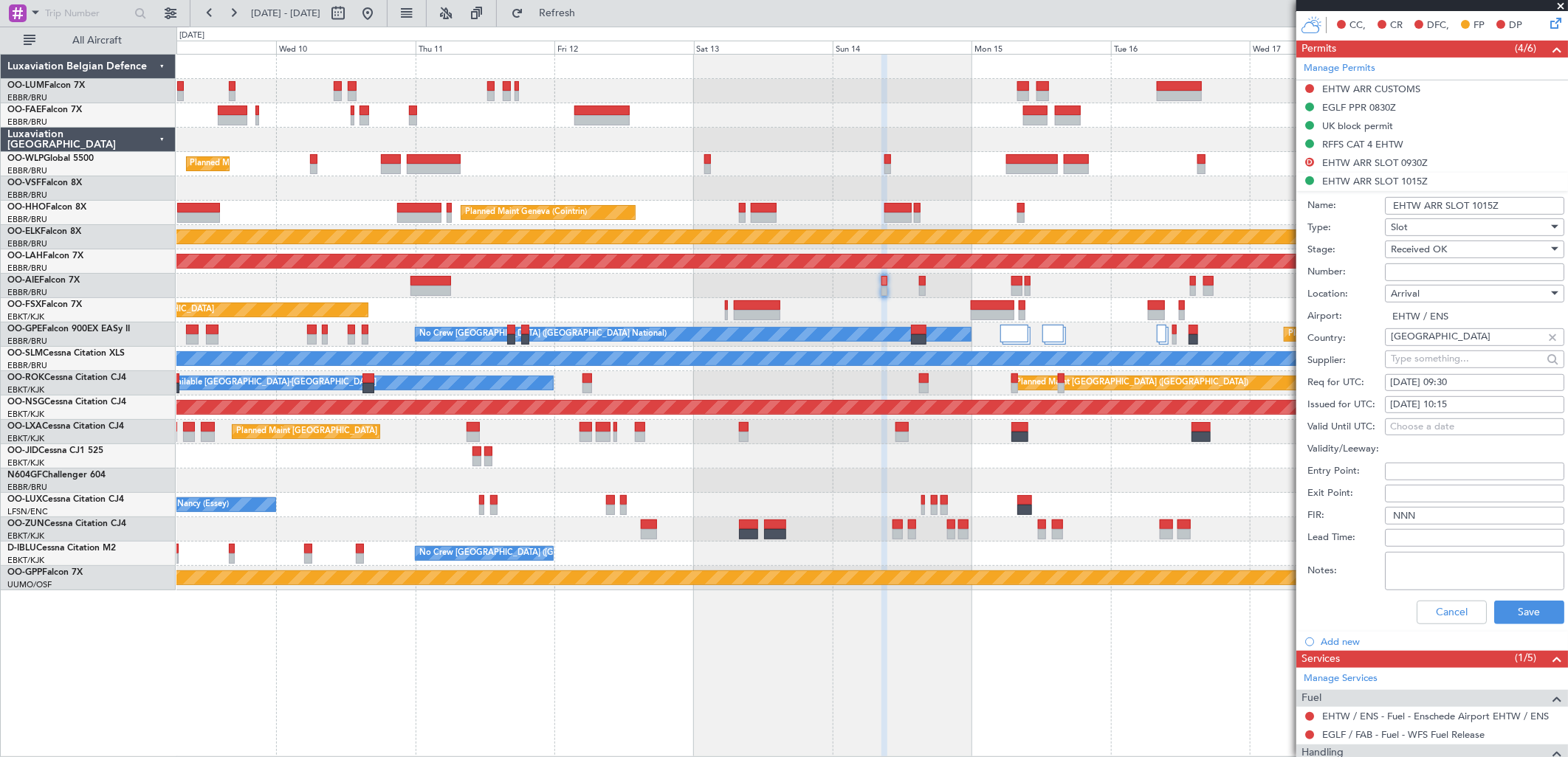
scroll to position [491, 0]
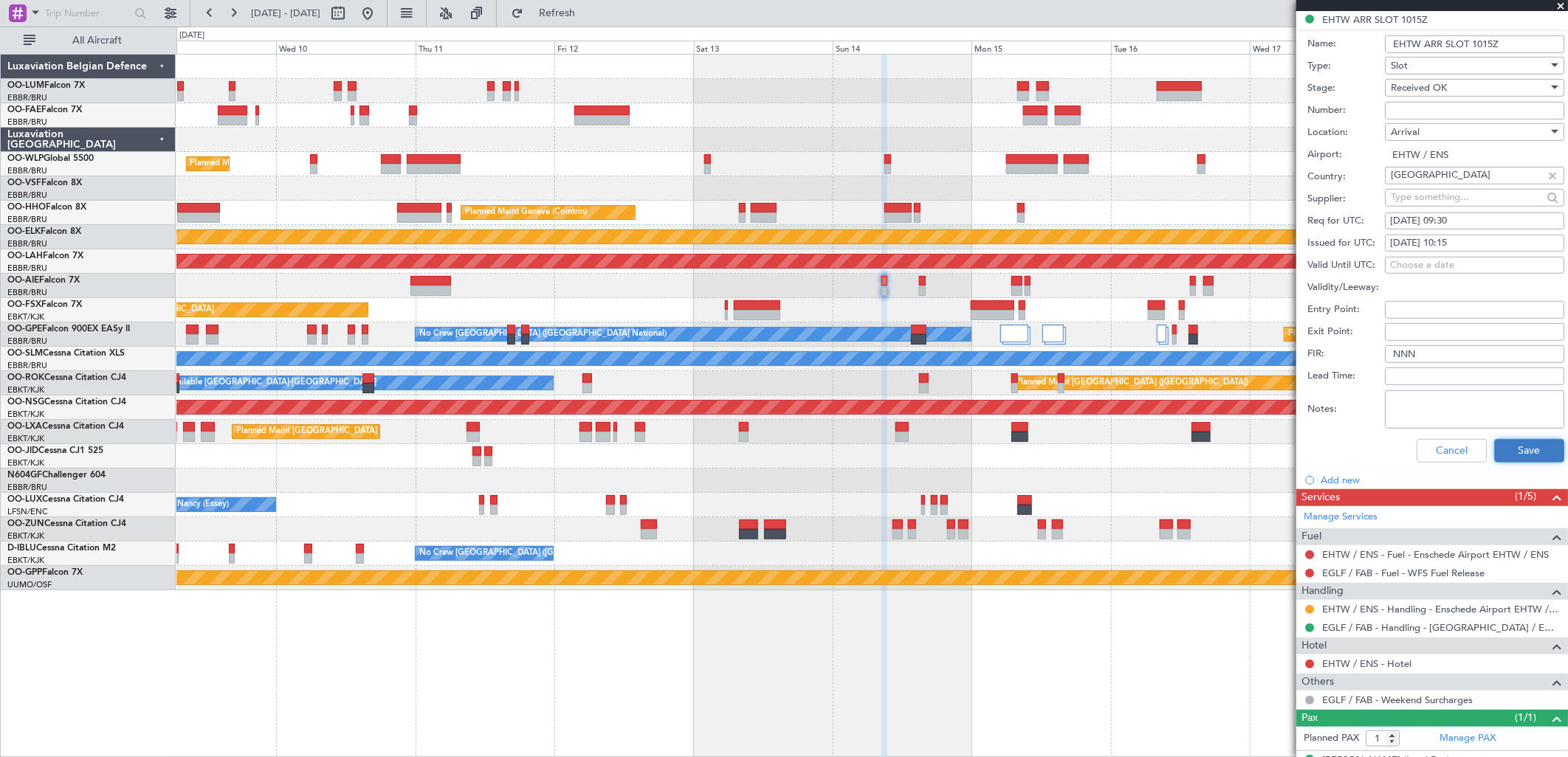
click at [1516, 453] on button "Save" at bounding box center [1530, 450] width 71 height 23
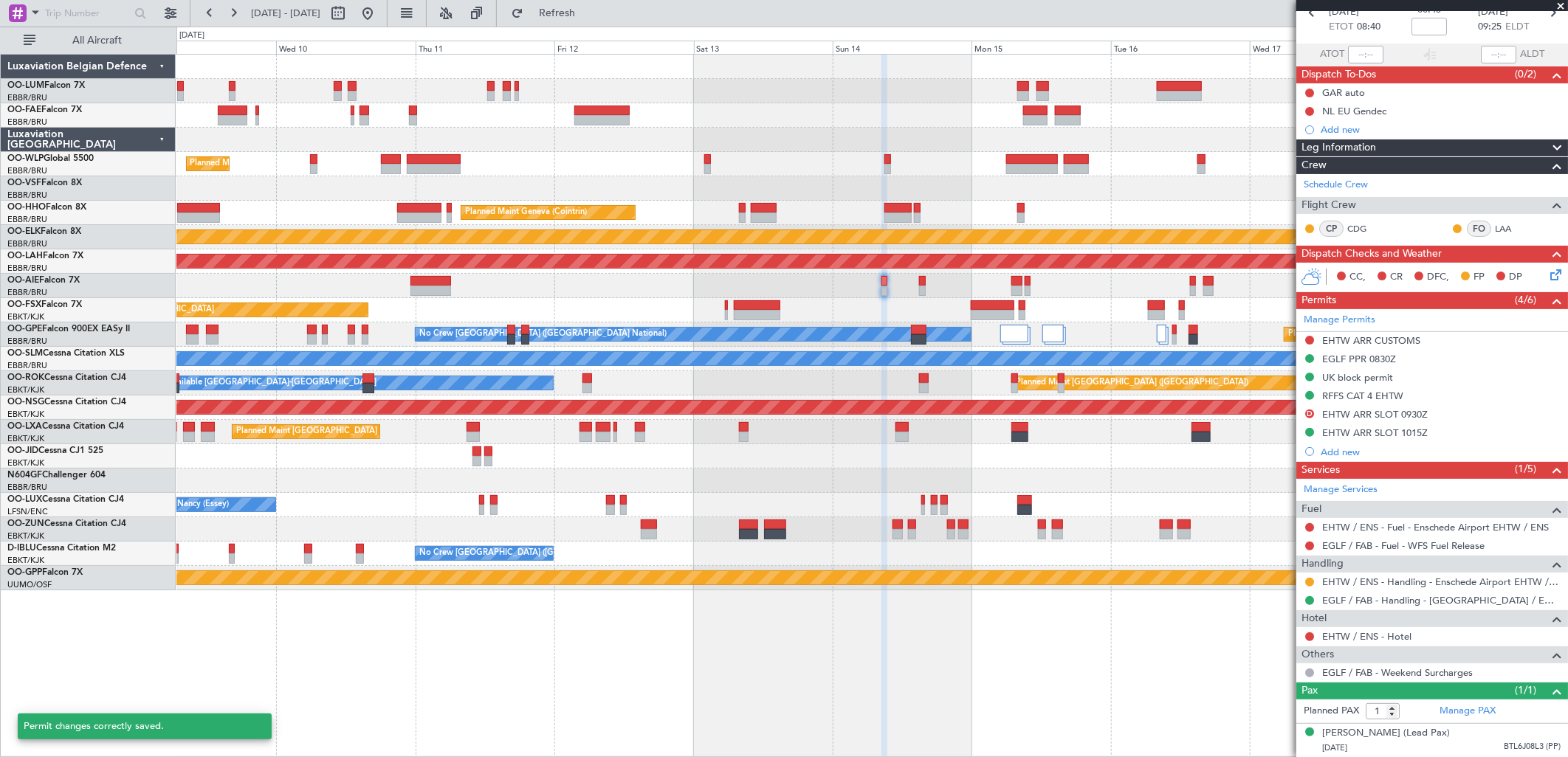
scroll to position [52, 0]
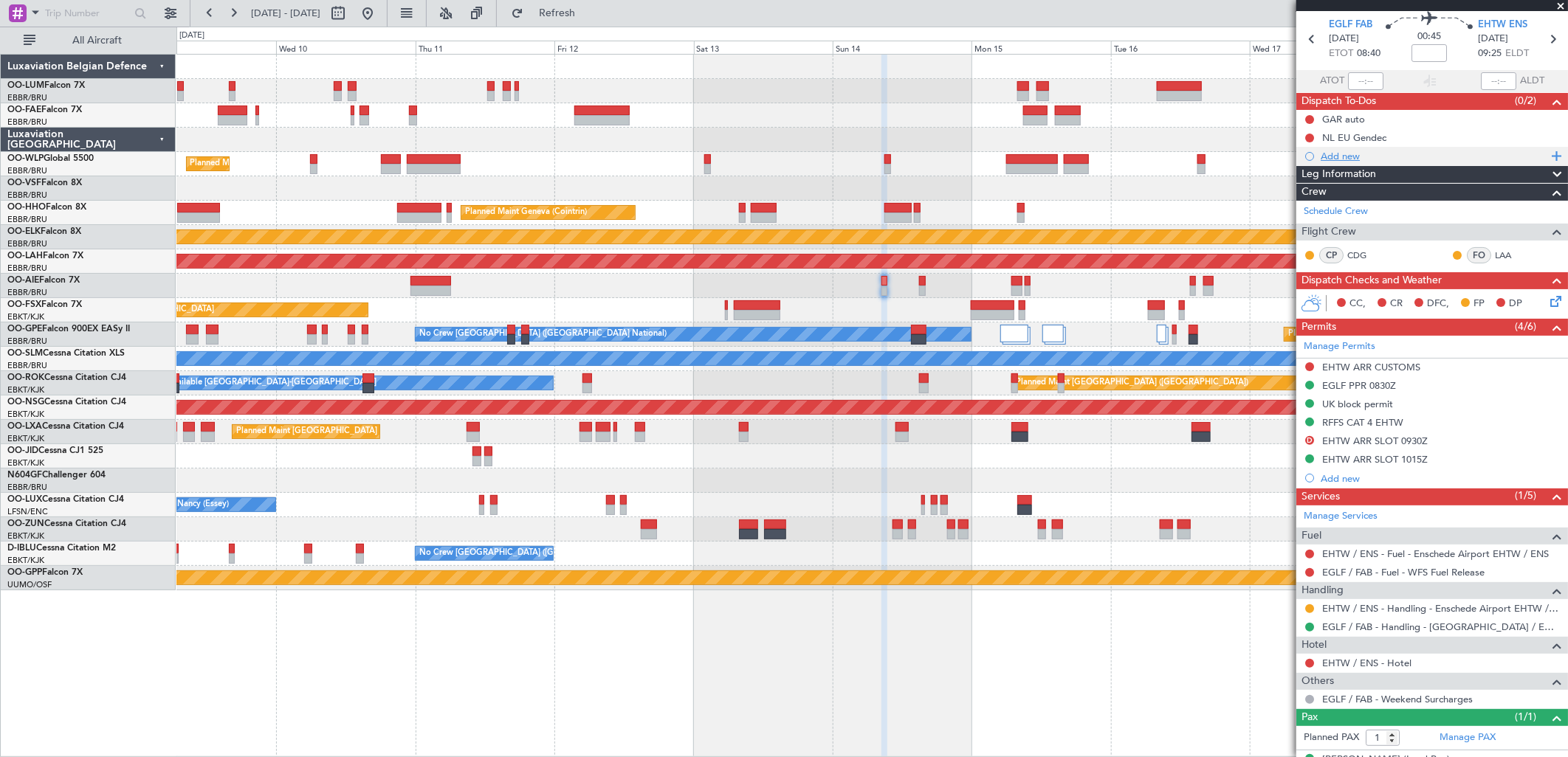
click at [1358, 158] on div "Add new" at bounding box center [1434, 156] width 227 height 13
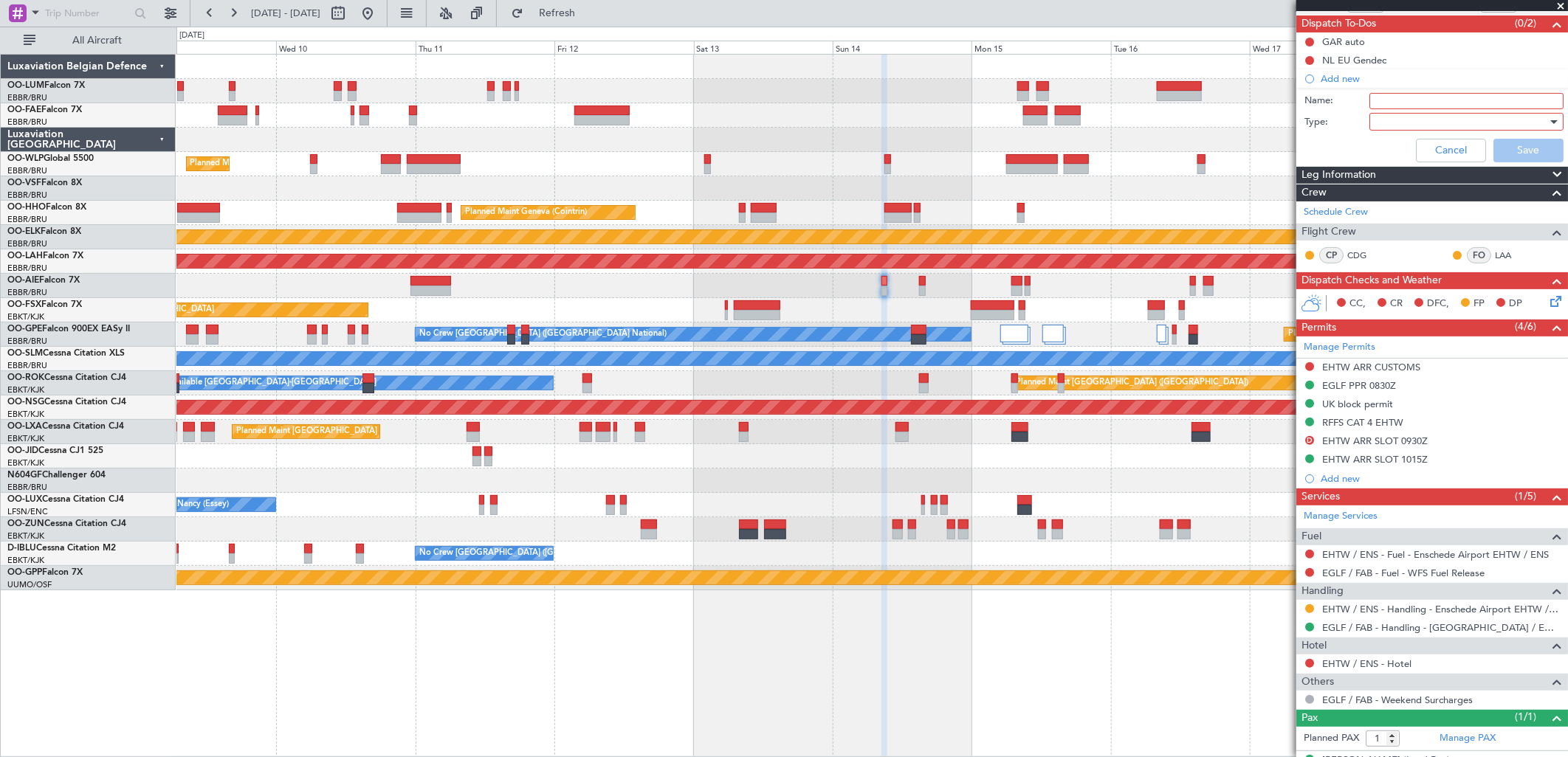
click at [1397, 98] on input "Name:" at bounding box center [1466, 100] width 194 height 16
type input "slotmismatch EHTW"
click at [1383, 128] on div at bounding box center [1461, 122] width 172 height 22
click at [1393, 150] on span "Generic" at bounding box center [1458, 151] width 172 height 22
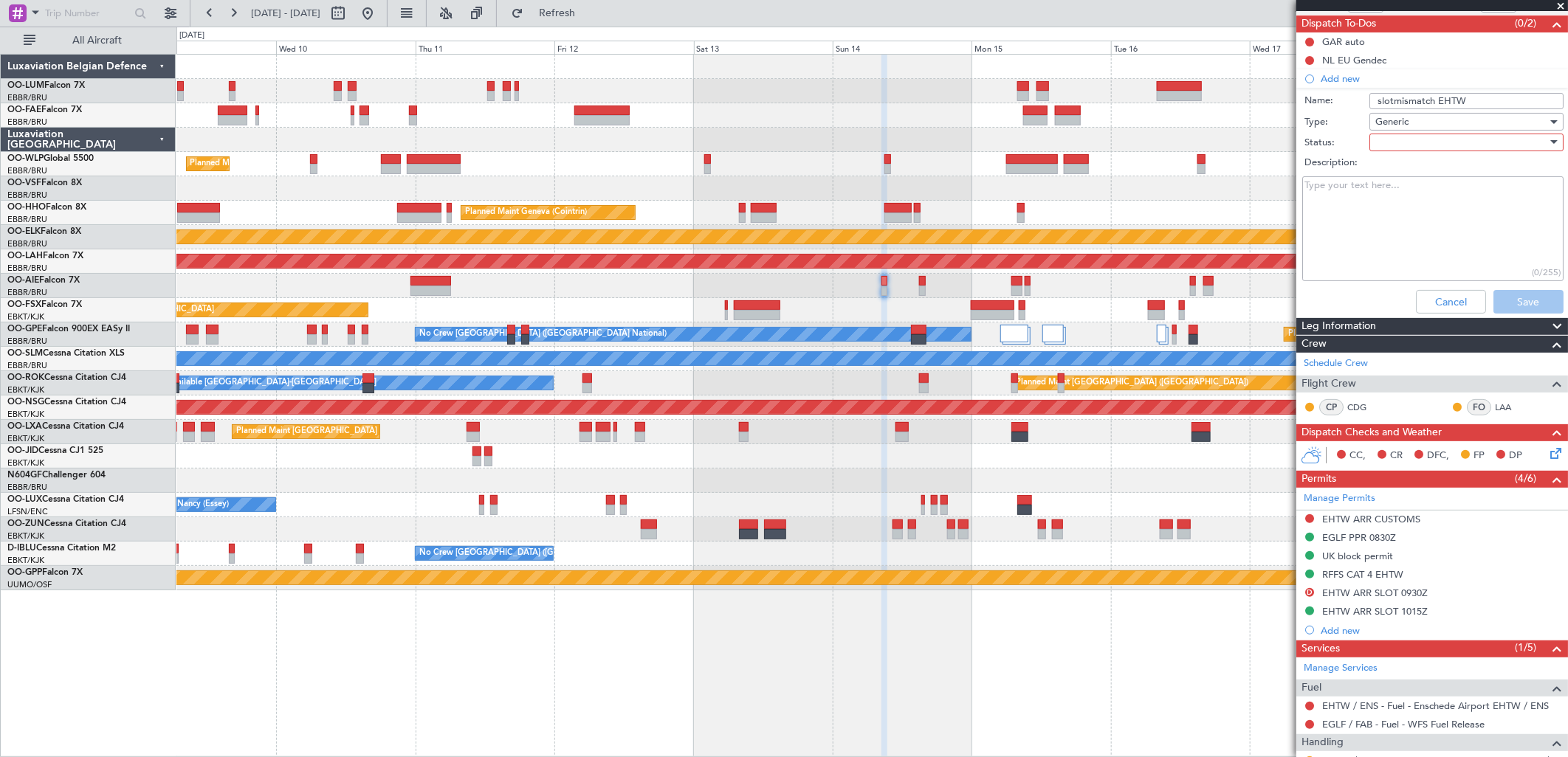
click at [1393, 149] on div at bounding box center [1461, 142] width 172 height 22
click at [1421, 189] on span "In Progress" at bounding box center [1458, 194] width 172 height 22
click at [1354, 201] on textarea "Description:" at bounding box center [1432, 229] width 261 height 106
drag, startPoint x: 1373, startPoint y: 192, endPoint x: 1242, endPoint y: 190, distance: 131.0
click at [1242, 190] on fb-app "[DATE] - [DATE] Refresh Quick Links All Aircraft Planned Maint Milan ([GEOGRAPH…" at bounding box center [784, 384] width 1568 height 746
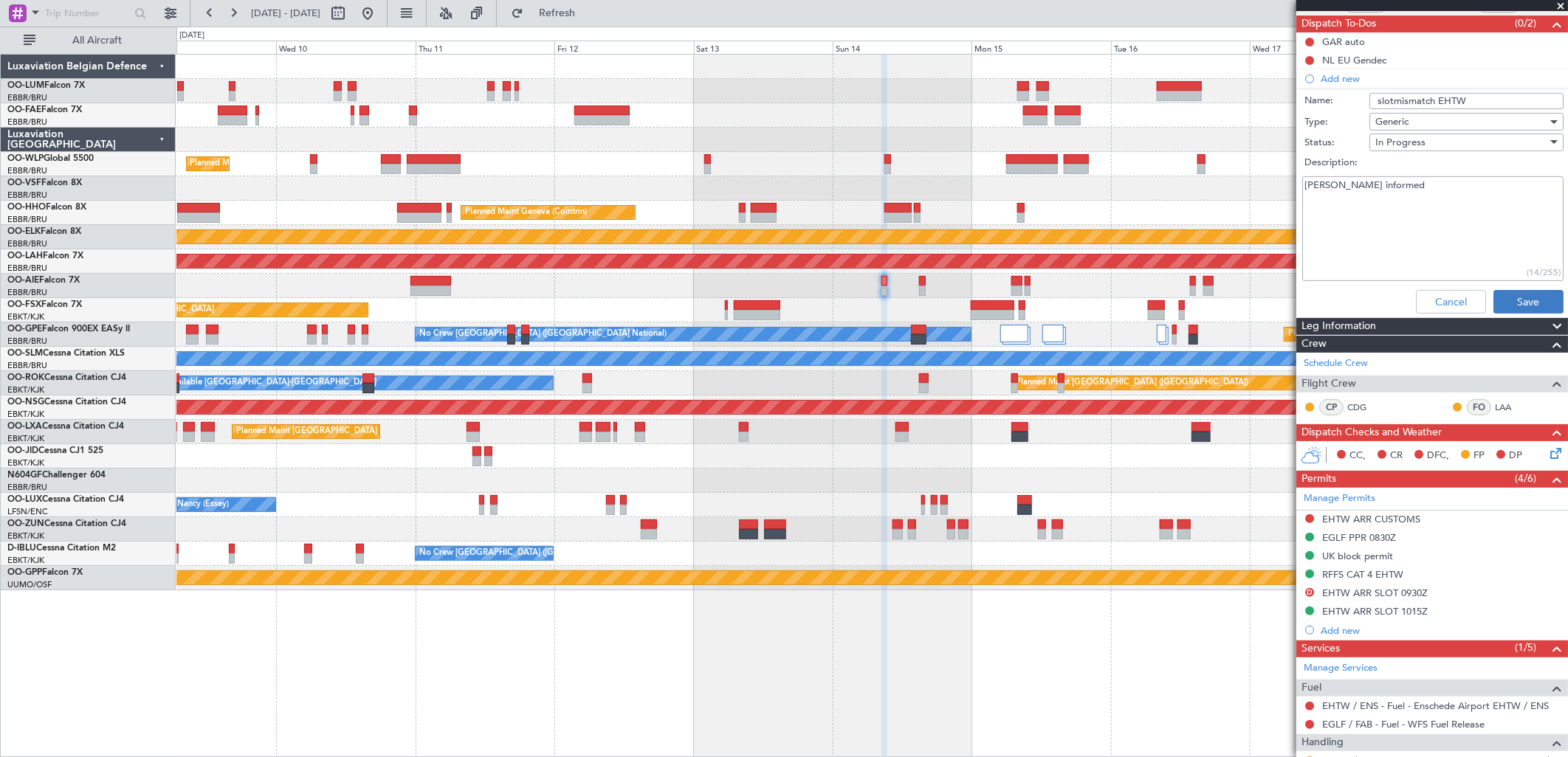
type textarea "[PERSON_NAME] informed"
click at [1523, 310] on button "Save" at bounding box center [1529, 301] width 71 height 23
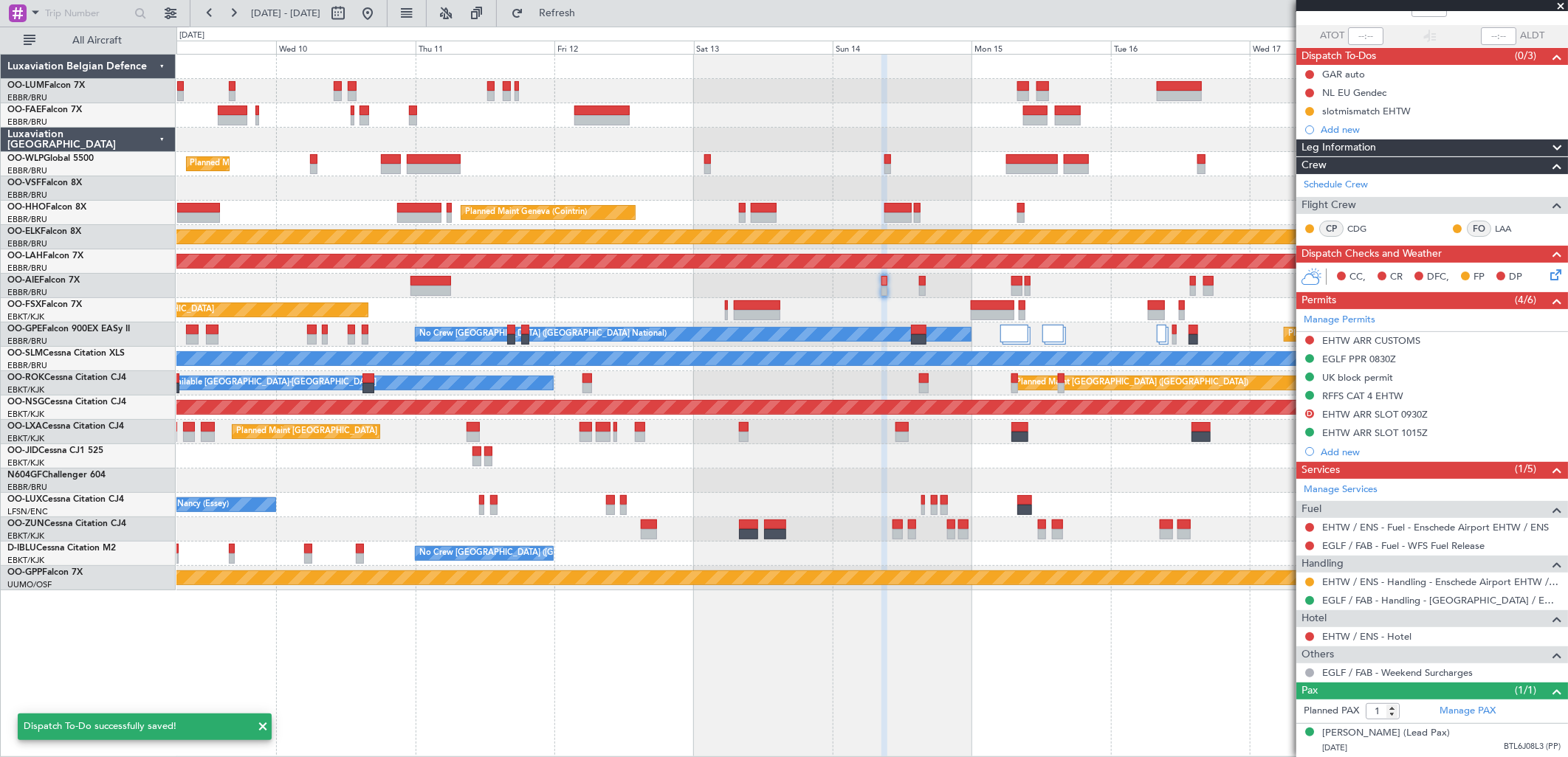
scroll to position [111, 0]
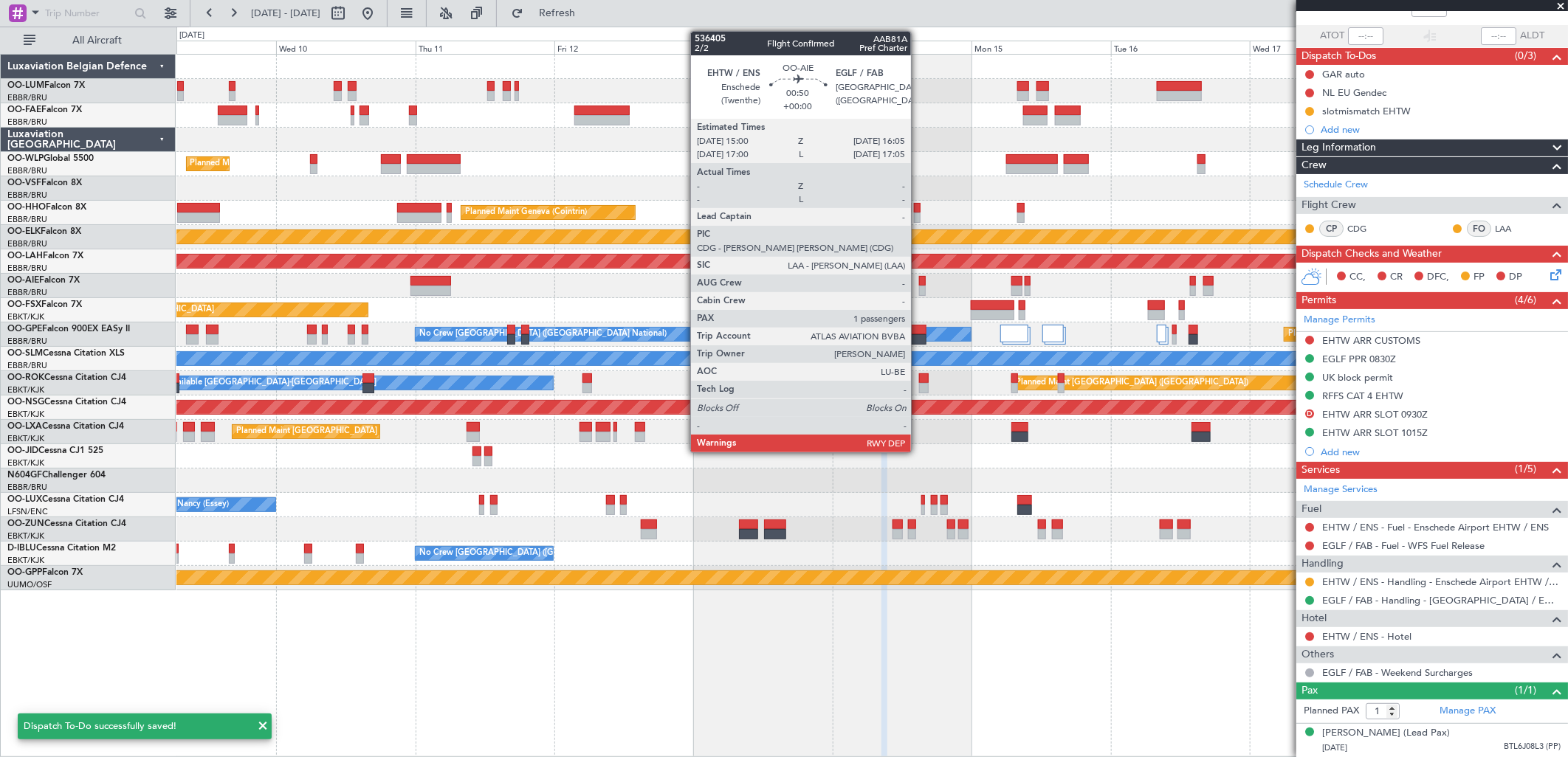
click at [919, 282] on div at bounding box center [921, 281] width 7 height 10
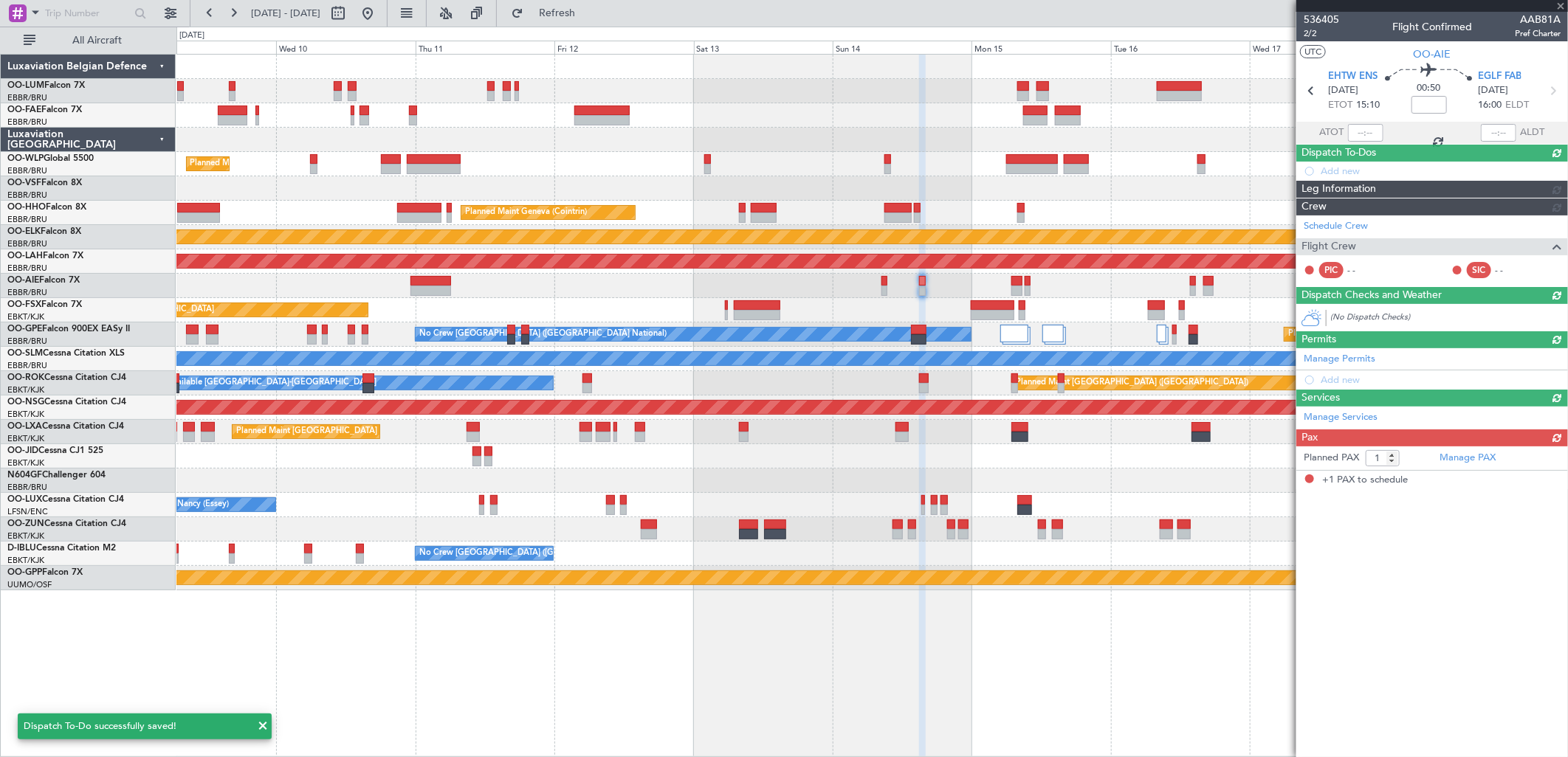
scroll to position [0, 0]
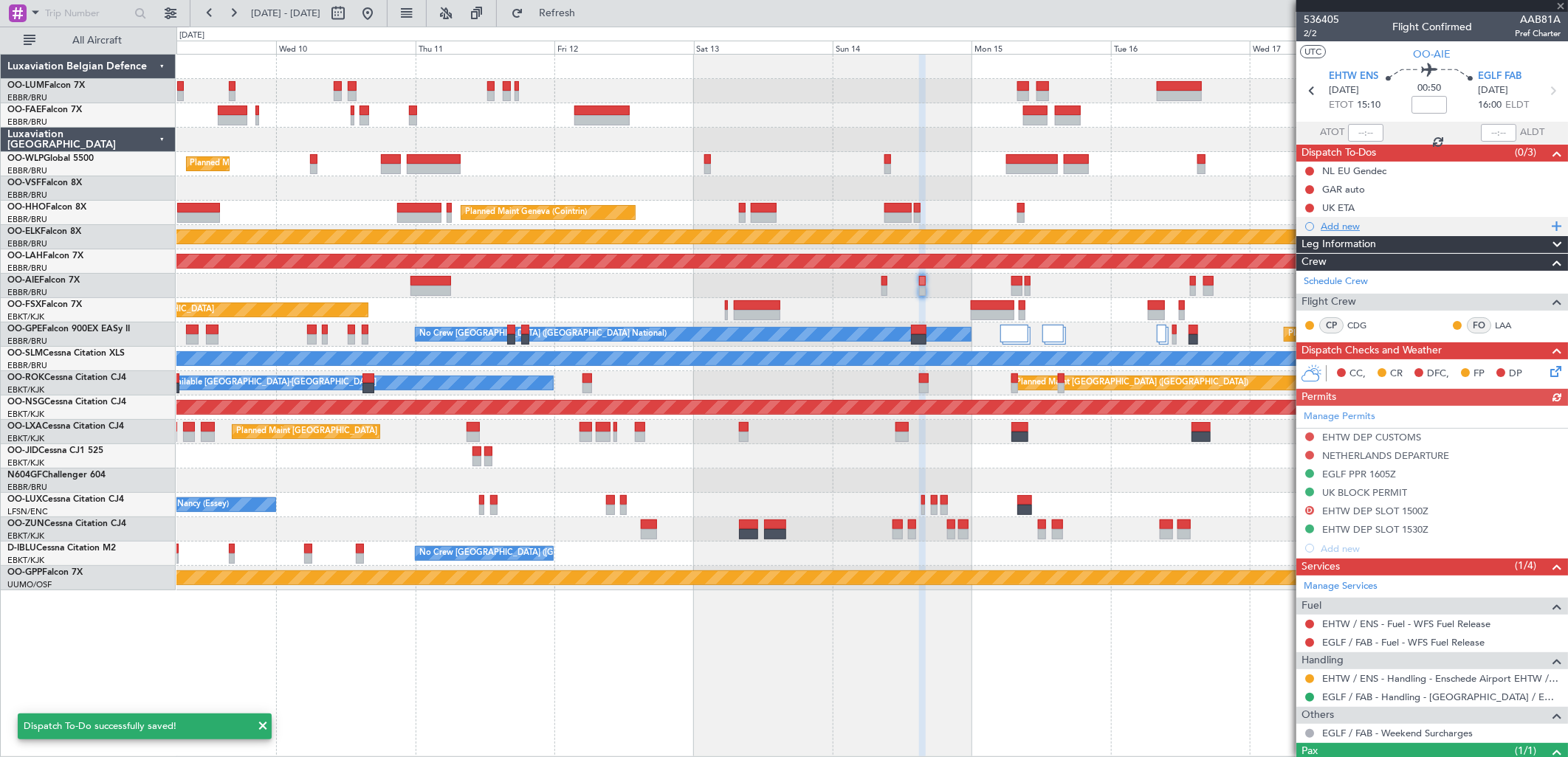
click at [1350, 224] on div "Add new" at bounding box center [1434, 227] width 227 height 13
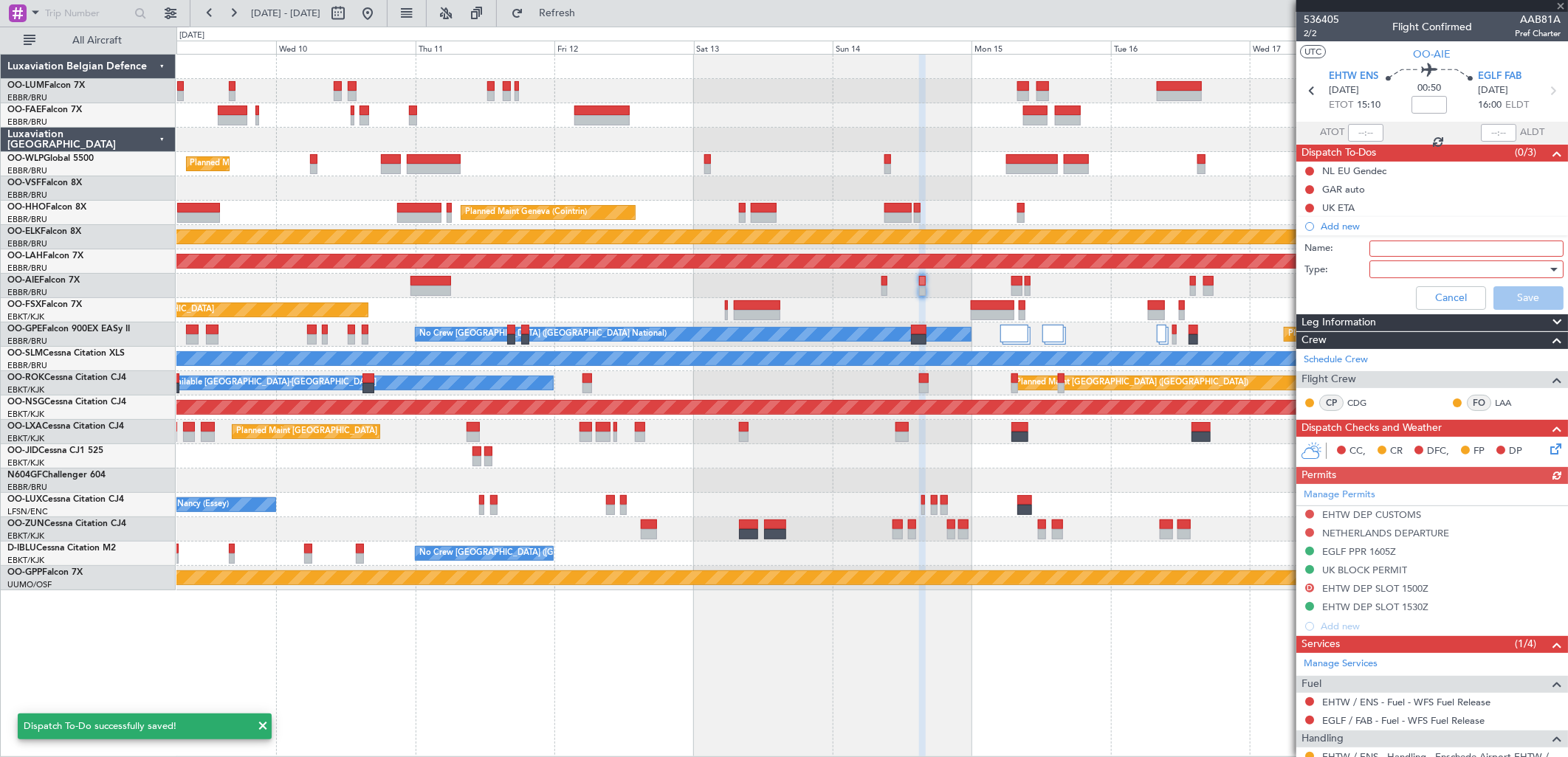
click at [1401, 235] on li "Add new Name: Type: Cancel Save" at bounding box center [1432, 267] width 271 height 98
click at [1430, 255] on input "Name:" at bounding box center [1466, 248] width 194 height 16
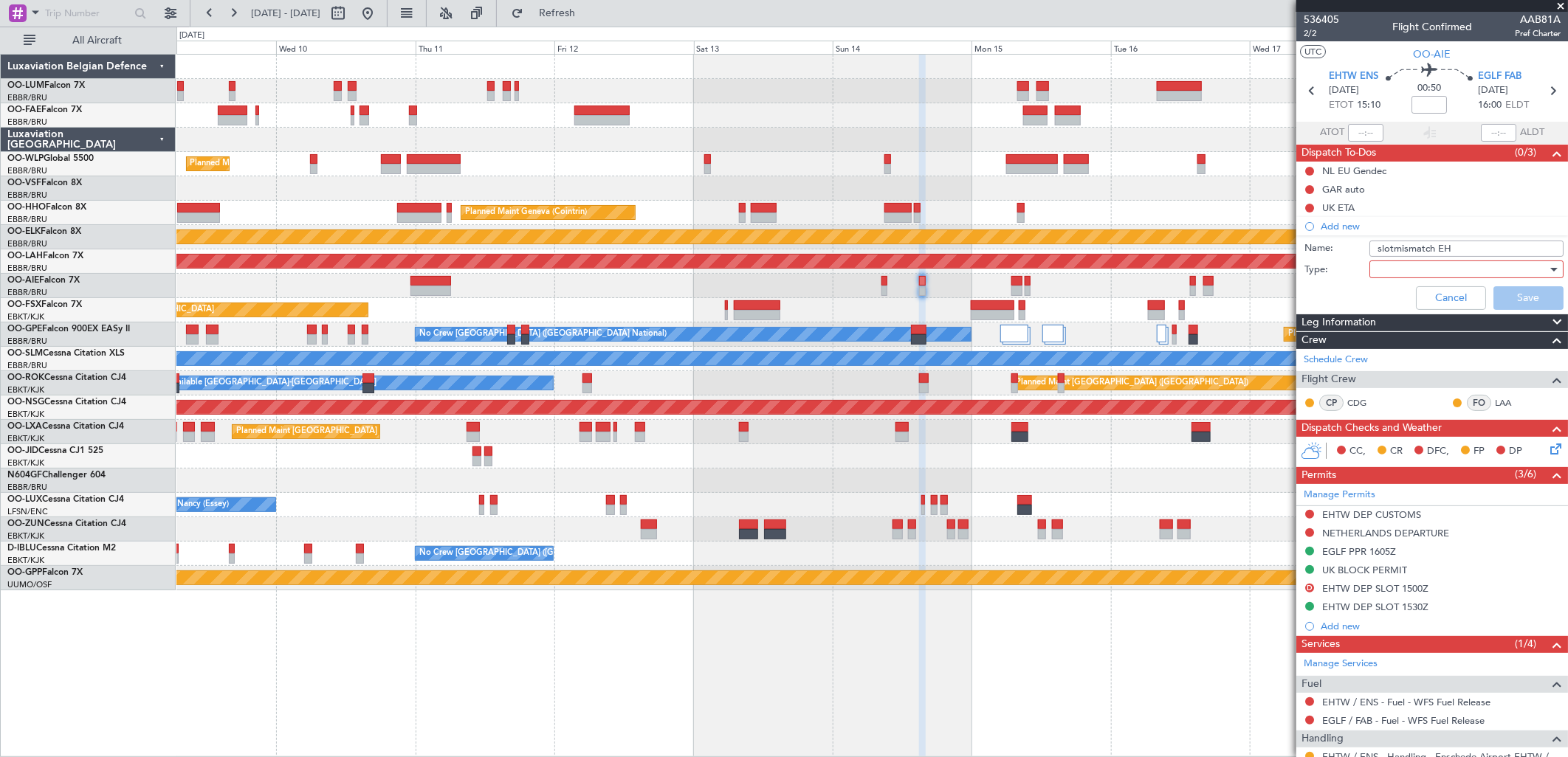
type input "slotmismatch EHTW"
click at [1428, 268] on div at bounding box center [1461, 269] width 172 height 22
click at [1414, 292] on span "Generic" at bounding box center [1458, 300] width 172 height 22
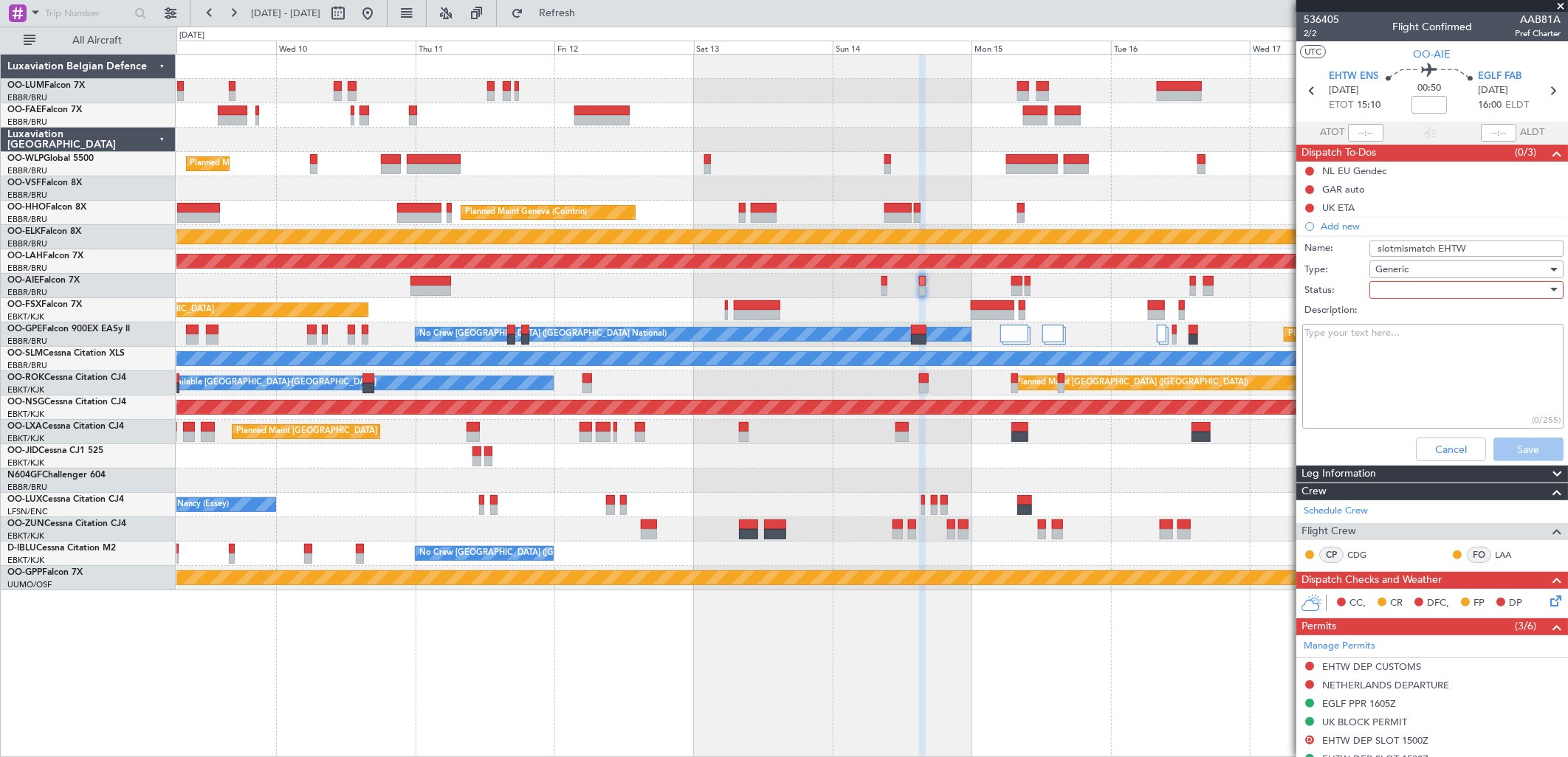
click at [1399, 292] on div at bounding box center [1461, 290] width 172 height 22
click at [1392, 341] on span "In Progress" at bounding box center [1458, 342] width 172 height 22
click at [1352, 341] on textarea "Description:" at bounding box center [1432, 377] width 261 height 106
paste textarea "[PERSON_NAME] informed"
type textarea "[PERSON_NAME] informed"
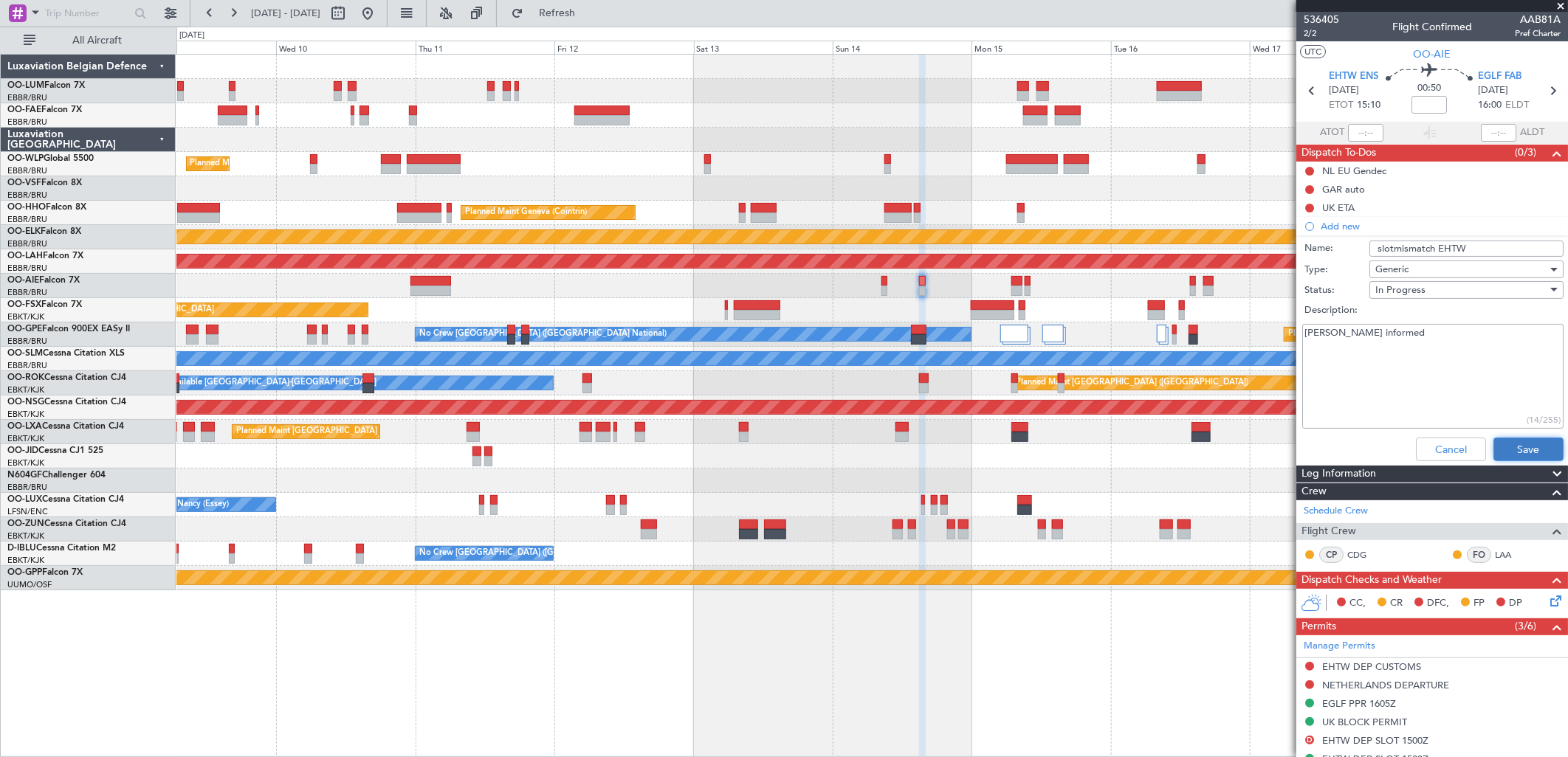
click at [1514, 443] on button "Save" at bounding box center [1529, 449] width 71 height 23
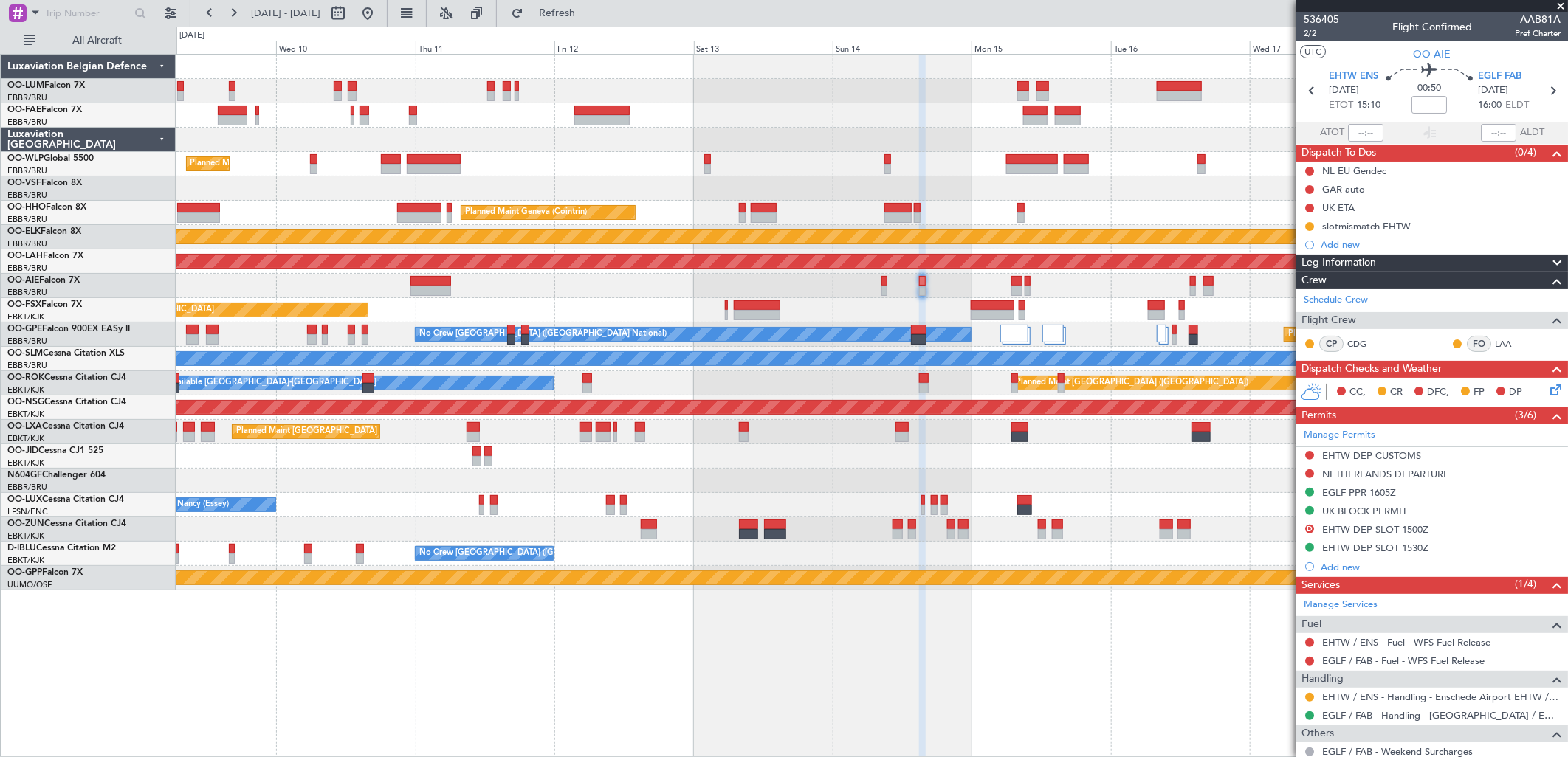
click at [617, 226] on div "Planned Maint Milan (Linate) Planned Maint Geneva ([GEOGRAPHIC_DATA]) Planned M…" at bounding box center [871, 322] width 1391 height 536
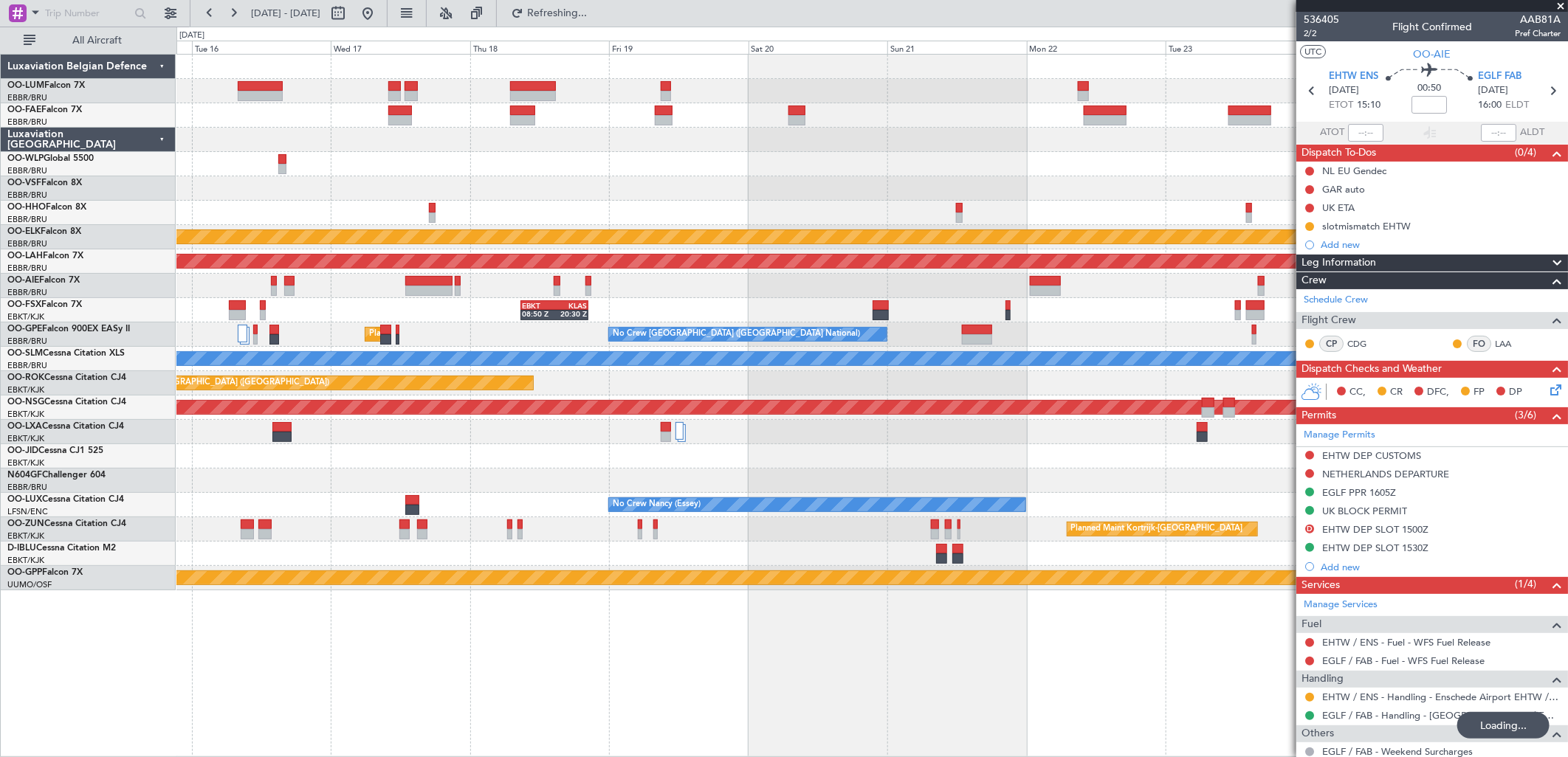
click at [177, 243] on div "Planned Maint Kortrijk-[GEOGRAPHIC_DATA] Planned [GEOGRAPHIC_DATA][PERSON_NAME]…" at bounding box center [871, 322] width 1391 height 536
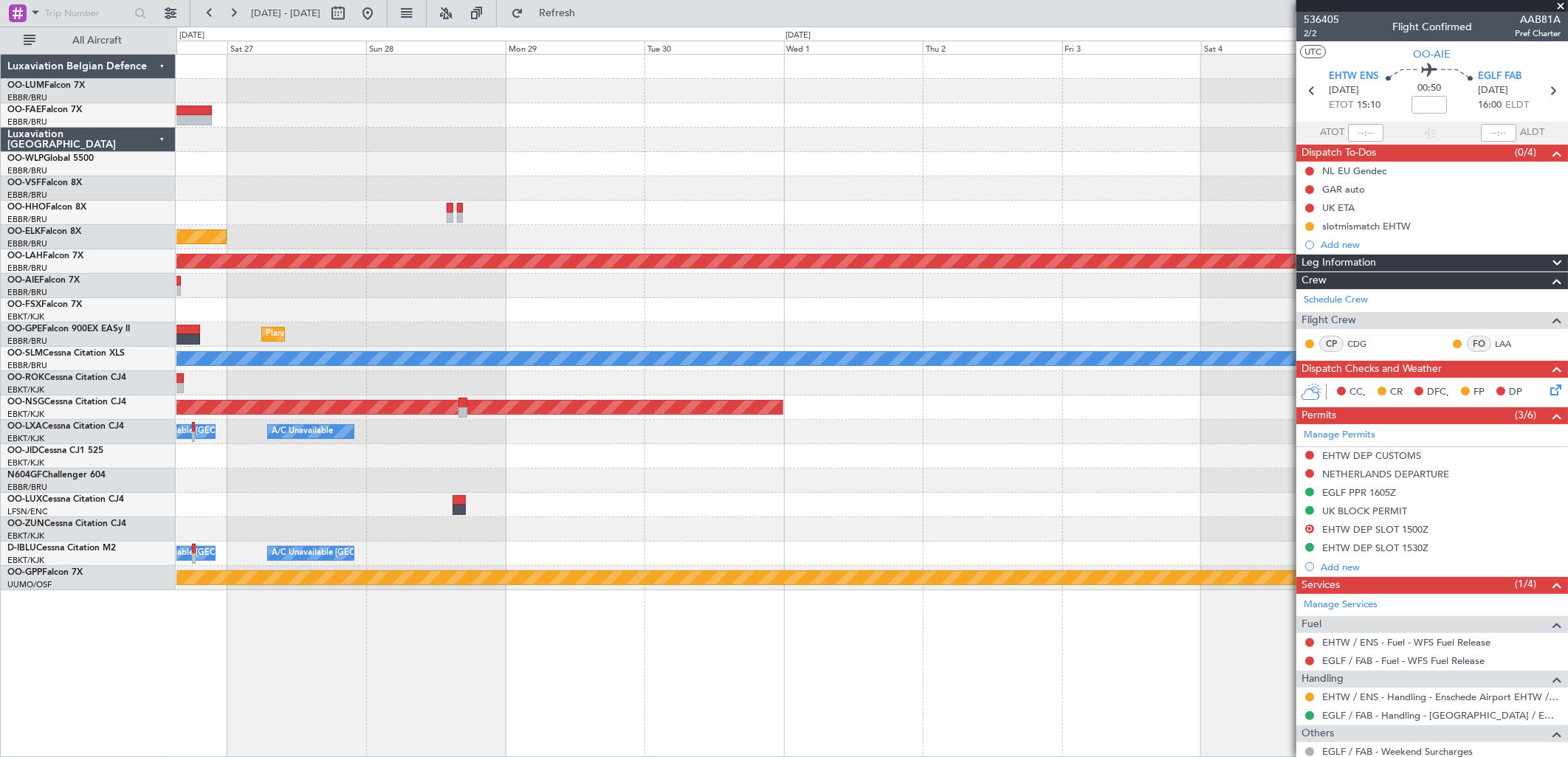
click at [433, 255] on div "Planned Maint Kortrijk-[GEOGRAPHIC_DATA] Planned [GEOGRAPHIC_DATA][PERSON_NAME]…" at bounding box center [871, 322] width 1391 height 536
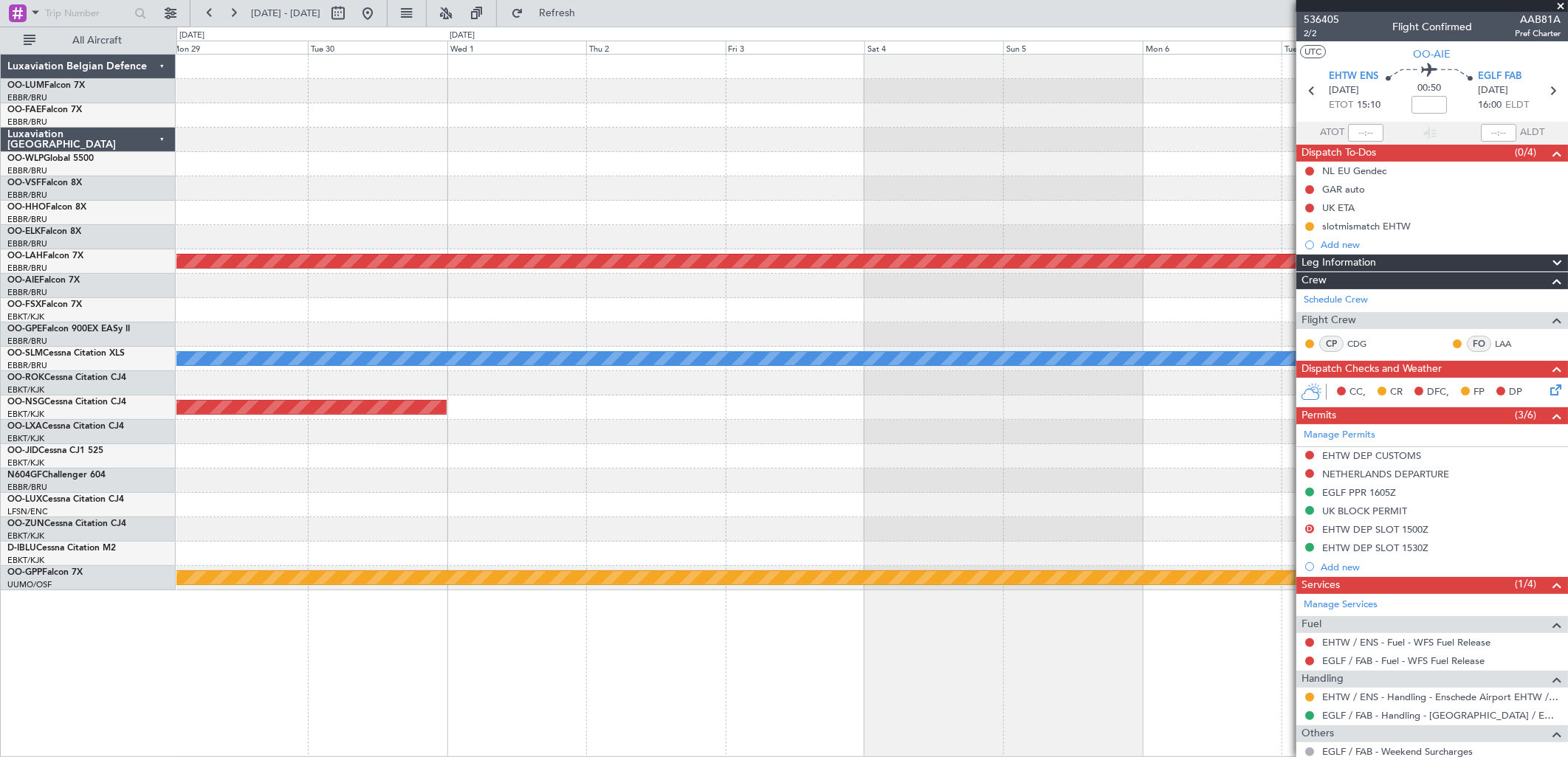
click at [480, 274] on div "Planned Maint Kortrijk-[GEOGRAPHIC_DATA] Planned [GEOGRAPHIC_DATA][PERSON_NAME]…" at bounding box center [871, 322] width 1391 height 536
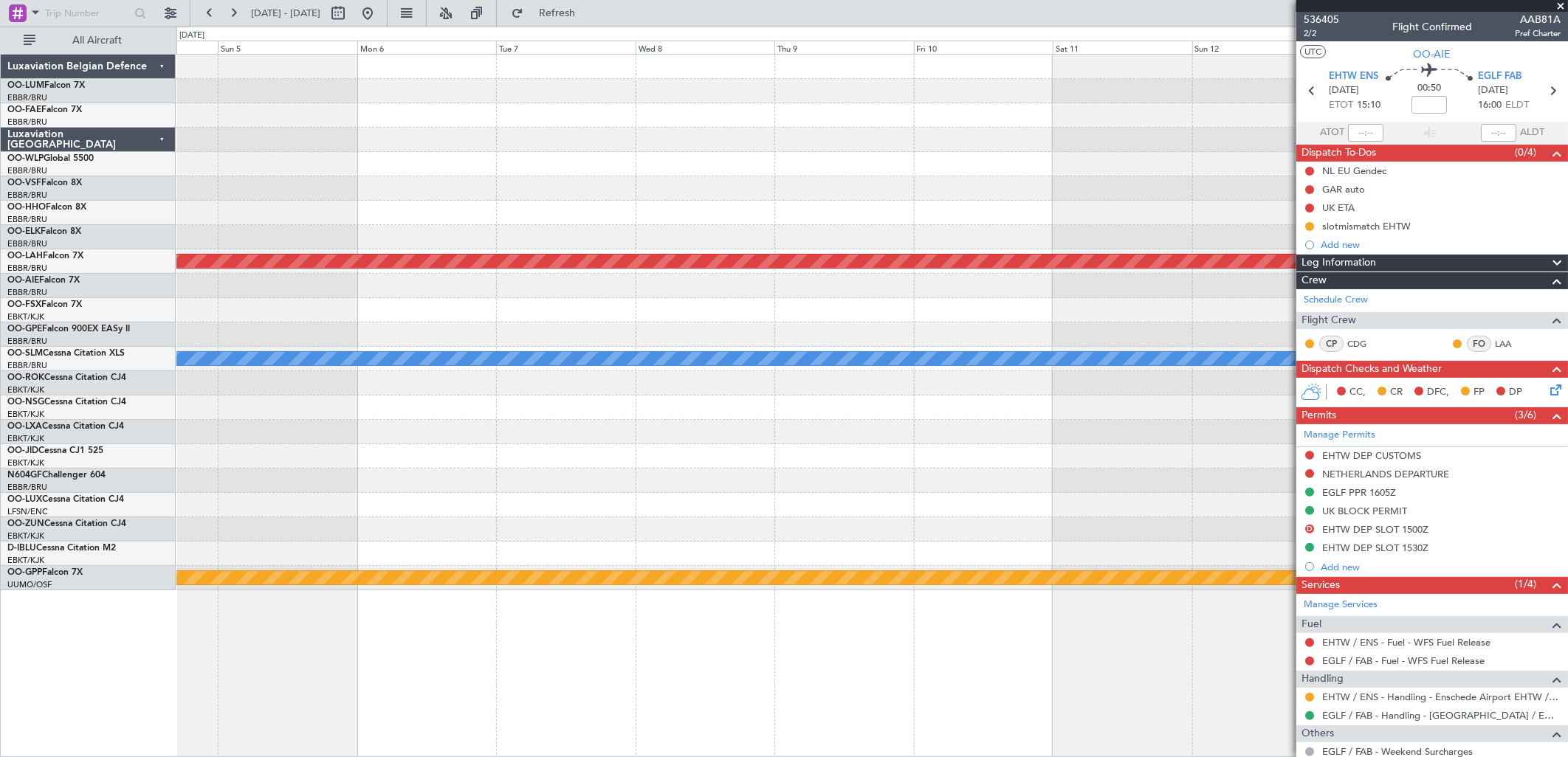
click at [340, 265] on div "Planned Maint [PERSON_NAME]-[GEOGRAPHIC_DATA][PERSON_NAME] ([GEOGRAPHIC_DATA][P…" at bounding box center [871, 322] width 1391 height 536
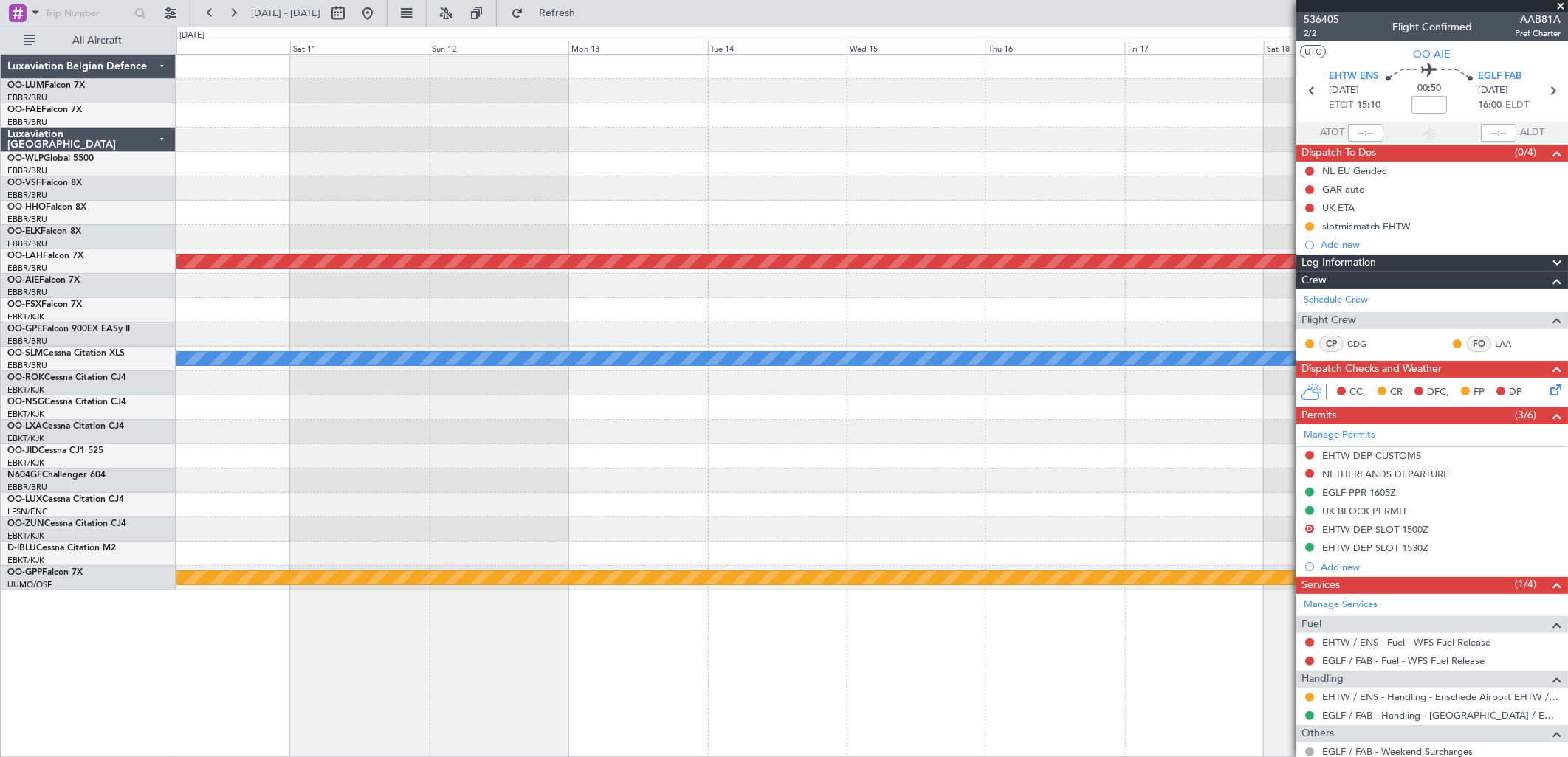
click at [323, 250] on div "Planned Maint [PERSON_NAME]-[GEOGRAPHIC_DATA][PERSON_NAME] ([GEOGRAPHIC_DATA][P…" at bounding box center [871, 262] width 1391 height 24
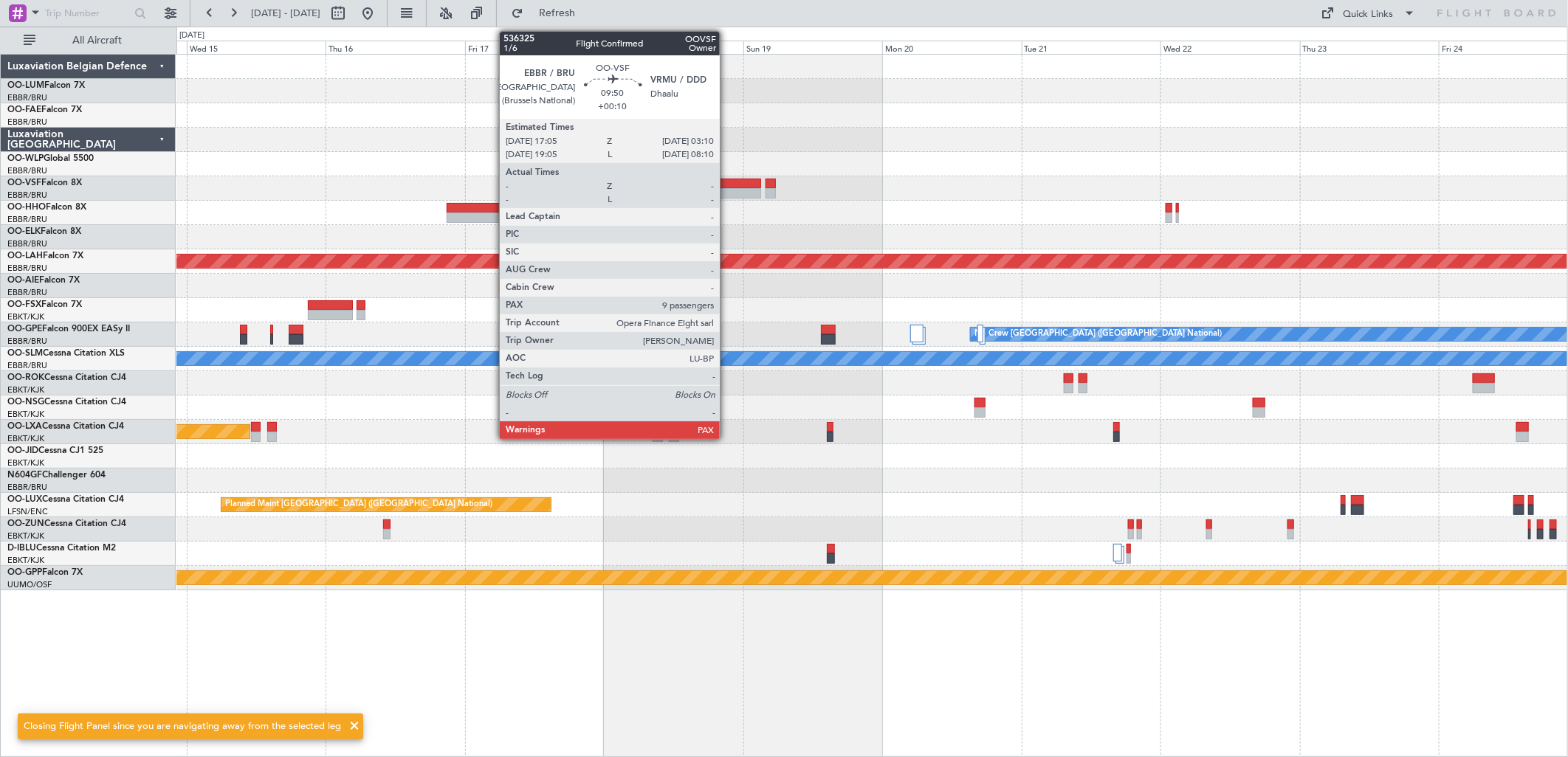
click at [727, 185] on div at bounding box center [732, 183] width 59 height 10
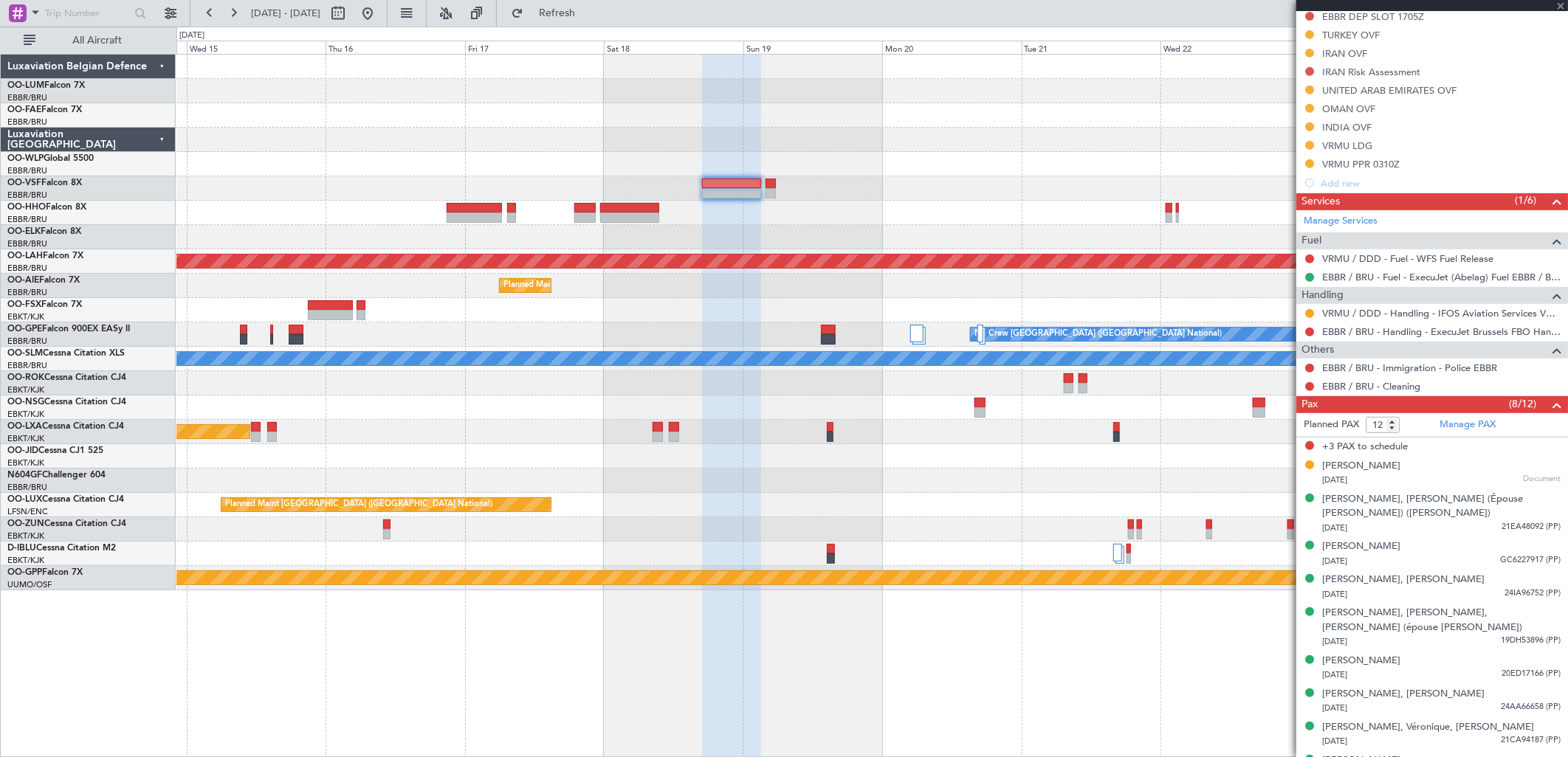
scroll to position [414, 0]
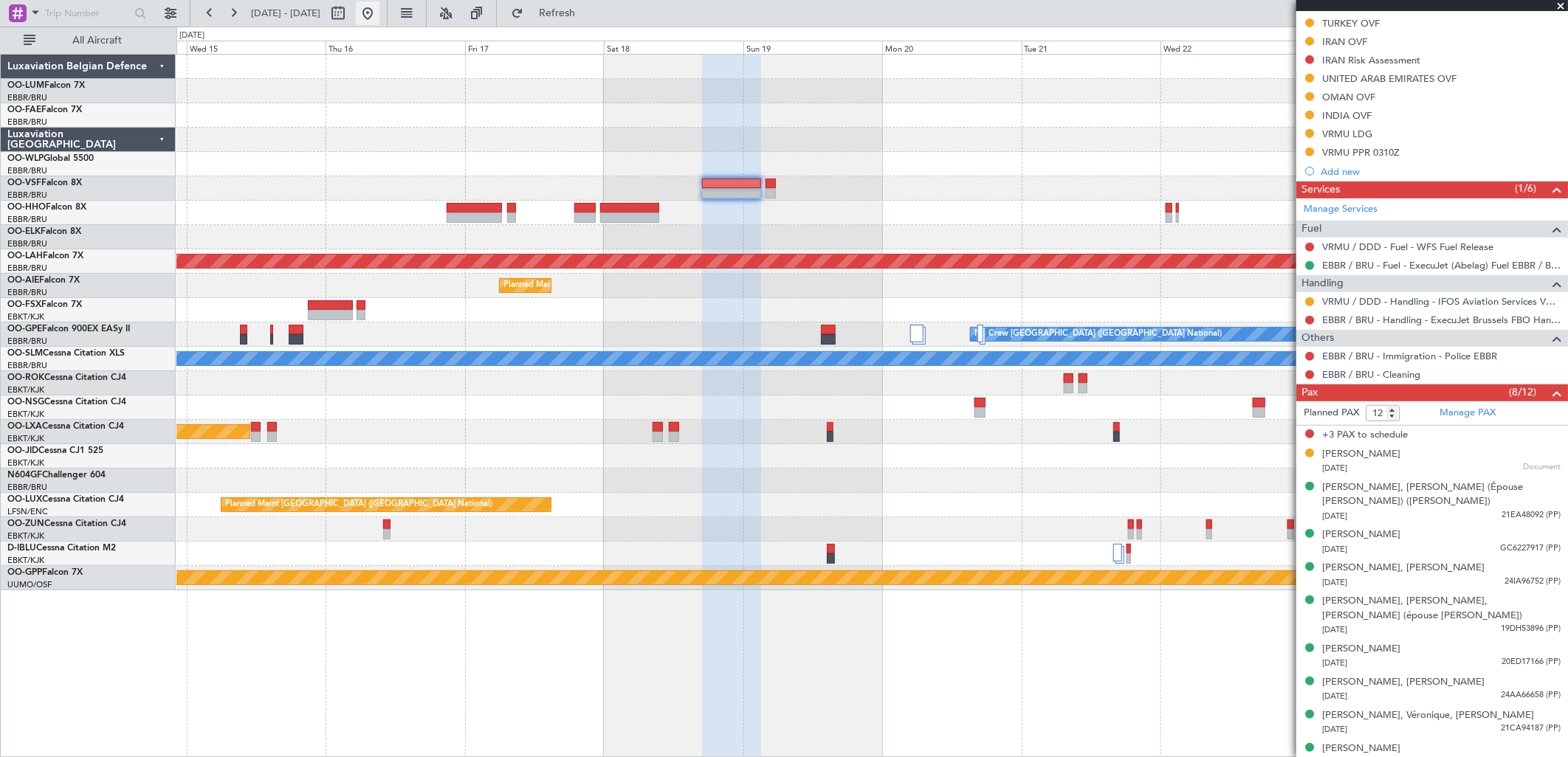
click at [380, 6] on button at bounding box center [367, 13] width 23 height 23
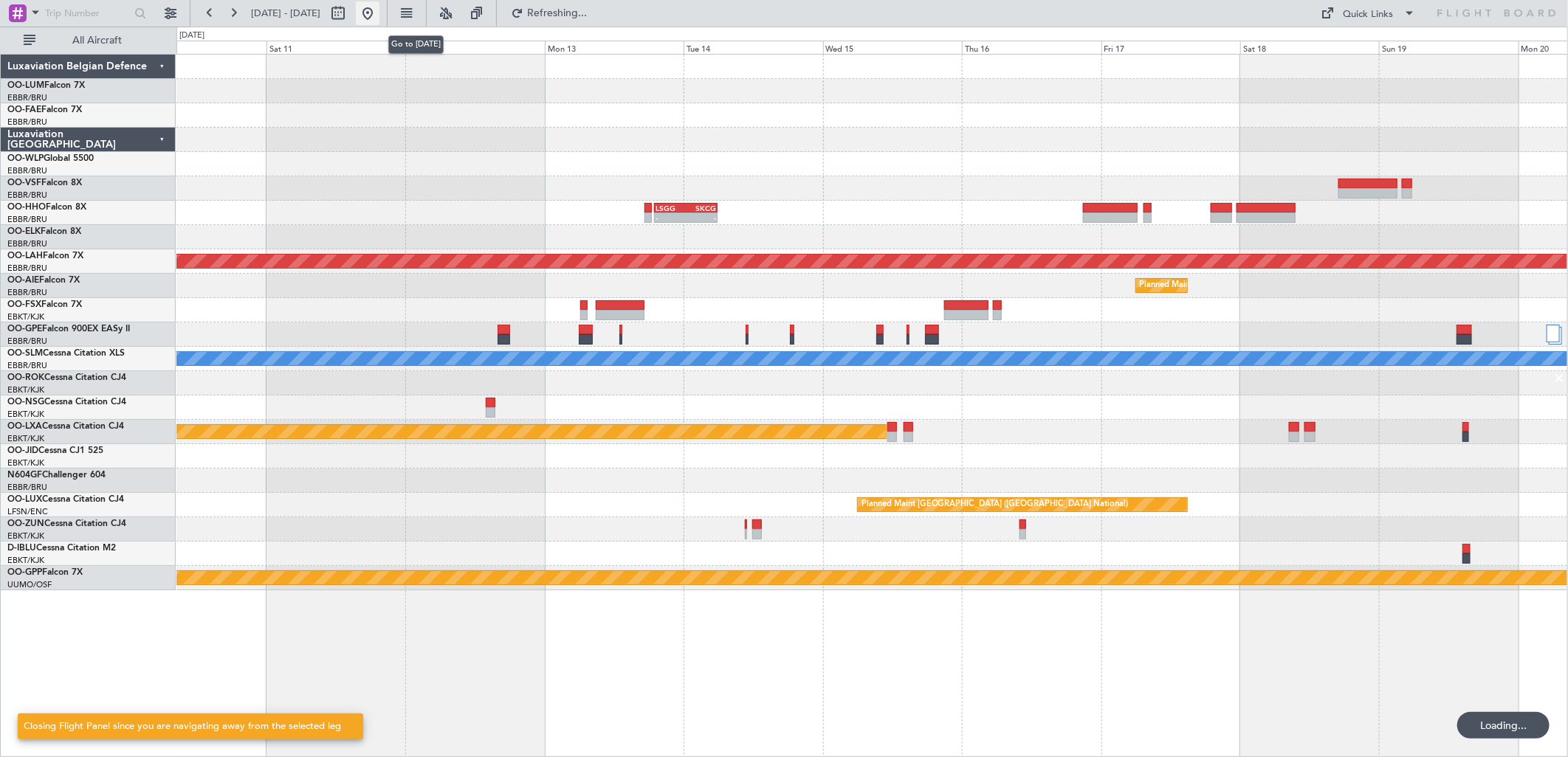
scroll to position [0, 0]
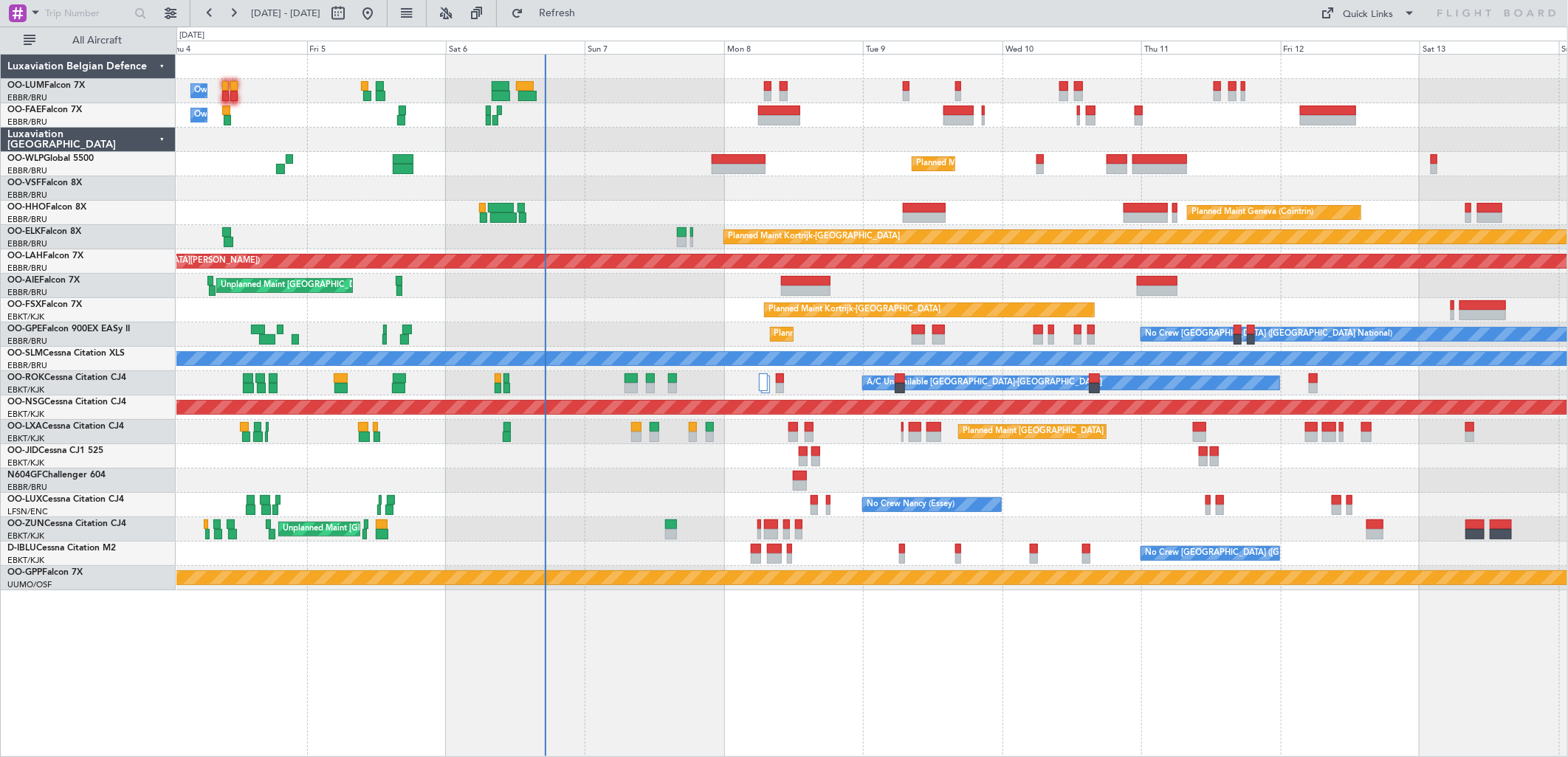
click at [851, 632] on div "Owner Melsbroek Air Base Planned Maint [GEOGRAPHIC_DATA] ([GEOGRAPHIC_DATA]) Ow…" at bounding box center [872, 405] width 1392 height 703
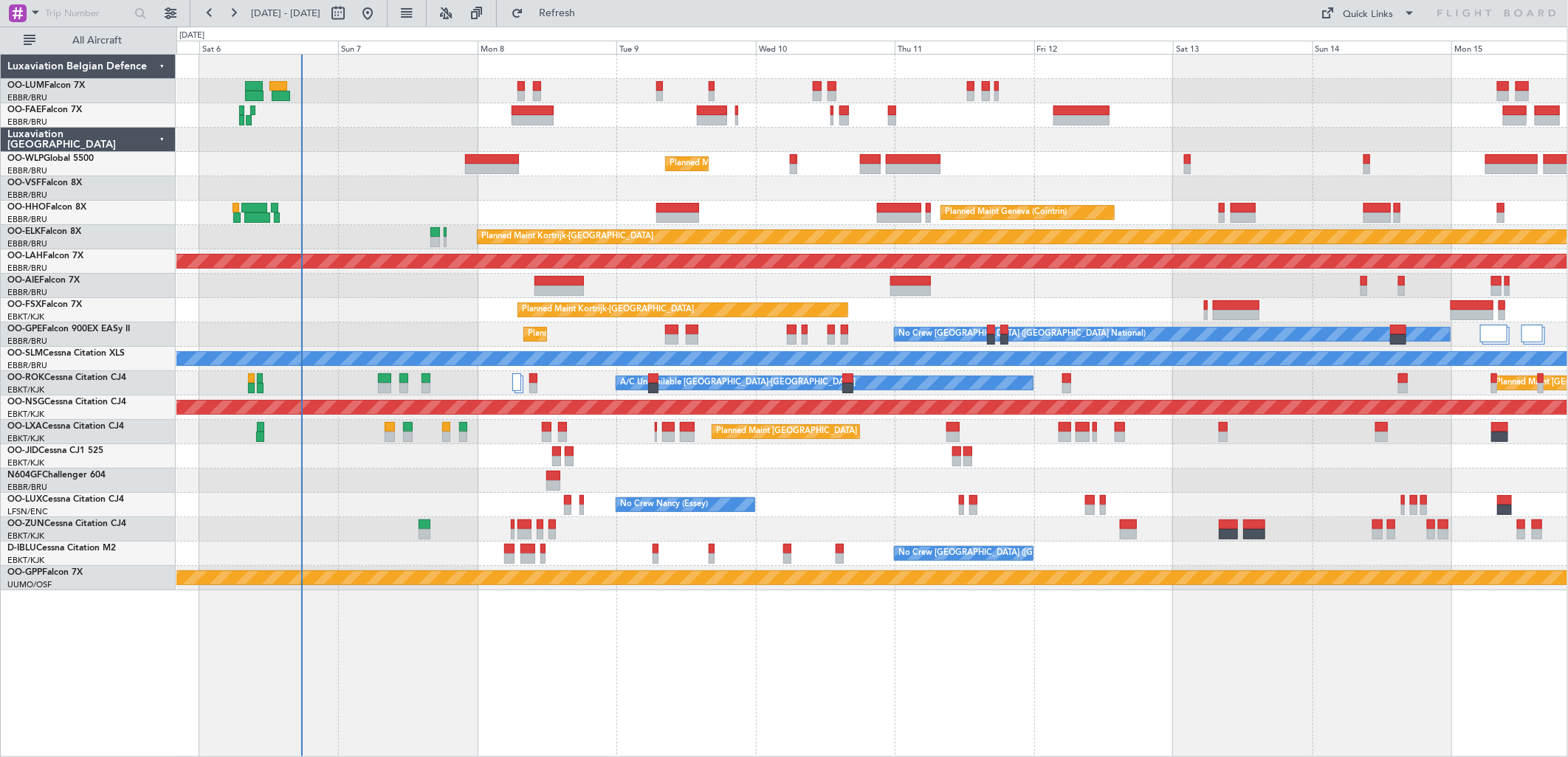
click at [1202, 142] on div "Owner Melsbroek Air Base Planned Maint [GEOGRAPHIC_DATA] ([GEOGRAPHIC_DATA]) Ow…" at bounding box center [871, 322] width 1391 height 536
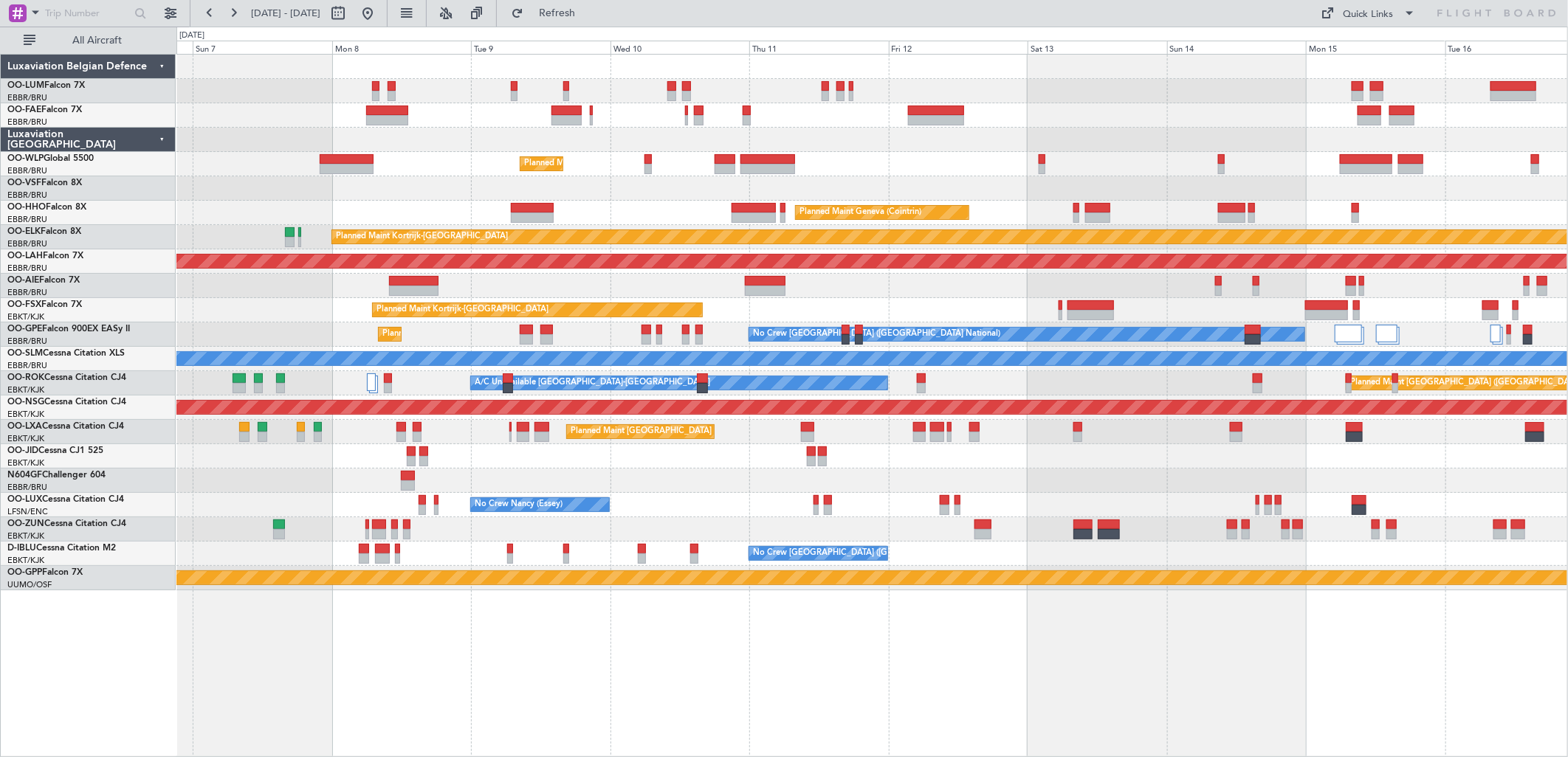
click at [1073, 289] on div "Unplanned Maint [GEOGRAPHIC_DATA] ([GEOGRAPHIC_DATA] National)" at bounding box center [871, 286] width 1391 height 24
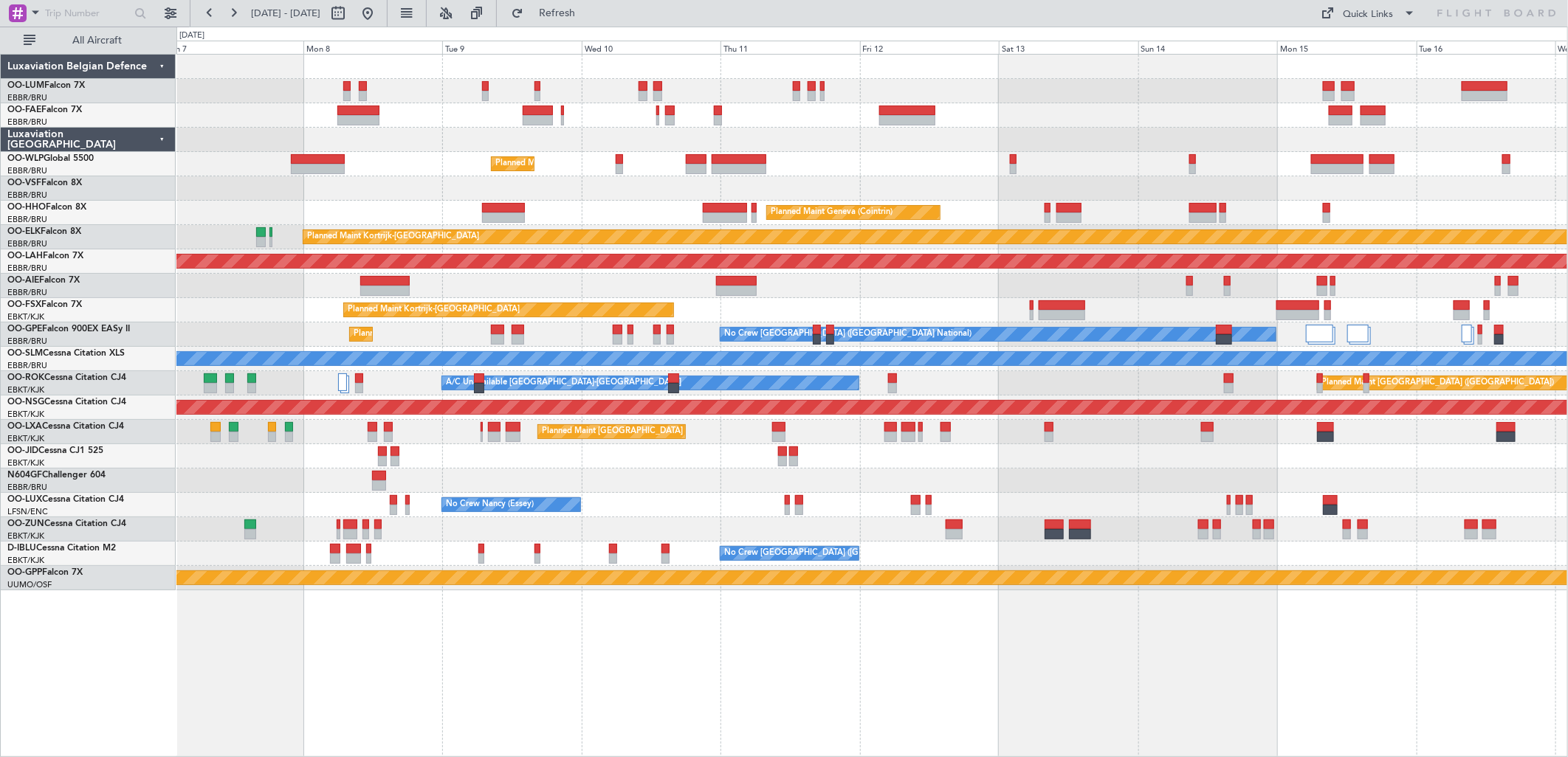
click at [990, 290] on div "Unplanned Maint [GEOGRAPHIC_DATA] ([GEOGRAPHIC_DATA] National)" at bounding box center [871, 286] width 1391 height 24
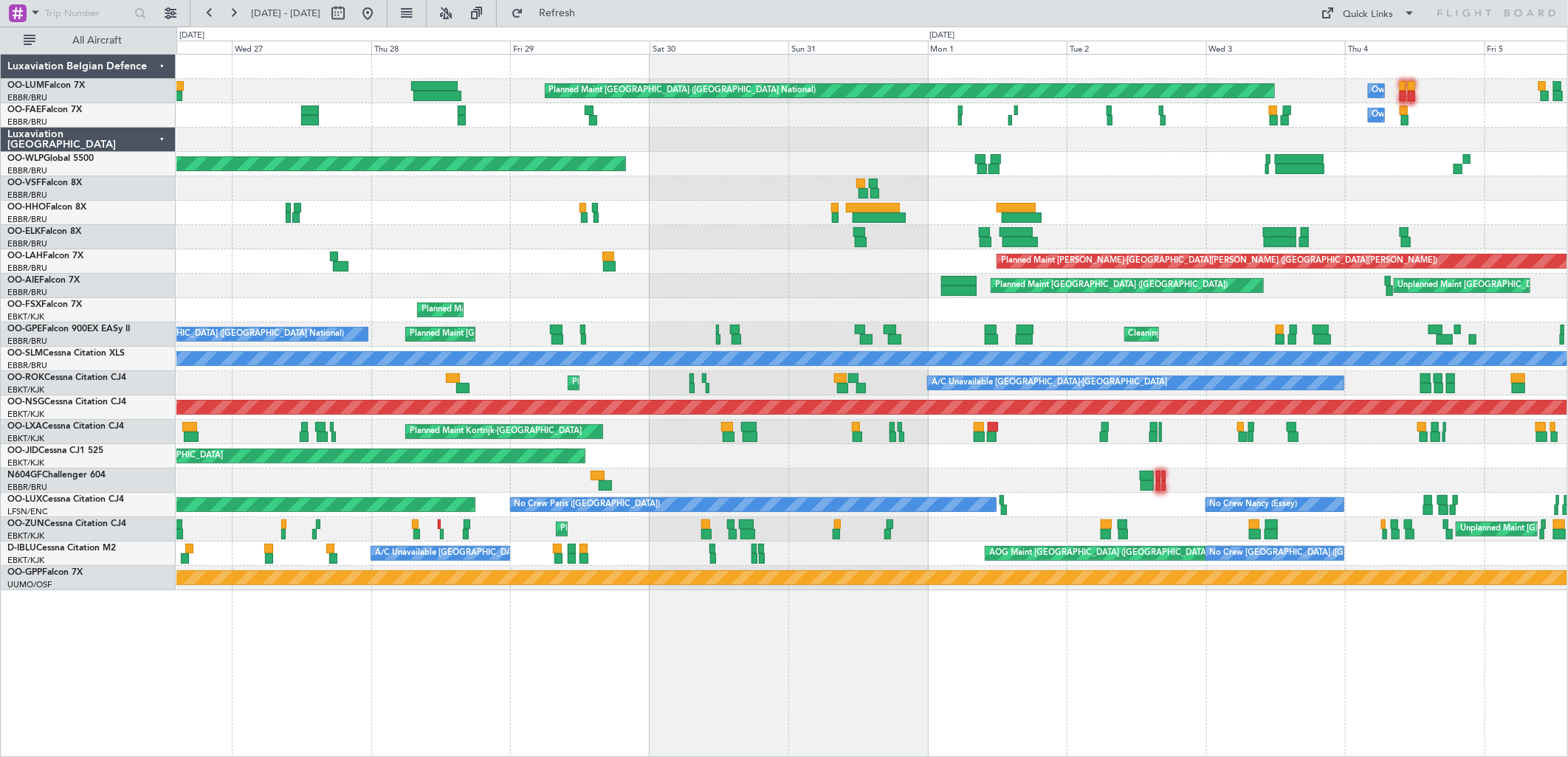
click at [736, 298] on div "Planned Maint [GEOGRAPHIC_DATA] ([GEOGRAPHIC_DATA] National) Owner [GEOGRAPHIC_…" at bounding box center [871, 322] width 1391 height 536
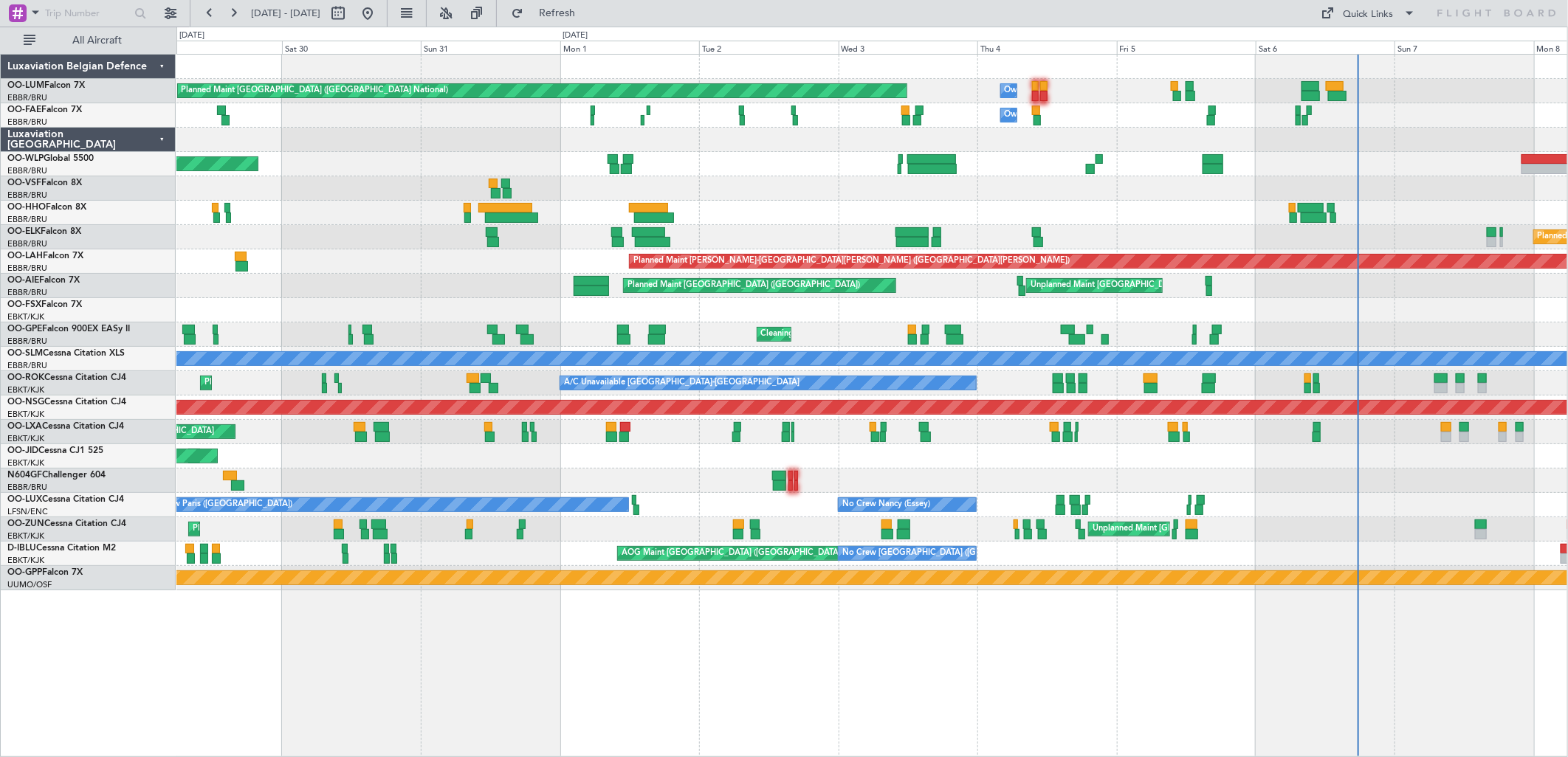
click at [735, 300] on div "Planned Maint [GEOGRAPHIC_DATA] ([GEOGRAPHIC_DATA] National) Owner [GEOGRAPHIC_…" at bounding box center [871, 322] width 1391 height 536
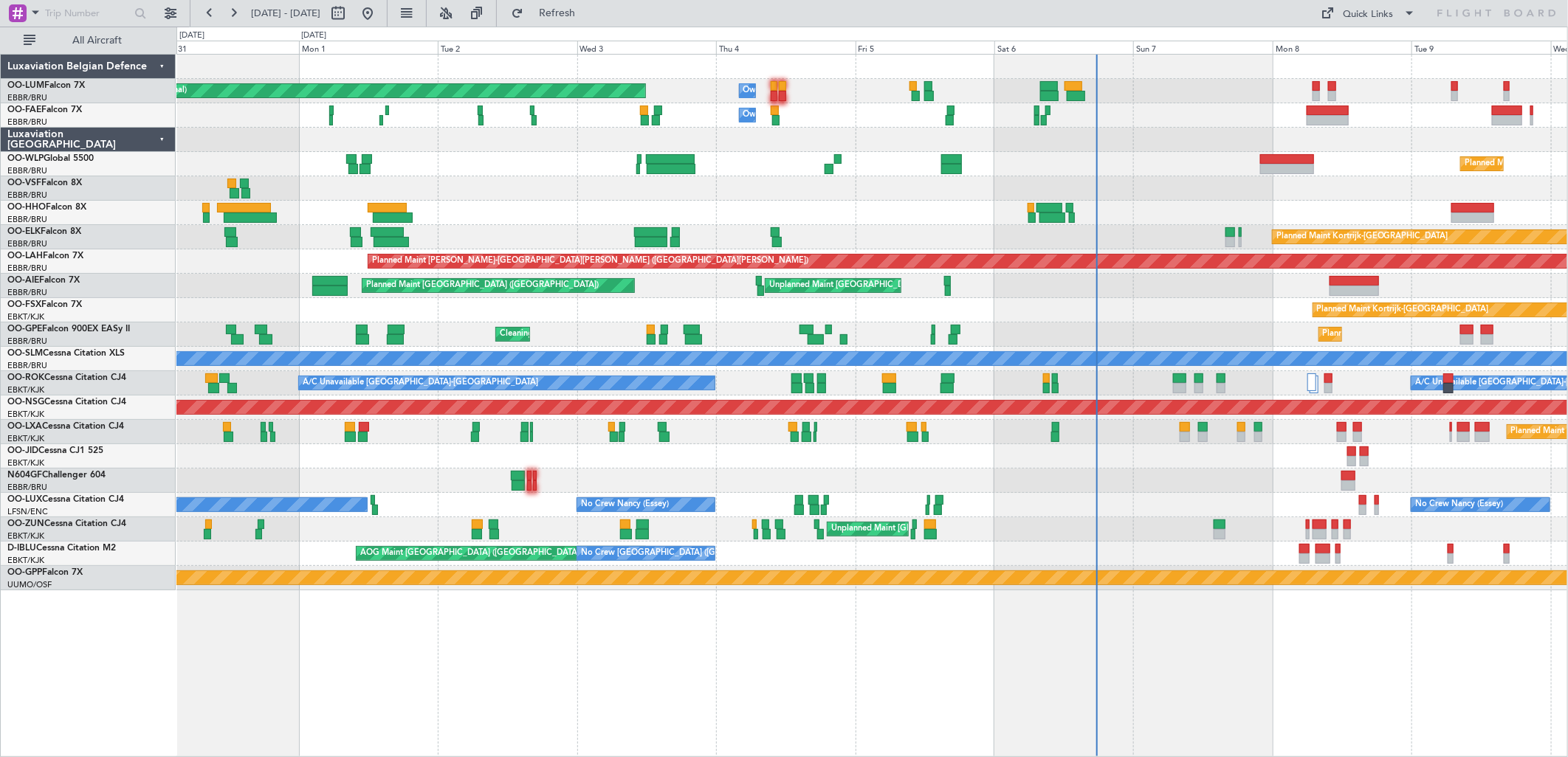
click at [755, 307] on div "Planned Maint Kortrijk-[GEOGRAPHIC_DATA] Planned Maint [GEOGRAPHIC_DATA]-[GEOGR…" at bounding box center [871, 310] width 1391 height 24
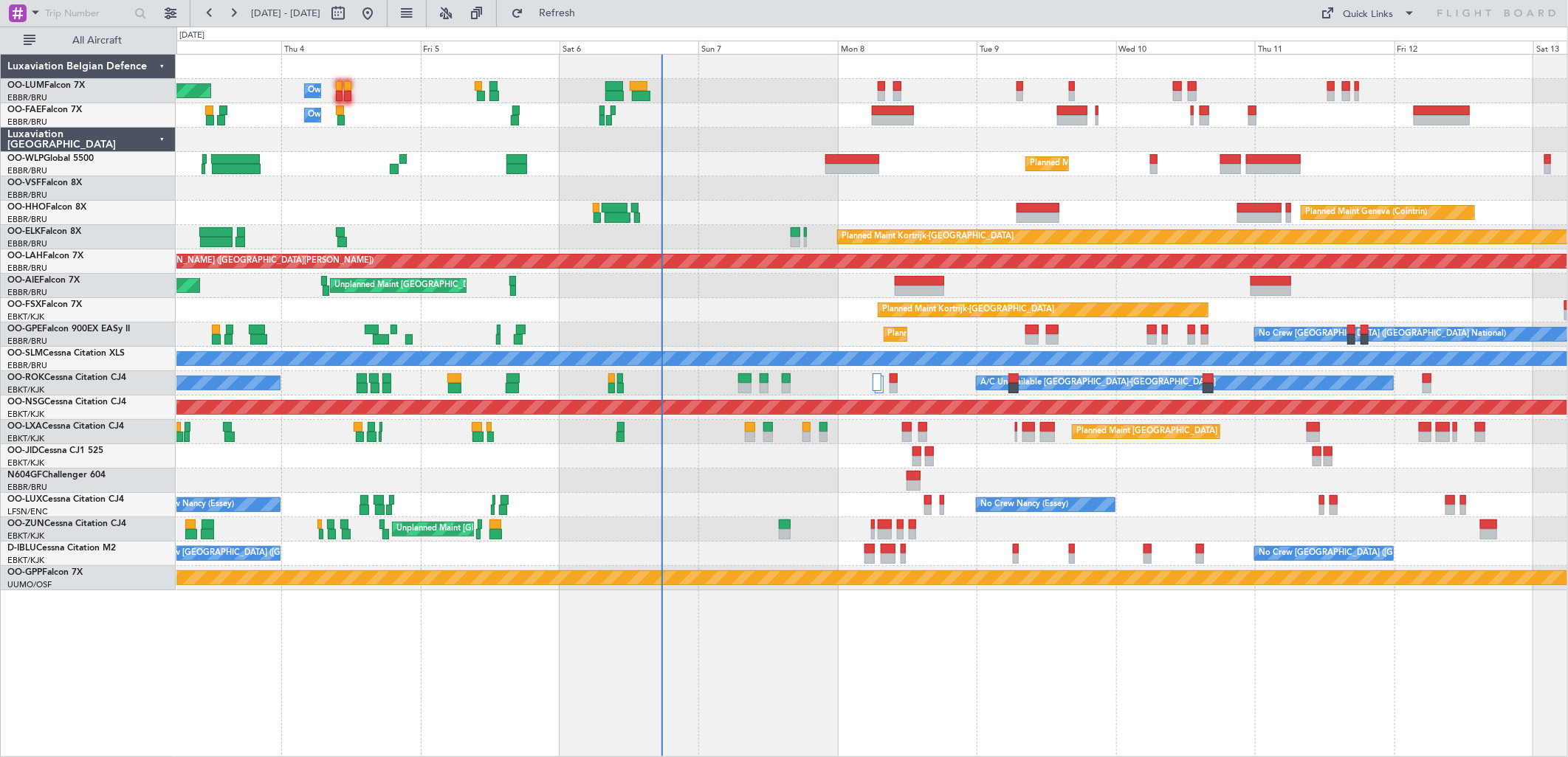
click at [794, 523] on div "Planned Maint Brussels (Brussels National) Owner Melsbroek Air Base Owner Melsb…" at bounding box center [871, 322] width 1391 height 536
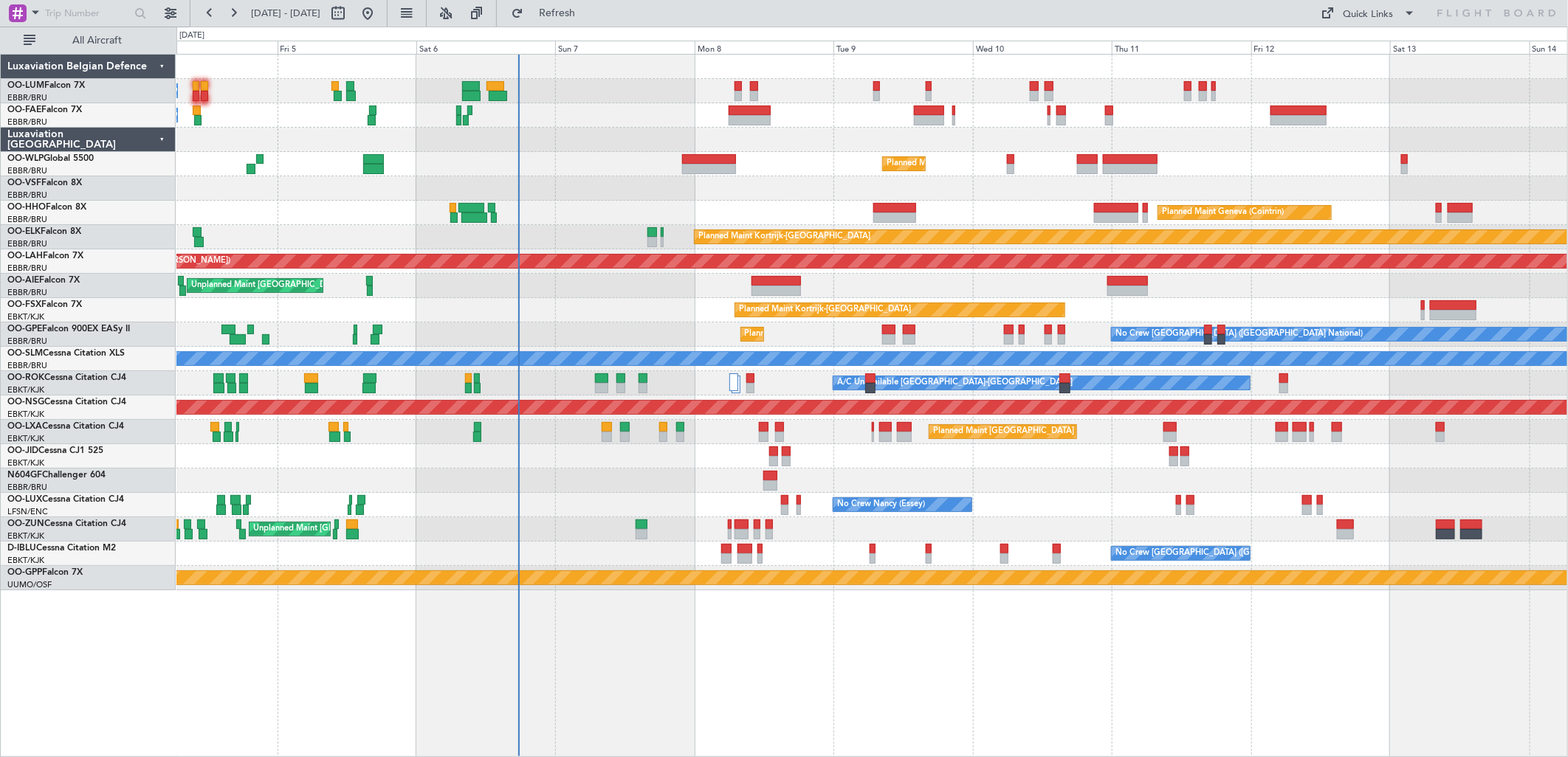
click at [635, 515] on div "No Crew Nancy (Essey) No Crew Nancy (Essey)" at bounding box center [871, 505] width 1391 height 24
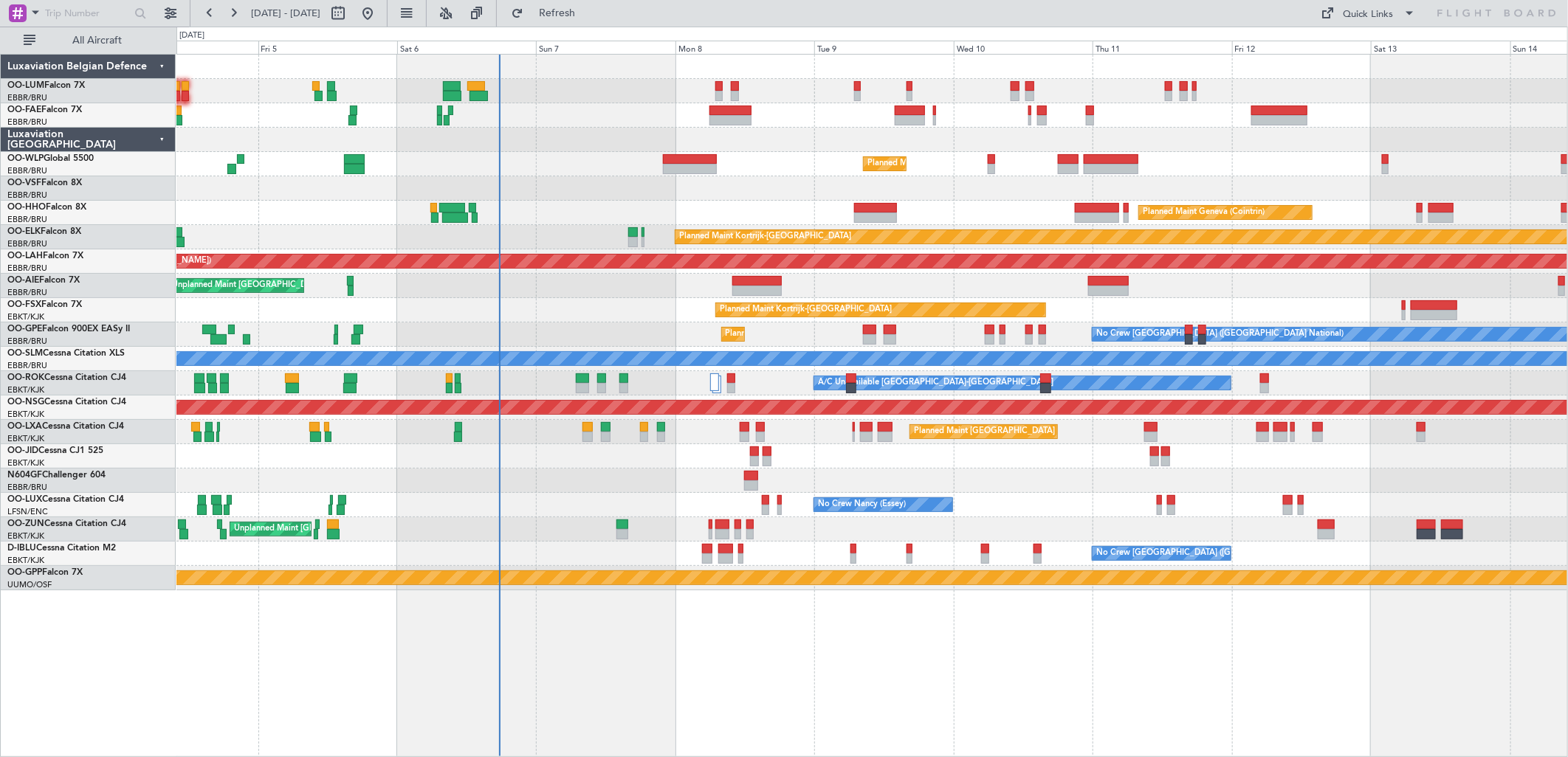
click at [1079, 476] on div at bounding box center [871, 481] width 1391 height 24
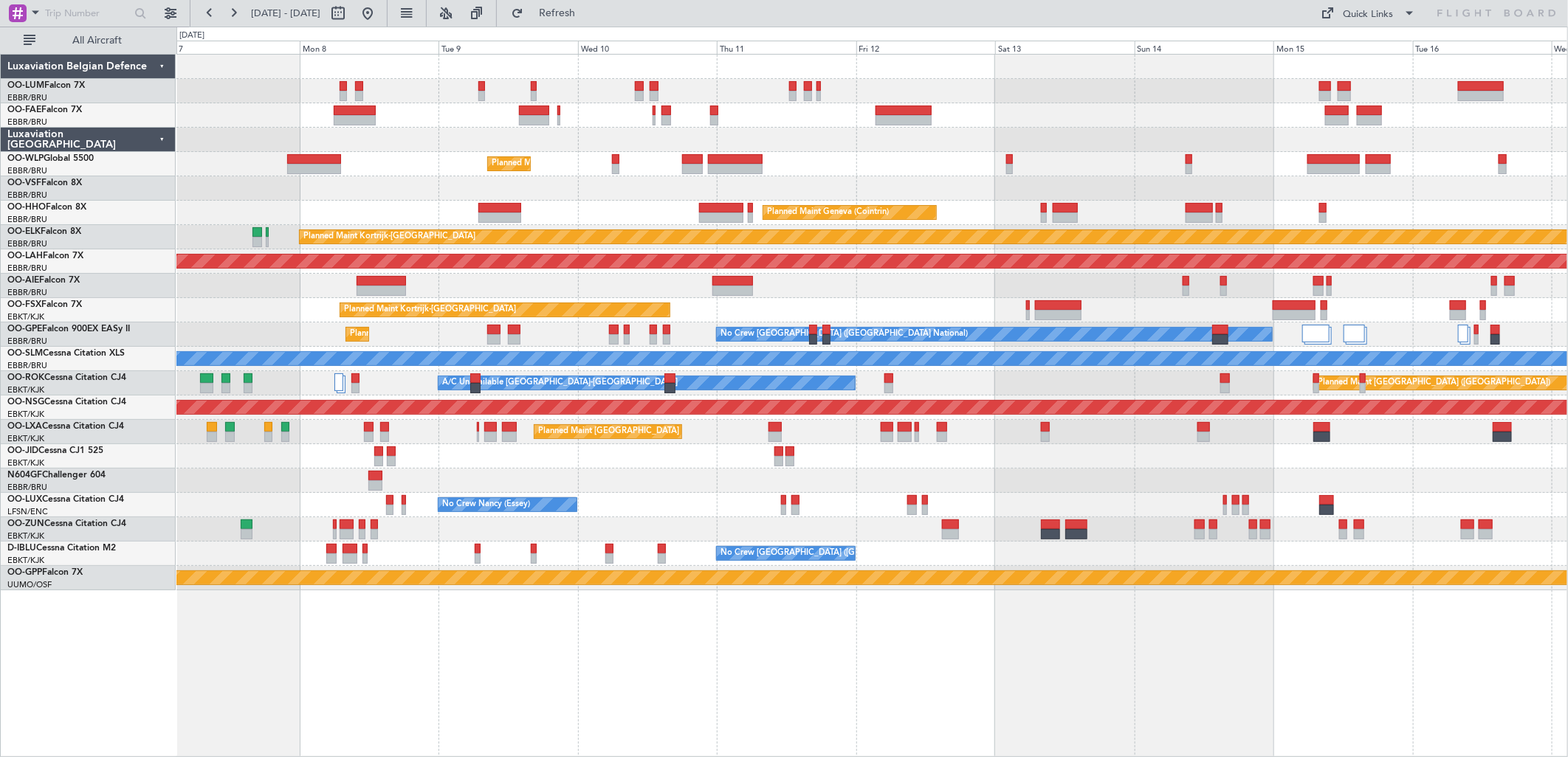
click at [463, 521] on div "Unplanned Maint [GEOGRAPHIC_DATA] ([GEOGRAPHIC_DATA])" at bounding box center [871, 529] width 1391 height 24
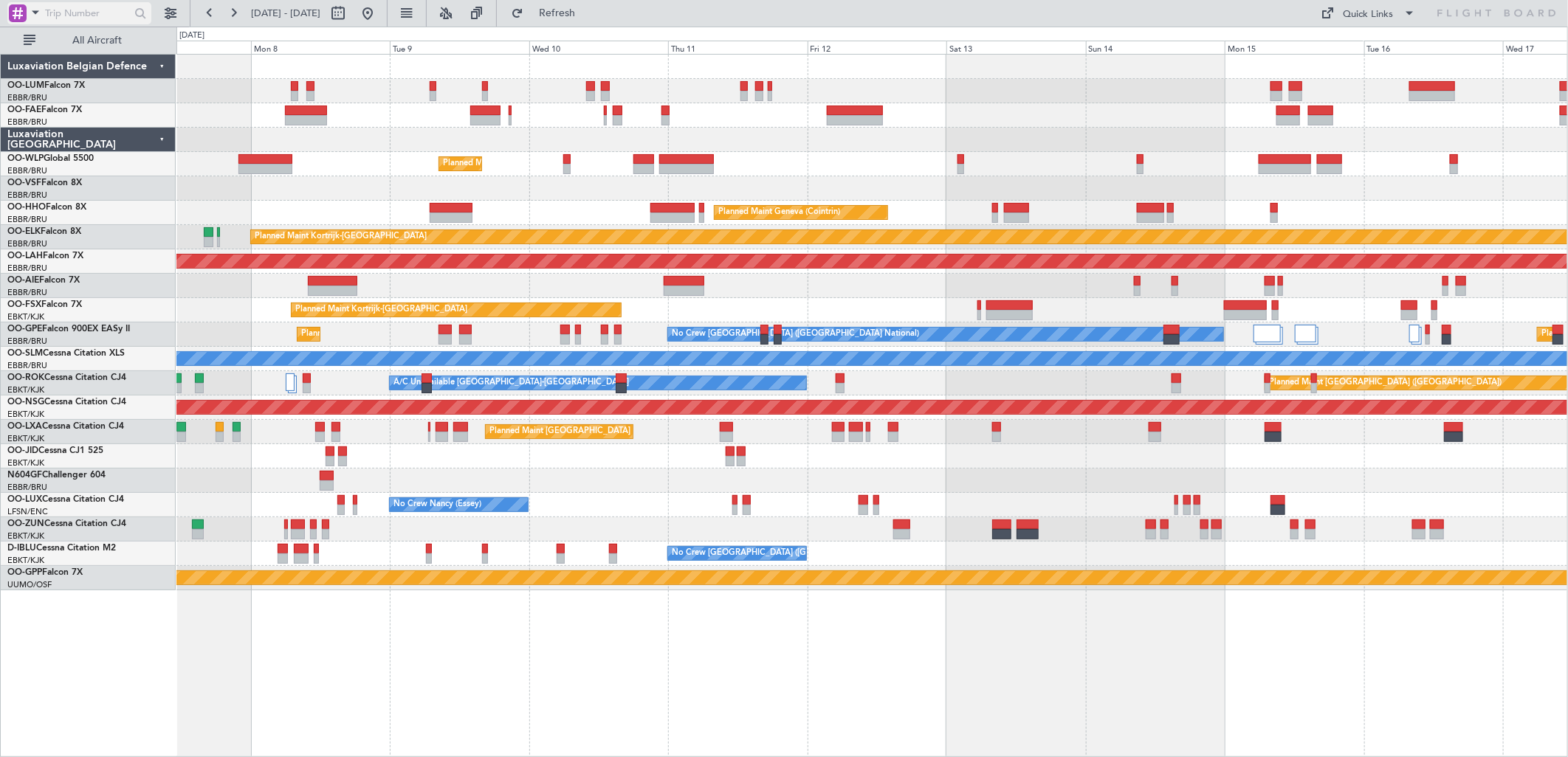
click at [30, 12] on span at bounding box center [35, 12] width 18 height 19
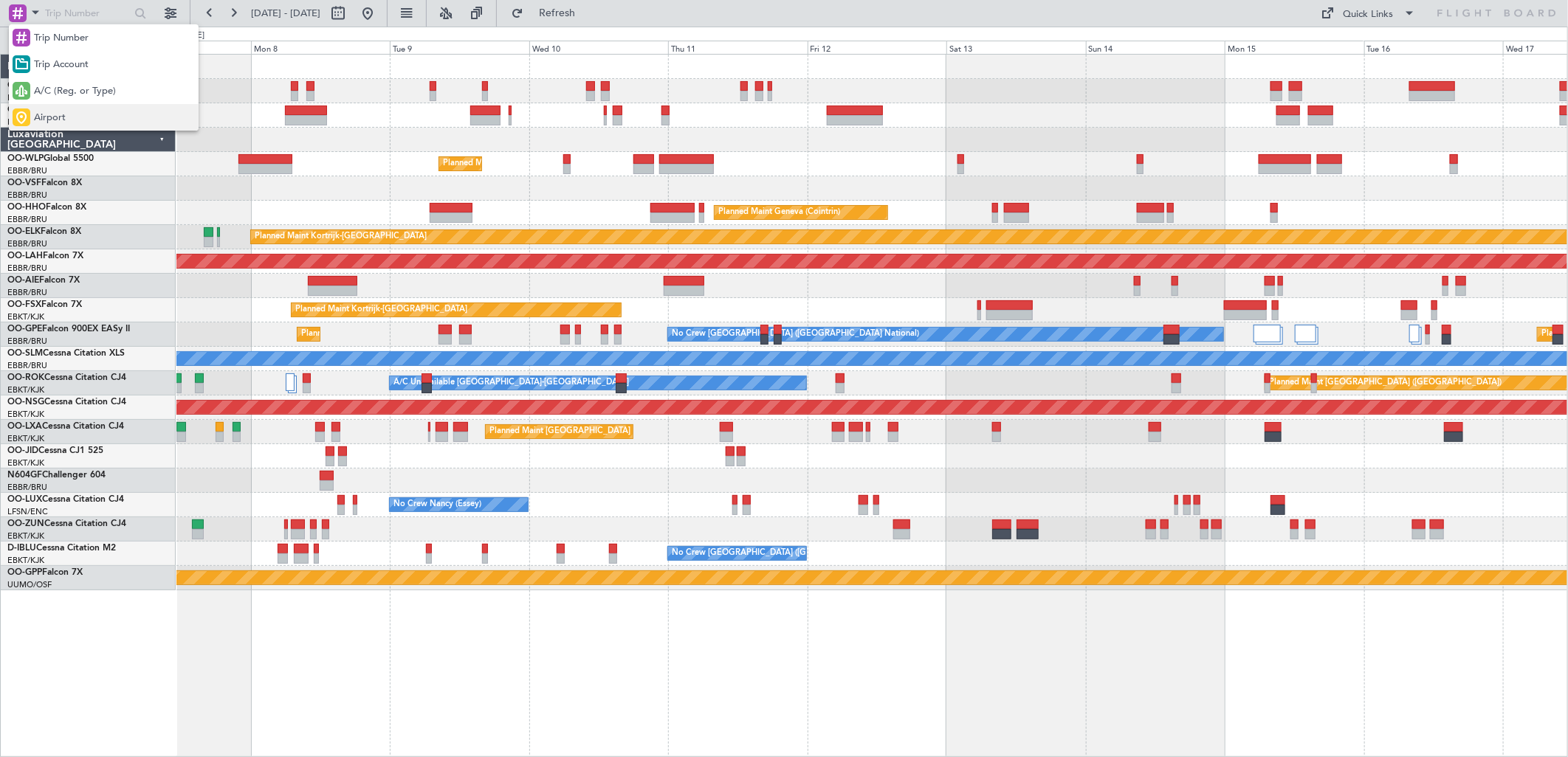
click at [43, 111] on span "Airport" at bounding box center [50, 118] width 32 height 15
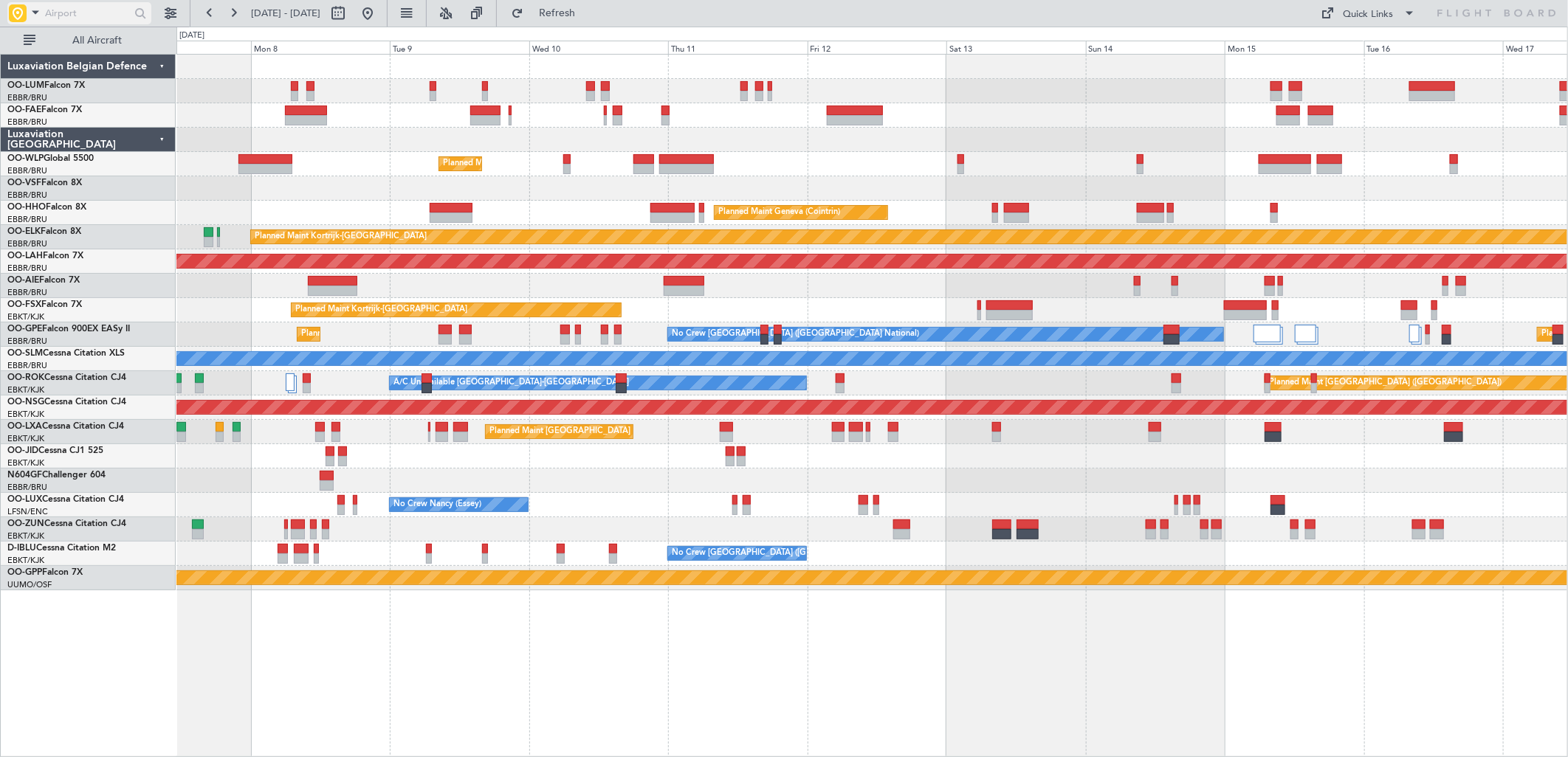
click at [79, 11] on input "text" at bounding box center [86, 13] width 85 height 22
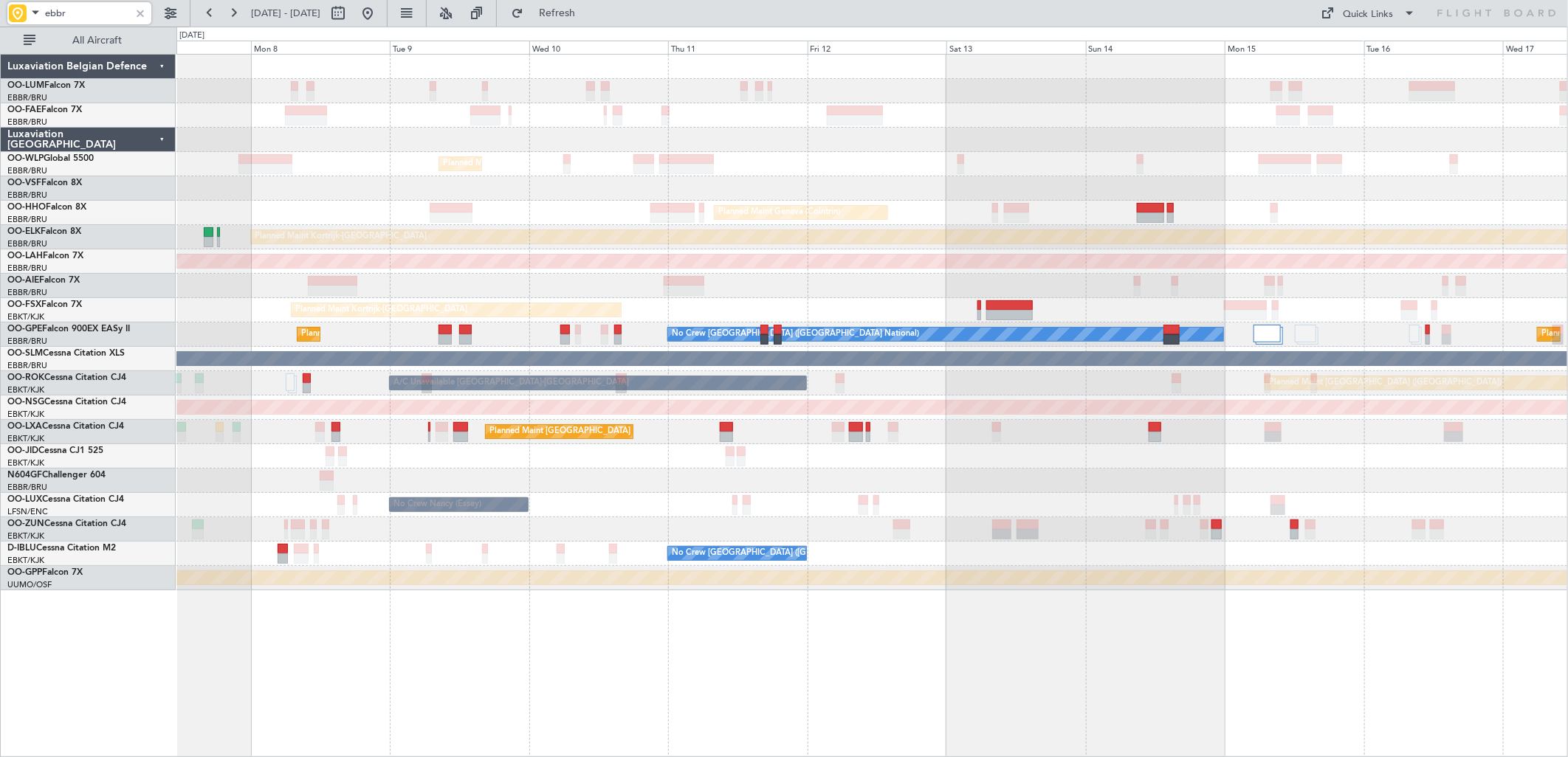
type input "ebbr"
click at [140, 9] on div at bounding box center [139, 13] width 16 height 16
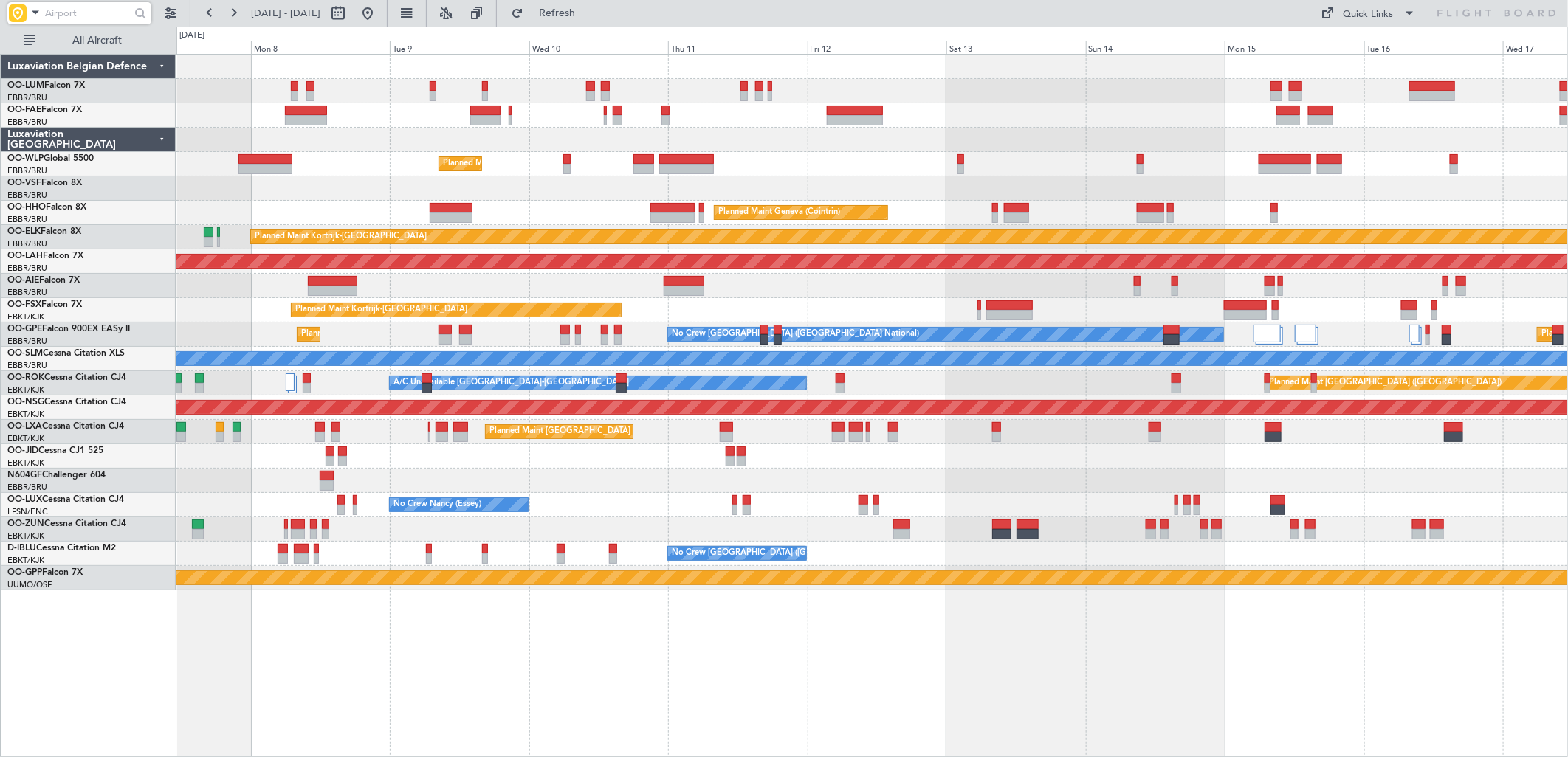
click at [48, 13] on input "text" at bounding box center [86, 13] width 85 height 22
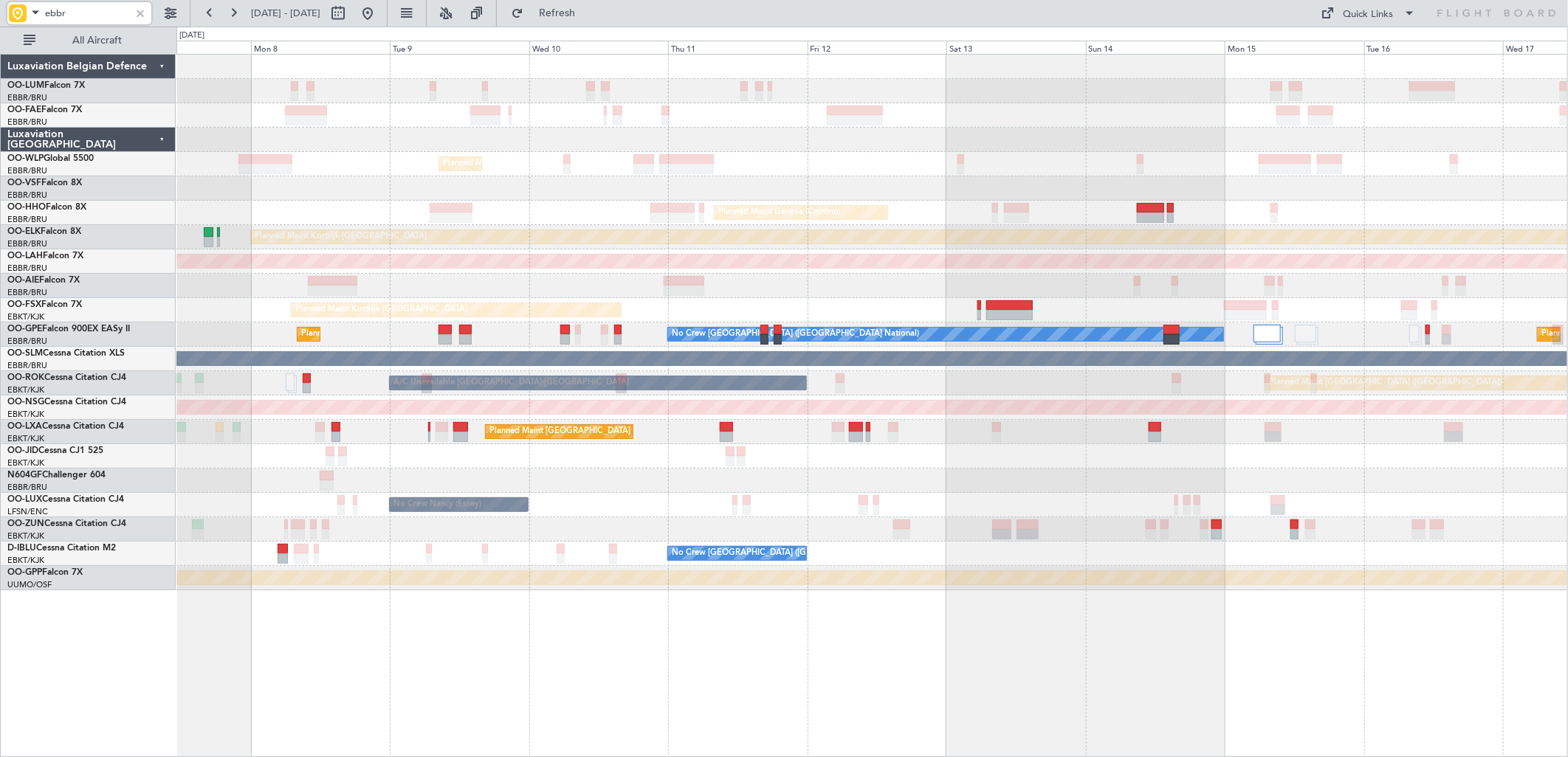
type input "ebbr"
click at [138, 9] on div at bounding box center [139, 13] width 16 height 16
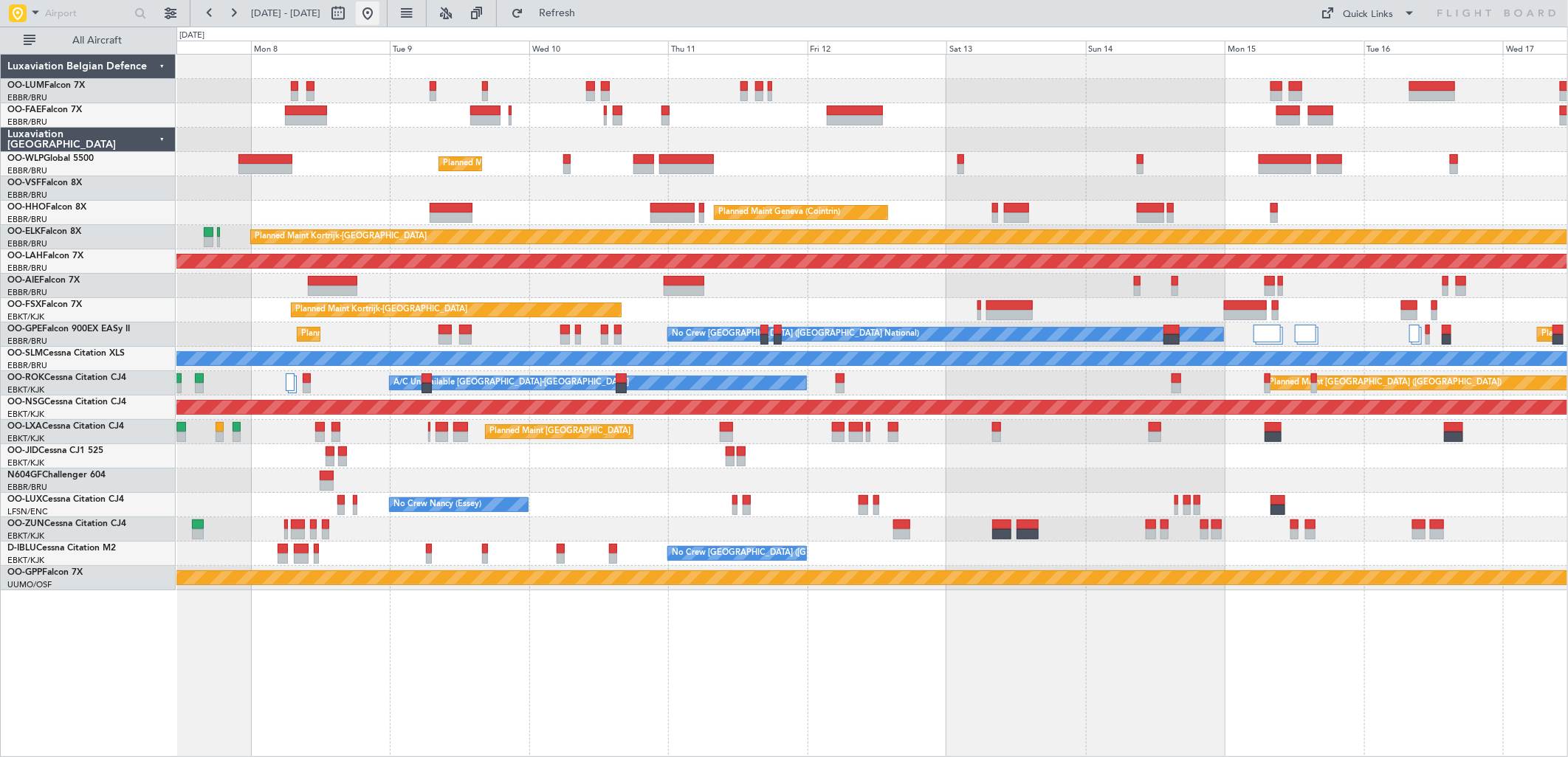
click at [380, 11] on button at bounding box center [367, 13] width 23 height 23
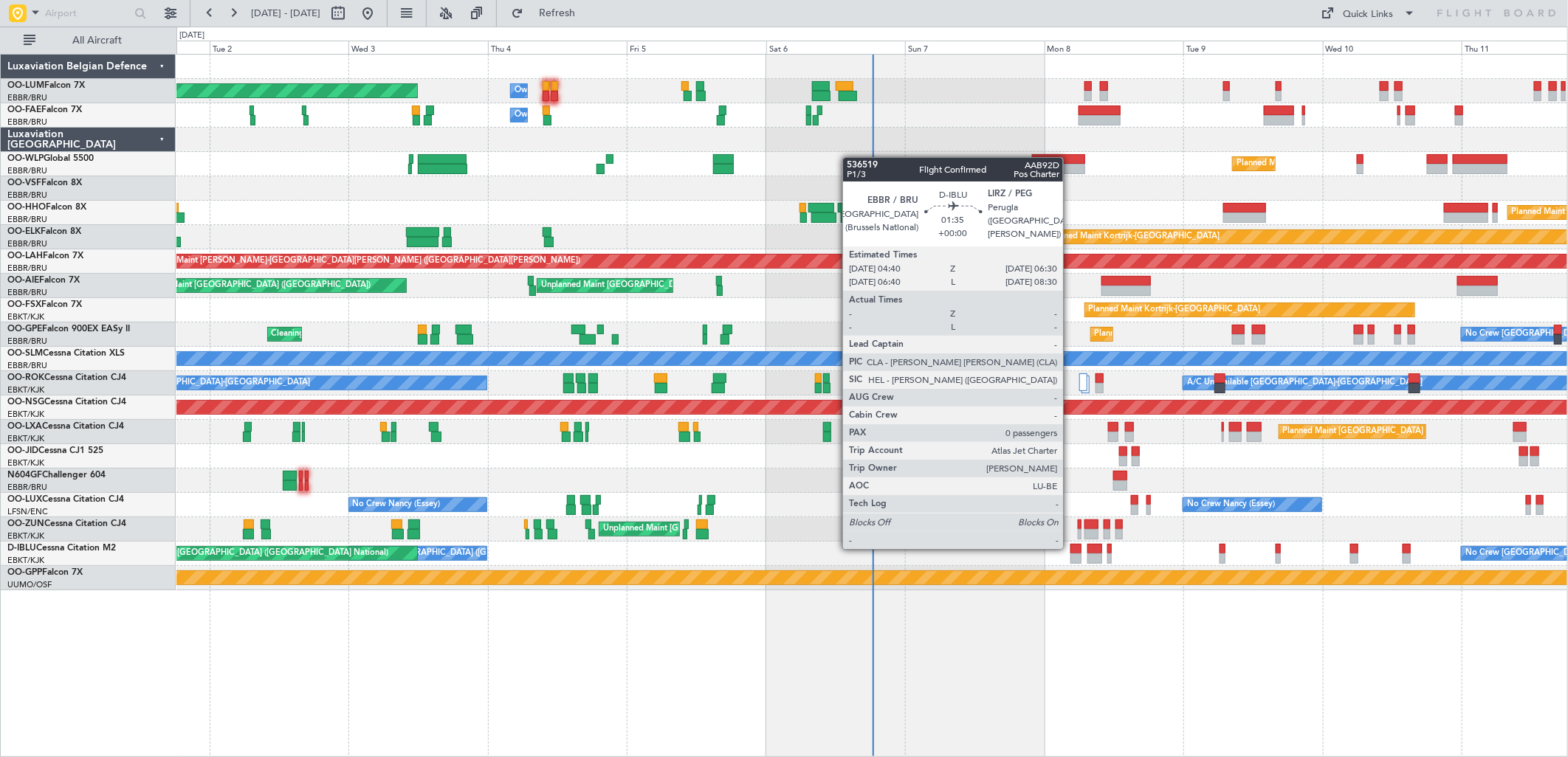
click at [1070, 548] on div at bounding box center [1076, 549] width 11 height 10
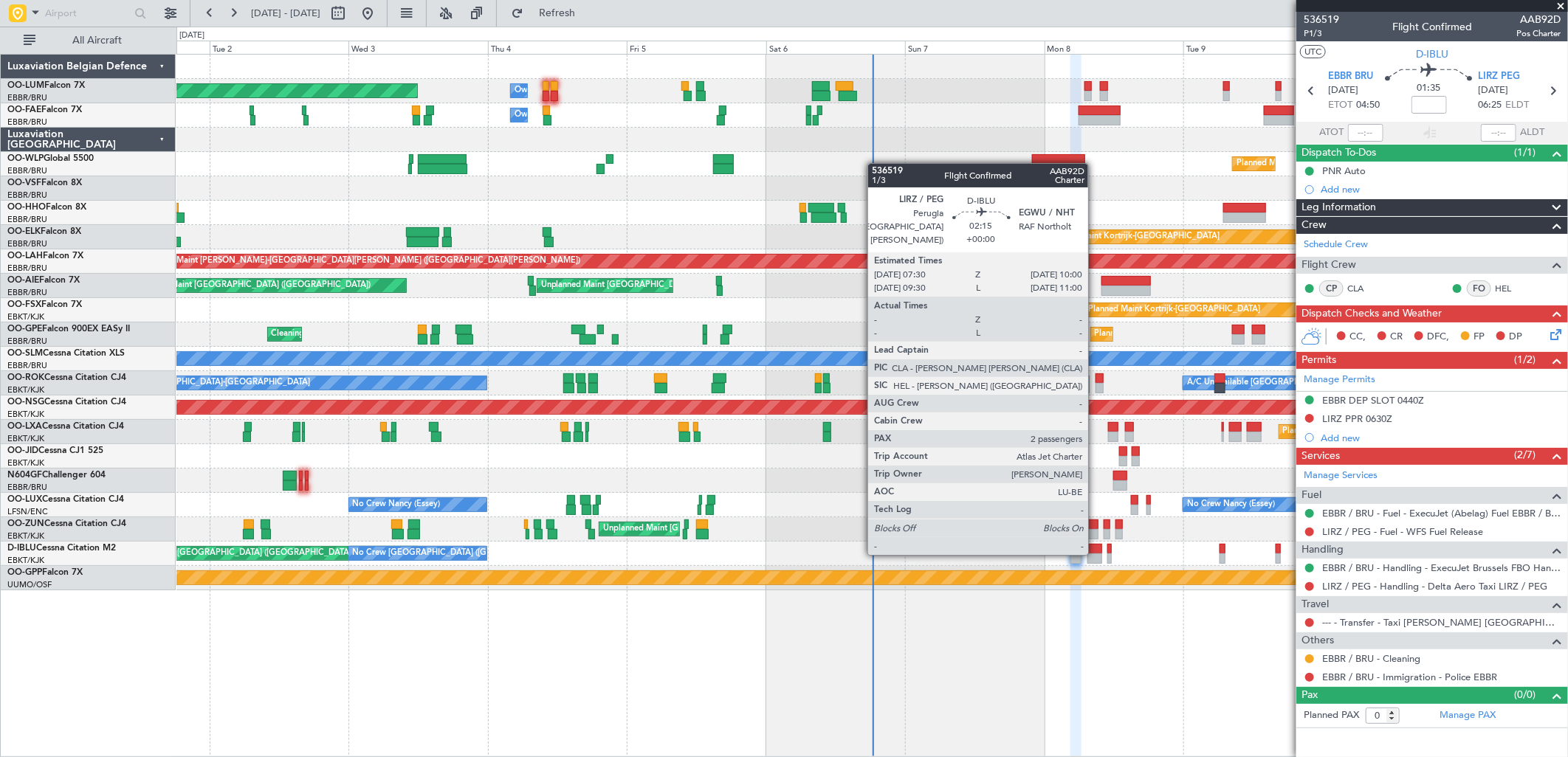
click at [1095, 554] on div at bounding box center [1095, 558] width 15 height 10
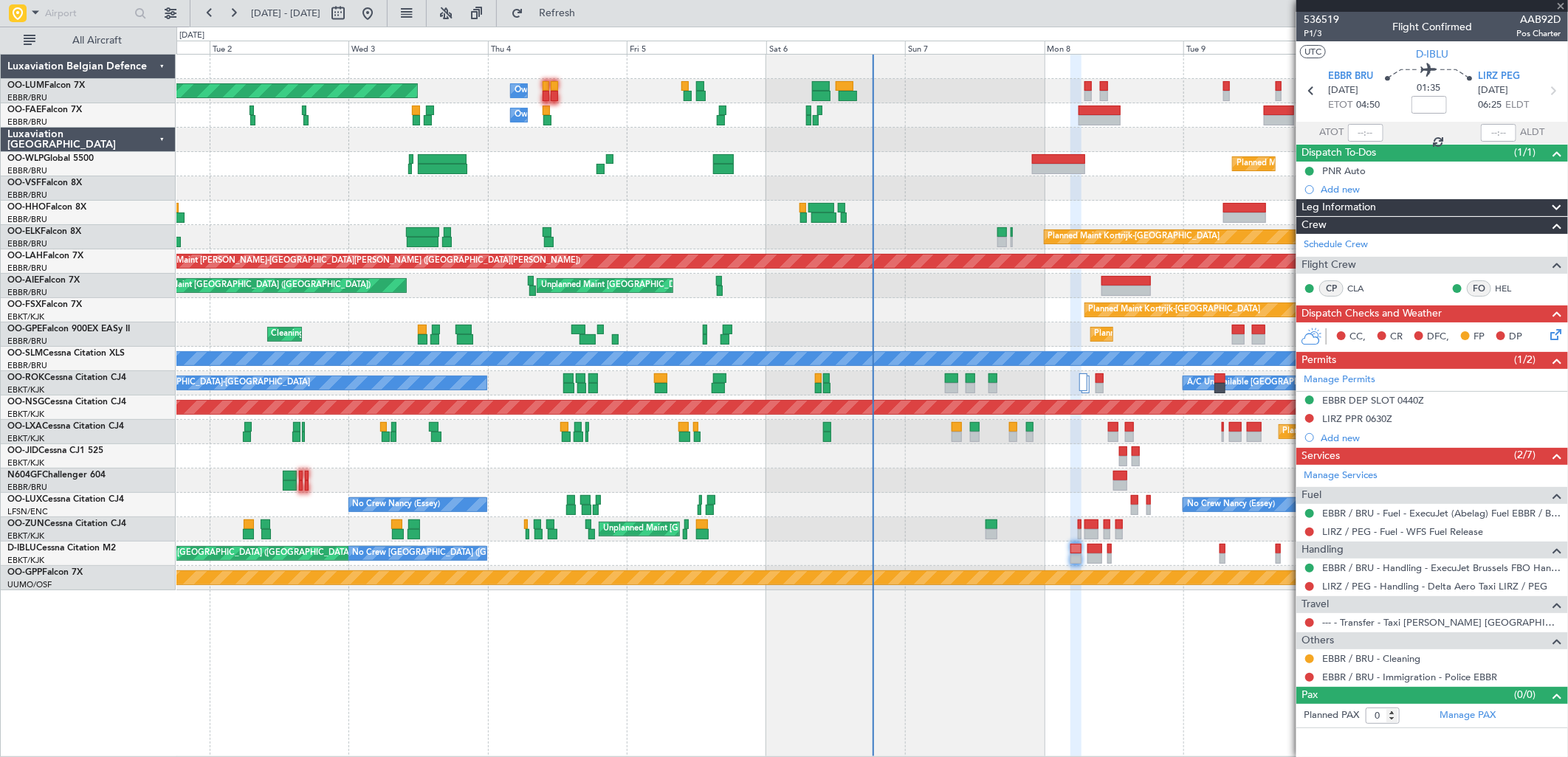
type input "2"
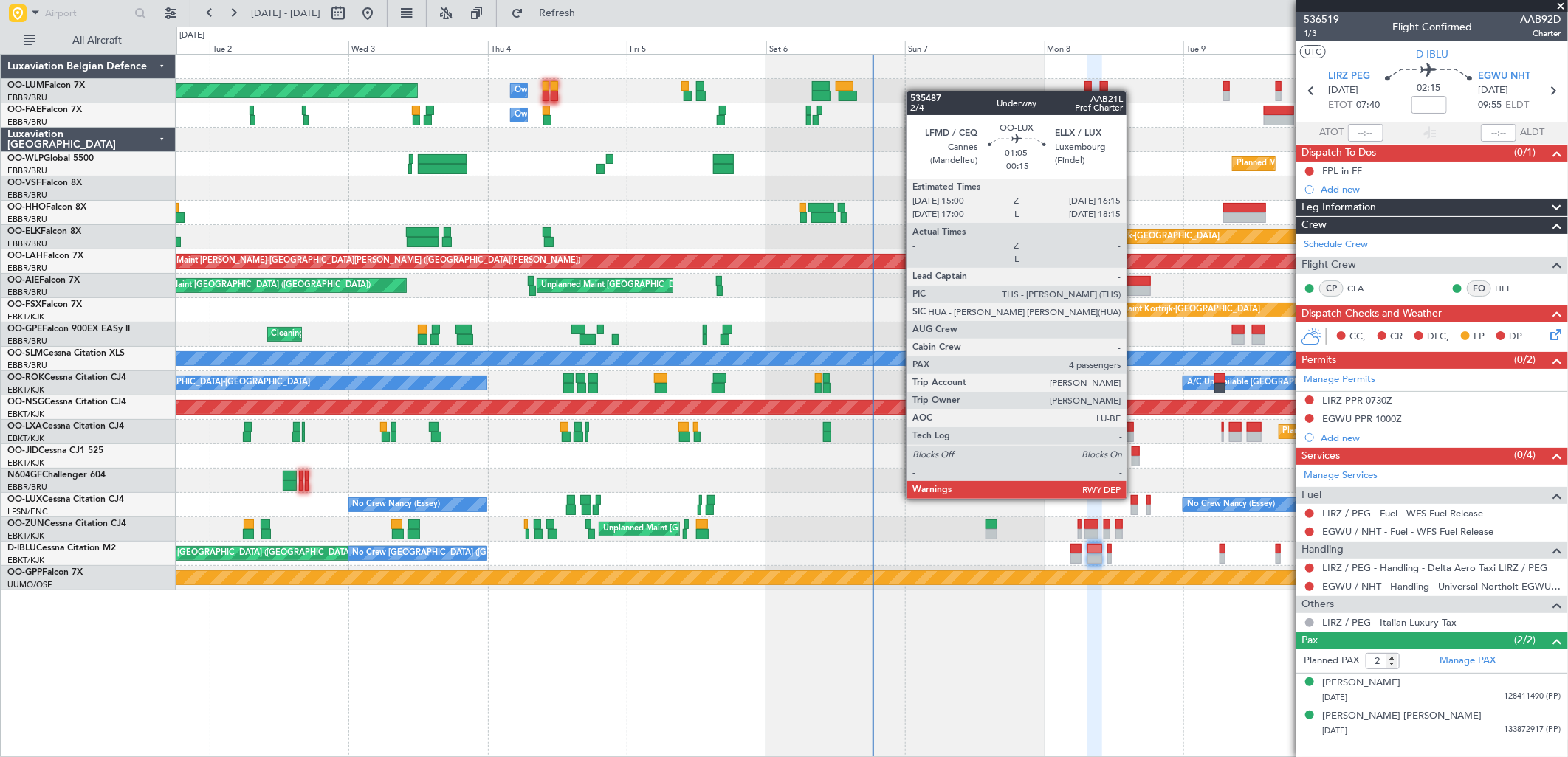
click at [1134, 498] on div at bounding box center [1135, 500] width 7 height 10
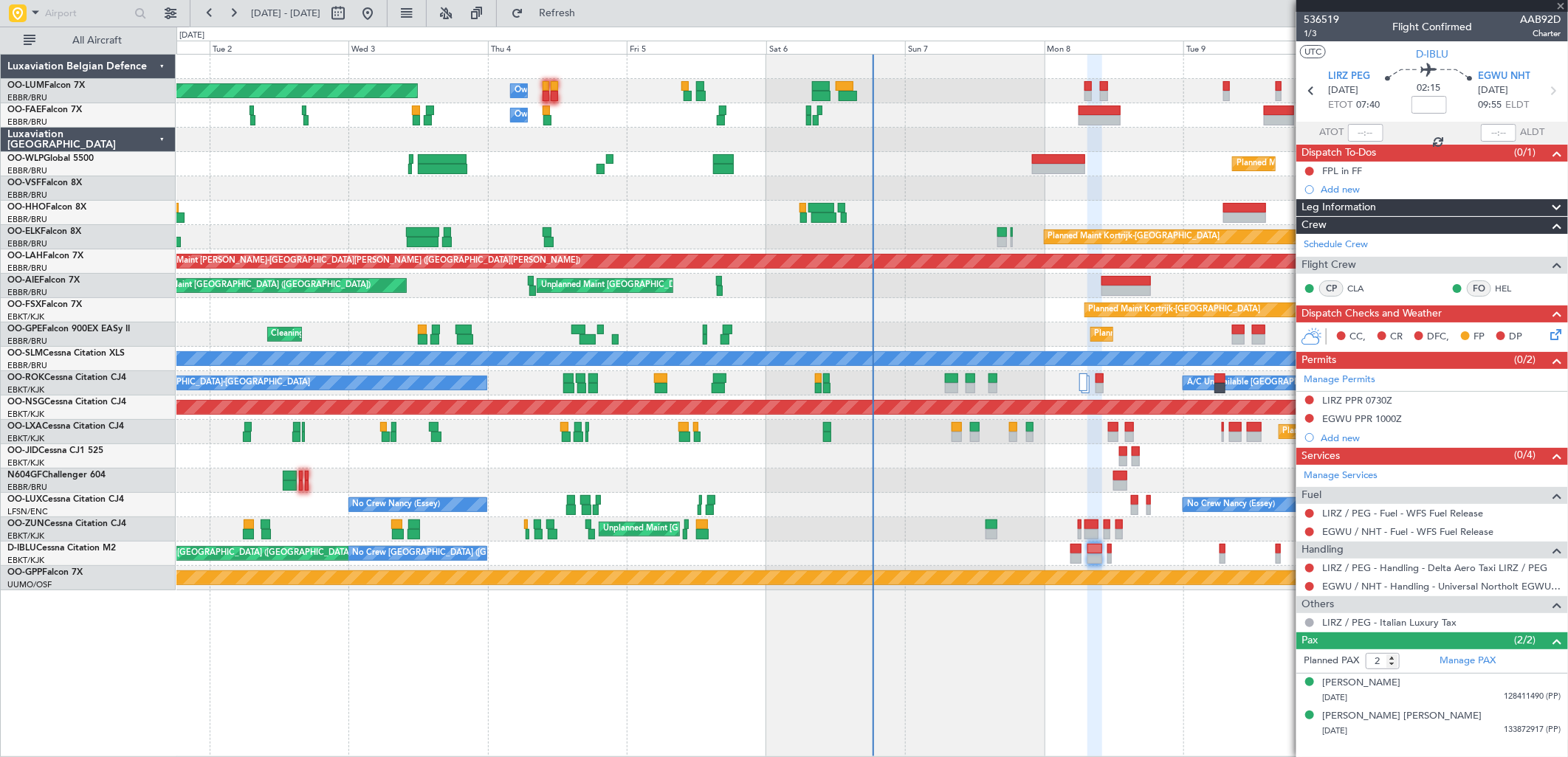
type input "-00:15"
type input "4"
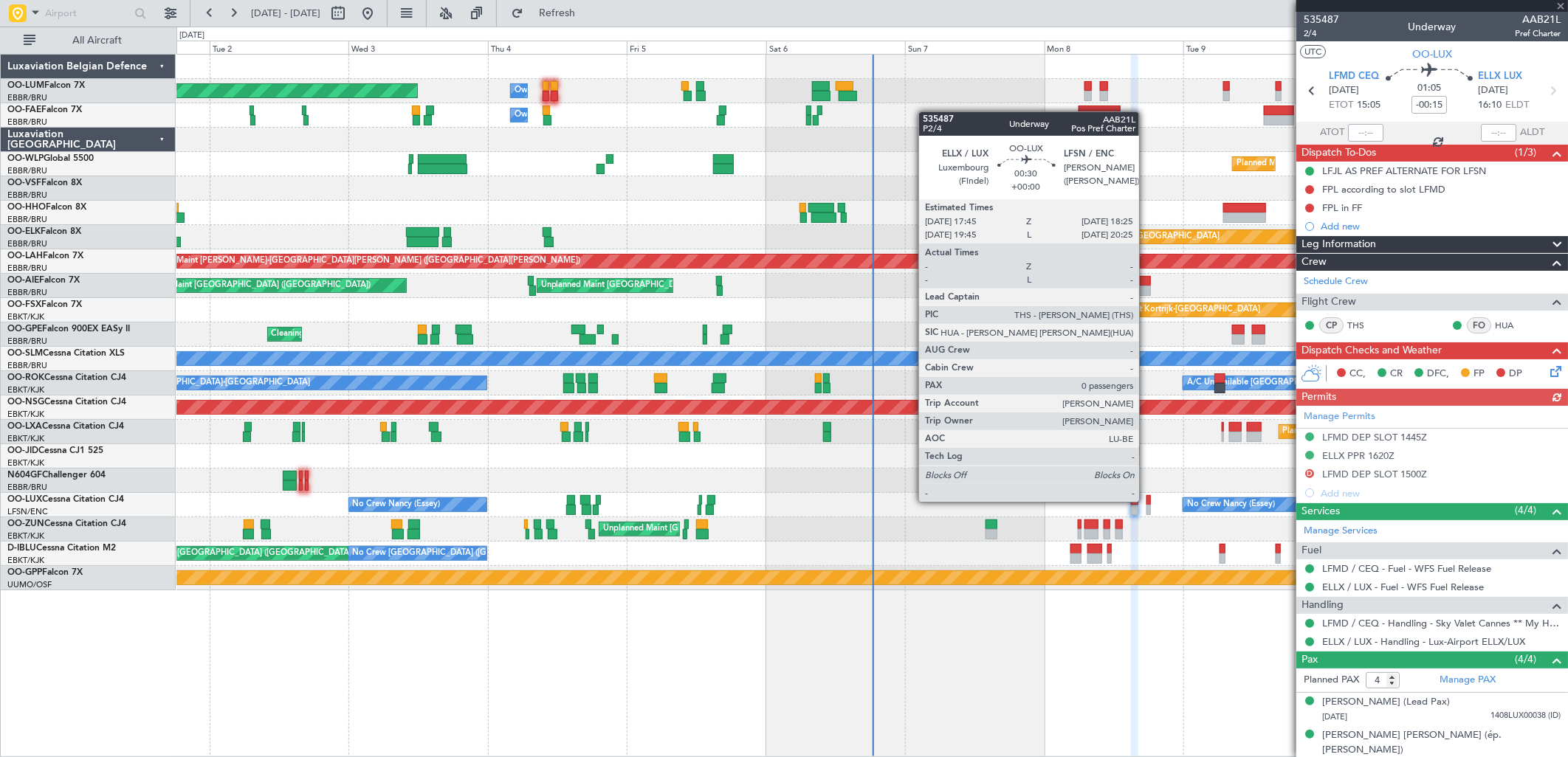
click at [1146, 501] on div at bounding box center [1148, 500] width 5 height 10
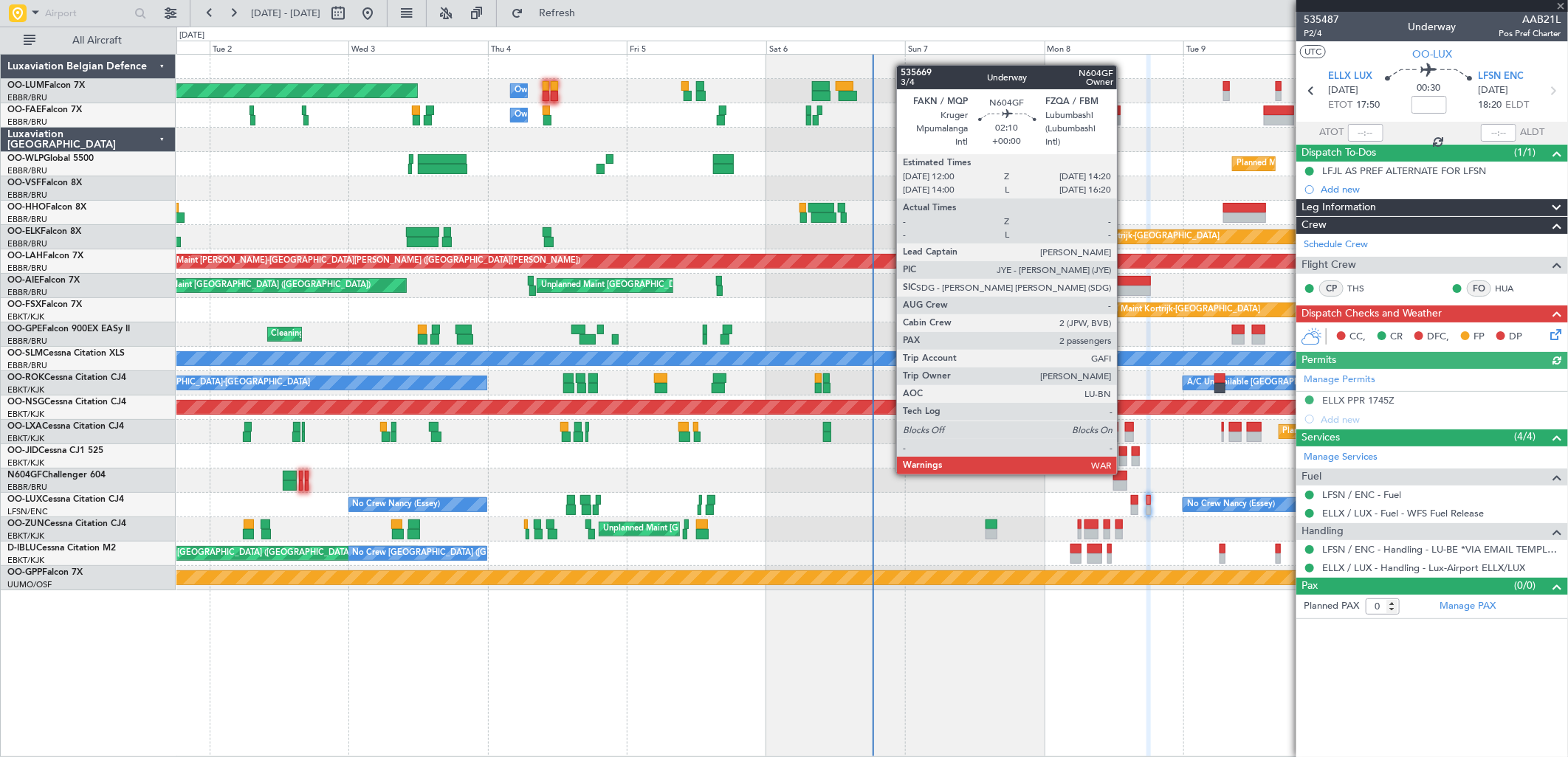
click at [1124, 473] on div at bounding box center [1119, 476] width 14 height 10
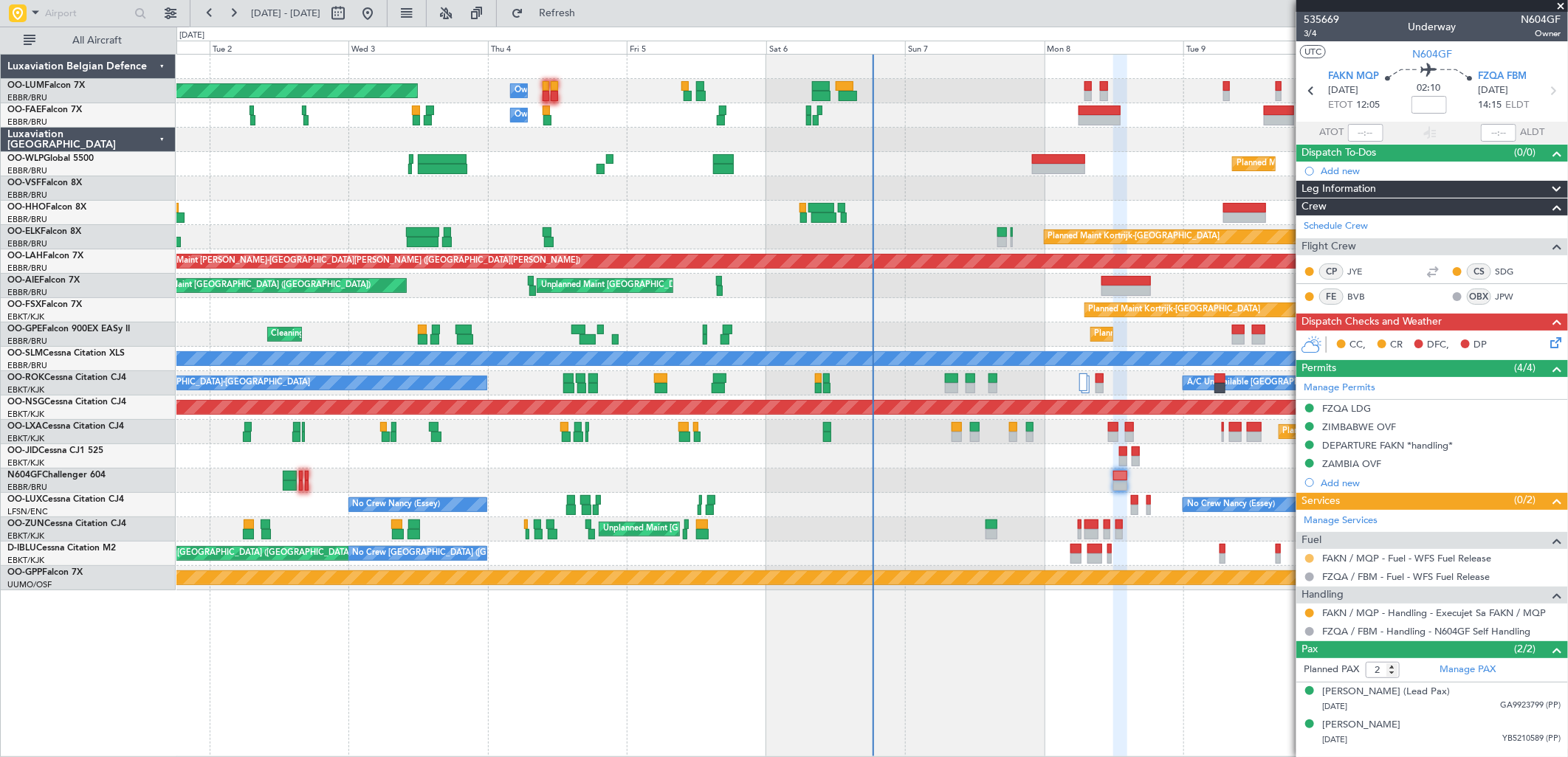
click at [1313, 556] on button at bounding box center [1310, 559] width 9 height 9
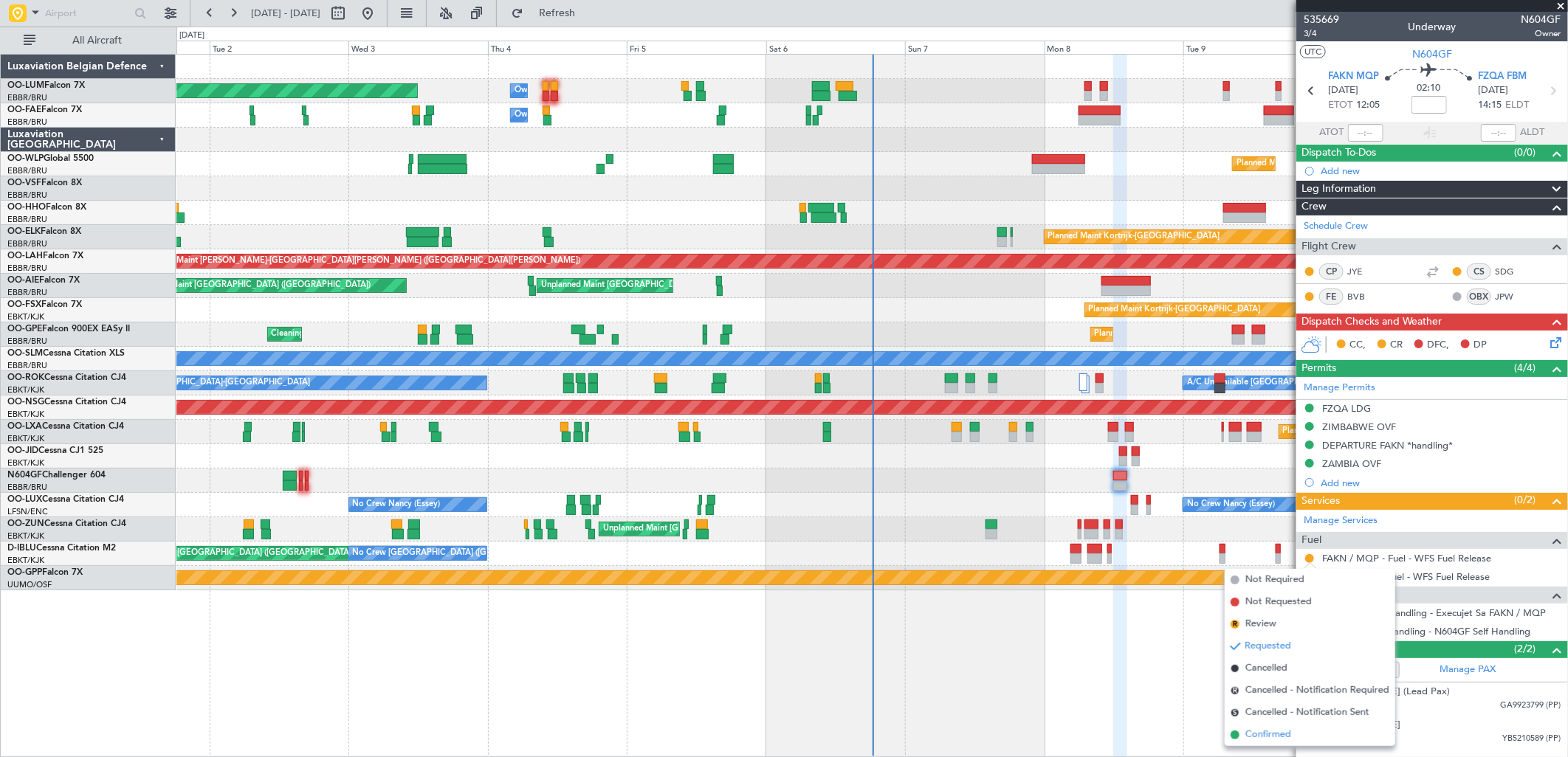
click at [1258, 735] on span "Confirmed" at bounding box center [1268, 736] width 46 height 15
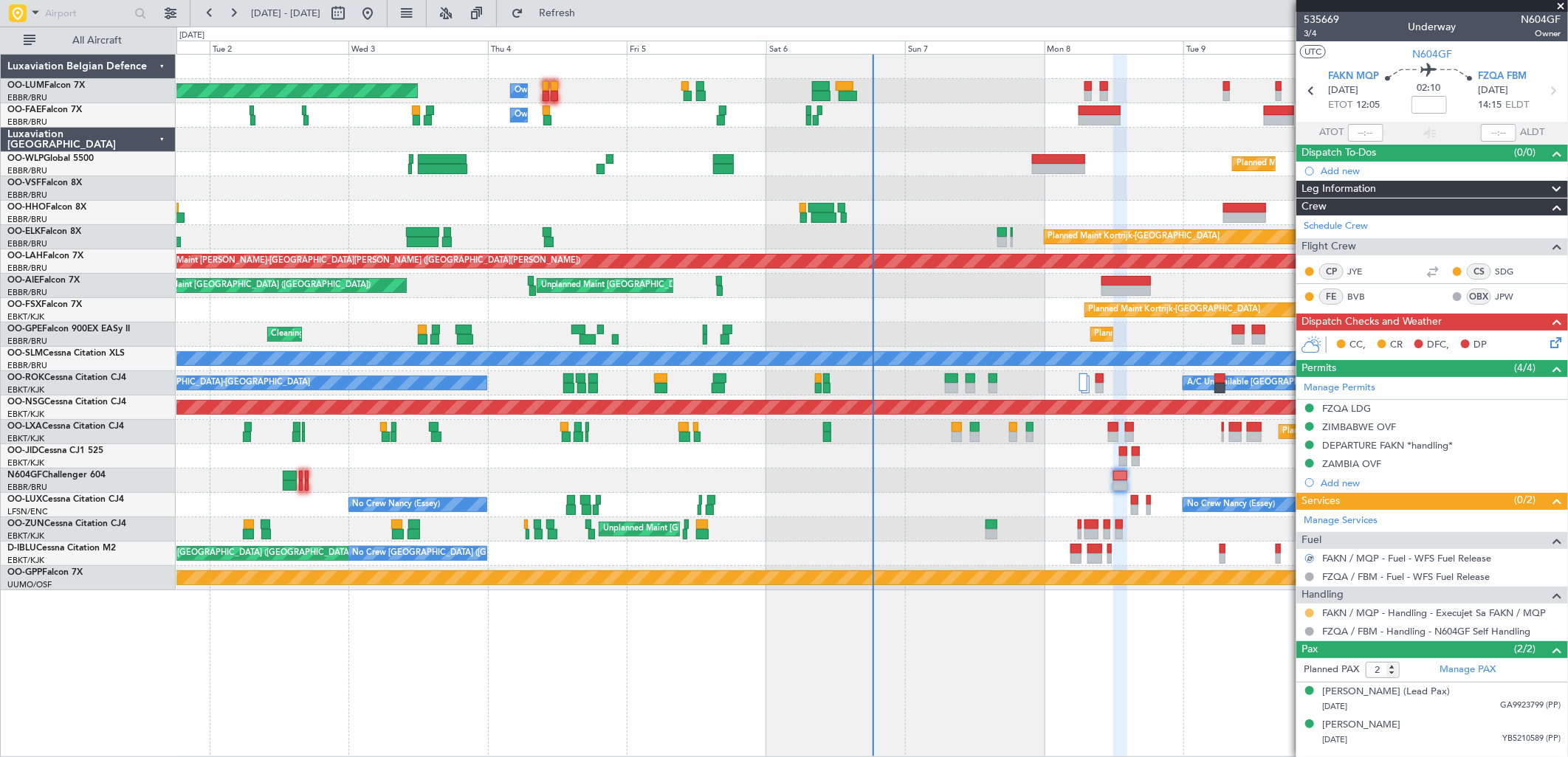
click at [1309, 609] on button at bounding box center [1310, 614] width 9 height 9
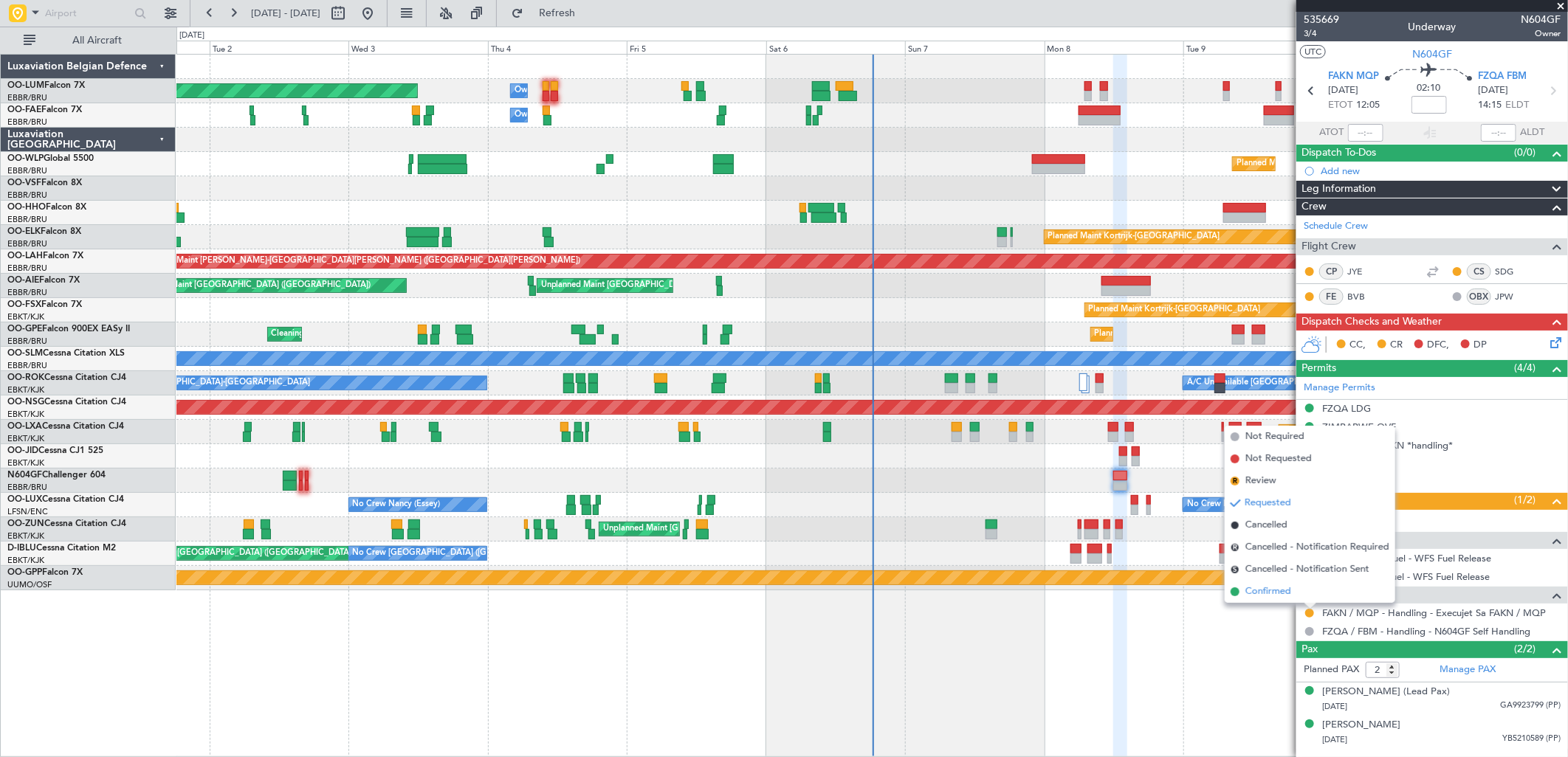
click at [1268, 591] on span "Confirmed" at bounding box center [1268, 592] width 46 height 15
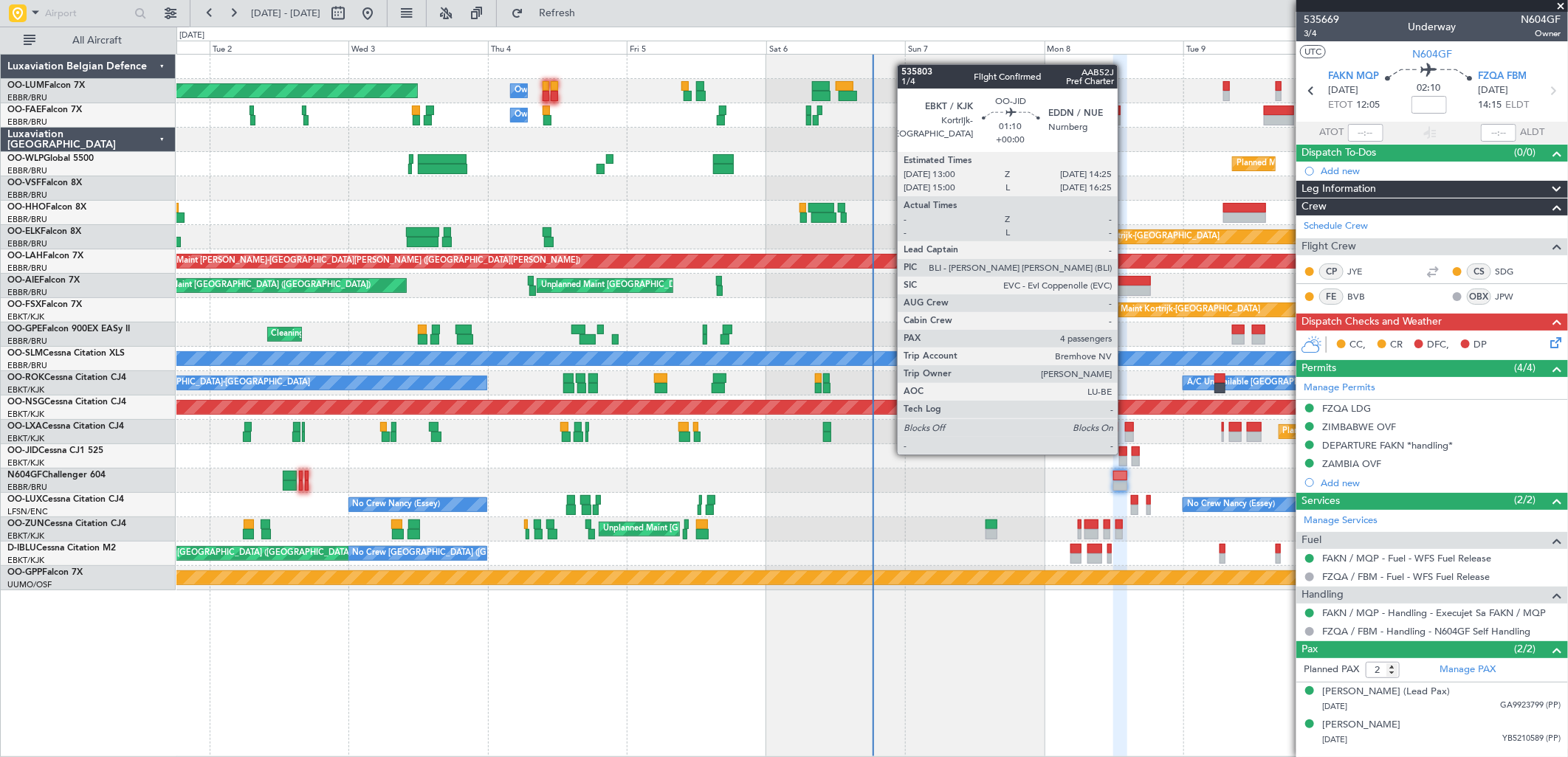
click at [1125, 453] on div at bounding box center [1124, 451] width 9 height 10
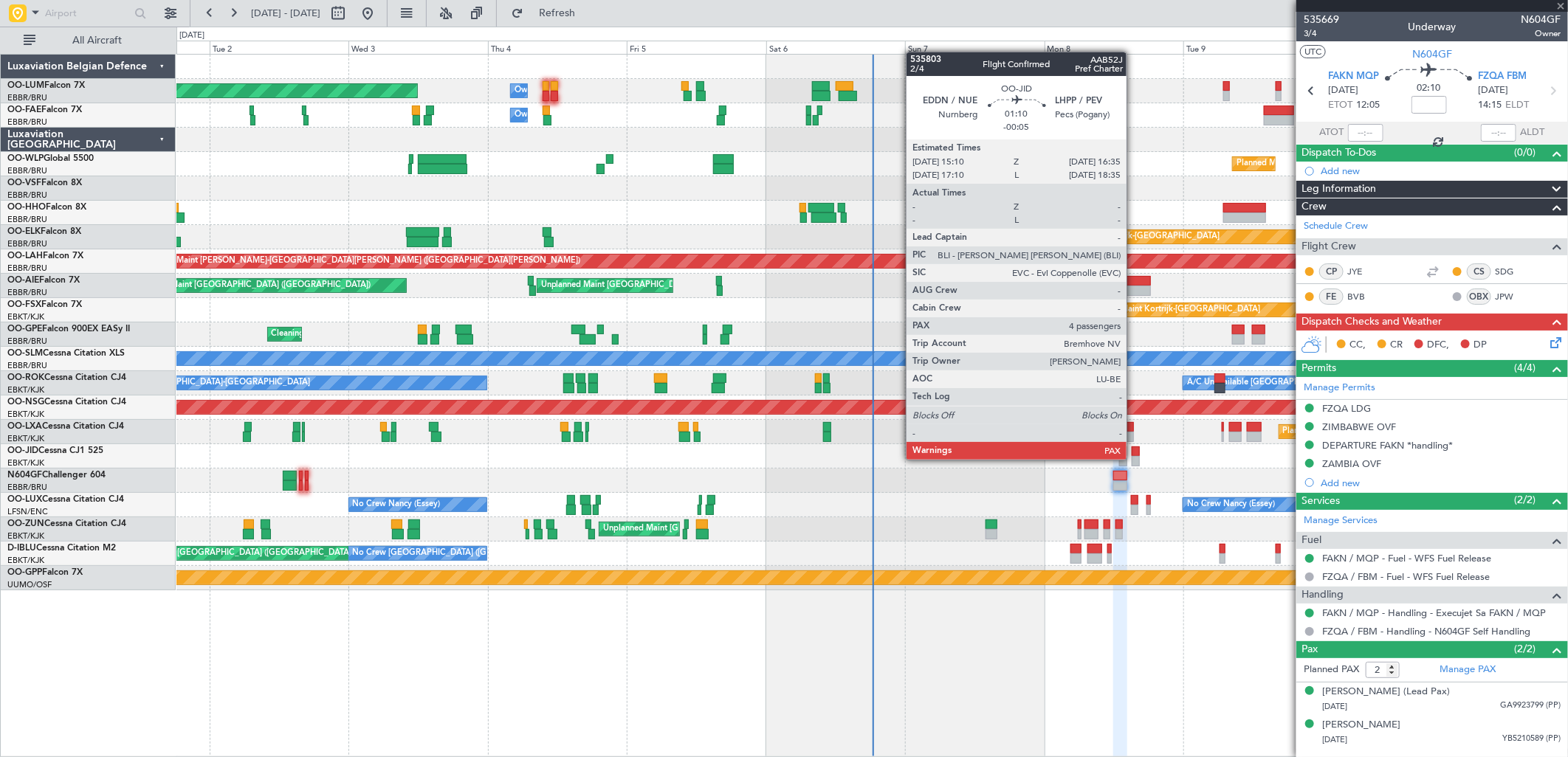
type input "4"
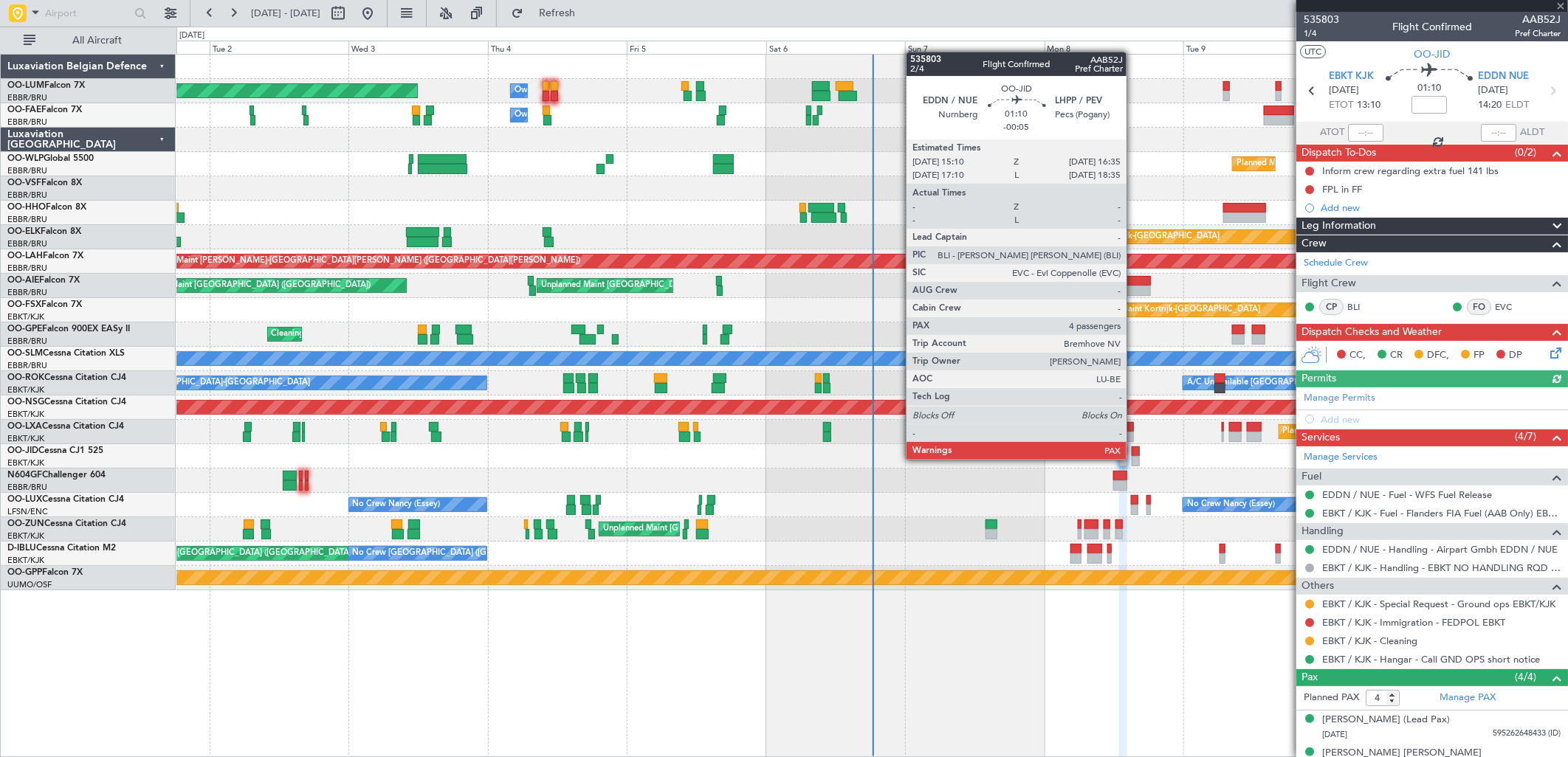
click at [1134, 459] on div at bounding box center [1136, 461] width 9 height 10
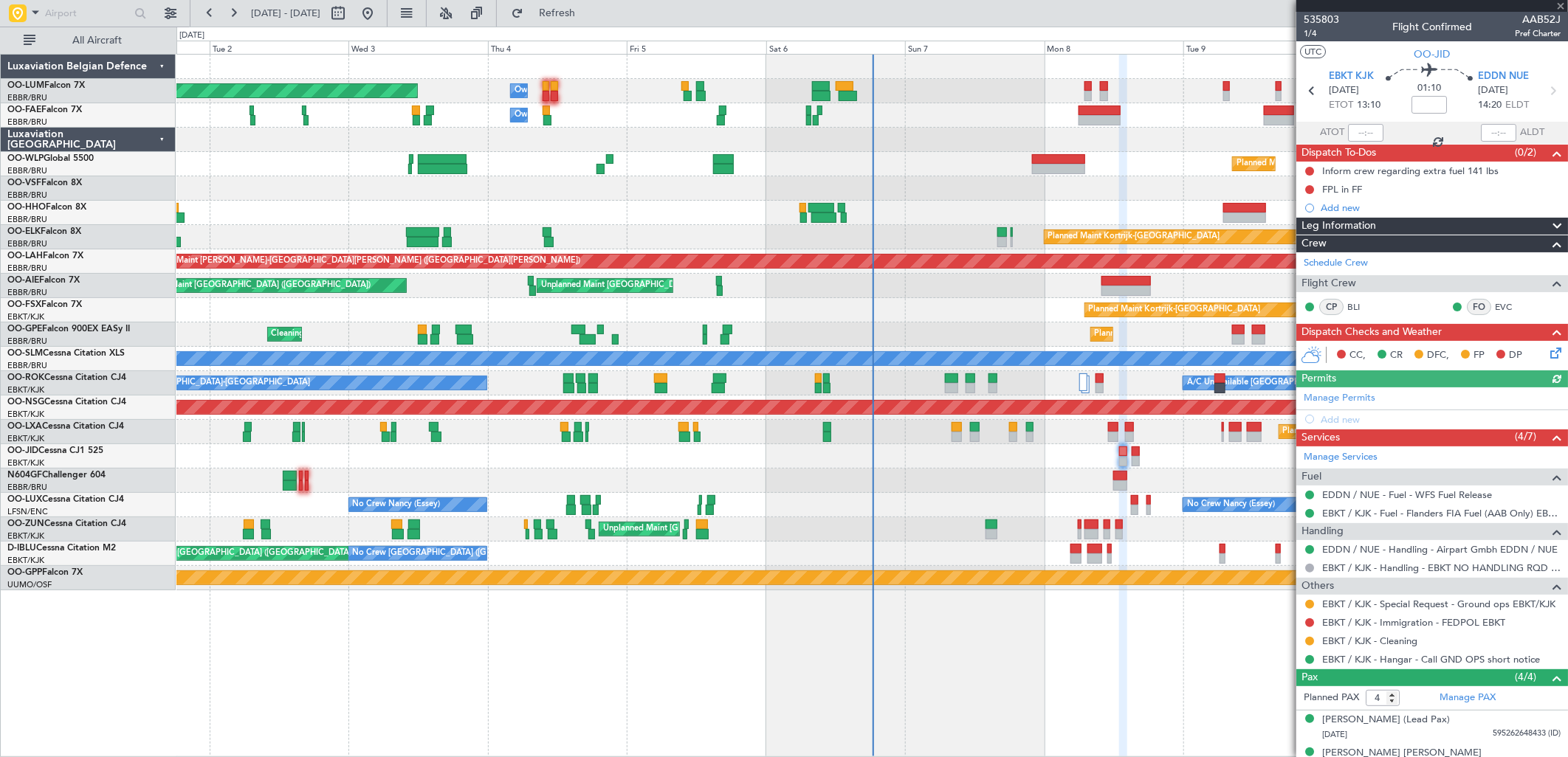
type input "-00:05"
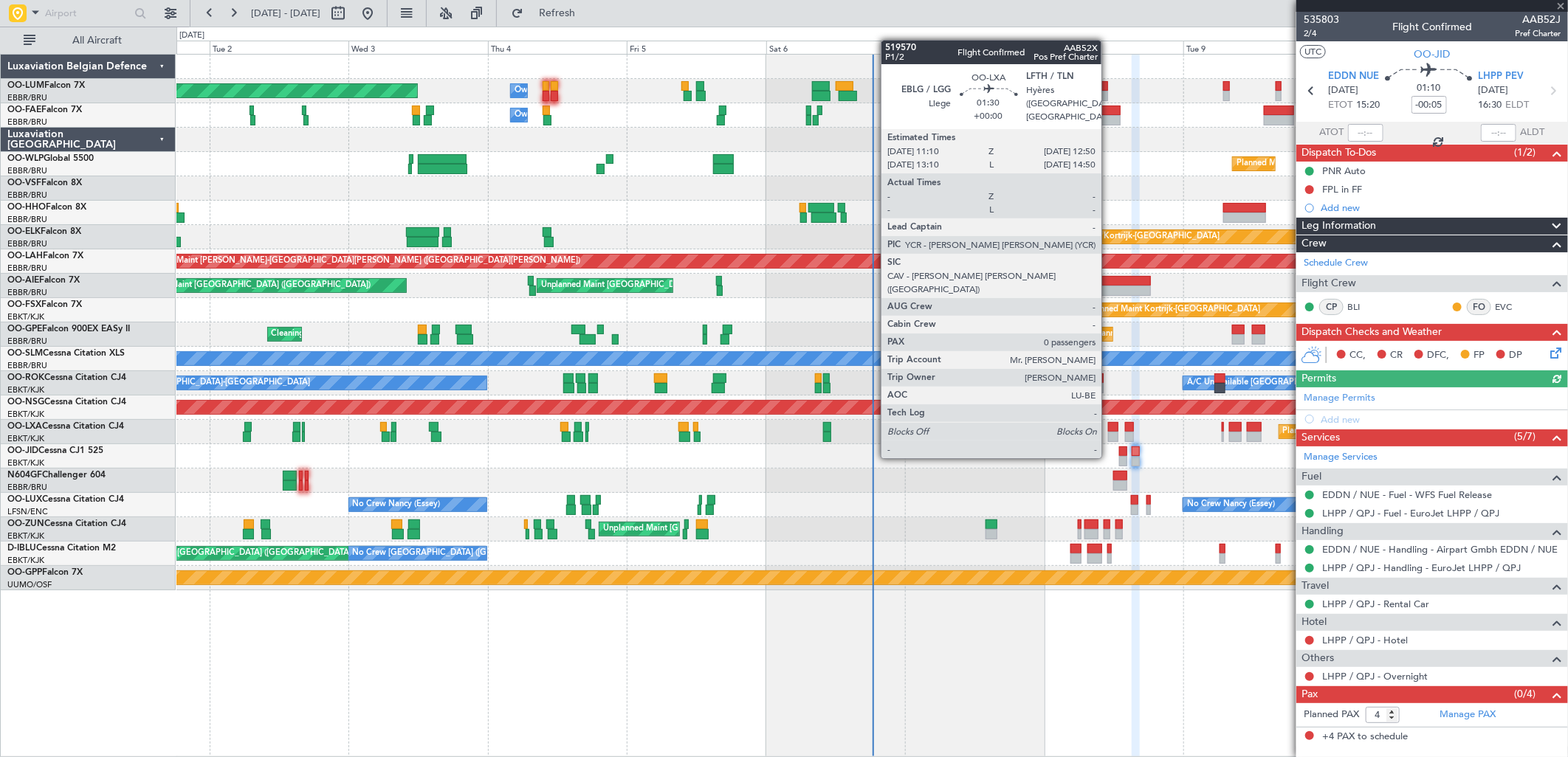
click at [1109, 429] on div at bounding box center [1113, 427] width 10 height 10
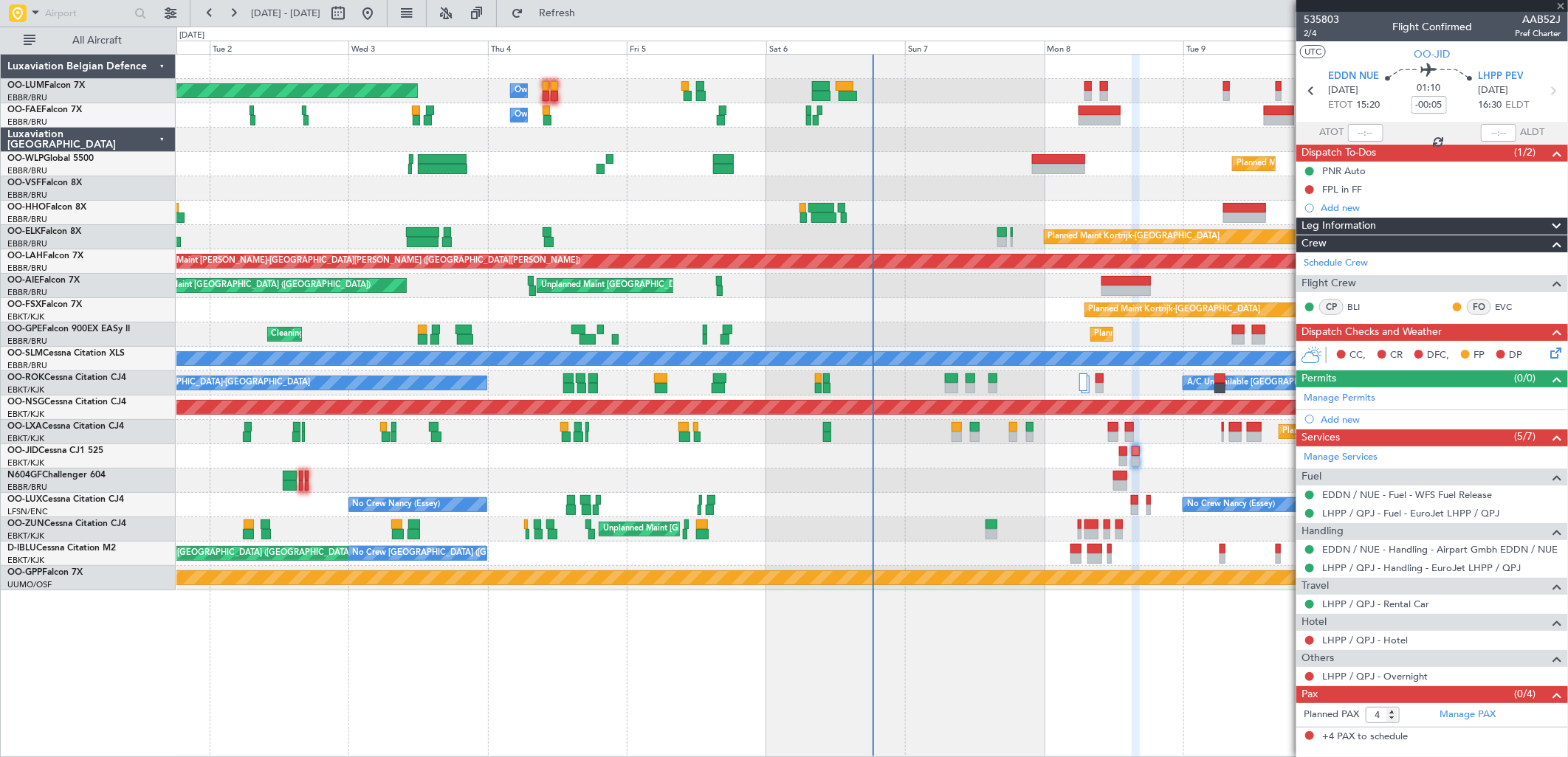
type input "0"
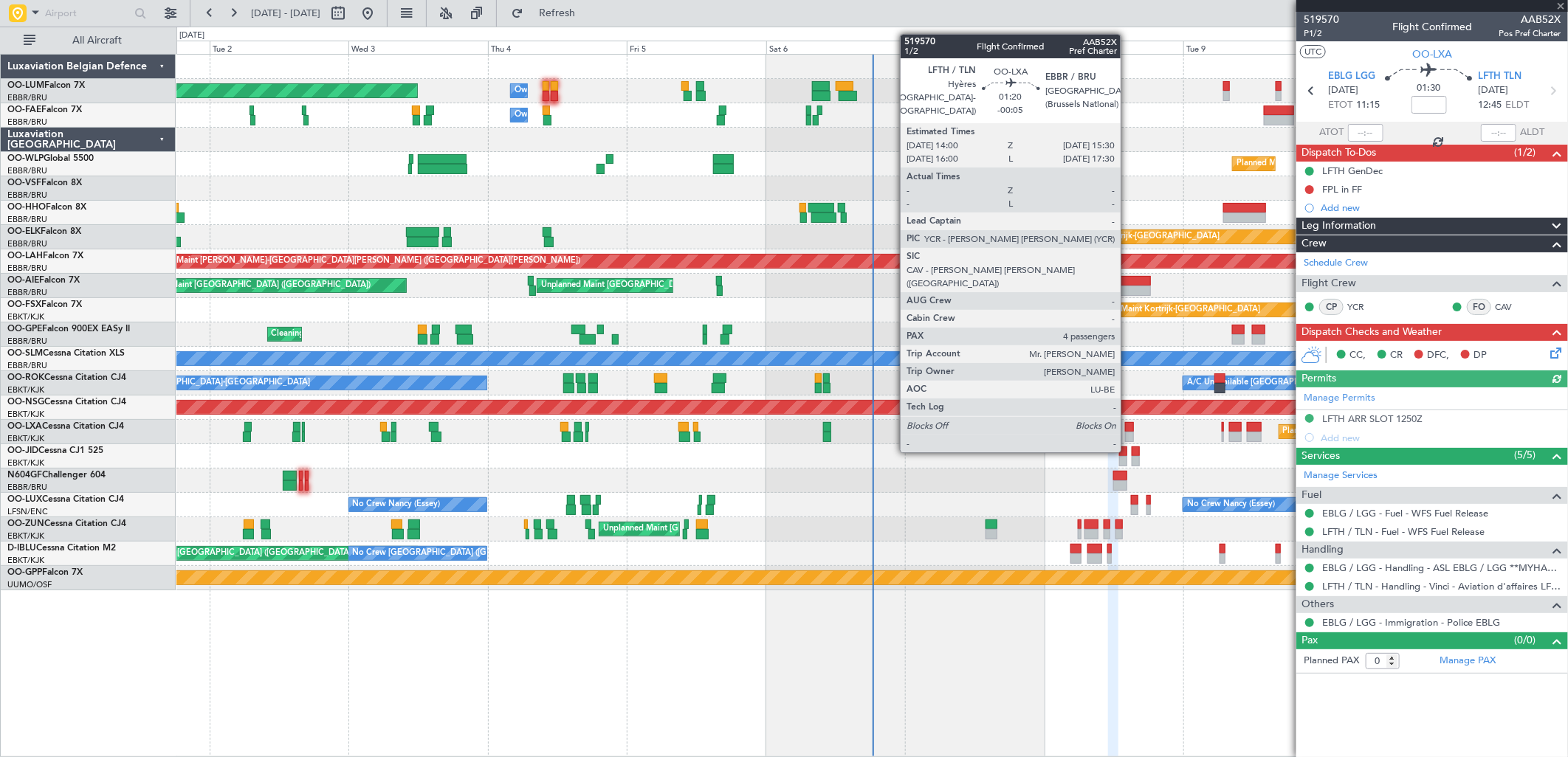
click at [1128, 424] on div at bounding box center [1130, 427] width 9 height 10
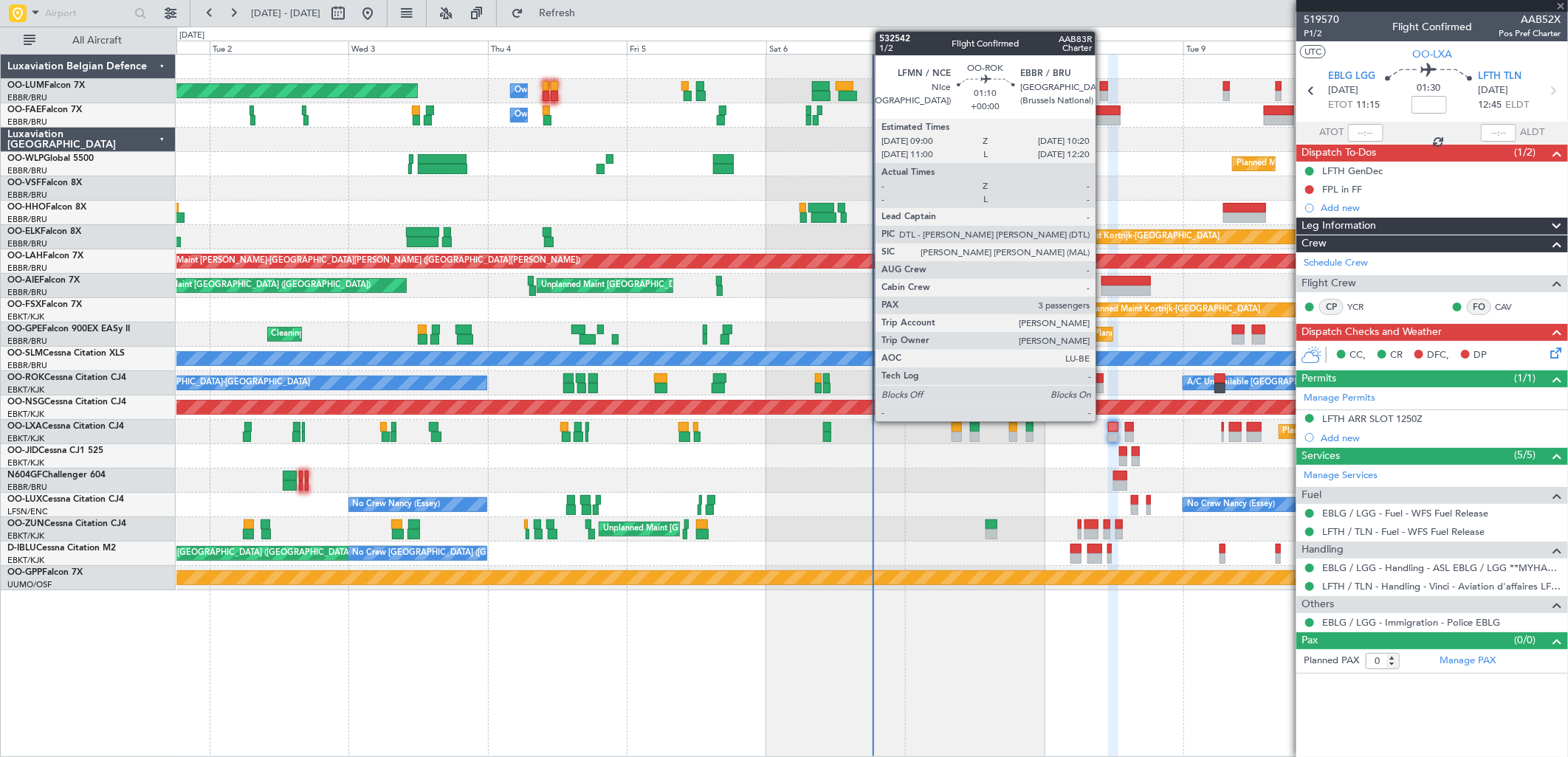
type input "-00:05"
type input "4"
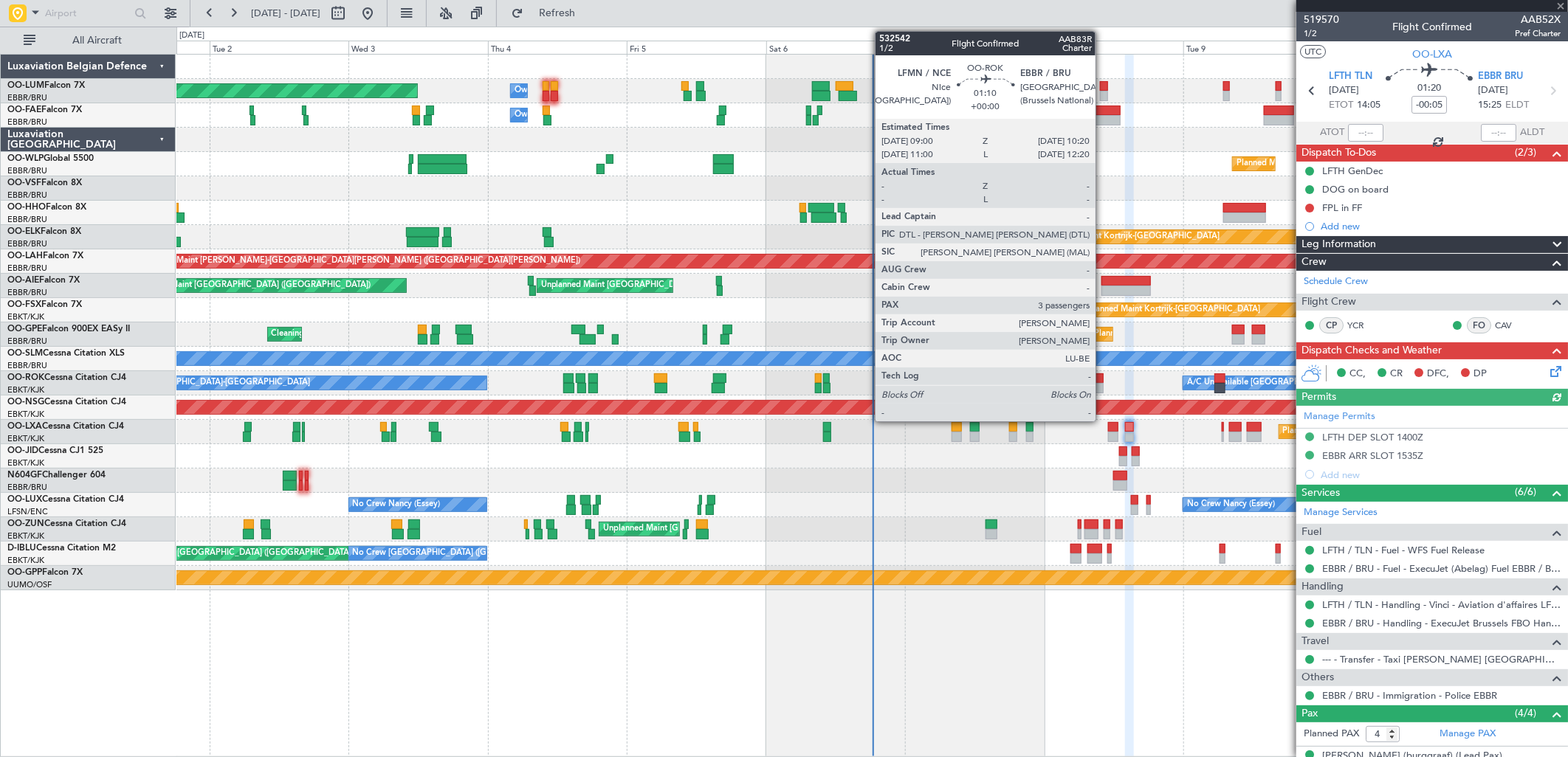
click at [1103, 377] on div at bounding box center [1099, 378] width 8 height 10
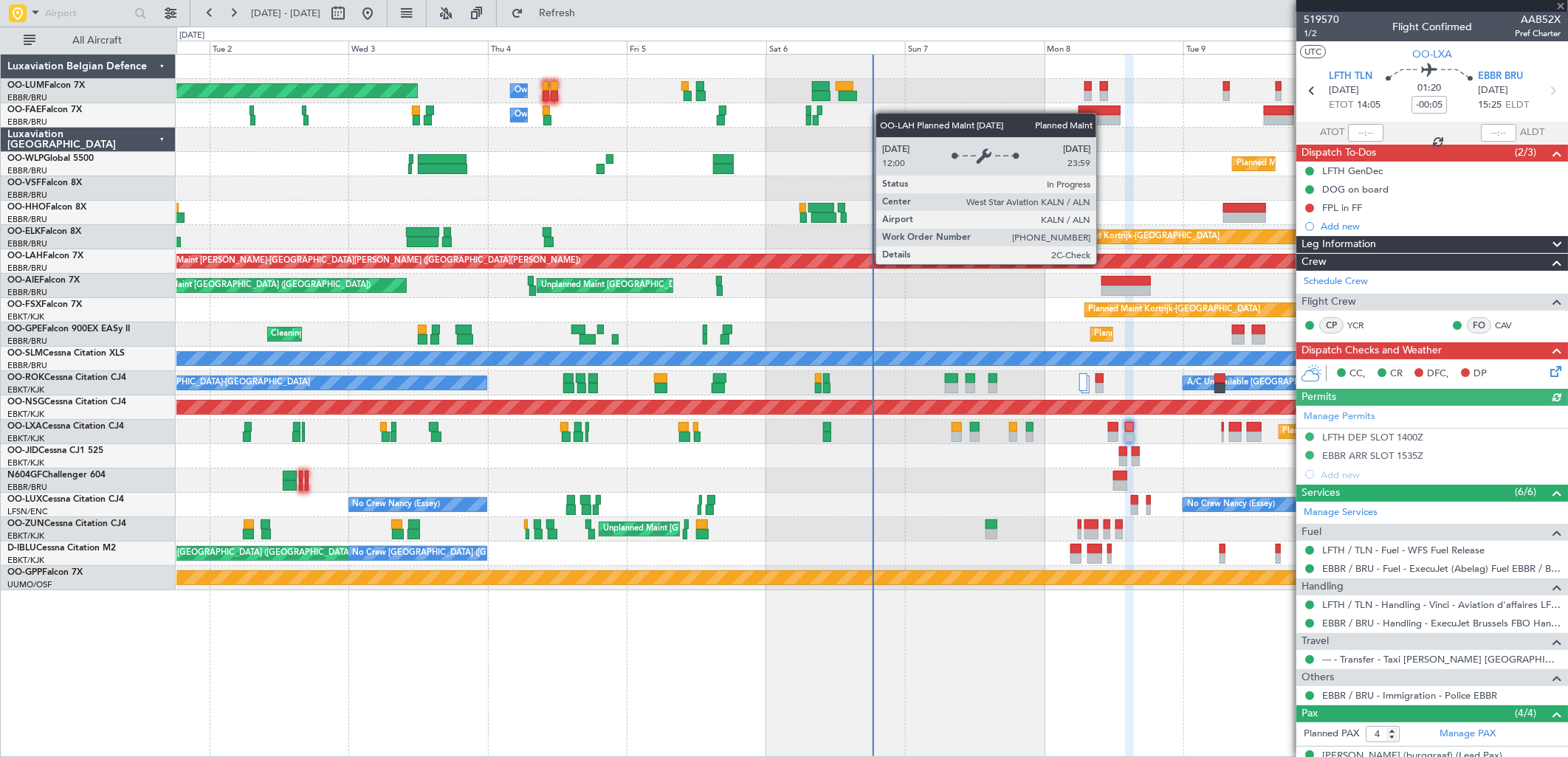
type input "3"
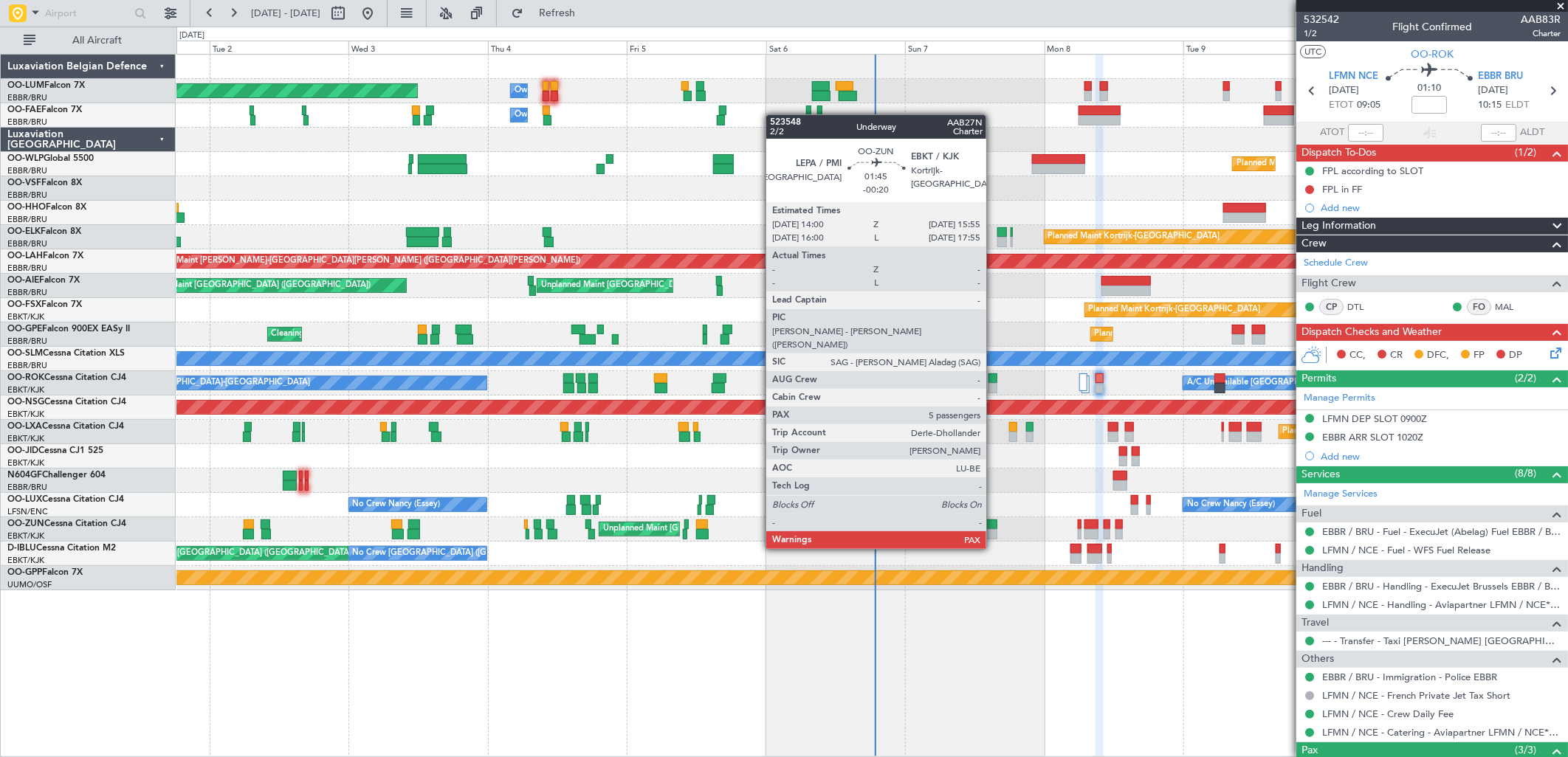
click at [994, 521] on div at bounding box center [991, 525] width 12 height 10
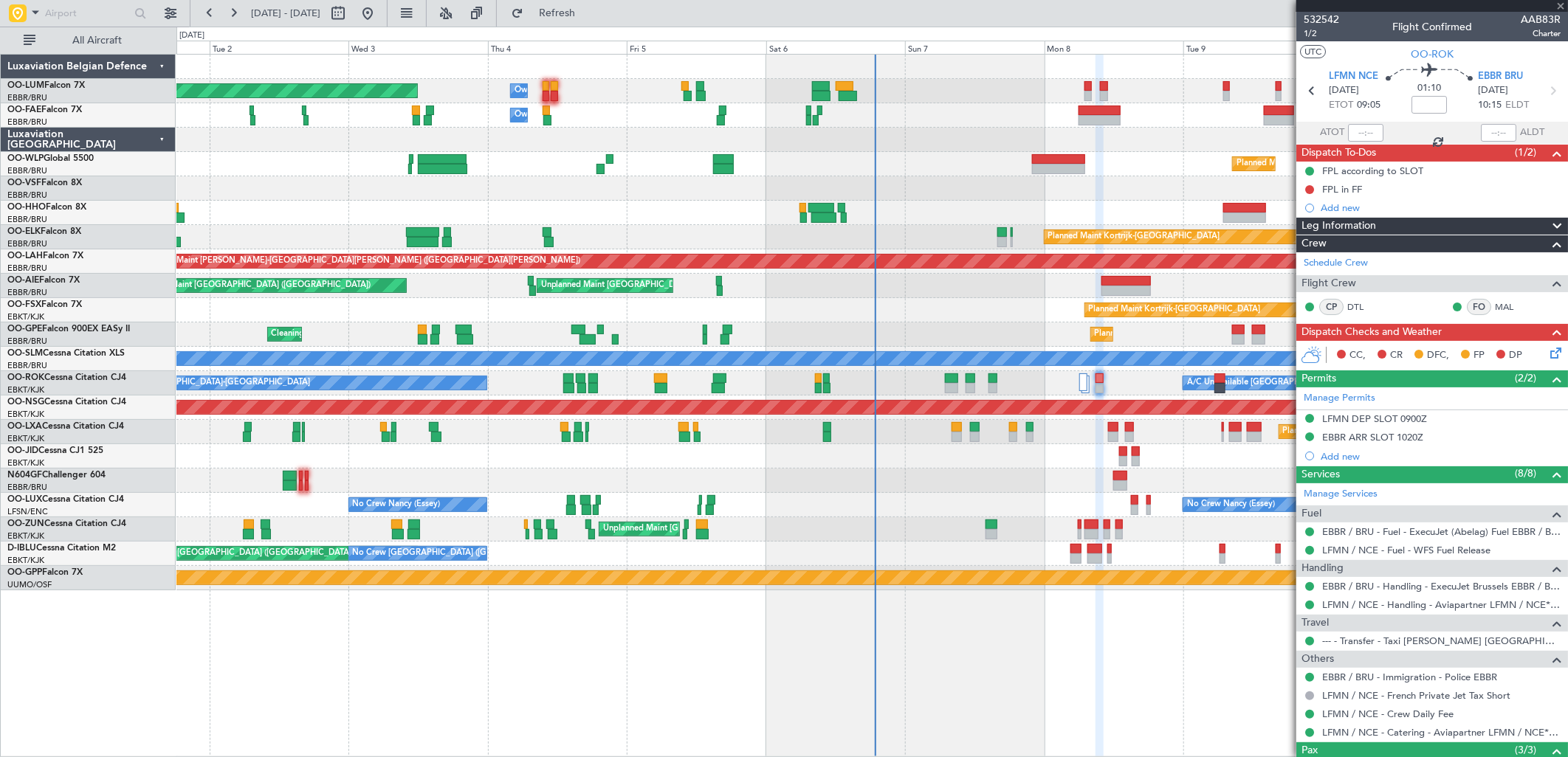
type input "-00:20"
type input "5"
